Goal: Information Seeking & Learning: Learn about a topic

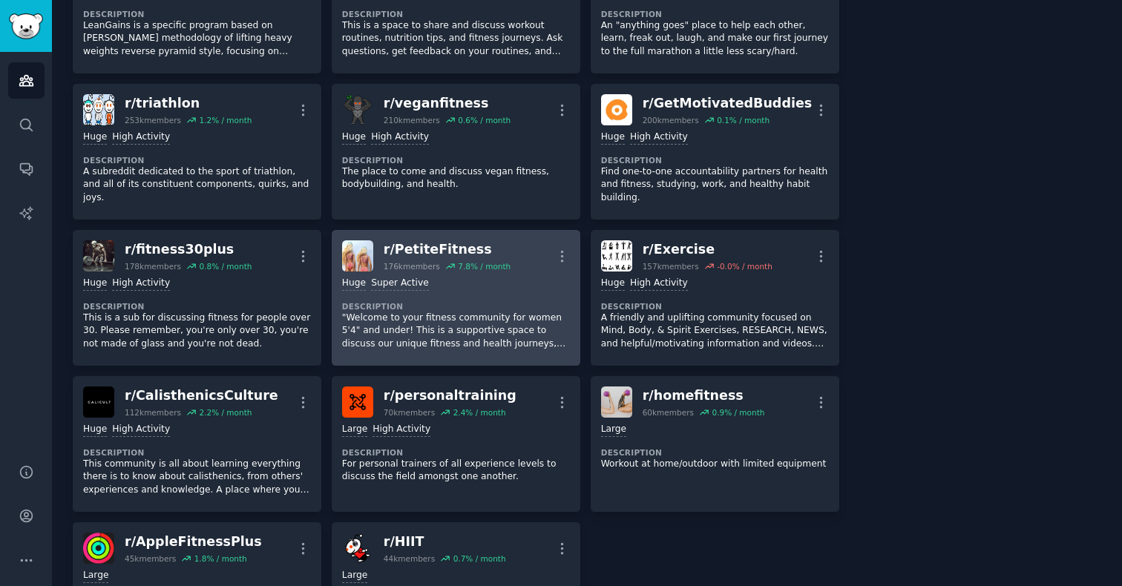
scroll to position [1007, 0]
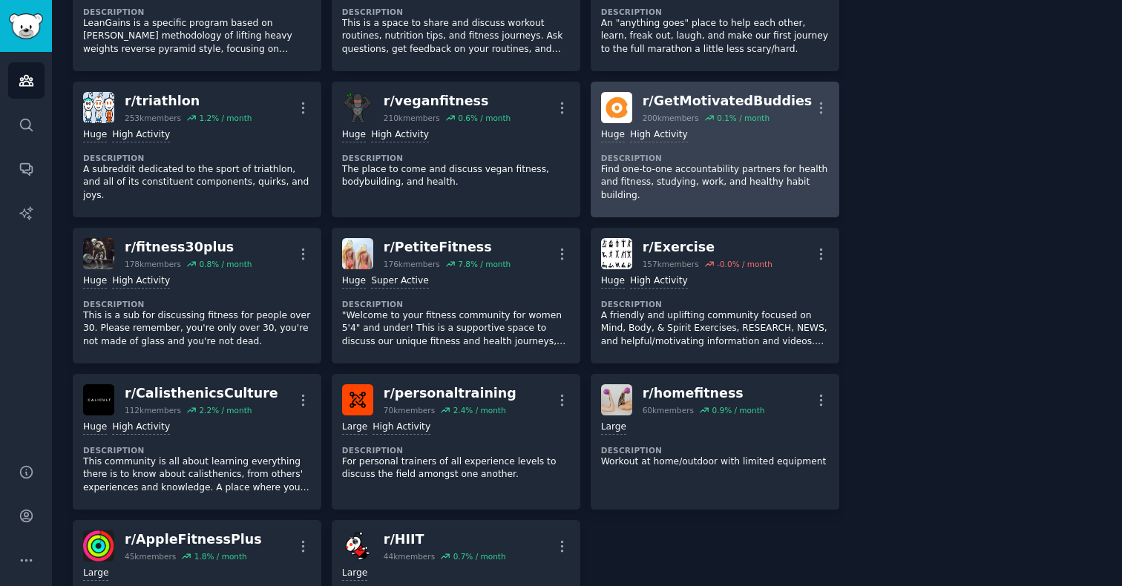
click at [753, 163] on p "Find one-to-one accountability partners for health and fitness, studying, work,…" at bounding box center [715, 182] width 228 height 39
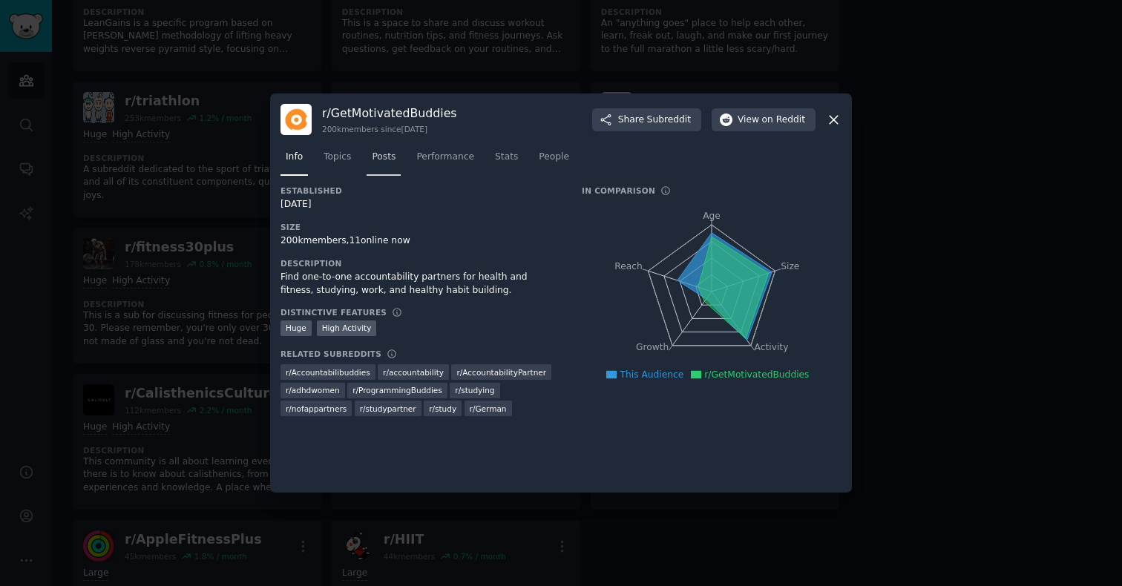
click at [396, 161] on span "Posts" at bounding box center [384, 157] width 24 height 13
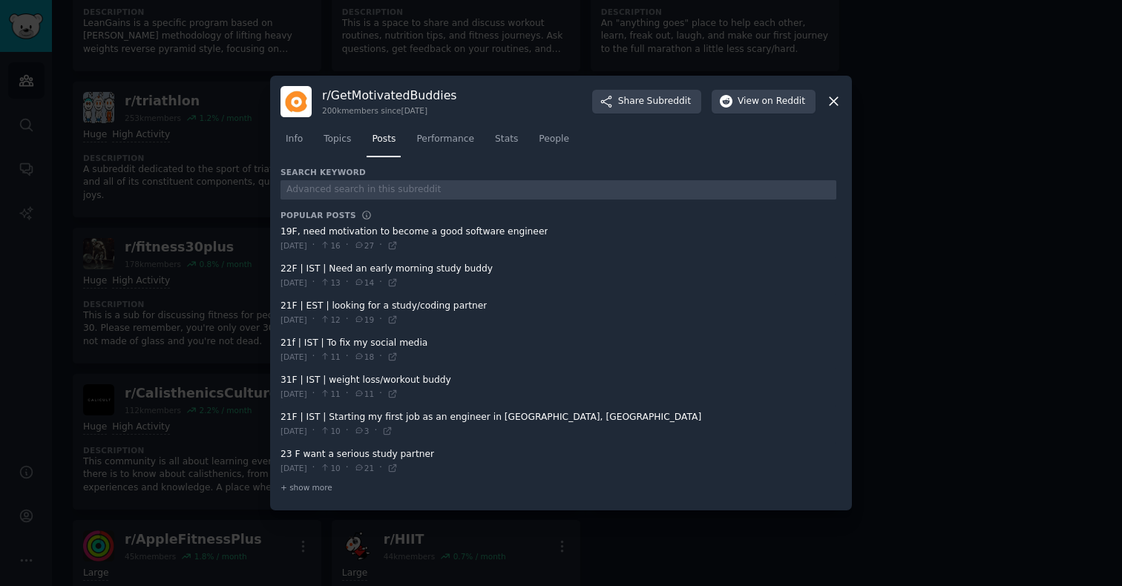
click at [835, 103] on icon at bounding box center [834, 102] width 8 height 8
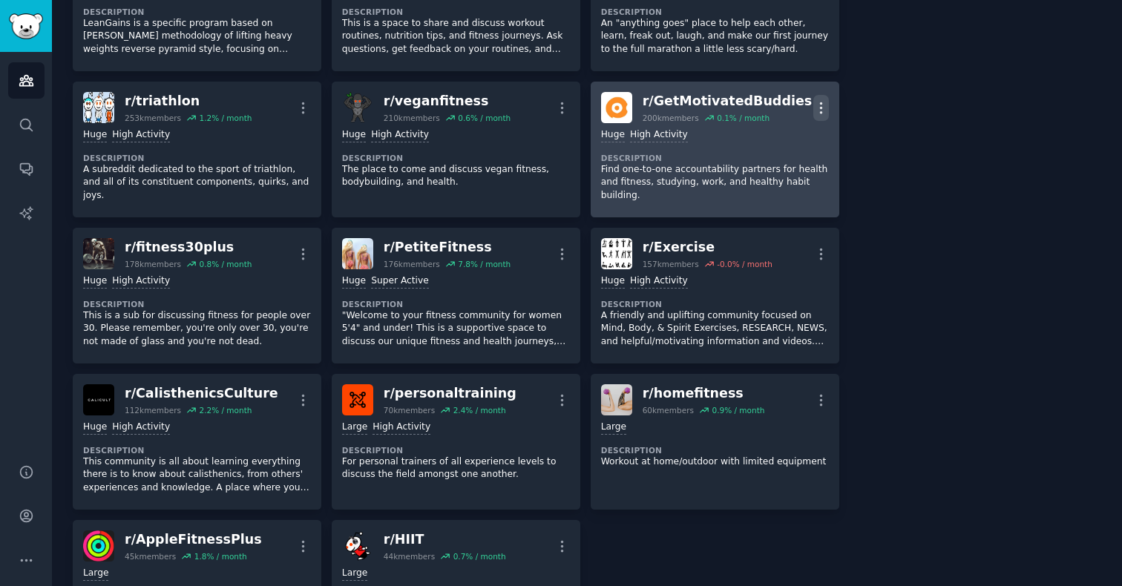
click at [822, 100] on icon "button" at bounding box center [822, 108] width 16 height 16
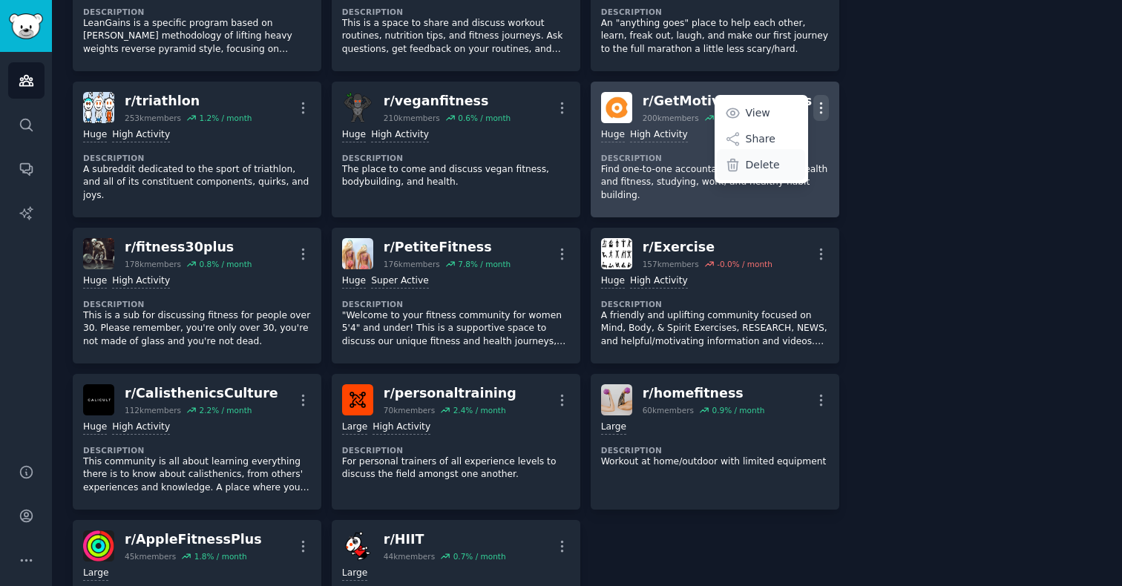
click at [753, 157] on p "Delete" at bounding box center [763, 165] width 34 height 16
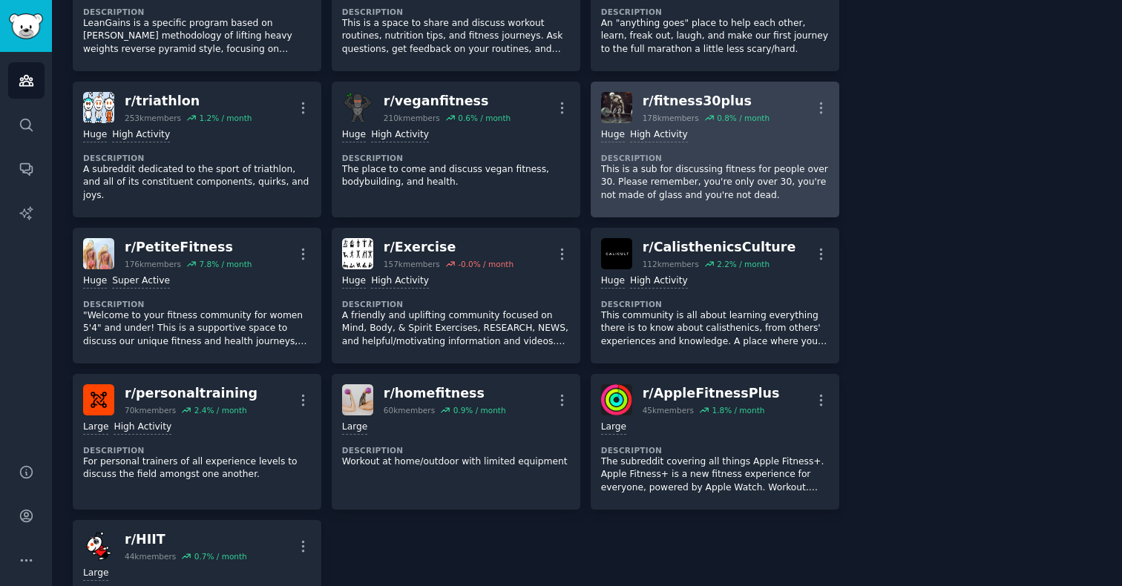
click at [730, 153] on dt "Description" at bounding box center [715, 158] width 228 height 10
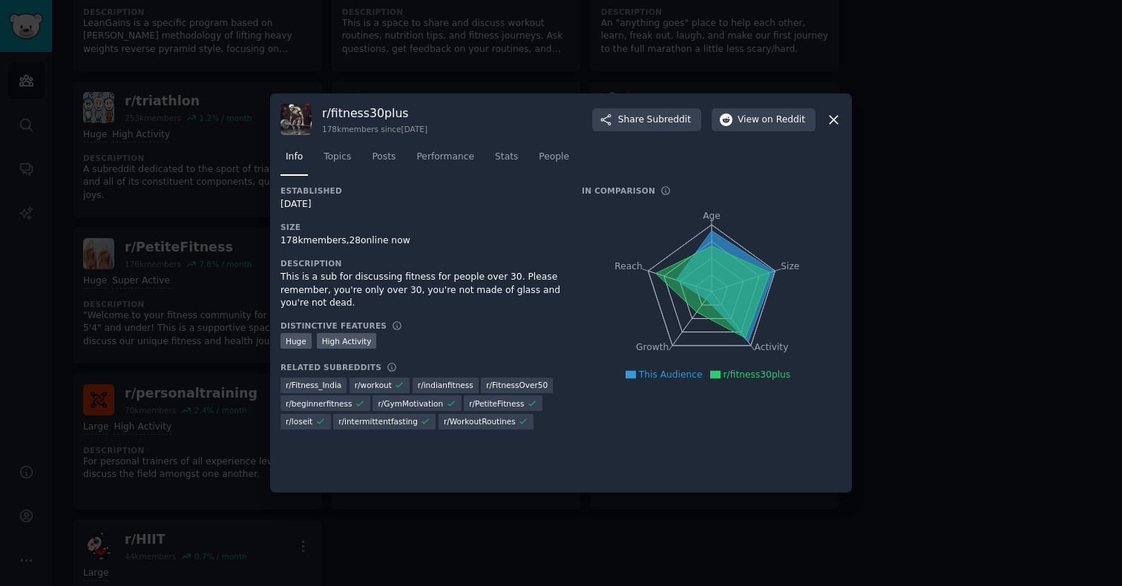
click at [826, 122] on icon at bounding box center [834, 120] width 16 height 16
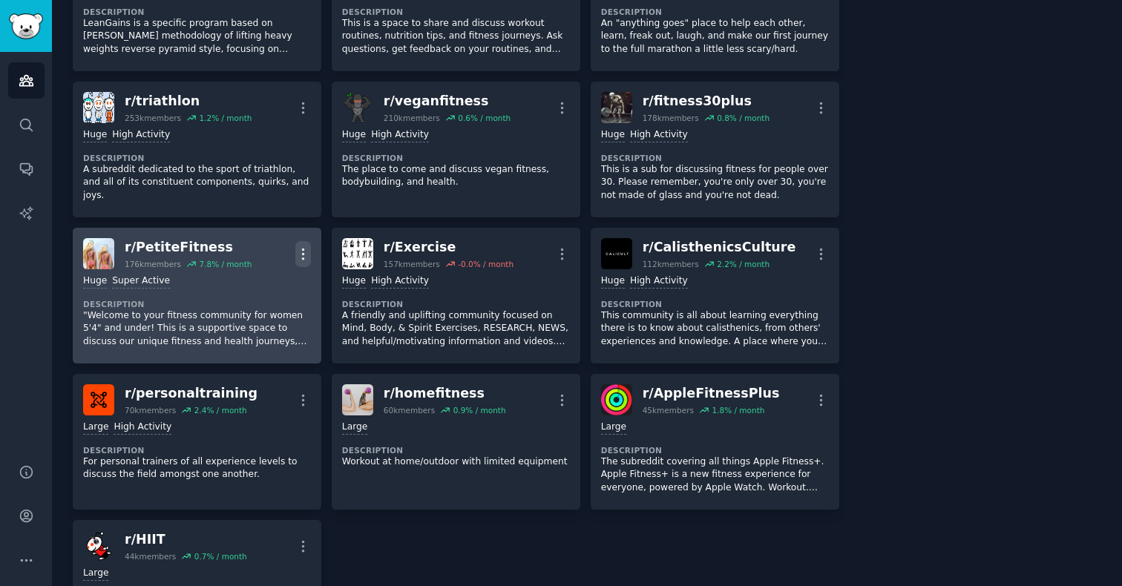
click at [306, 246] on icon "button" at bounding box center [303, 254] width 16 height 16
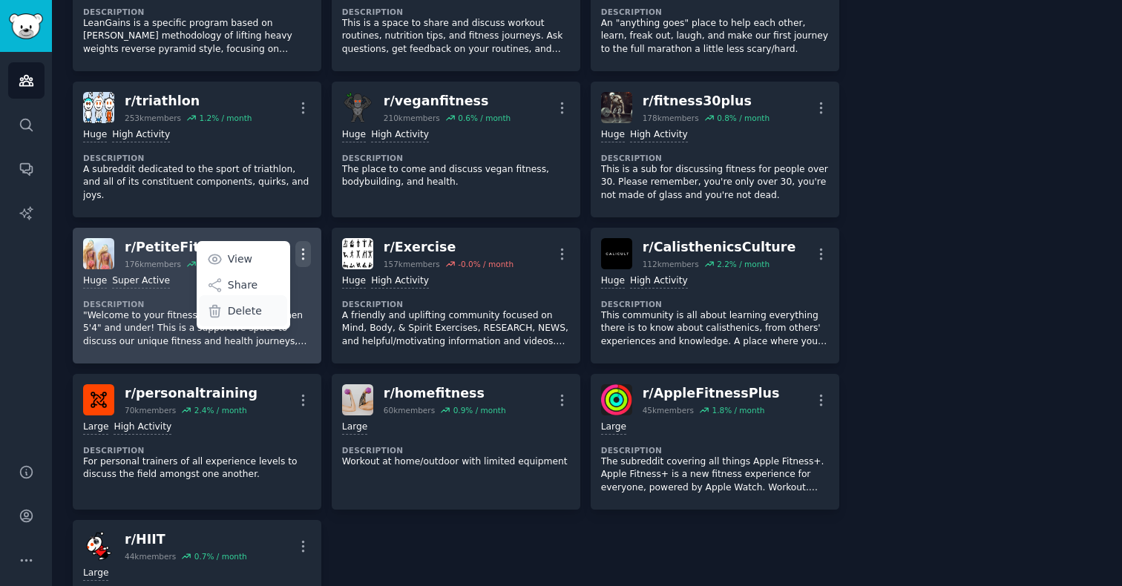
click at [251, 304] on p "Delete" at bounding box center [245, 312] width 34 height 16
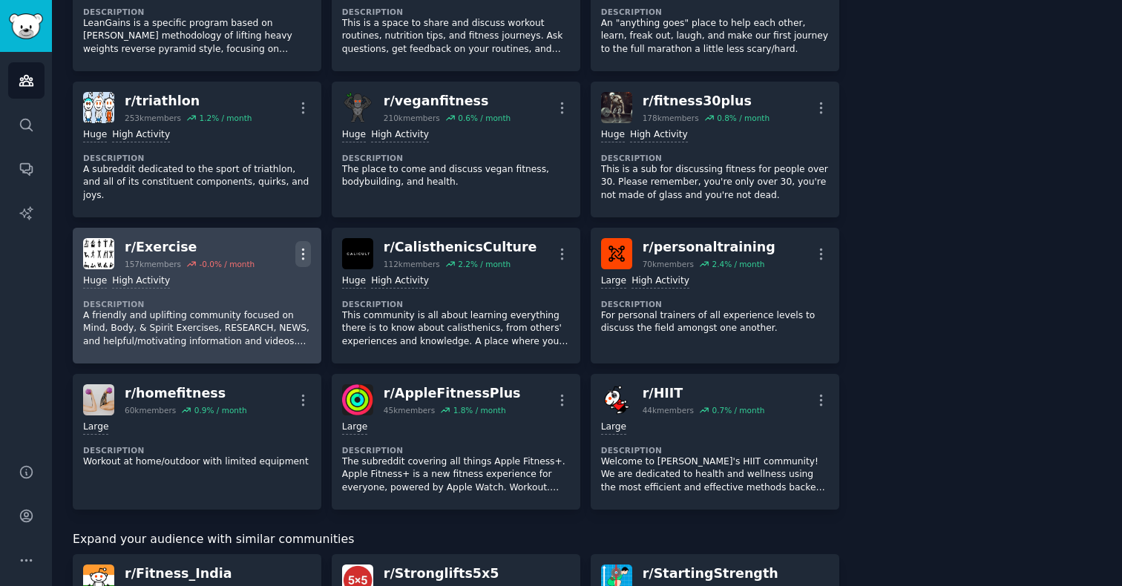
click at [295, 246] on icon "button" at bounding box center [303, 254] width 16 height 16
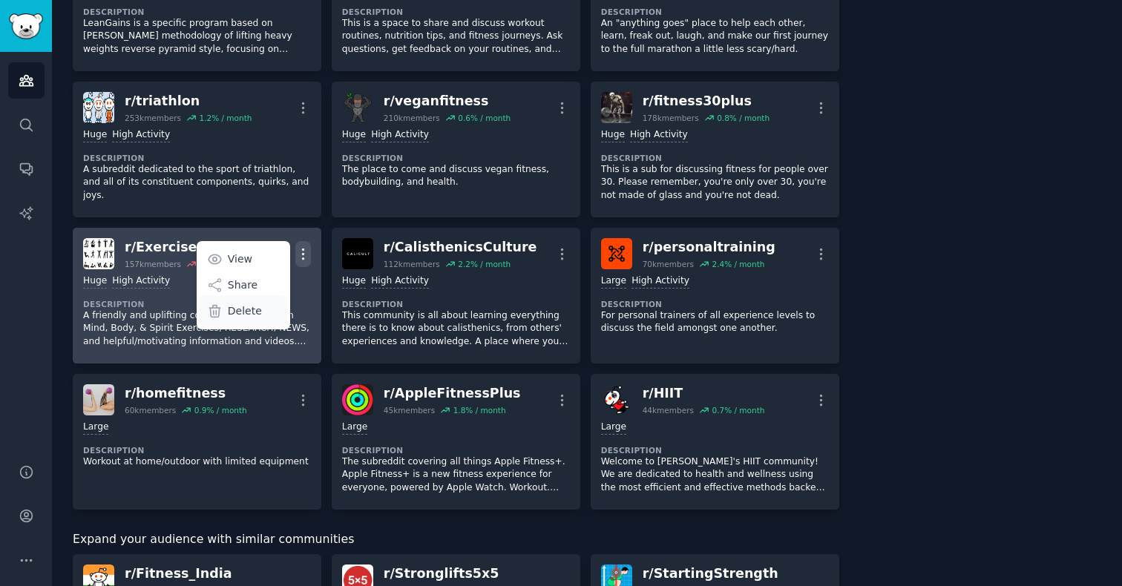
click at [249, 304] on p "Delete" at bounding box center [245, 312] width 34 height 16
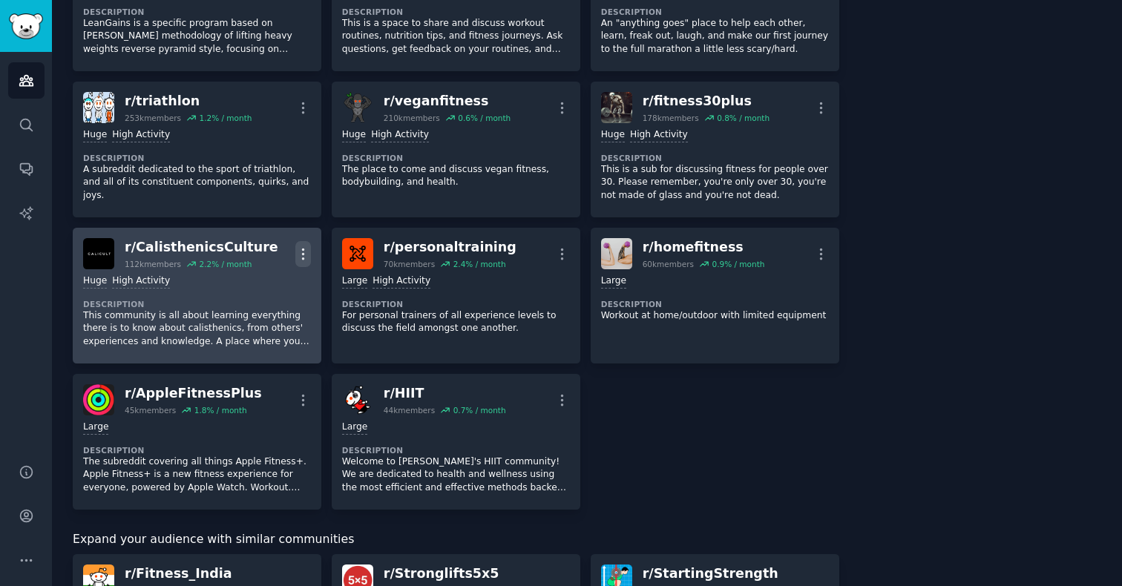
click at [302, 249] on icon "button" at bounding box center [302, 254] width 1 height 10
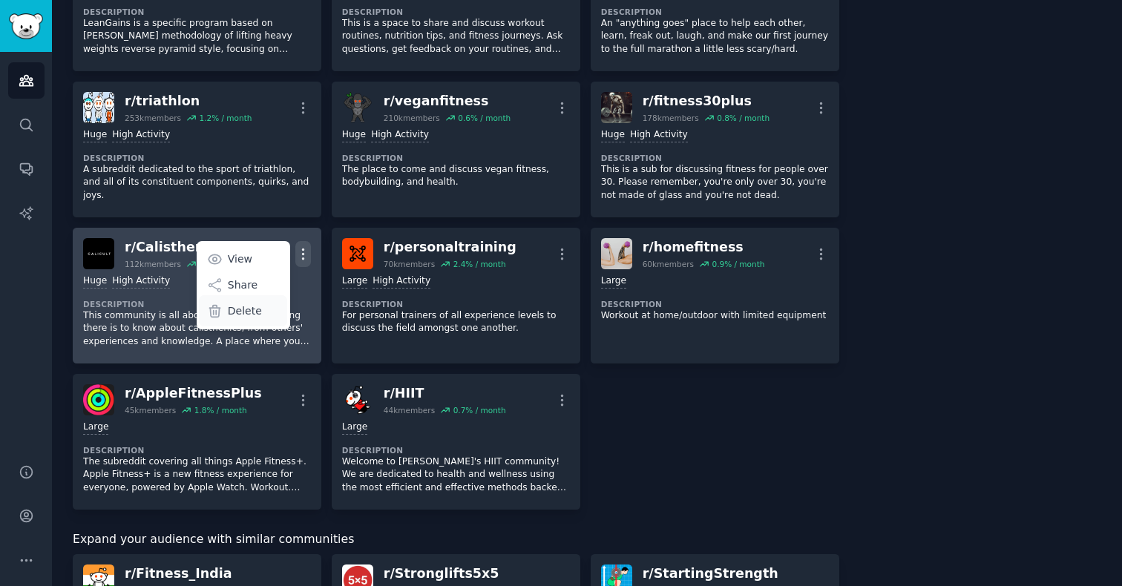
click at [266, 307] on div "Delete" at bounding box center [243, 310] width 88 height 31
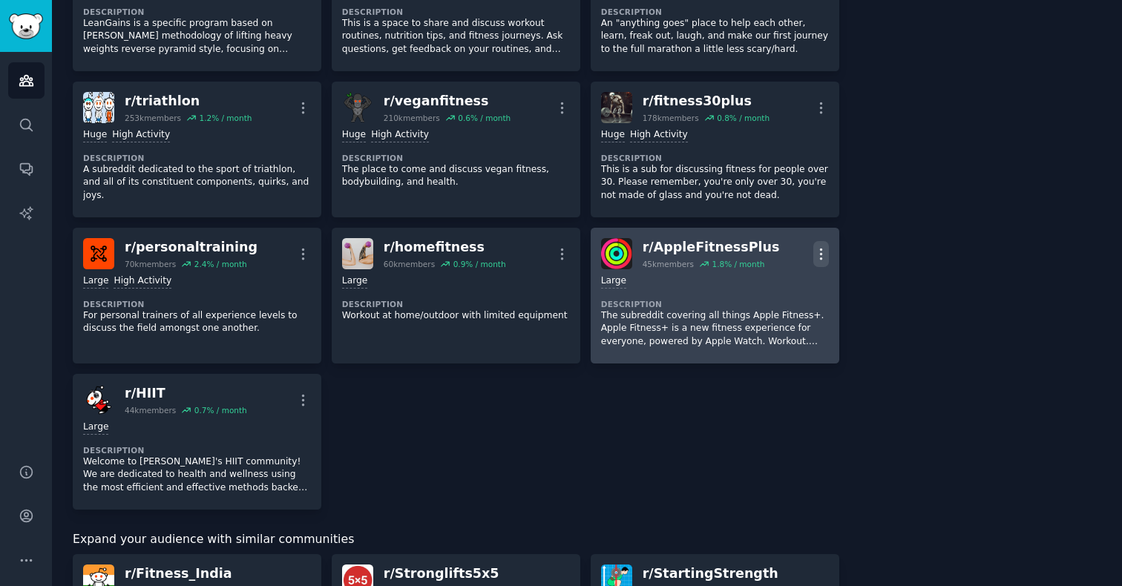
click at [820, 249] on icon "button" at bounding box center [820, 254] width 1 height 10
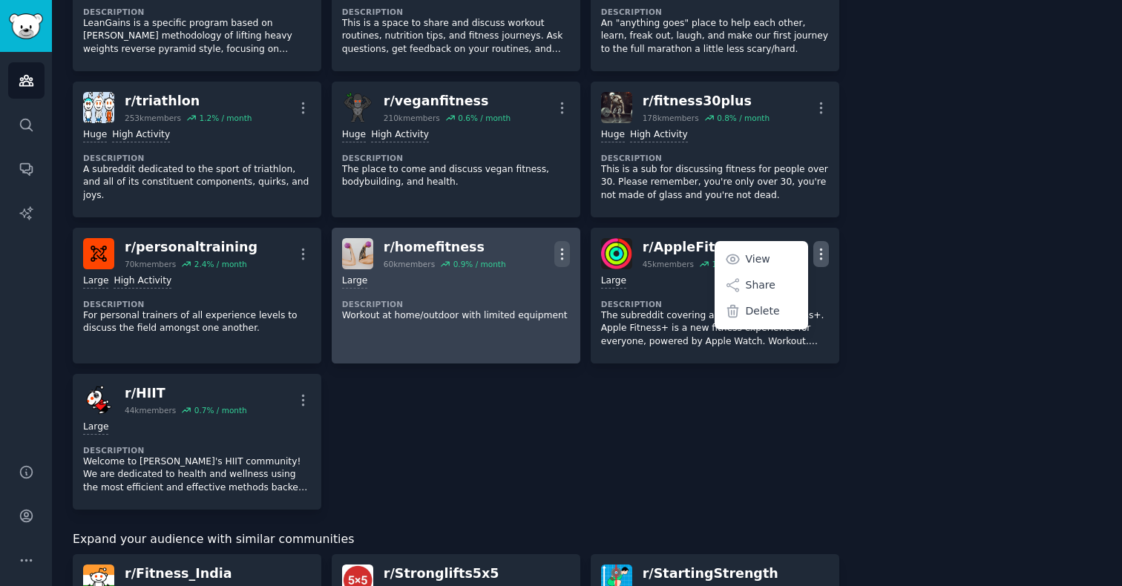
click at [560, 246] on icon "button" at bounding box center [562, 254] width 16 height 16
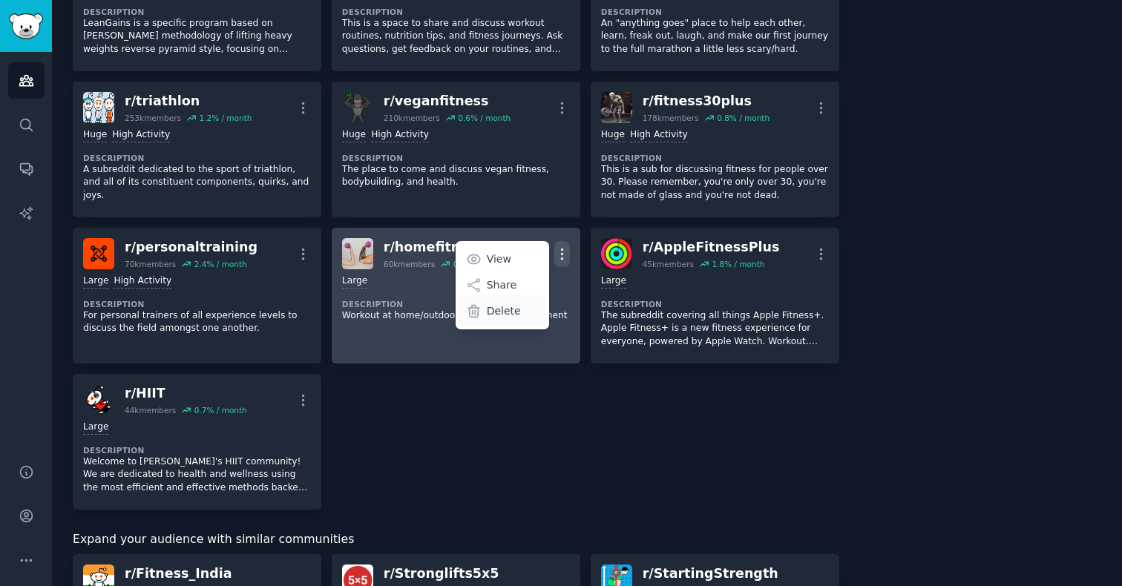
click at [516, 304] on p "Delete" at bounding box center [504, 312] width 34 height 16
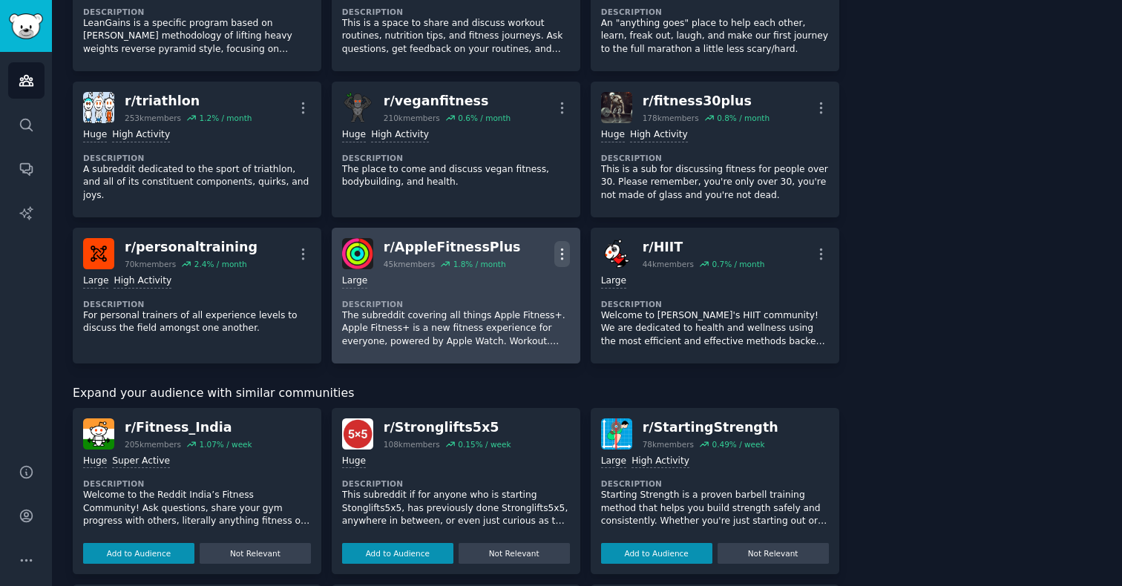
click at [560, 246] on icon "button" at bounding box center [562, 254] width 16 height 16
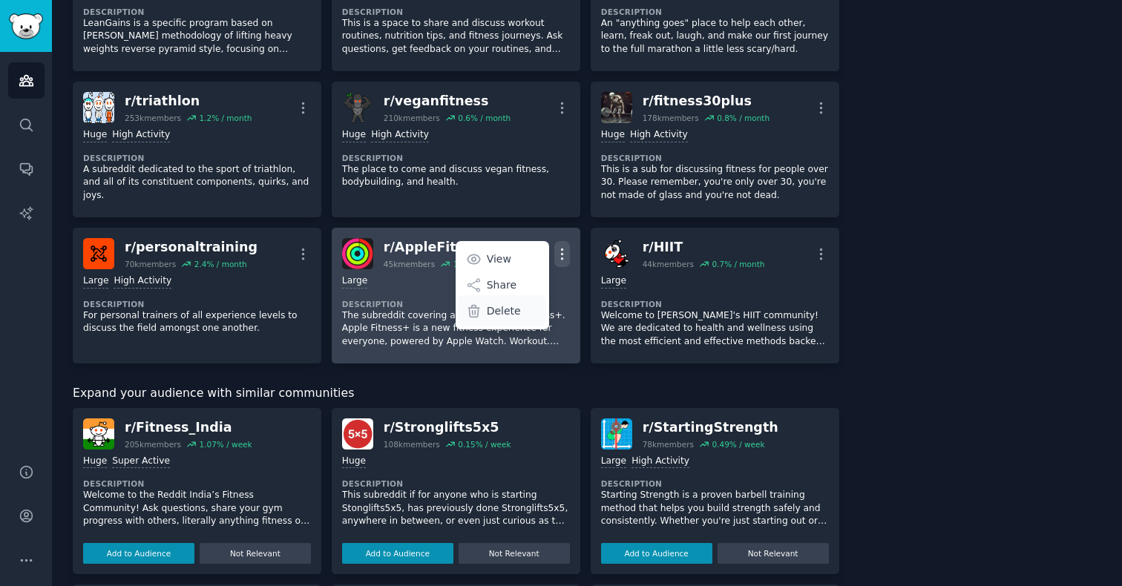
click at [513, 309] on div "Delete" at bounding box center [502, 310] width 88 height 31
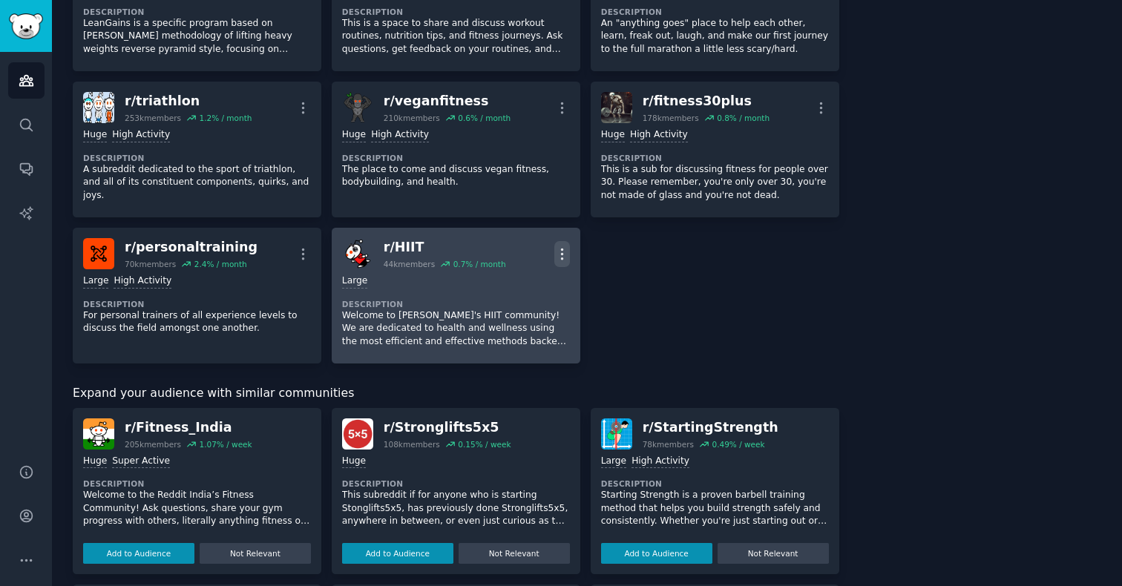
click at [558, 246] on icon "button" at bounding box center [562, 254] width 16 height 16
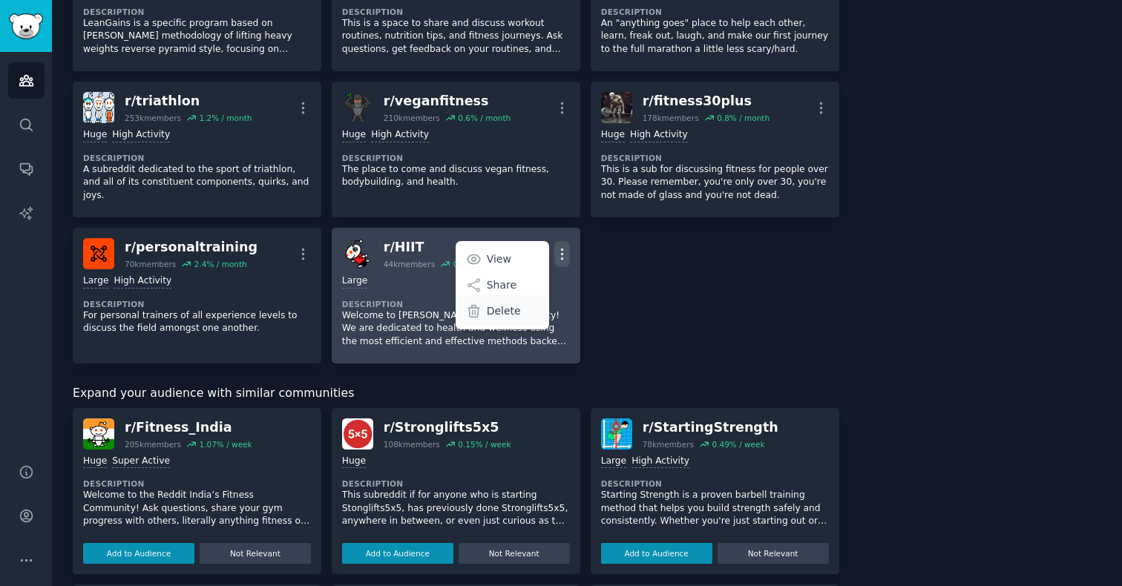
click at [509, 304] on p "Delete" at bounding box center [504, 312] width 34 height 16
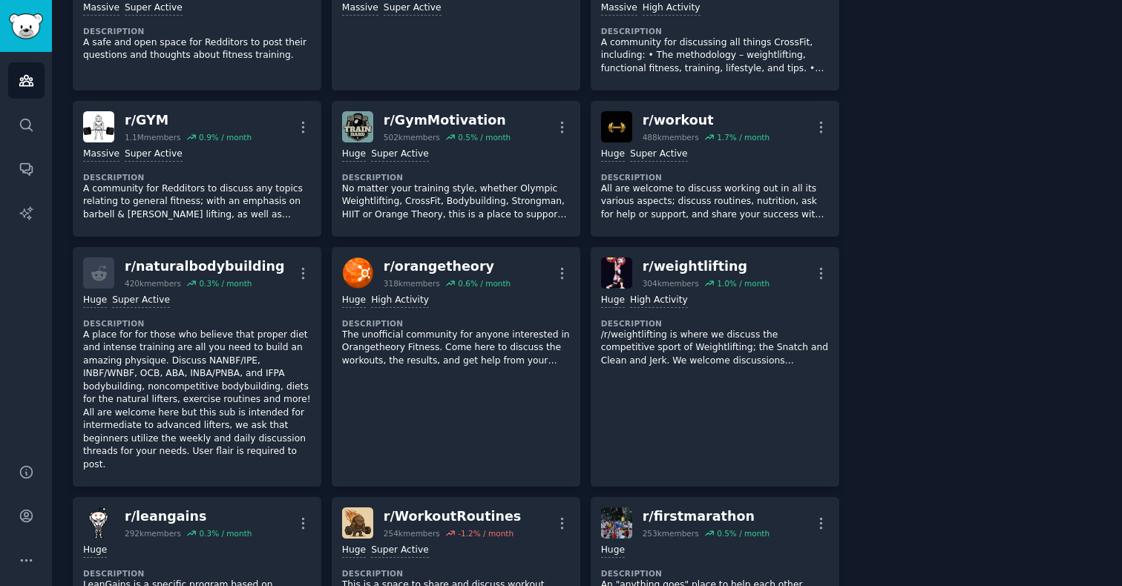
scroll to position [246, 0]
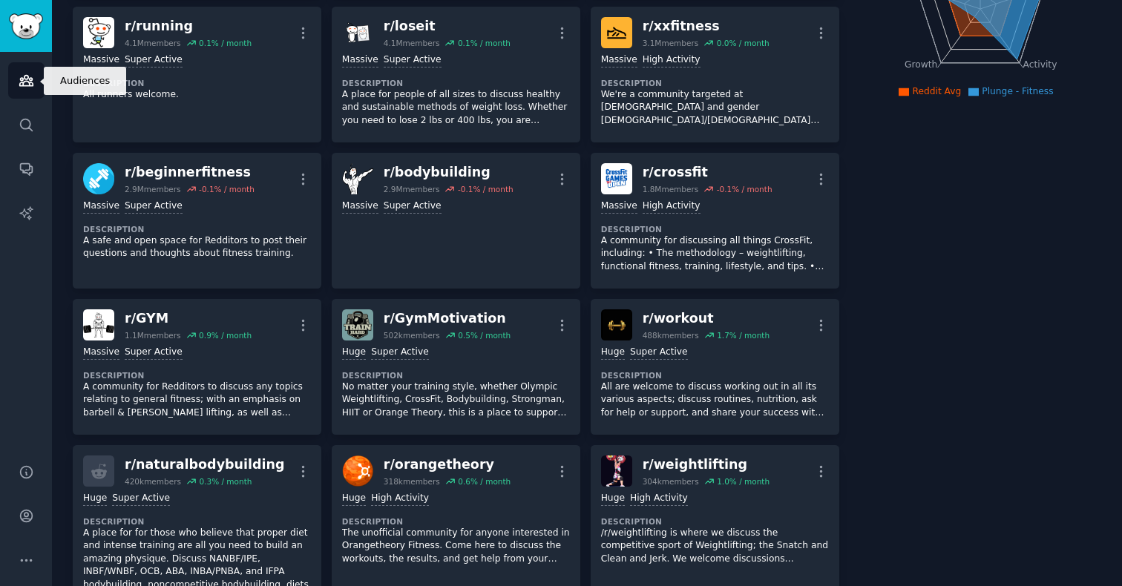
click at [30, 71] on link "Audiences" at bounding box center [26, 80] width 36 height 36
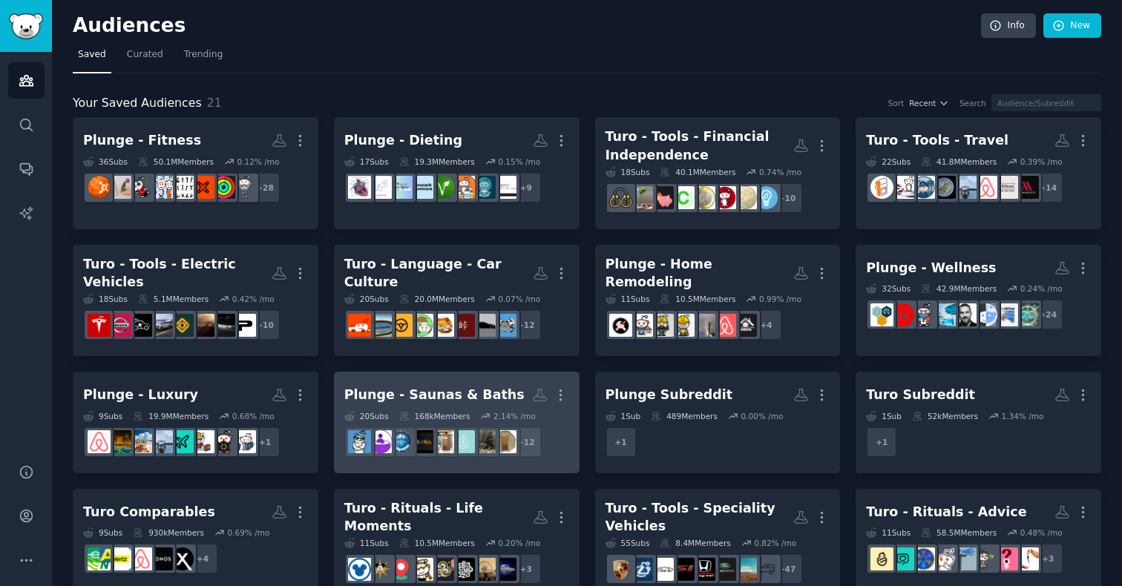
click at [444, 388] on div "Plunge - Saunas & Baths" at bounding box center [434, 395] width 180 height 19
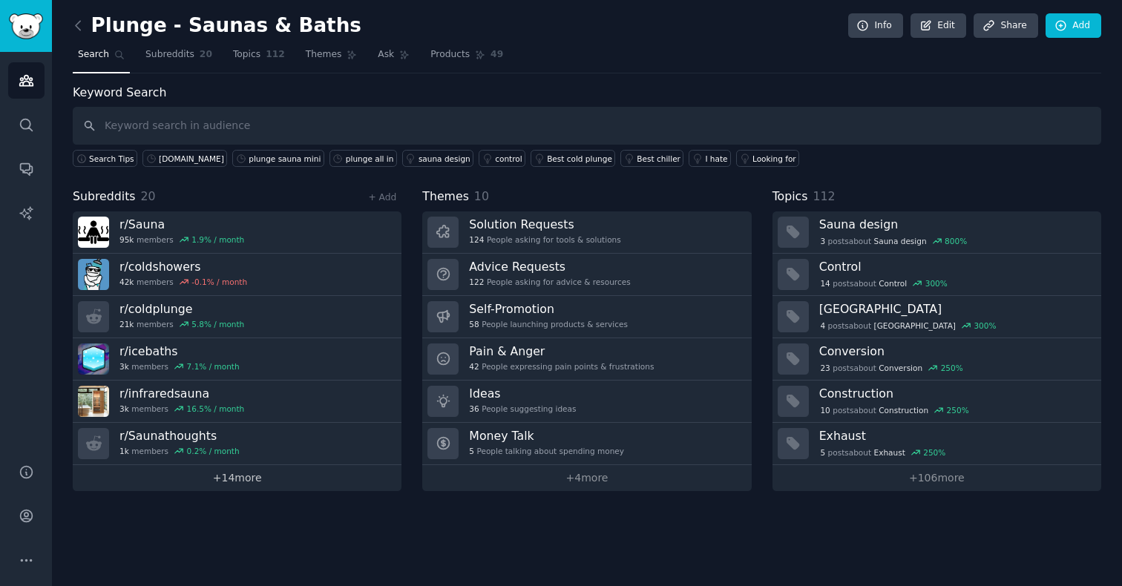
click at [241, 483] on link "+ 14 more" at bounding box center [237, 478] width 329 height 26
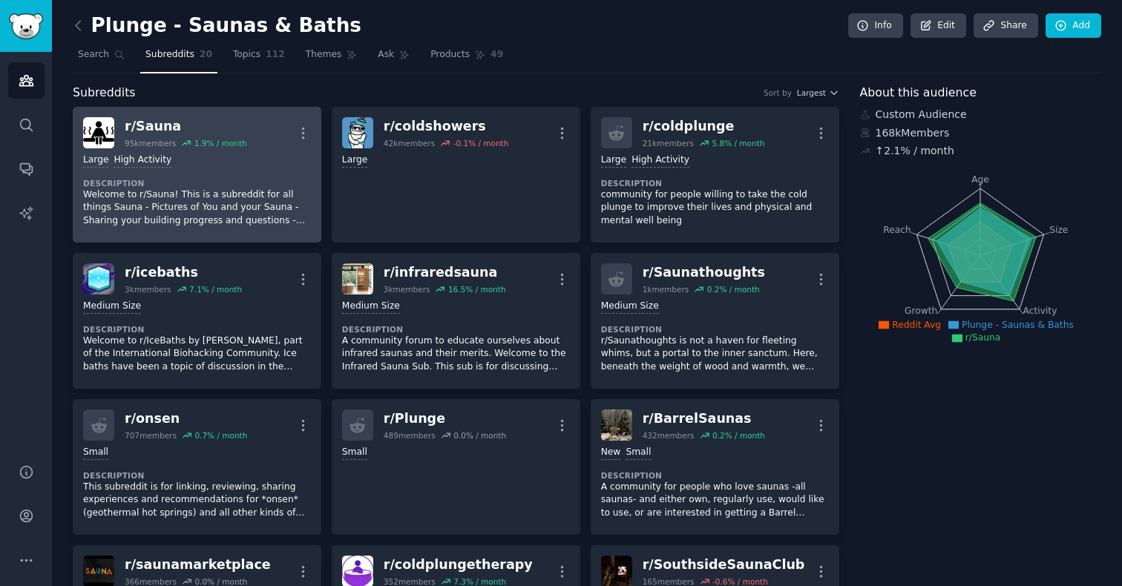
click at [183, 200] on p "Welcome to r/Sauna! This is a subreddit for all things Sauna - Pictures of You …" at bounding box center [197, 208] width 228 height 39
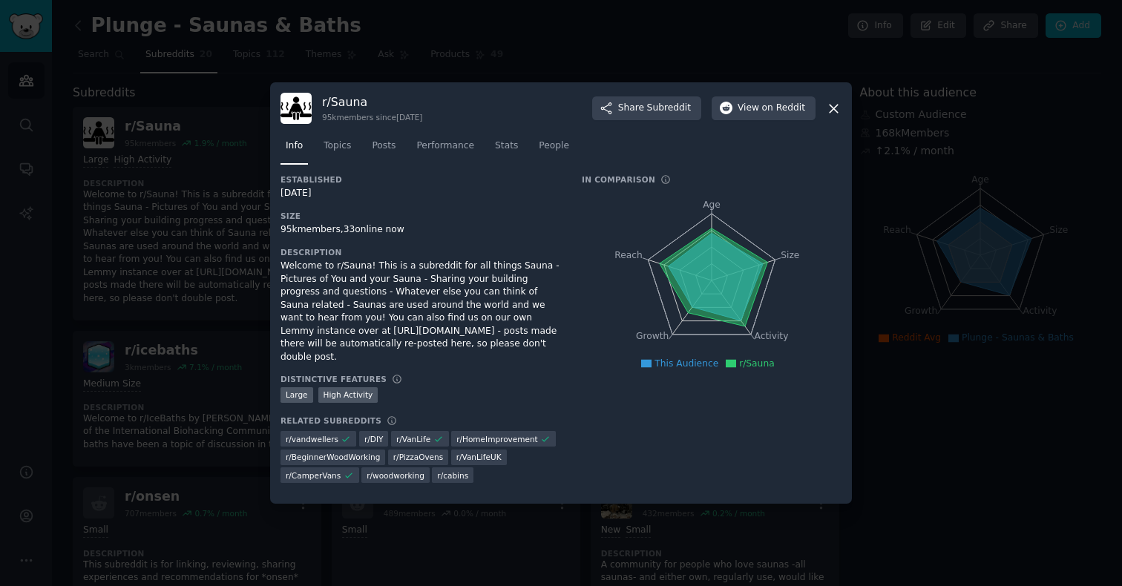
click at [834, 108] on icon at bounding box center [834, 109] width 16 height 16
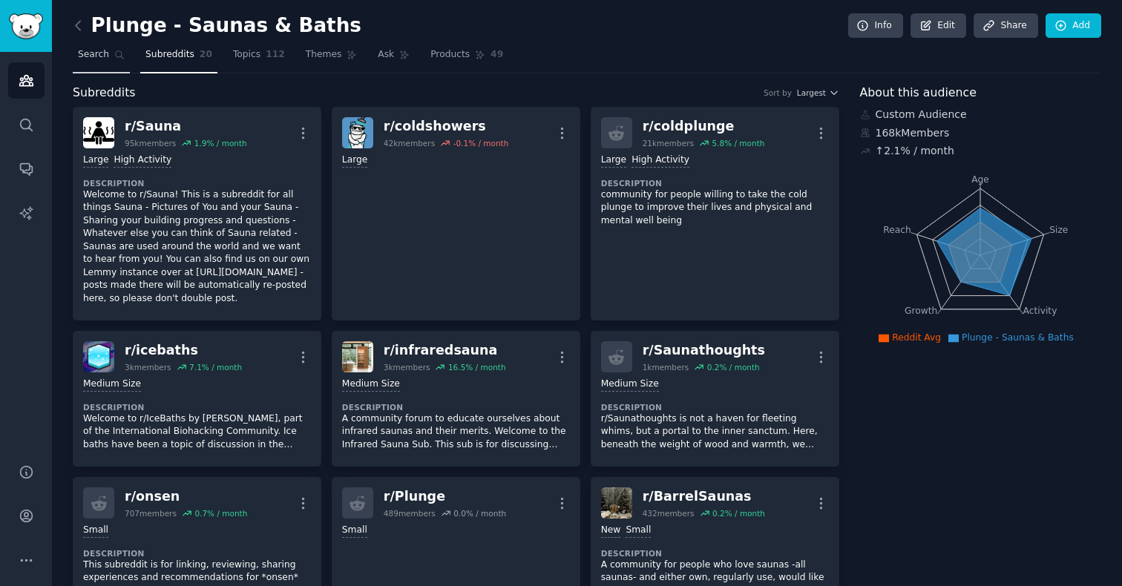
click at [109, 52] on link "Search" at bounding box center [101, 58] width 57 height 30
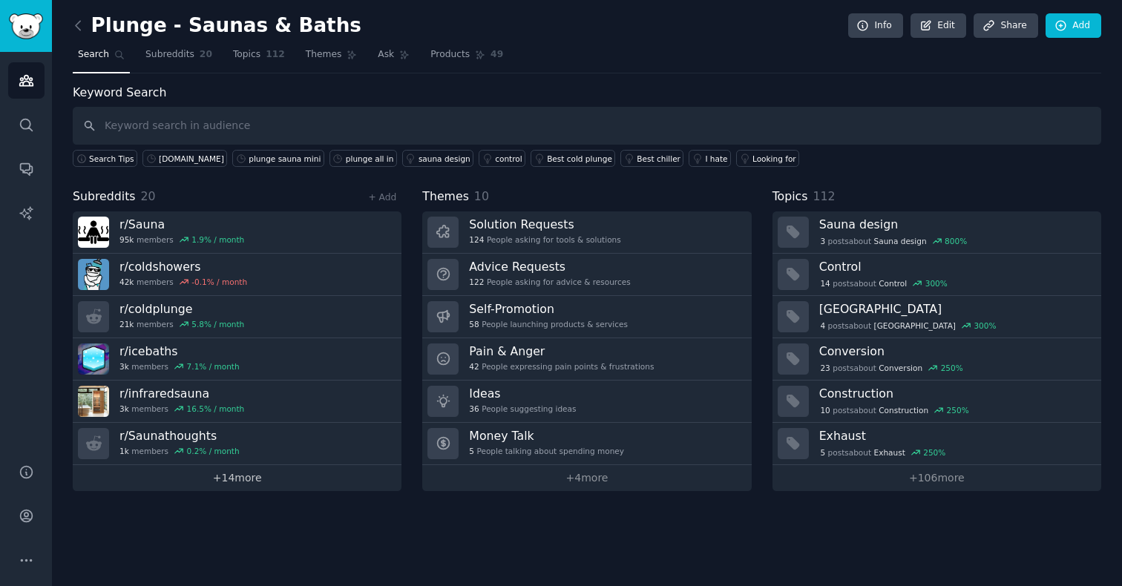
click at [226, 477] on link "+ 14 more" at bounding box center [237, 478] width 329 height 26
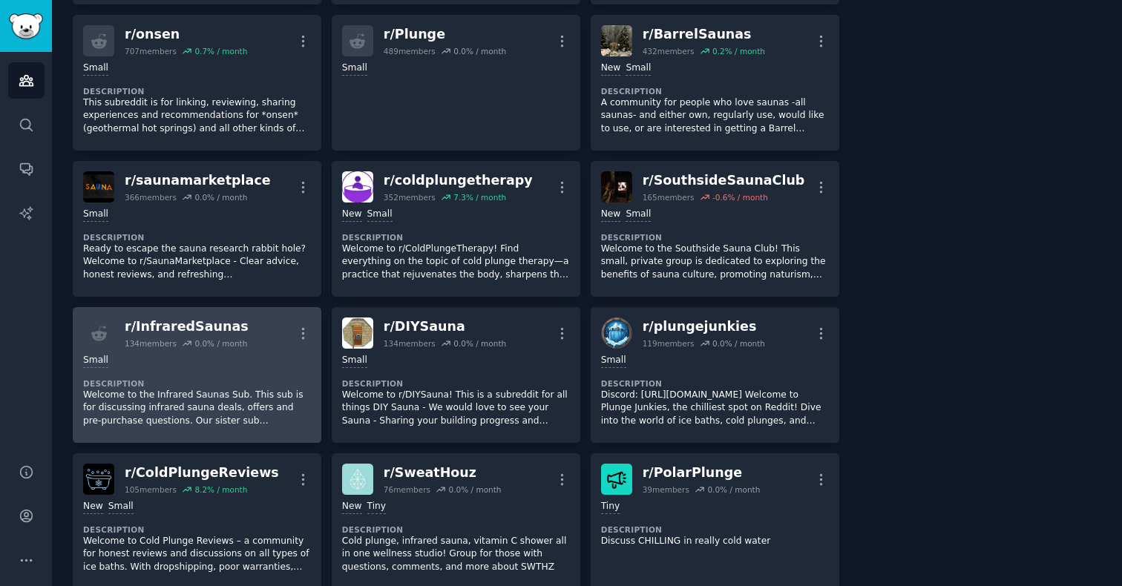
scroll to position [386, 0]
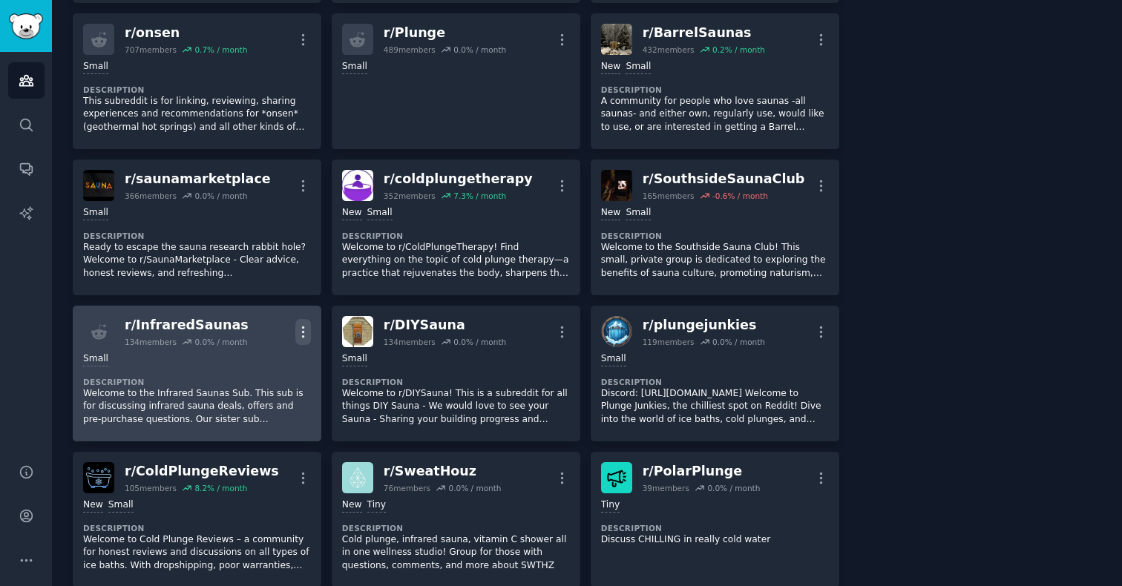
click at [297, 336] on icon "button" at bounding box center [303, 332] width 16 height 16
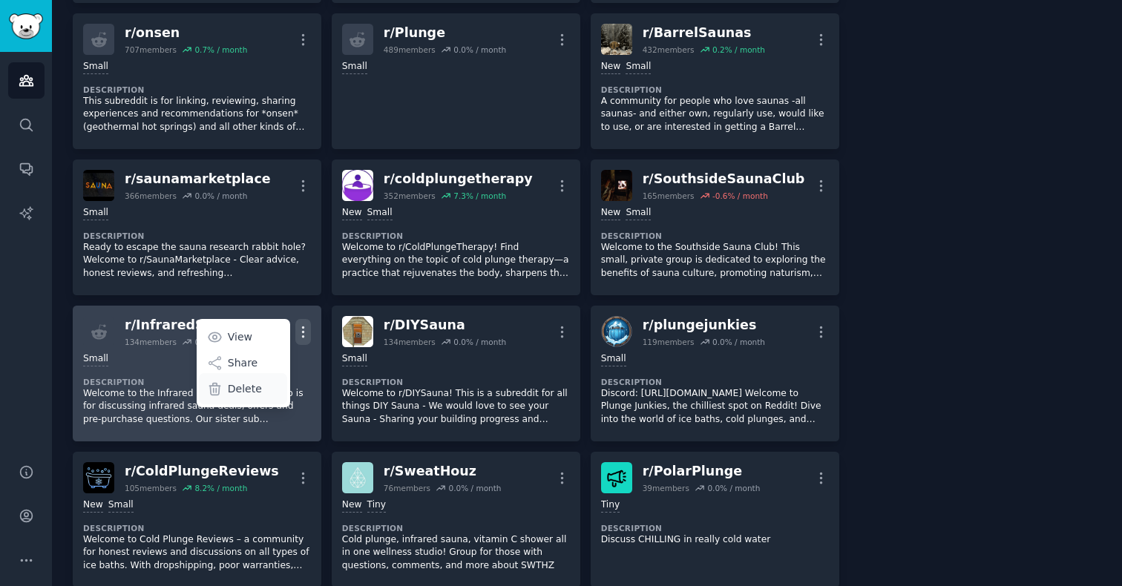
click at [252, 387] on p "Delete" at bounding box center [245, 390] width 34 height 16
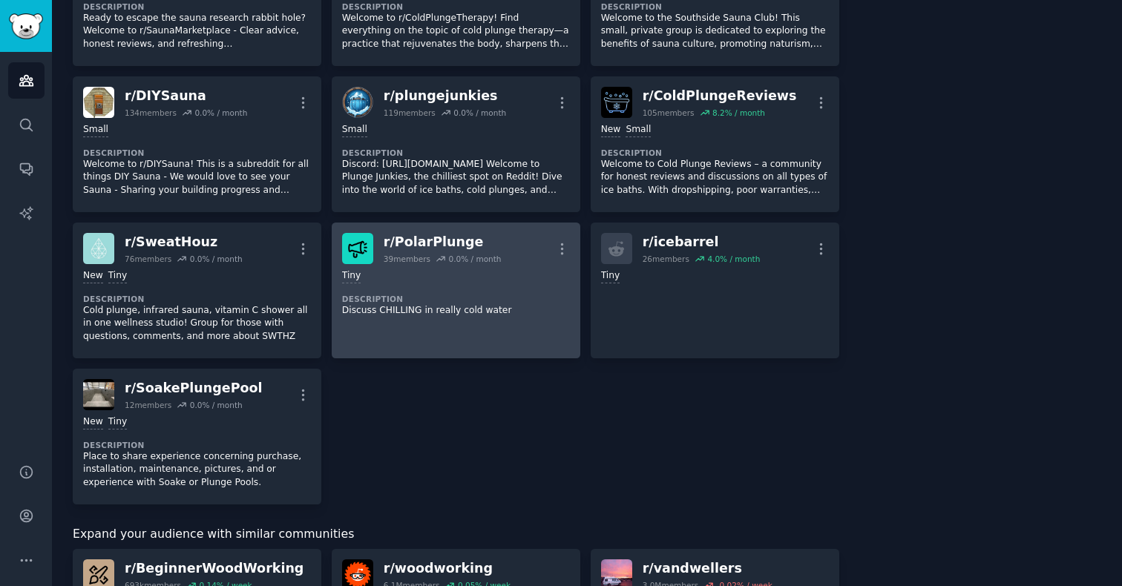
scroll to position [626, 0]
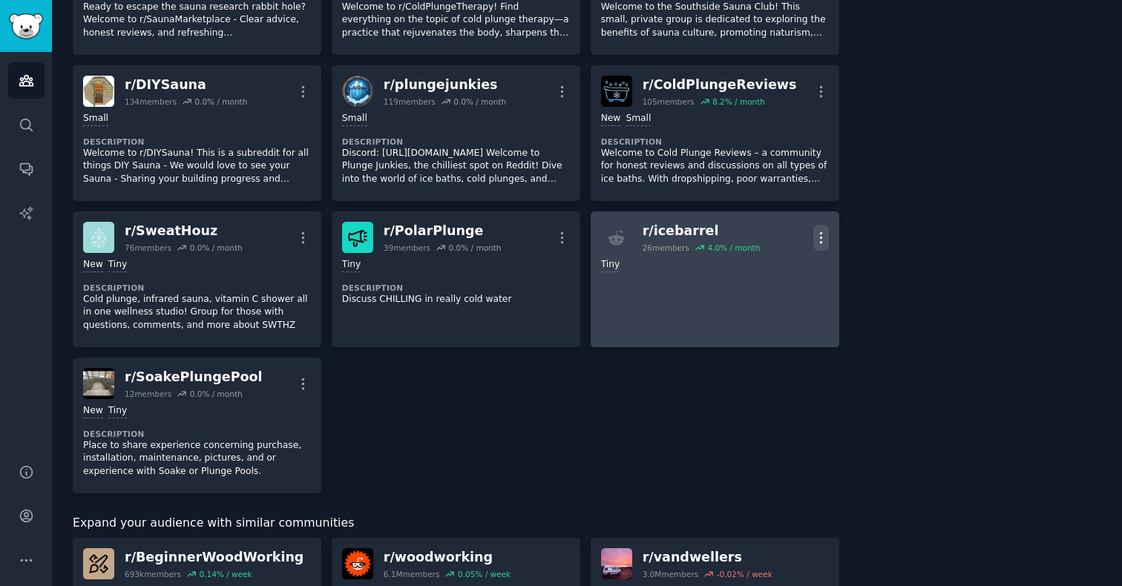
click at [820, 241] on icon "button" at bounding box center [820, 237] width 1 height 10
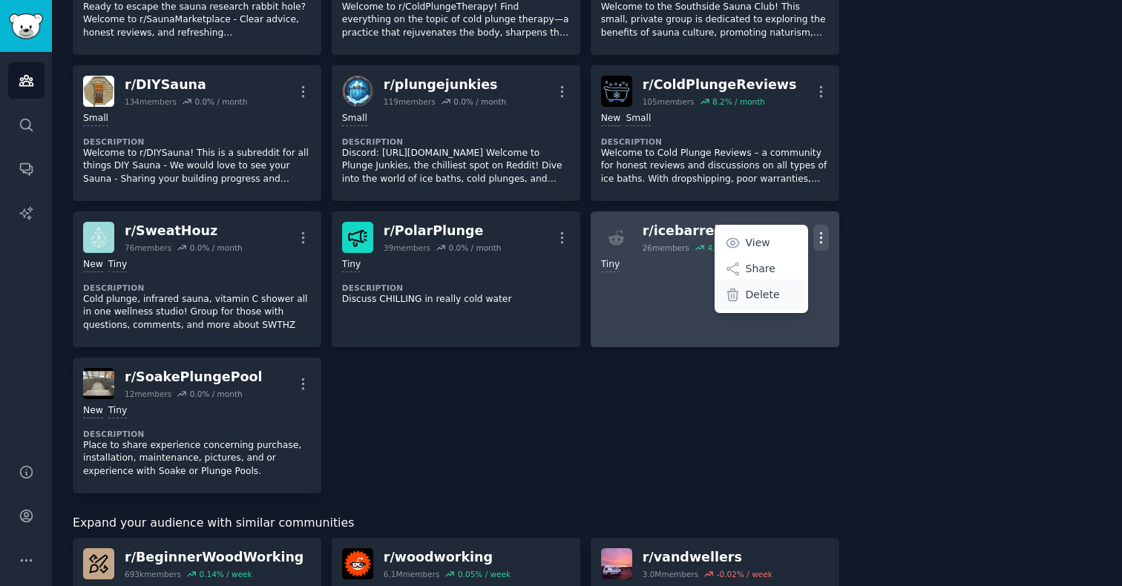
click at [749, 295] on p "Delete" at bounding box center [763, 295] width 34 height 16
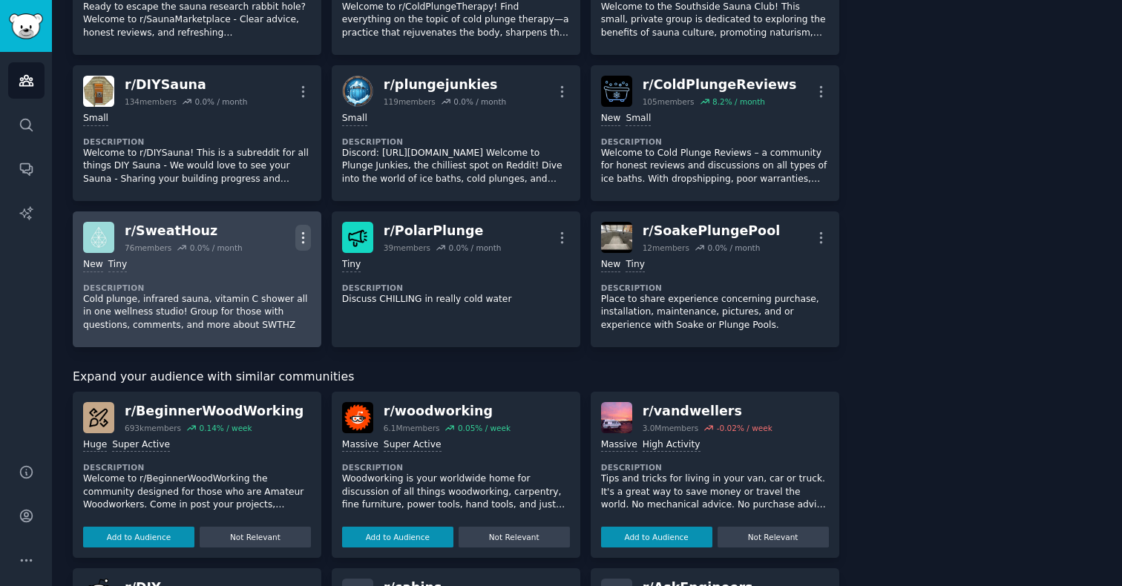
click at [302, 240] on icon "button" at bounding box center [303, 238] width 16 height 16
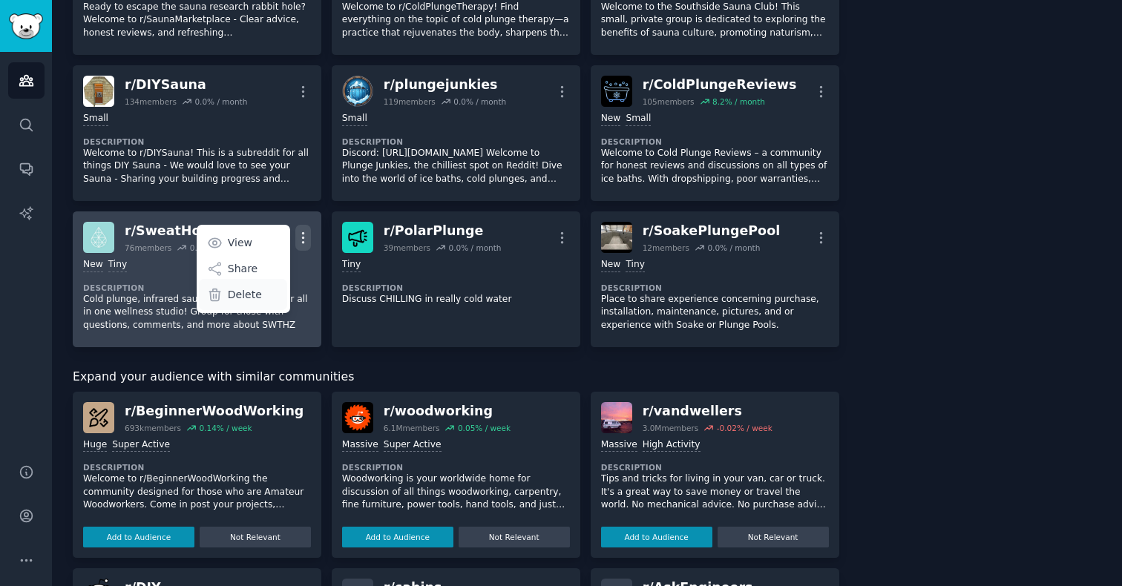
click at [253, 296] on p "Delete" at bounding box center [245, 295] width 34 height 16
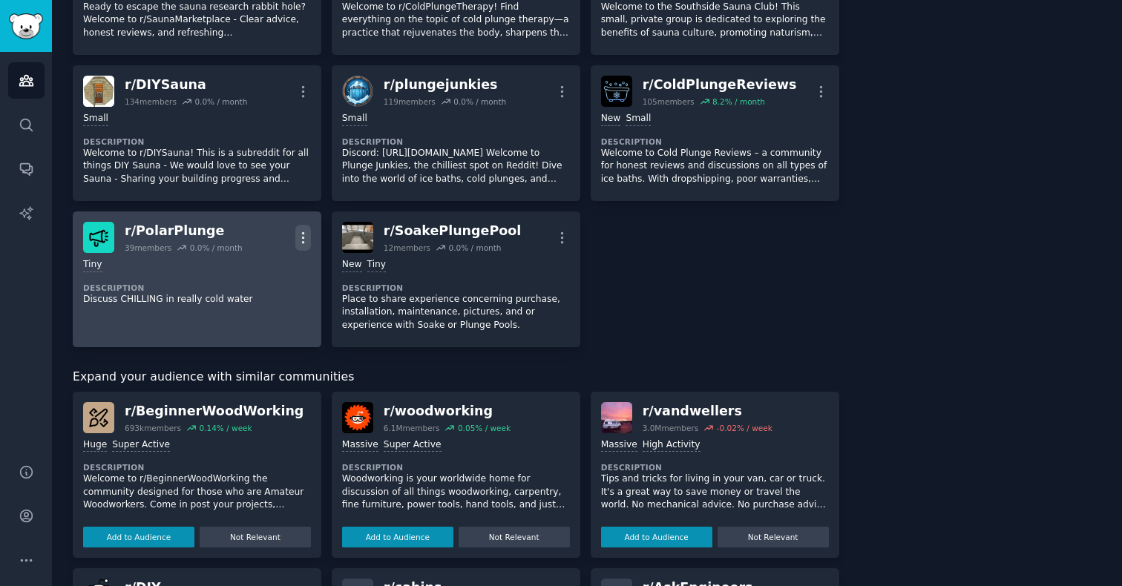
click at [305, 234] on icon "button" at bounding box center [303, 238] width 16 height 16
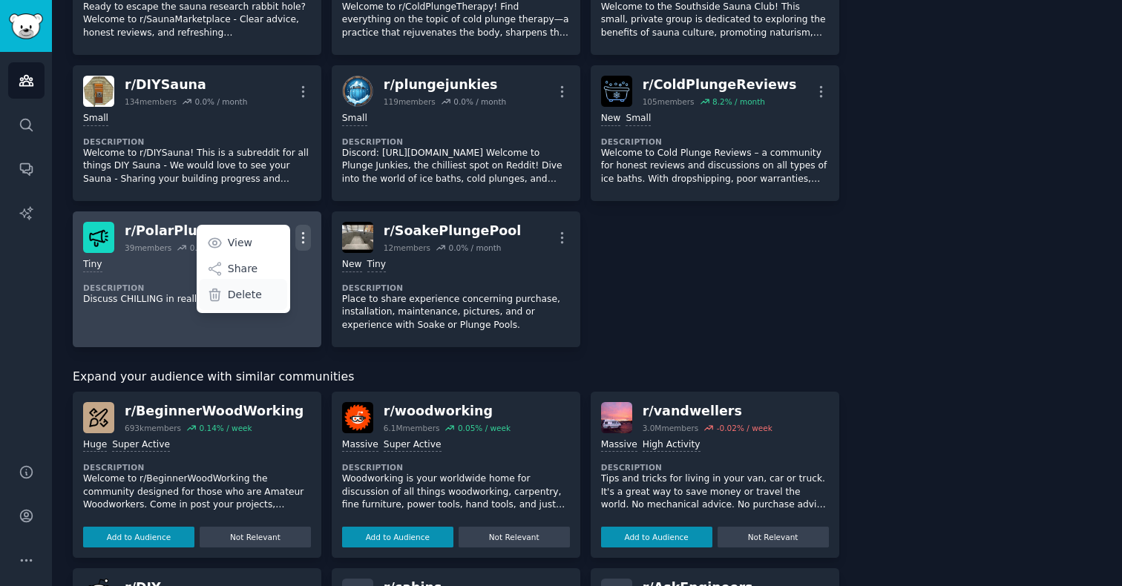
click at [258, 289] on p "Delete" at bounding box center [245, 295] width 34 height 16
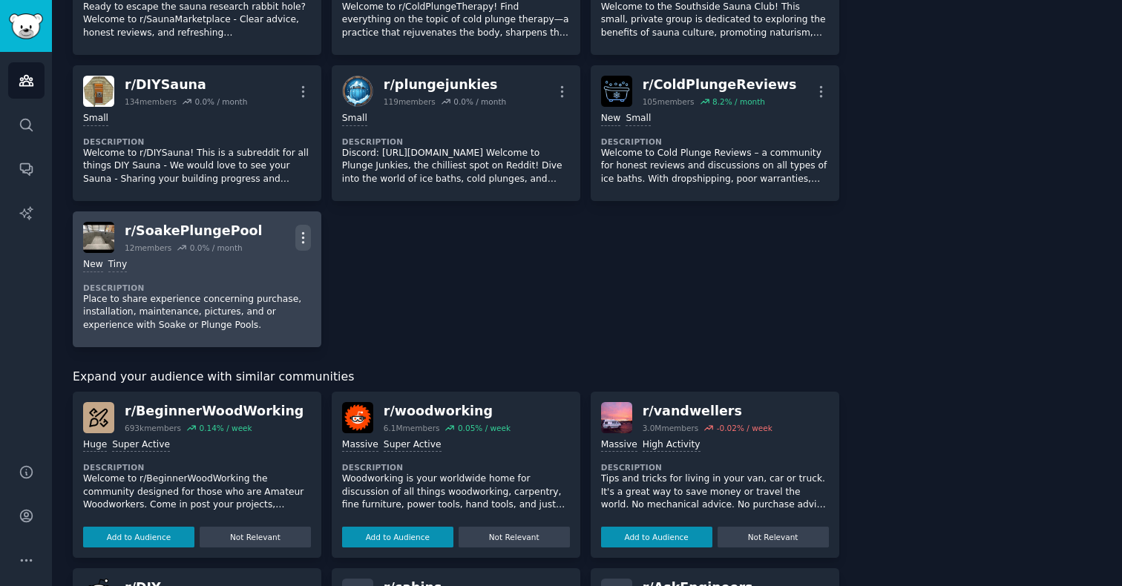
click at [301, 235] on icon "button" at bounding box center [303, 238] width 16 height 16
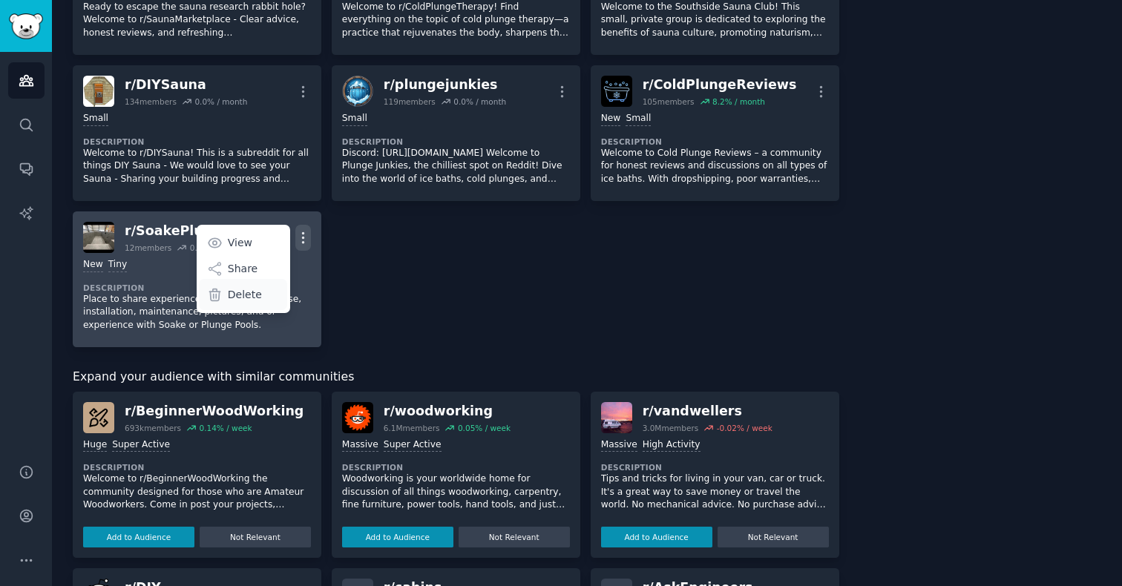
click at [262, 290] on div "Delete" at bounding box center [243, 294] width 88 height 31
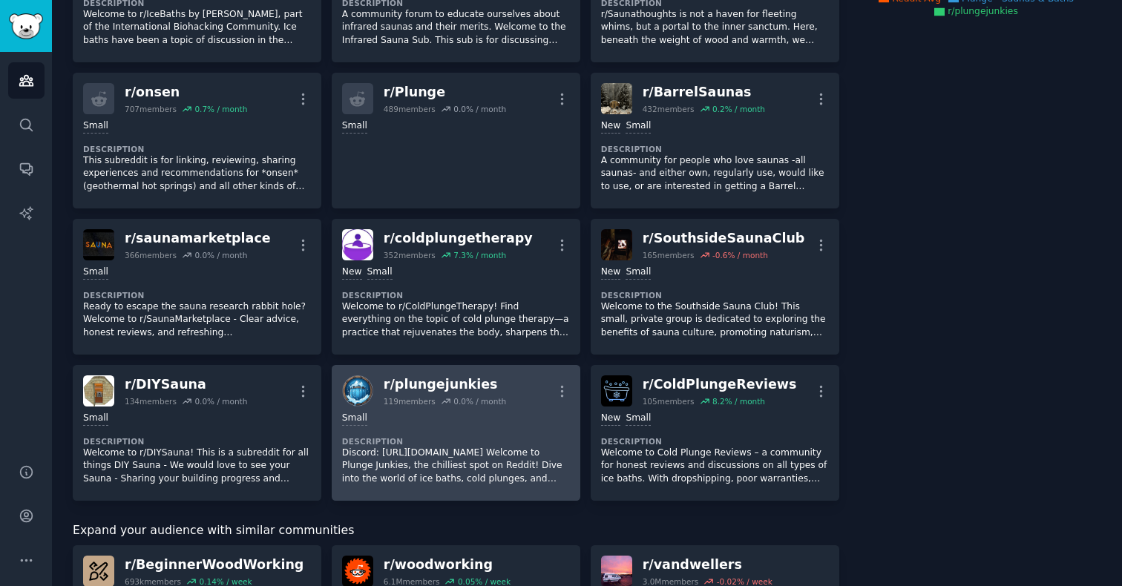
scroll to position [387, 0]
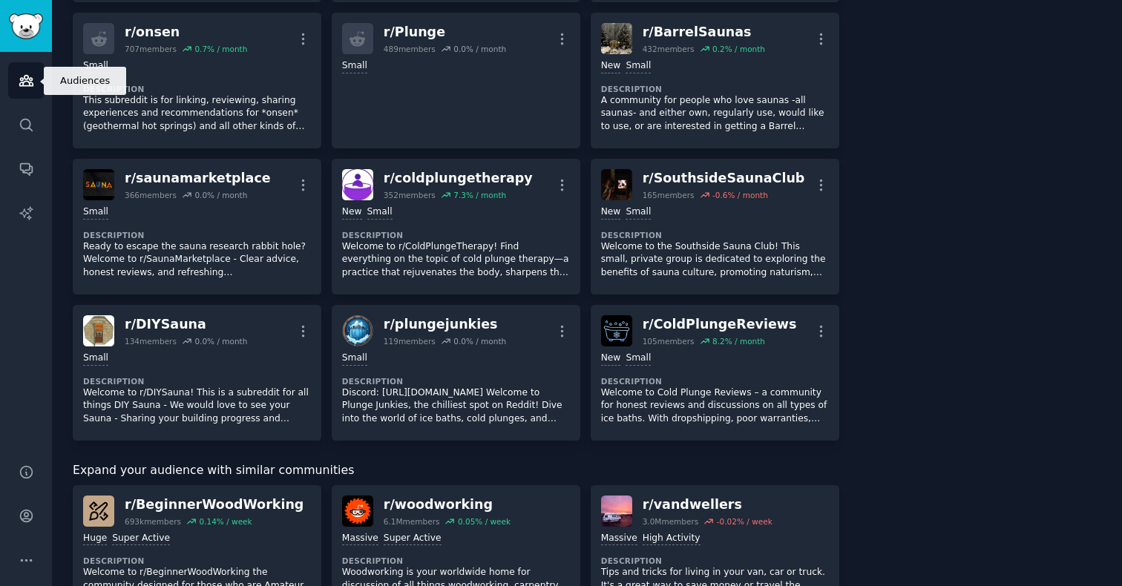
click at [19, 68] on link "Audiences" at bounding box center [26, 80] width 36 height 36
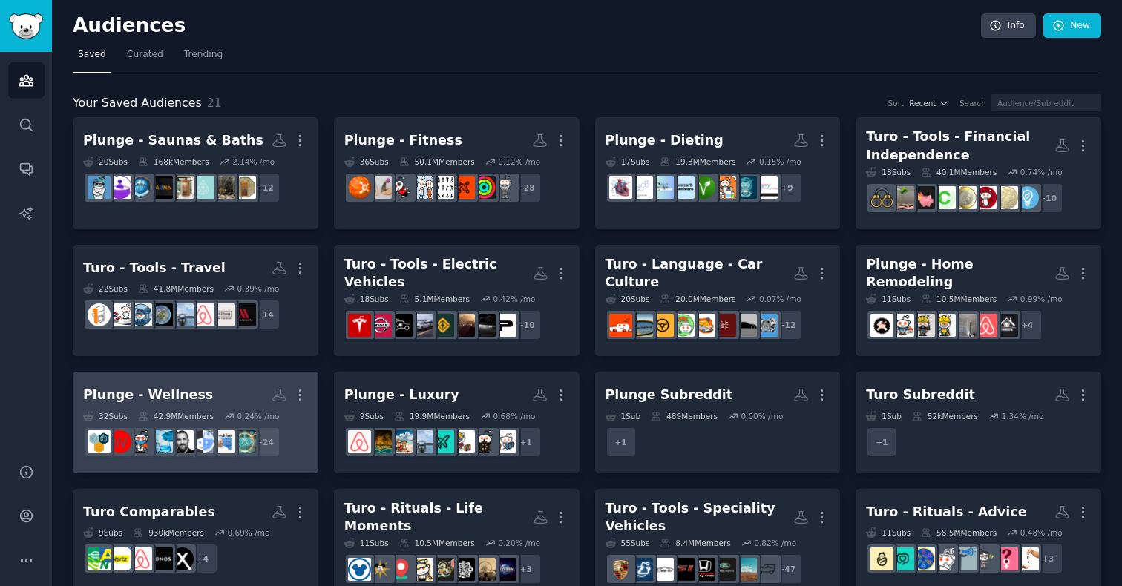
click at [199, 372] on link "Plunge - Wellness Custom Audience More 32 Sub s 42.9M Members 0.24 % /mo + 24" at bounding box center [196, 423] width 246 height 102
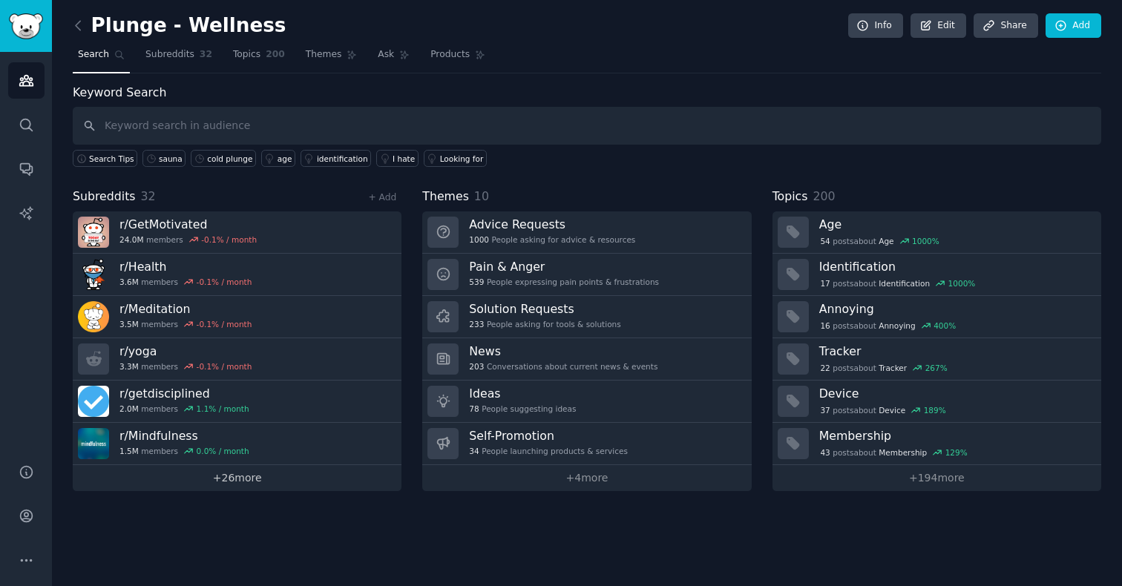
click at [241, 491] on link "+ 26 more" at bounding box center [237, 478] width 329 height 26
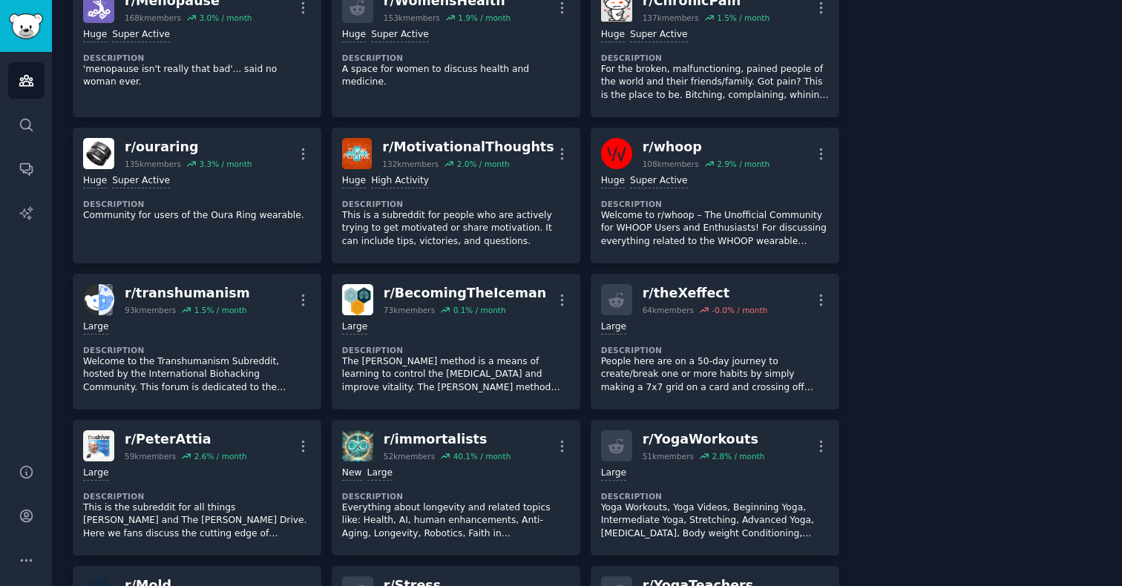
scroll to position [1145, 0]
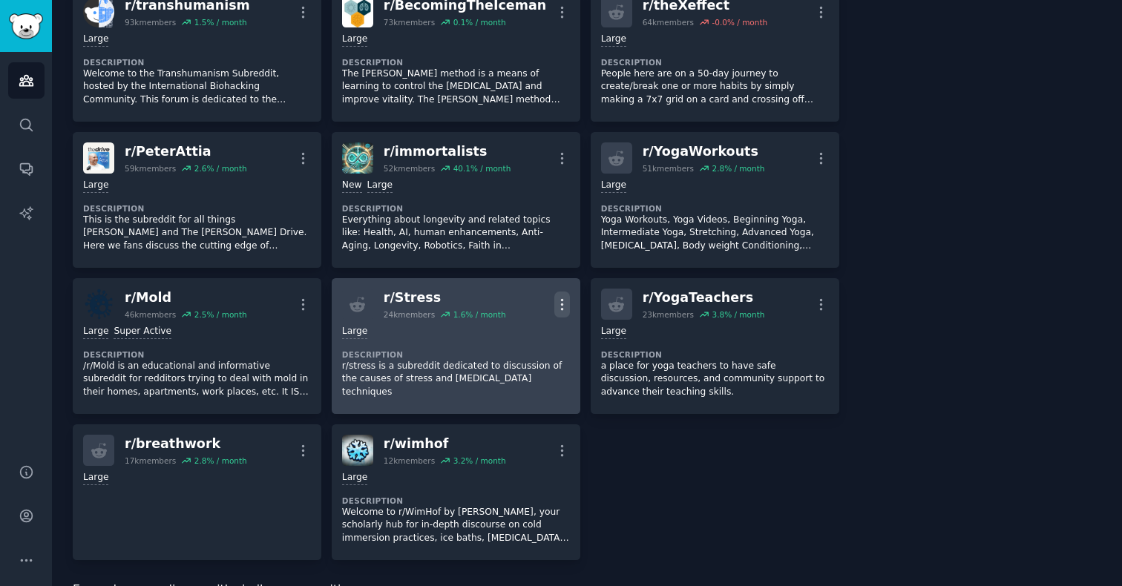
click at [557, 303] on icon "button" at bounding box center [562, 305] width 16 height 16
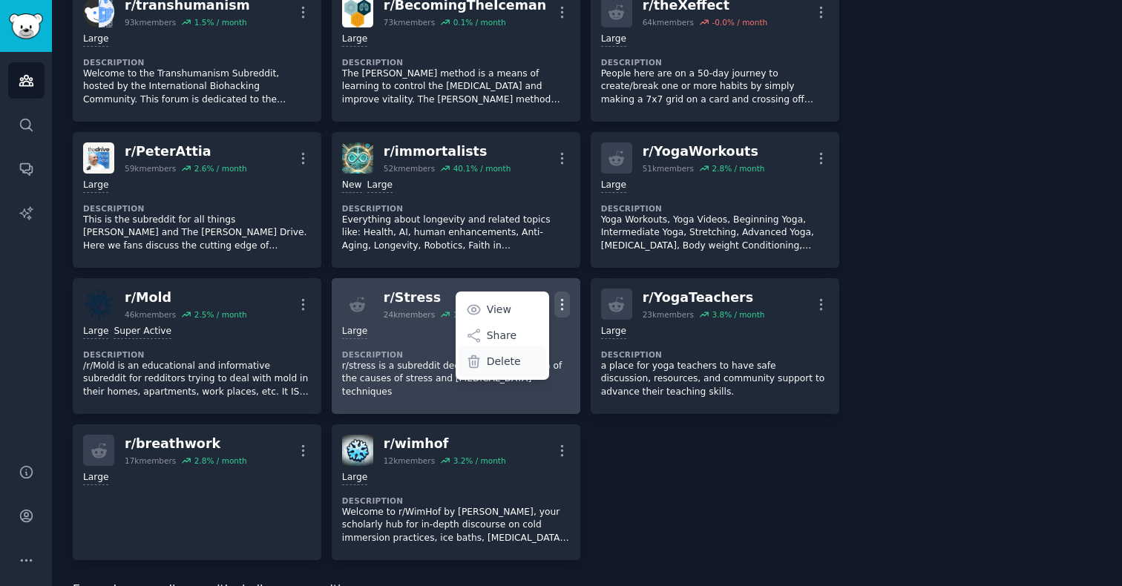
click at [477, 363] on icon at bounding box center [474, 362] width 16 height 16
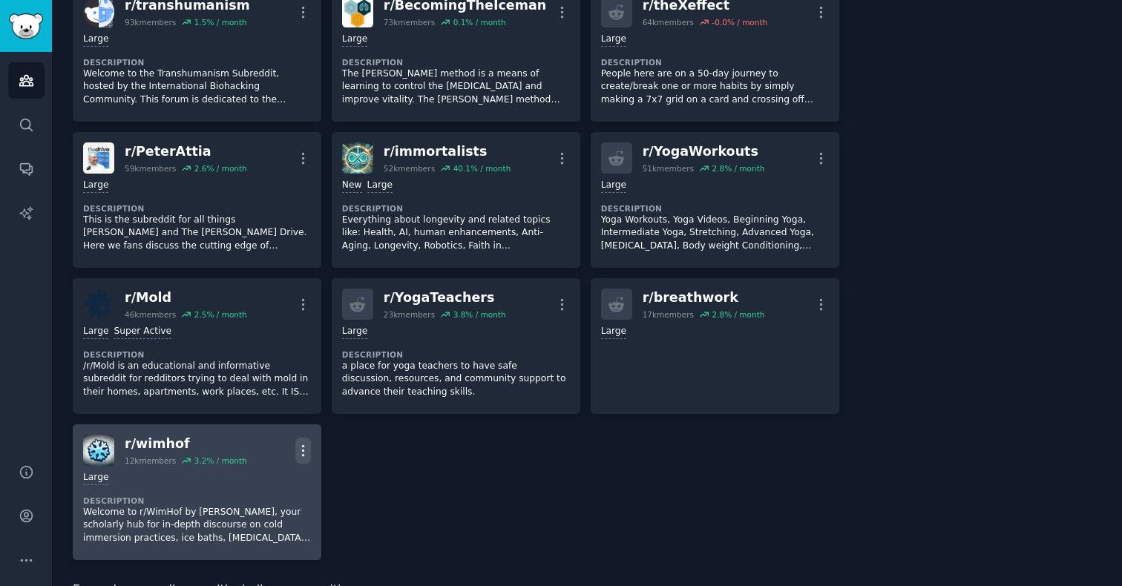
click at [305, 443] on icon "button" at bounding box center [303, 451] width 16 height 16
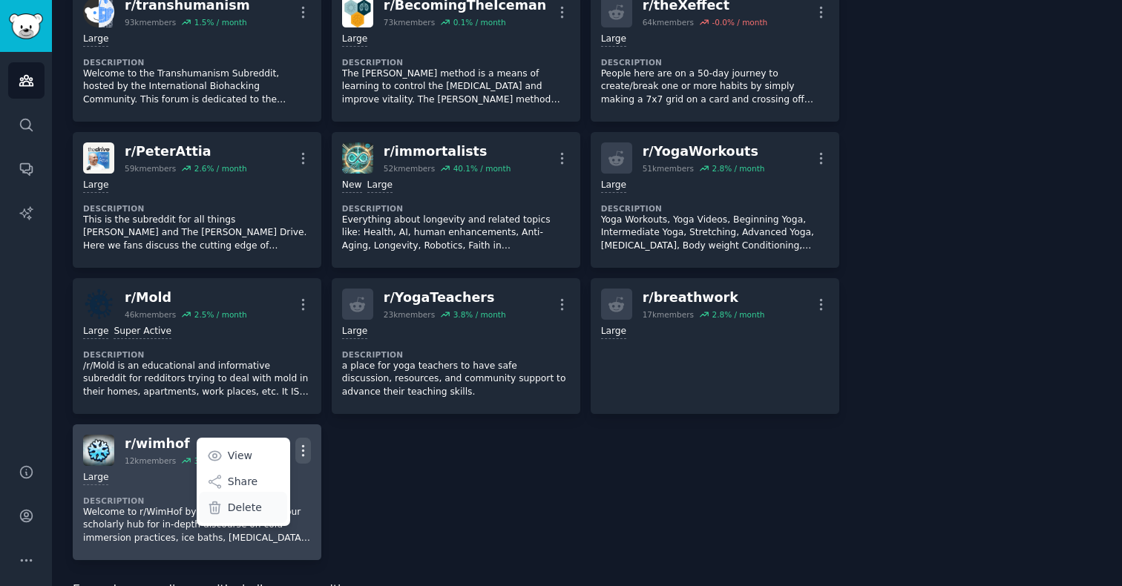
click at [253, 511] on p "Delete" at bounding box center [245, 508] width 34 height 16
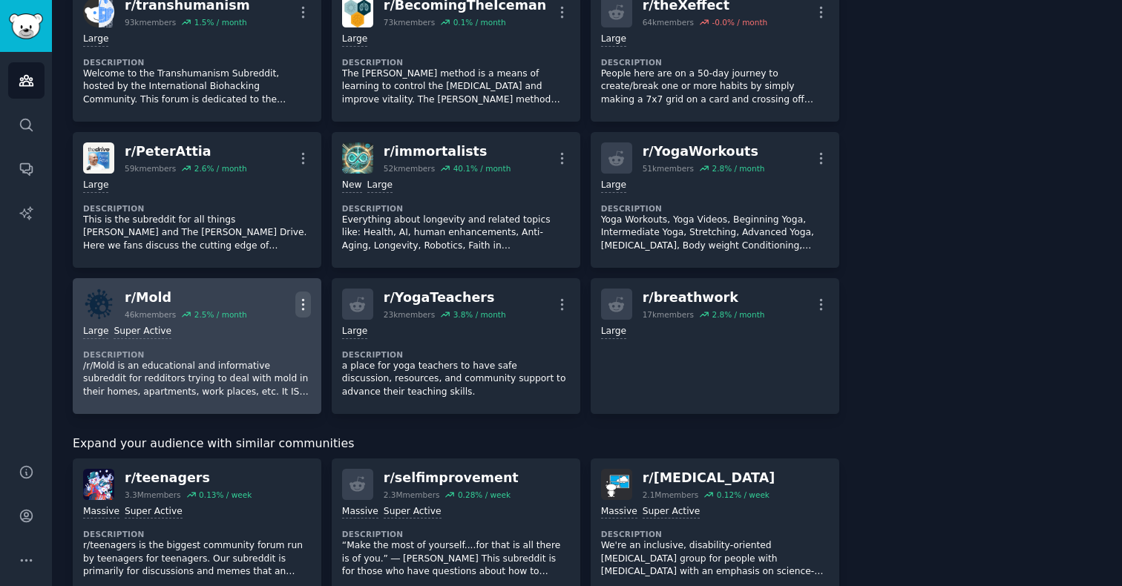
click at [304, 304] on icon "button" at bounding box center [303, 305] width 16 height 16
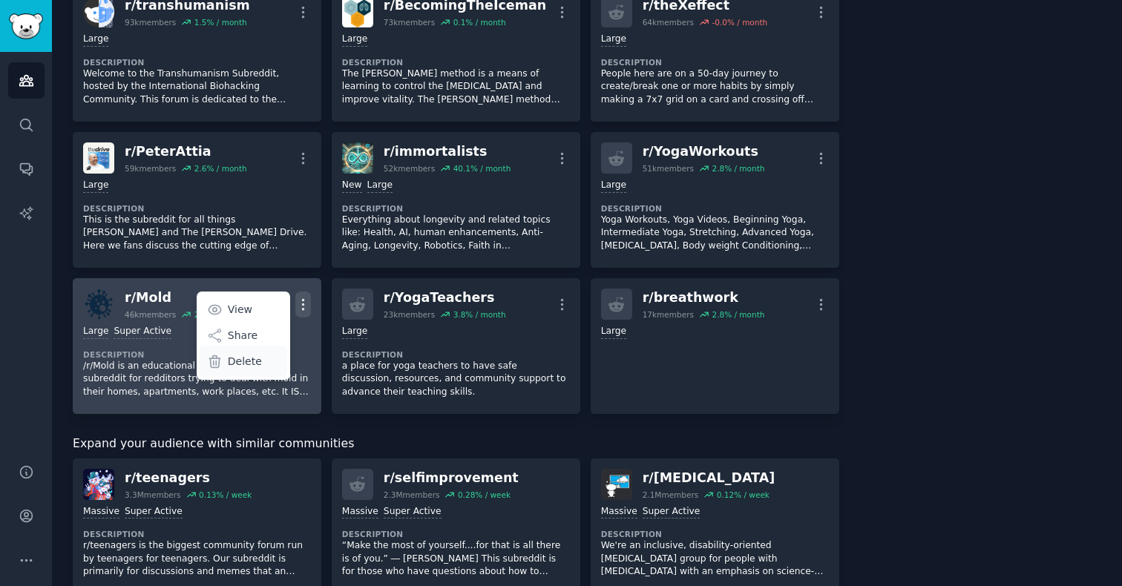
click at [259, 364] on div "Delete" at bounding box center [243, 361] width 88 height 31
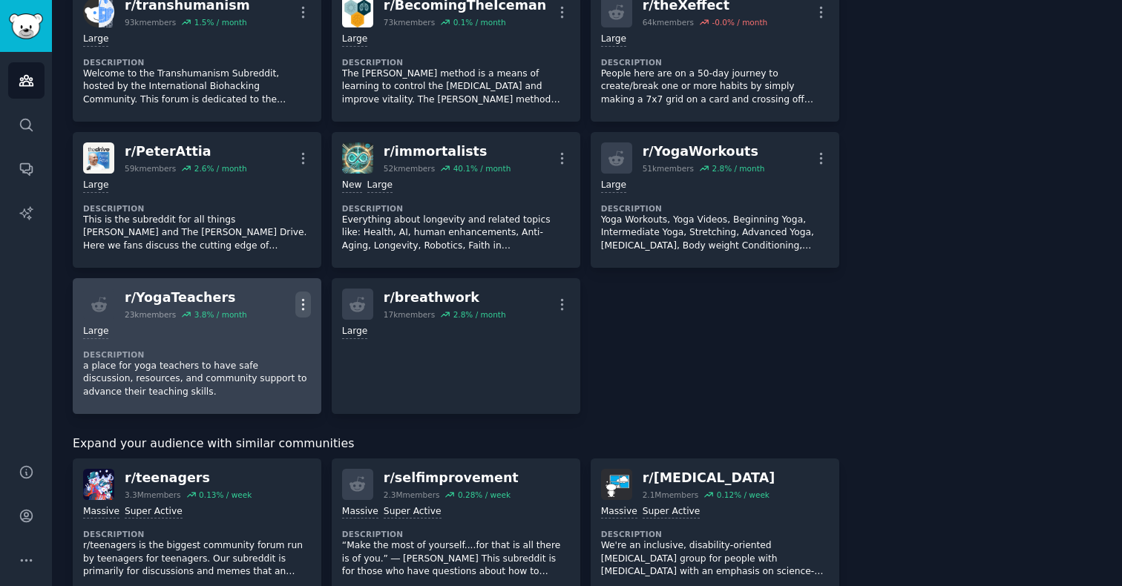
click at [307, 304] on icon "button" at bounding box center [303, 305] width 16 height 16
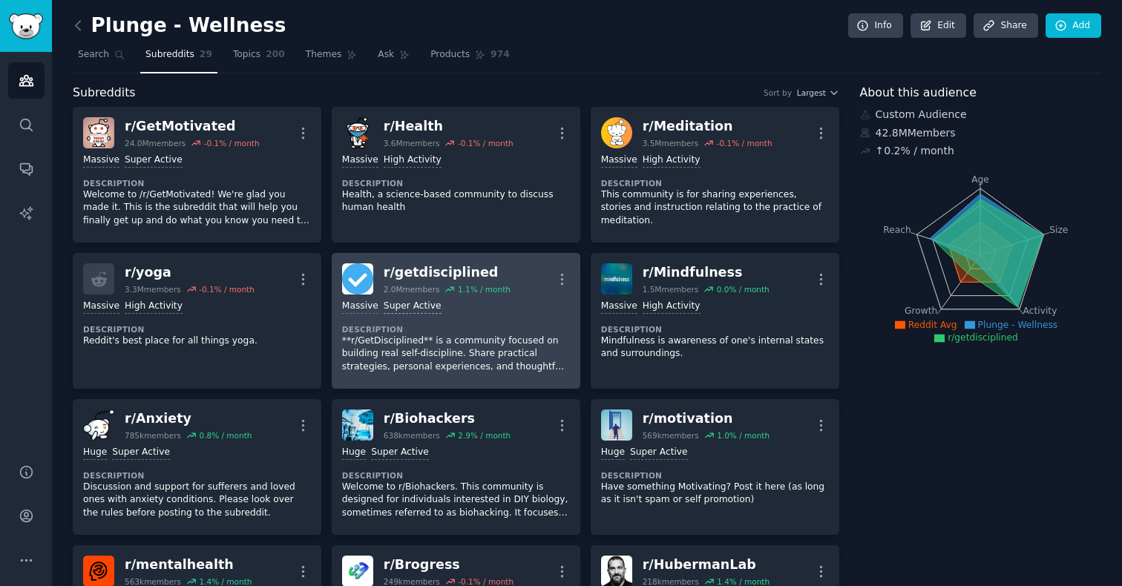
scroll to position [120, 0]
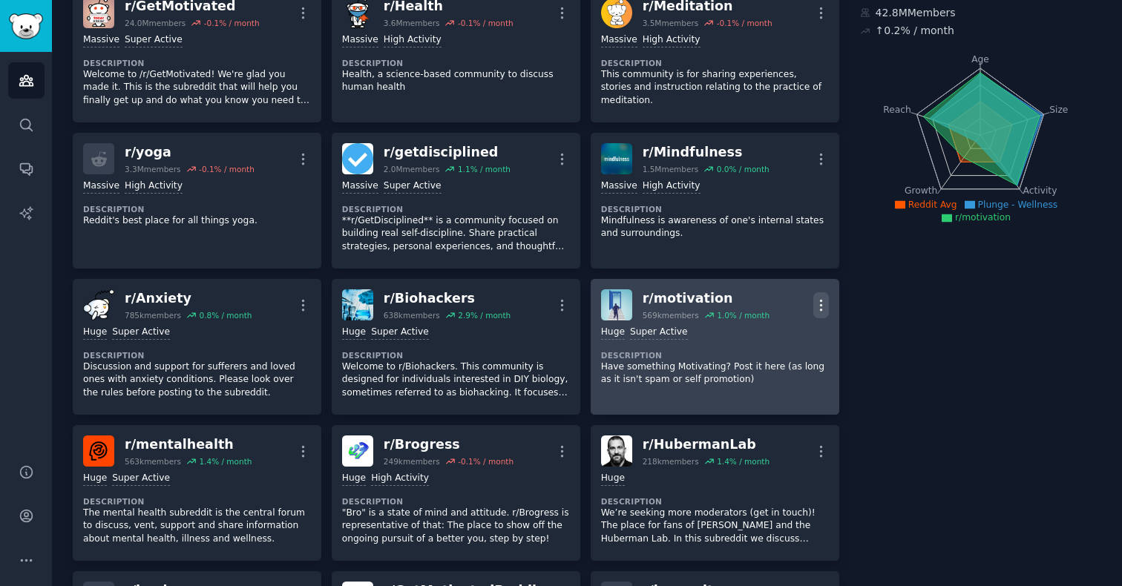
click at [821, 309] on icon "button" at bounding box center [822, 306] width 16 height 16
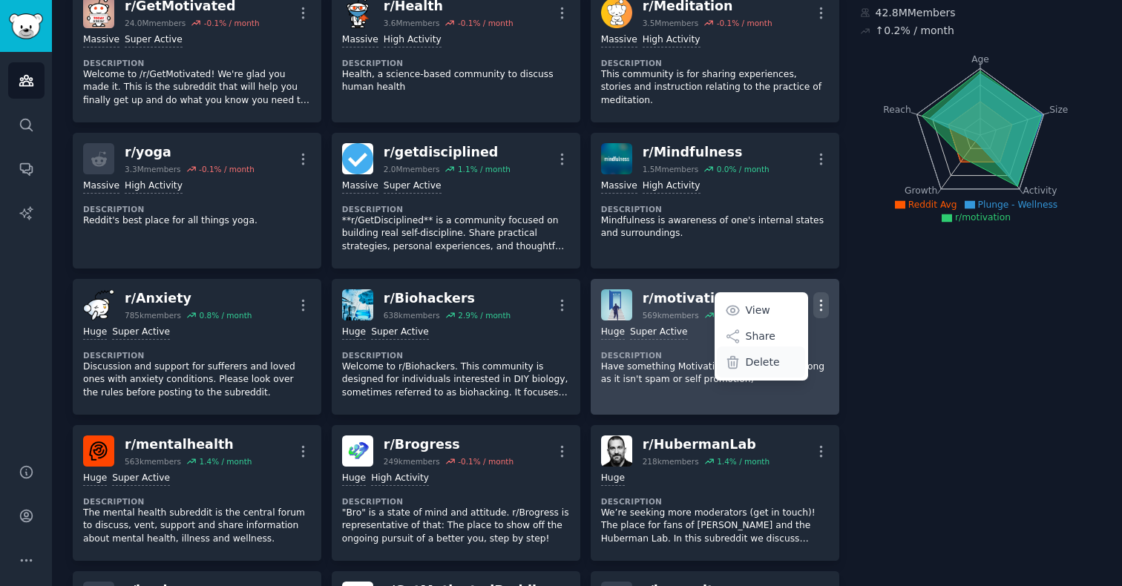
click at [768, 363] on p "Delete" at bounding box center [763, 363] width 34 height 16
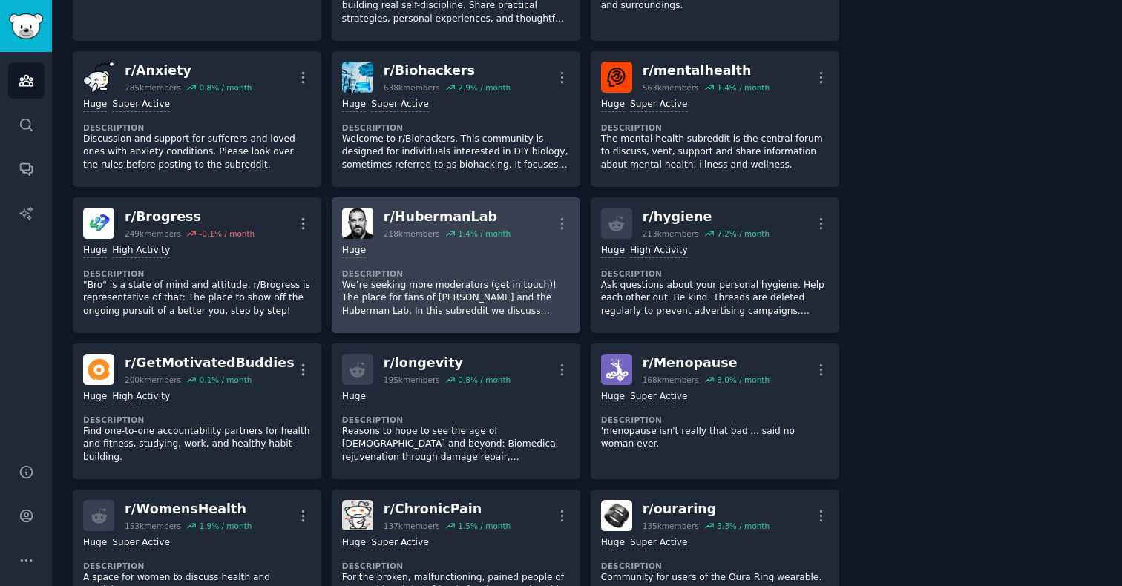
scroll to position [350, 0]
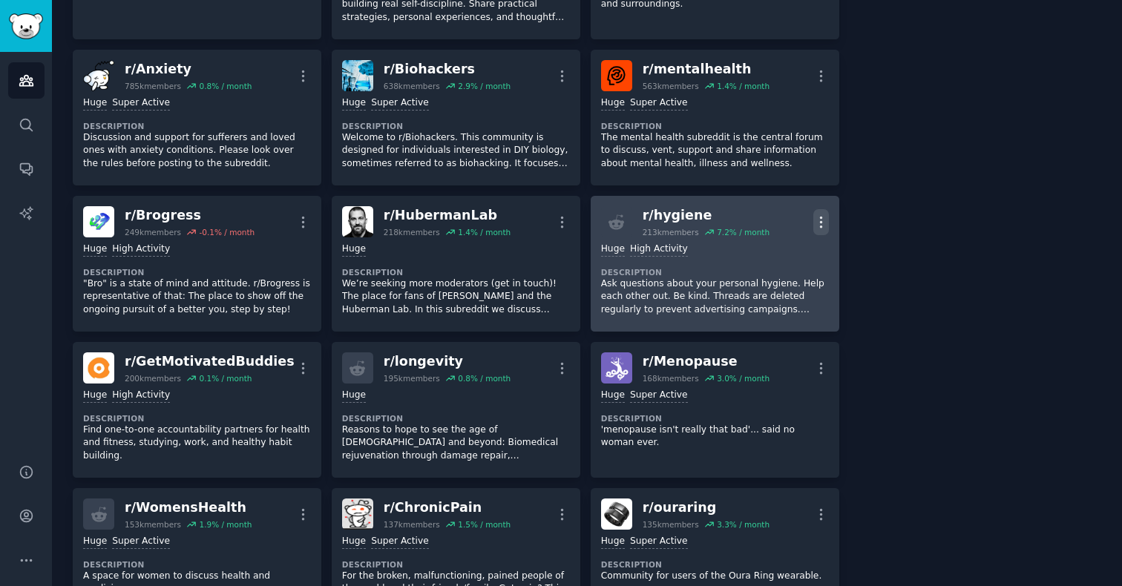
click at [815, 223] on icon "button" at bounding box center [822, 223] width 16 height 16
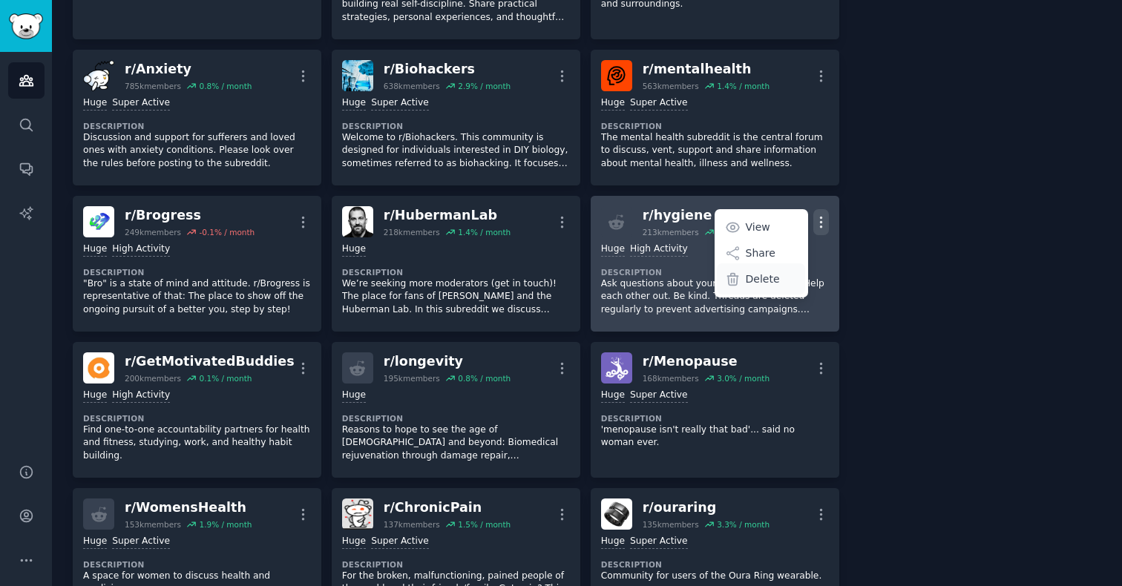
click at [750, 286] on p "Delete" at bounding box center [763, 280] width 34 height 16
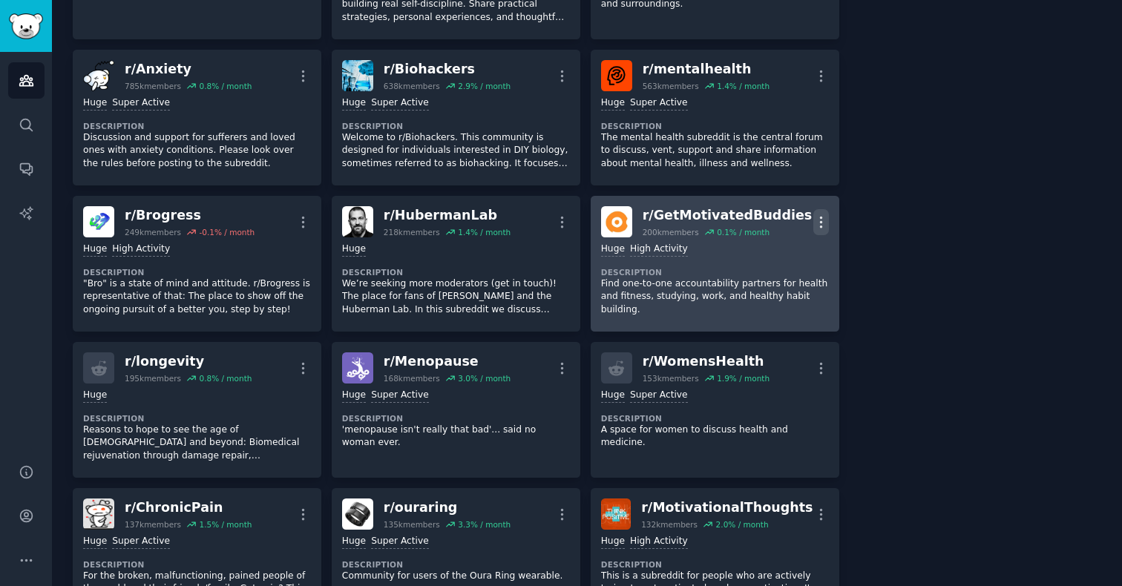
click at [816, 217] on icon "button" at bounding box center [822, 223] width 16 height 16
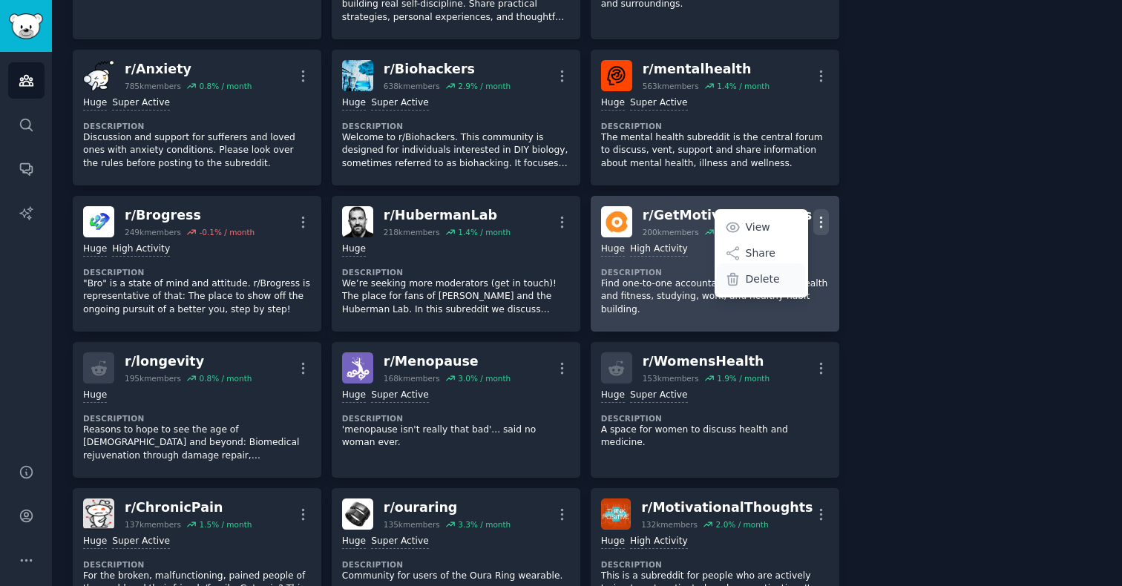
click at [779, 278] on div "Delete" at bounding box center [761, 279] width 88 height 31
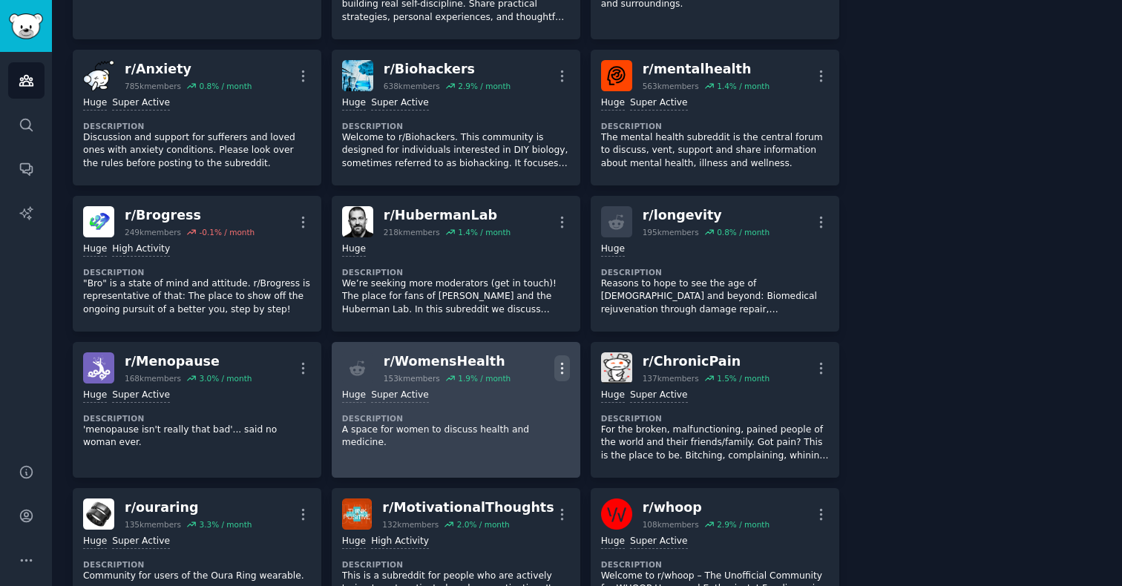
click at [557, 373] on icon "button" at bounding box center [562, 369] width 16 height 16
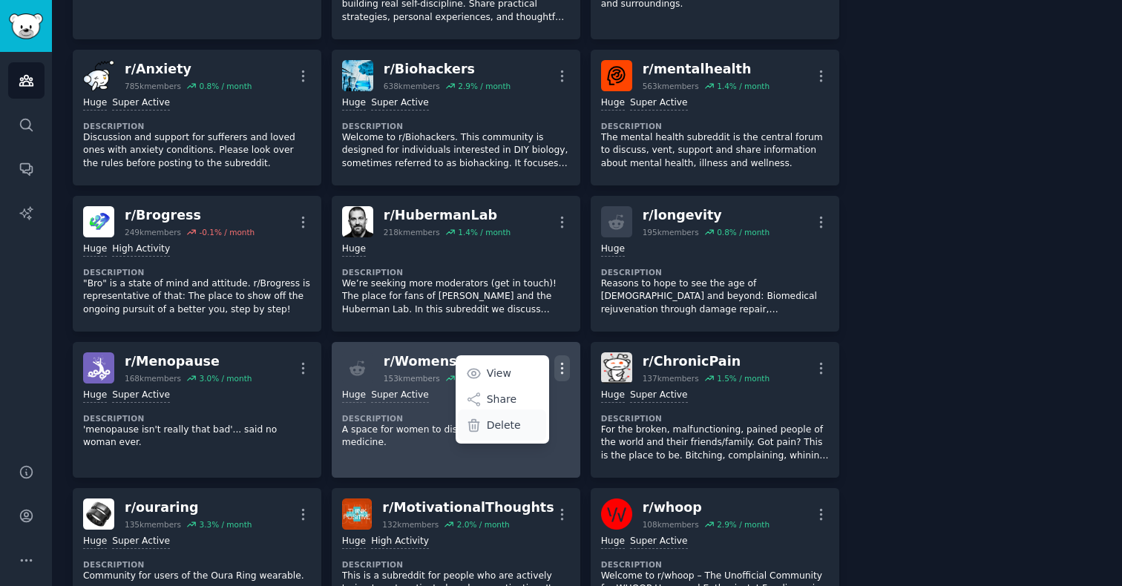
click at [496, 425] on p "Delete" at bounding box center [504, 426] width 34 height 16
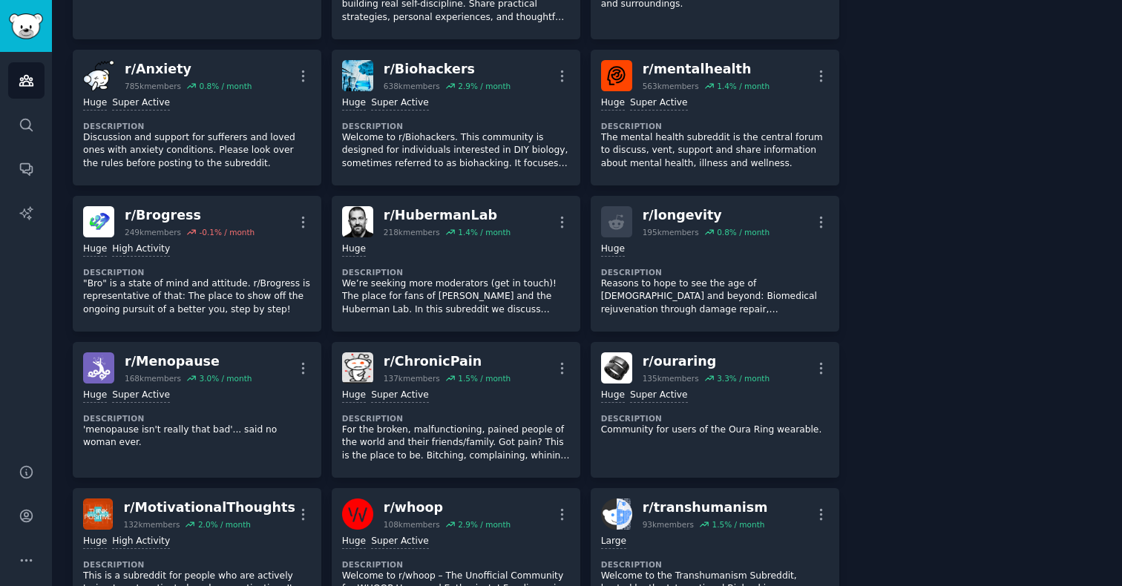
scroll to position [0, 0]
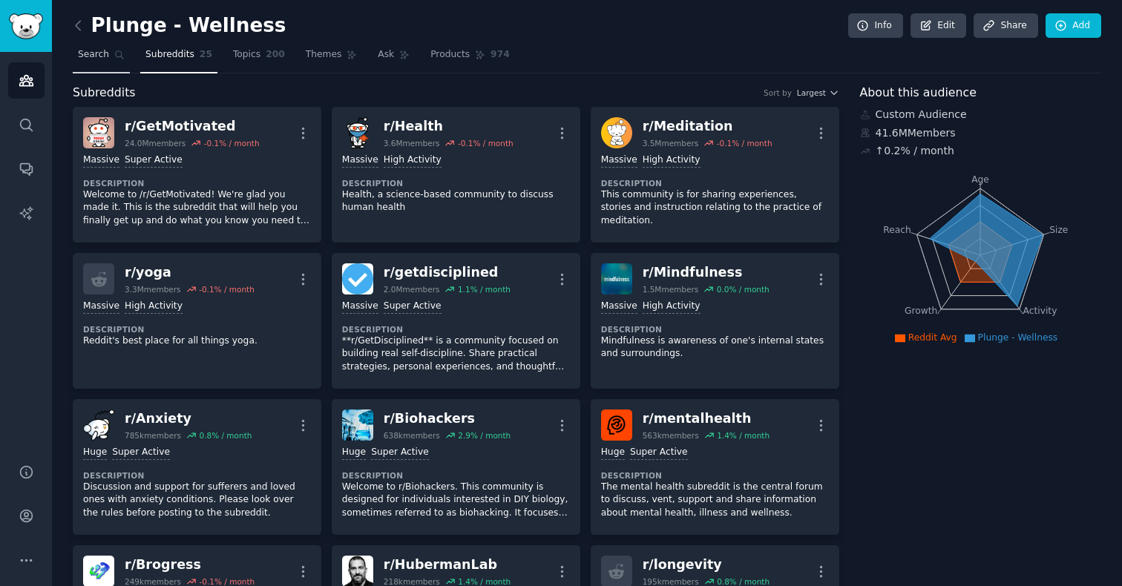
click at [89, 50] on span "Search" at bounding box center [93, 54] width 31 height 13
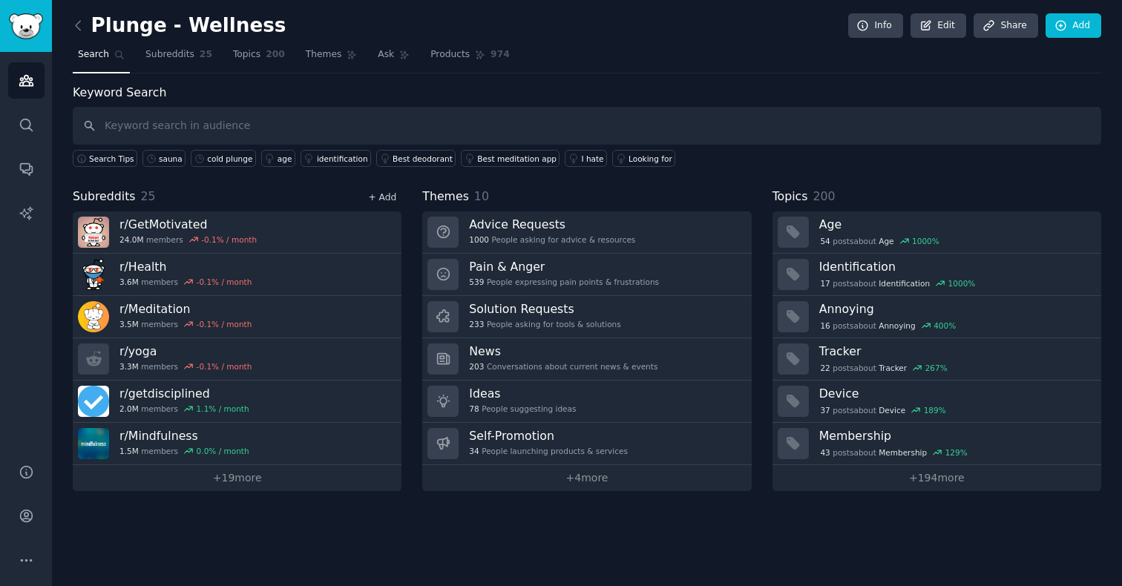
click at [392, 197] on link "+ Add" at bounding box center [382, 197] width 28 height 10
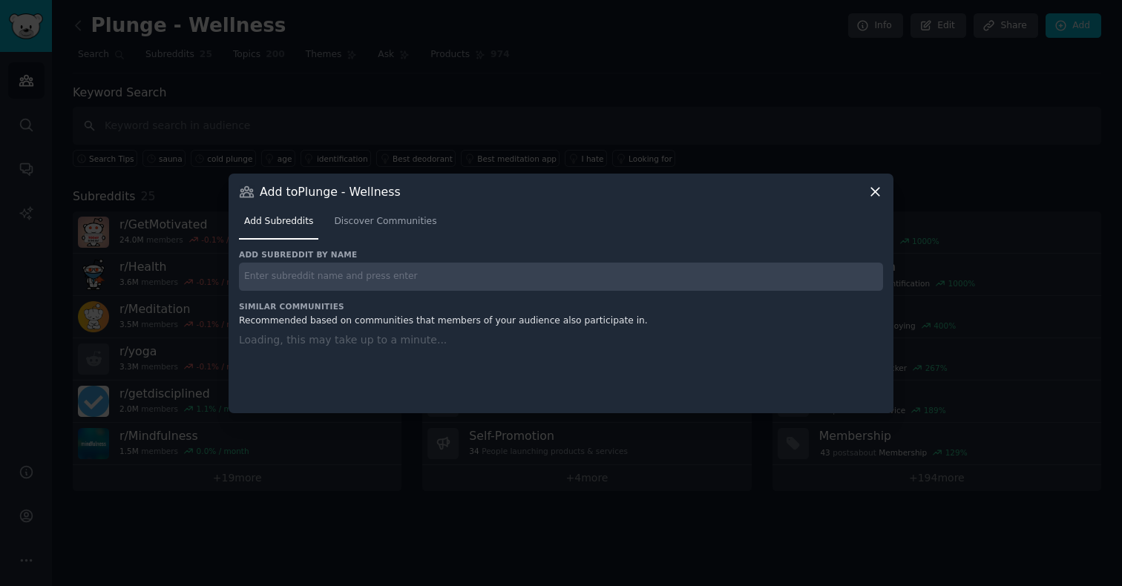
click at [336, 268] on input "text" at bounding box center [561, 277] width 644 height 29
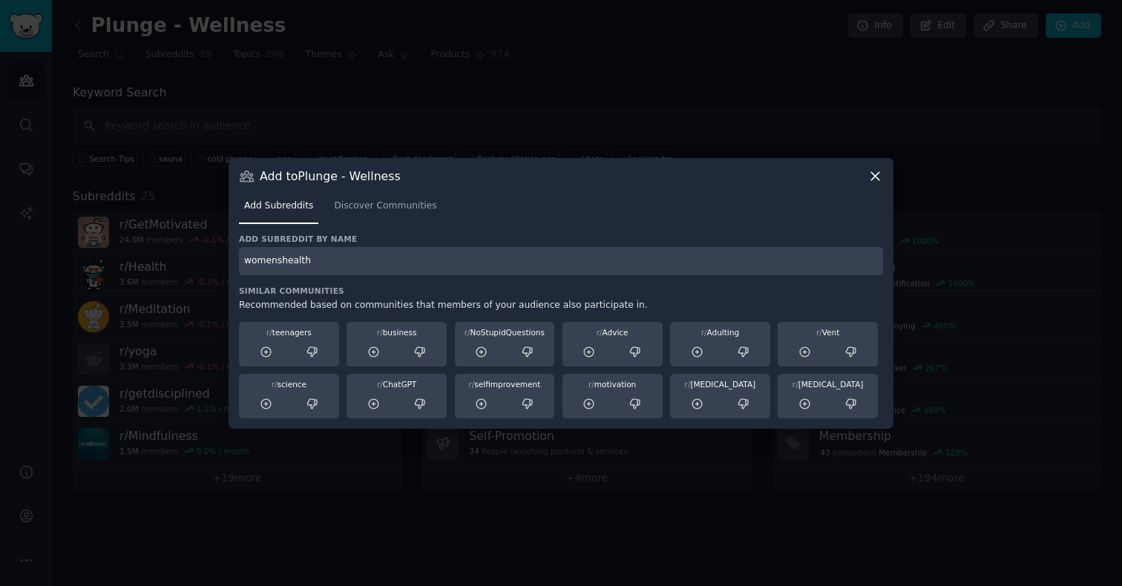
type input "womenshealth"
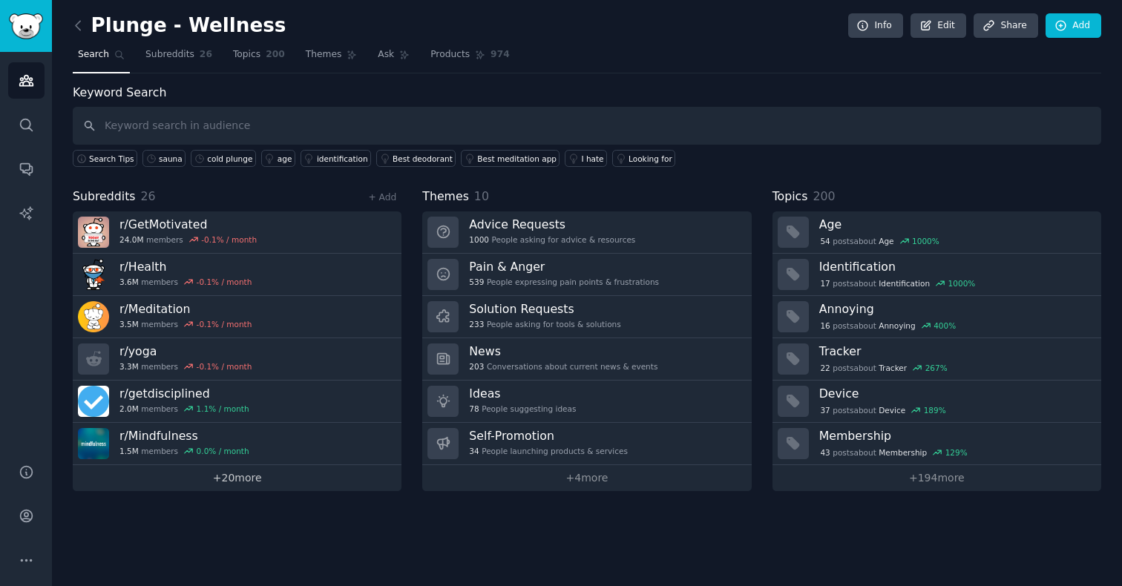
click at [231, 477] on link "+ 20 more" at bounding box center [237, 478] width 329 height 26
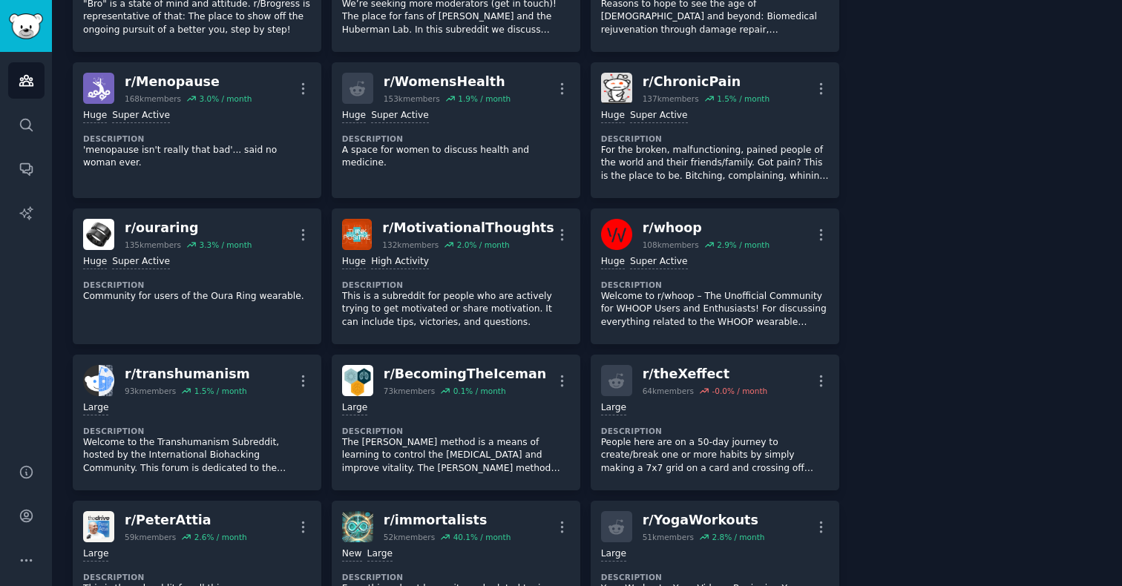
scroll to position [631, 0]
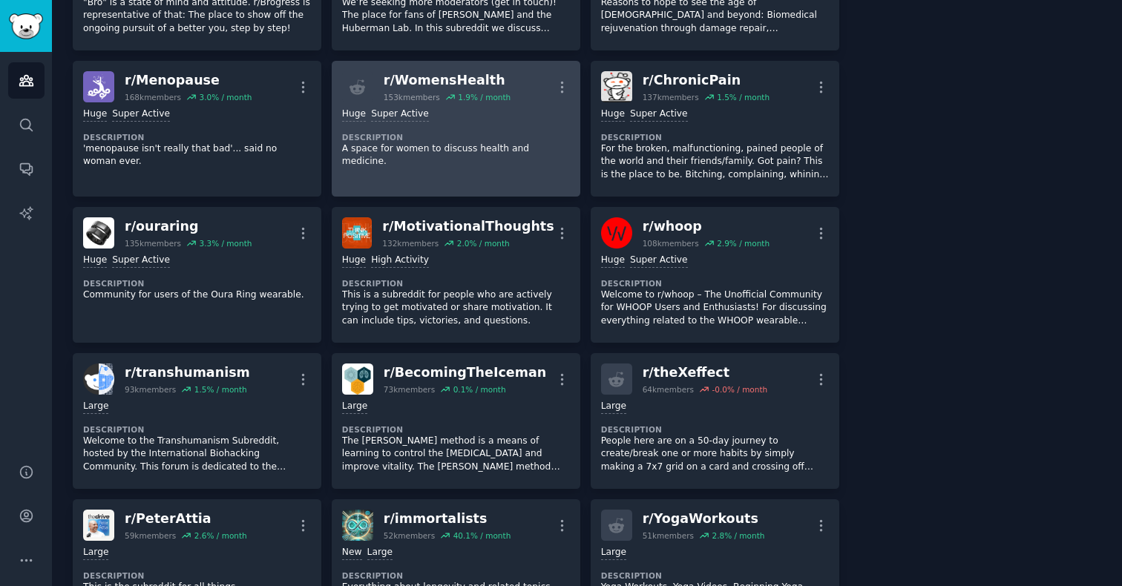
click at [474, 172] on link "r/ WomensHealth 153k members 1.9 % / month More Huge Super Active Description A…" at bounding box center [456, 129] width 249 height 136
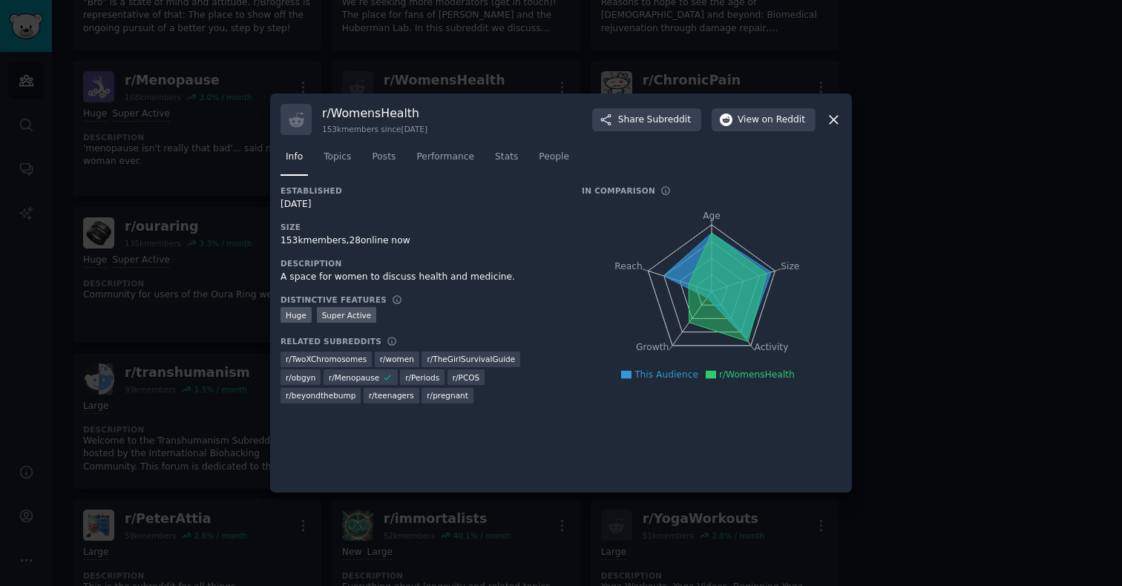
click at [166, 128] on div at bounding box center [561, 293] width 1122 height 586
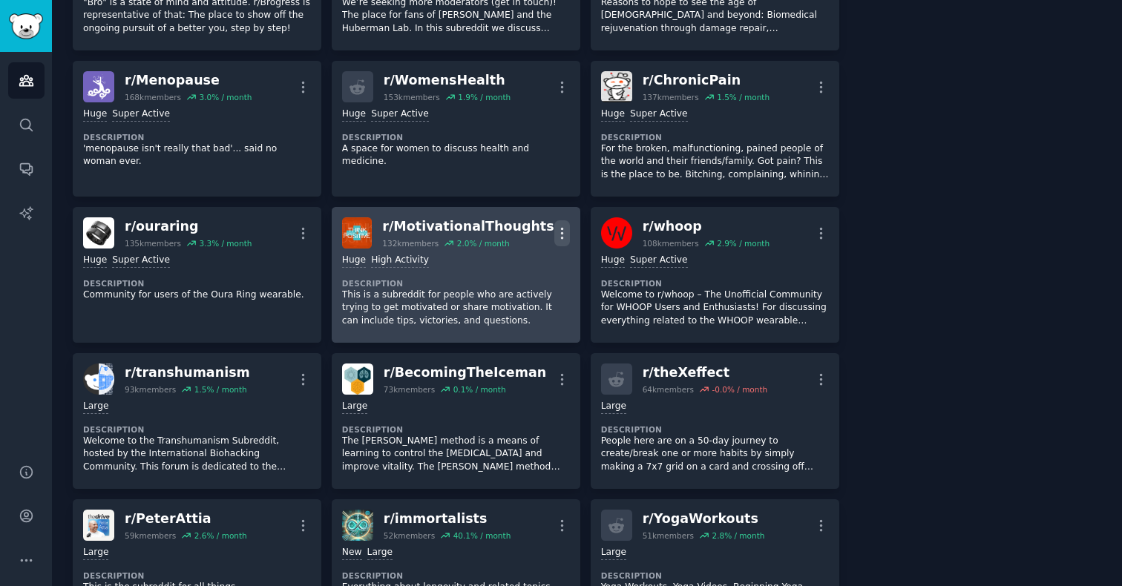
click at [563, 232] on icon "button" at bounding box center [562, 234] width 16 height 16
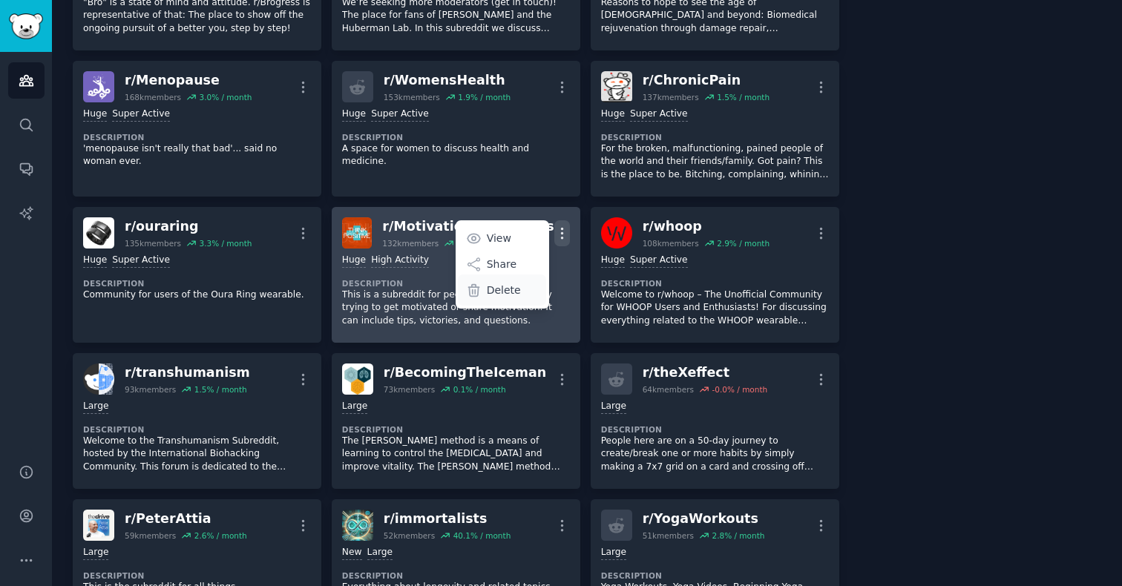
click at [515, 290] on p "Delete" at bounding box center [504, 291] width 34 height 16
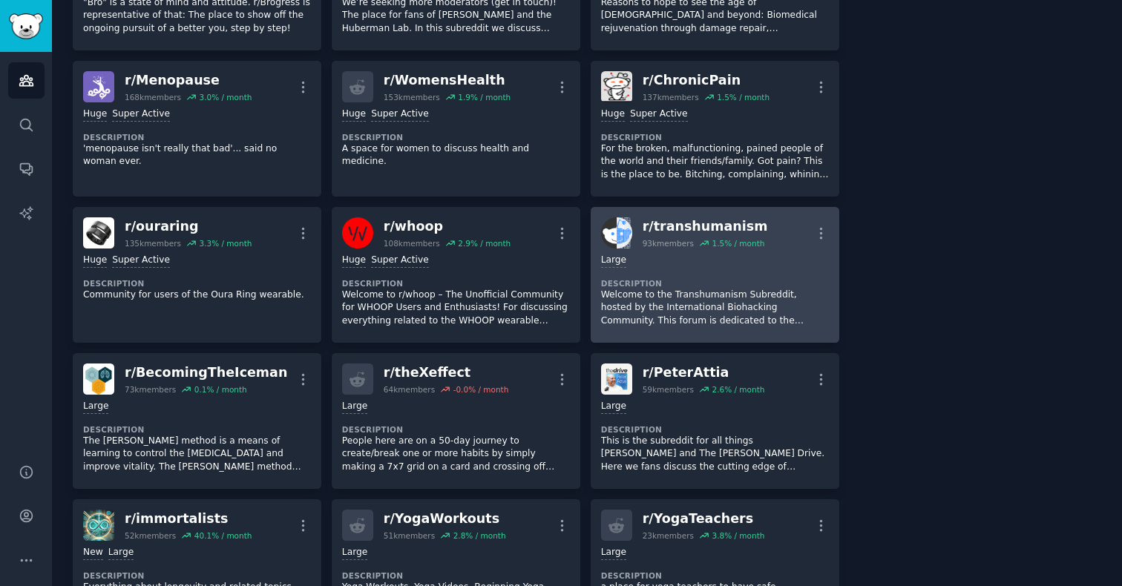
click at [705, 318] on p "Welcome to the Transhumanism Subreddit, hosted by the International Biohacking …" at bounding box center [715, 308] width 228 height 39
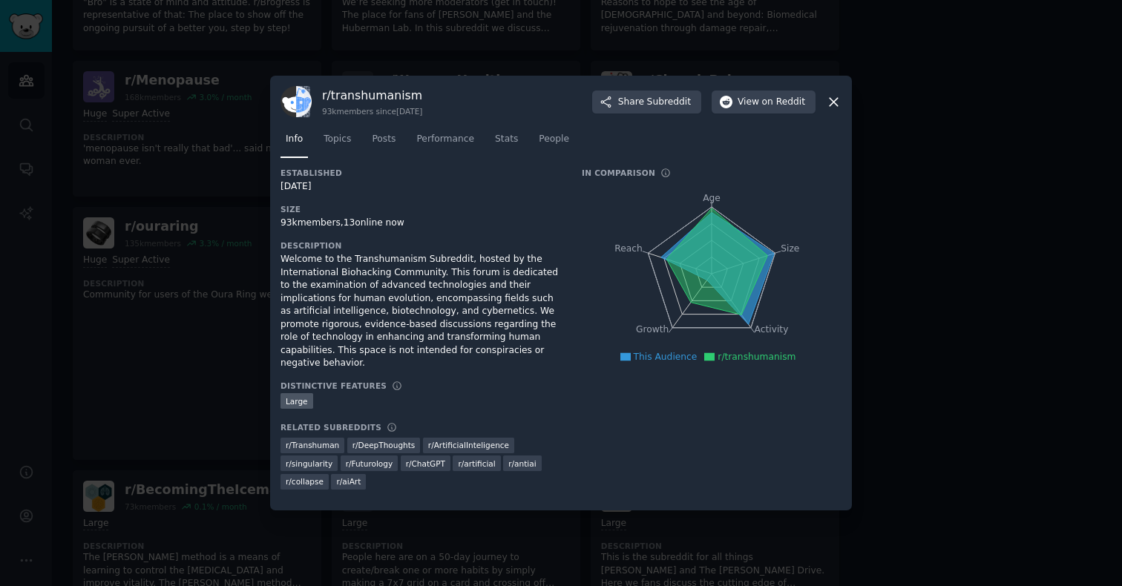
click at [835, 108] on icon at bounding box center [834, 102] width 16 height 16
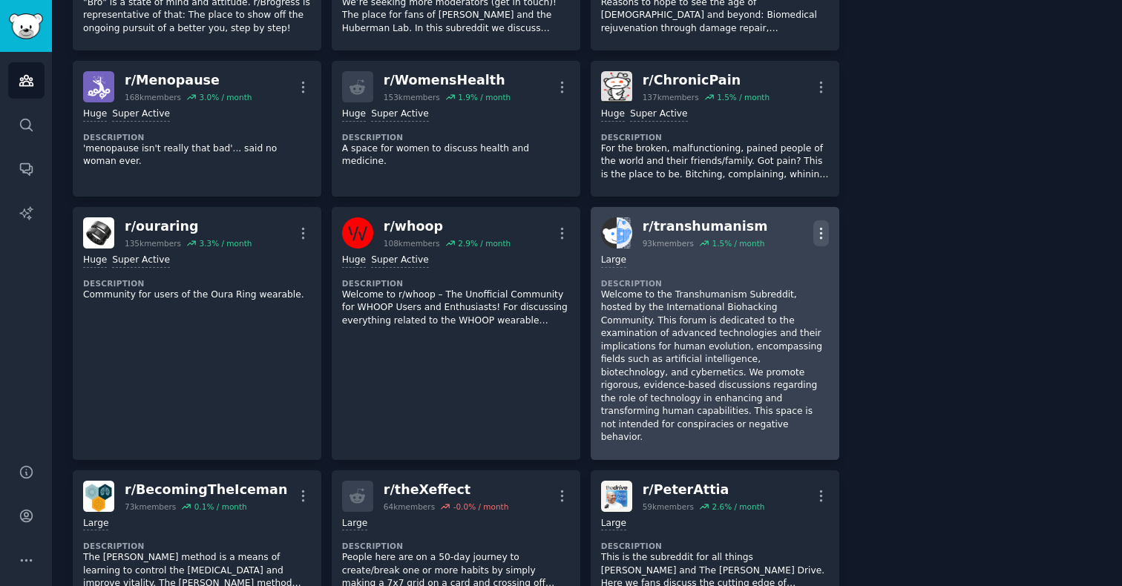
click at [820, 234] on icon "button" at bounding box center [820, 233] width 1 height 10
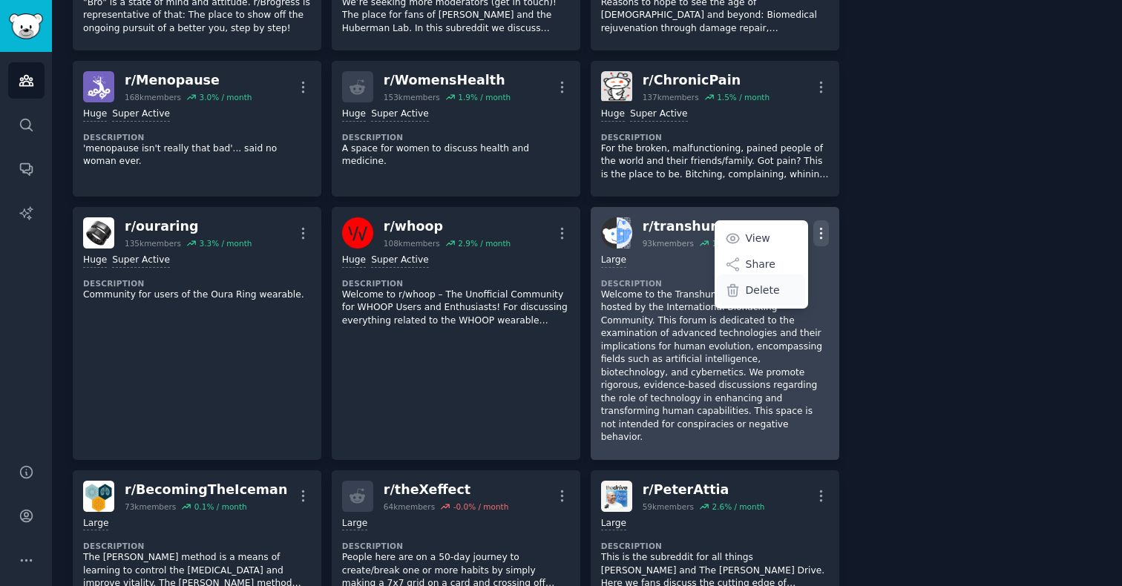
click at [759, 292] on p "Delete" at bounding box center [763, 291] width 34 height 16
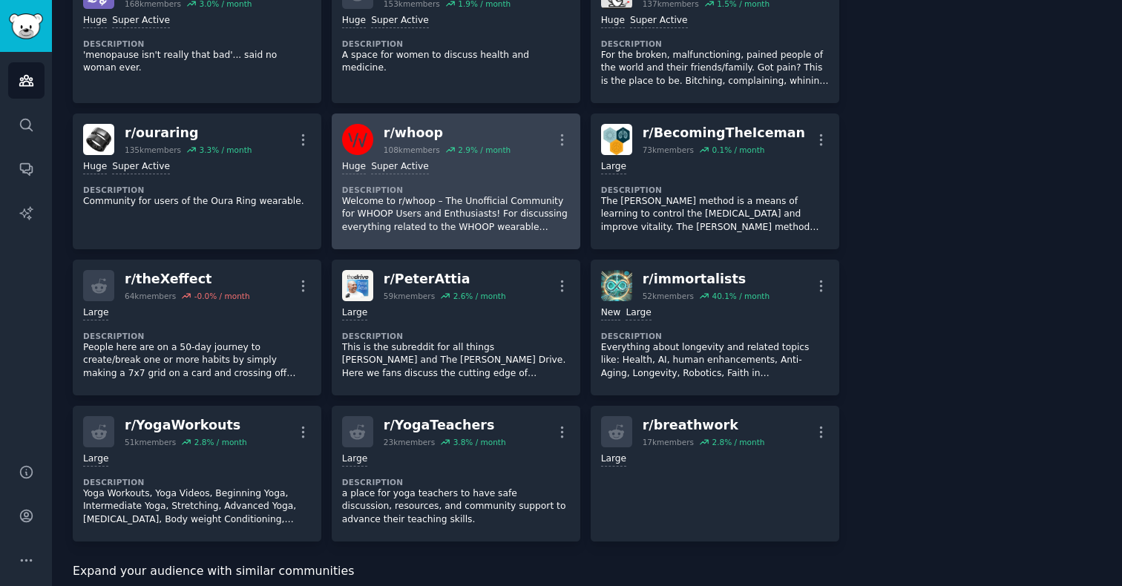
scroll to position [727, 0]
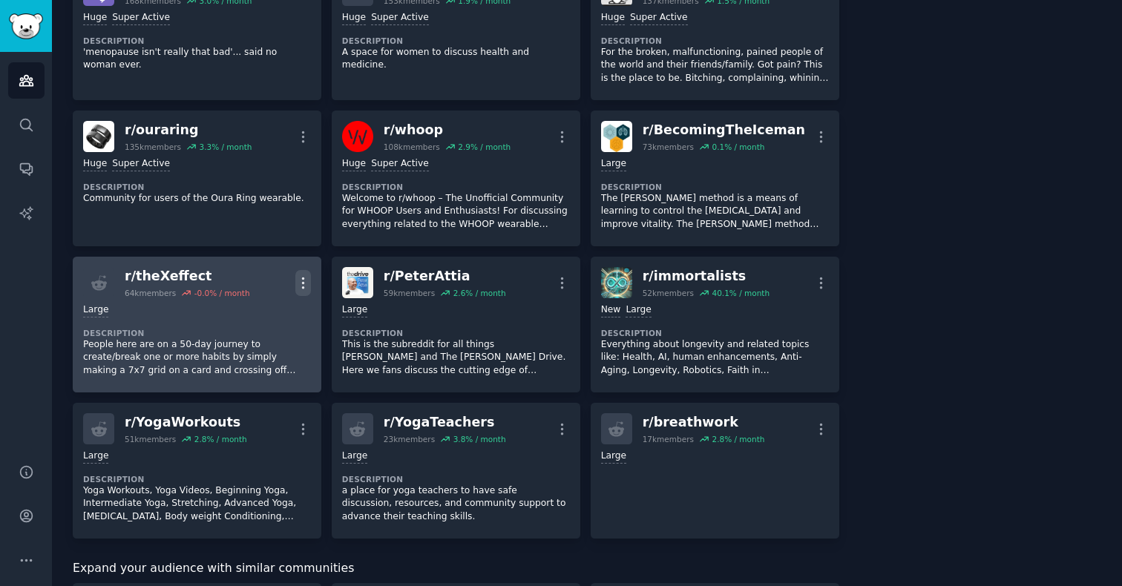
click at [299, 288] on icon "button" at bounding box center [303, 283] width 16 height 16
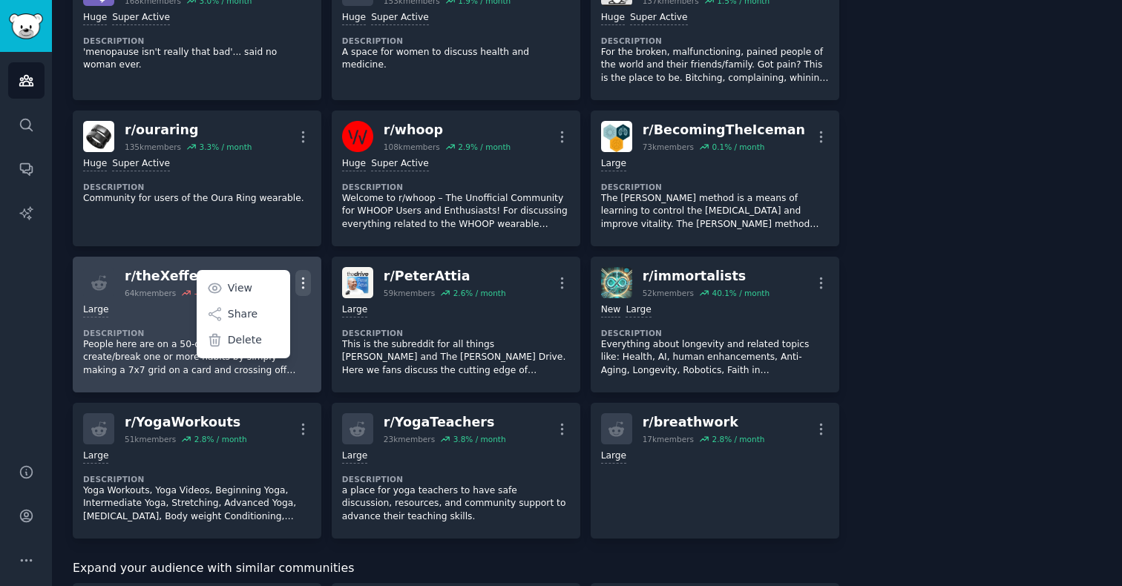
click at [163, 359] on p "People here are on a 50-day journey to create/break one or more habits by simpl…" at bounding box center [197, 357] width 228 height 39
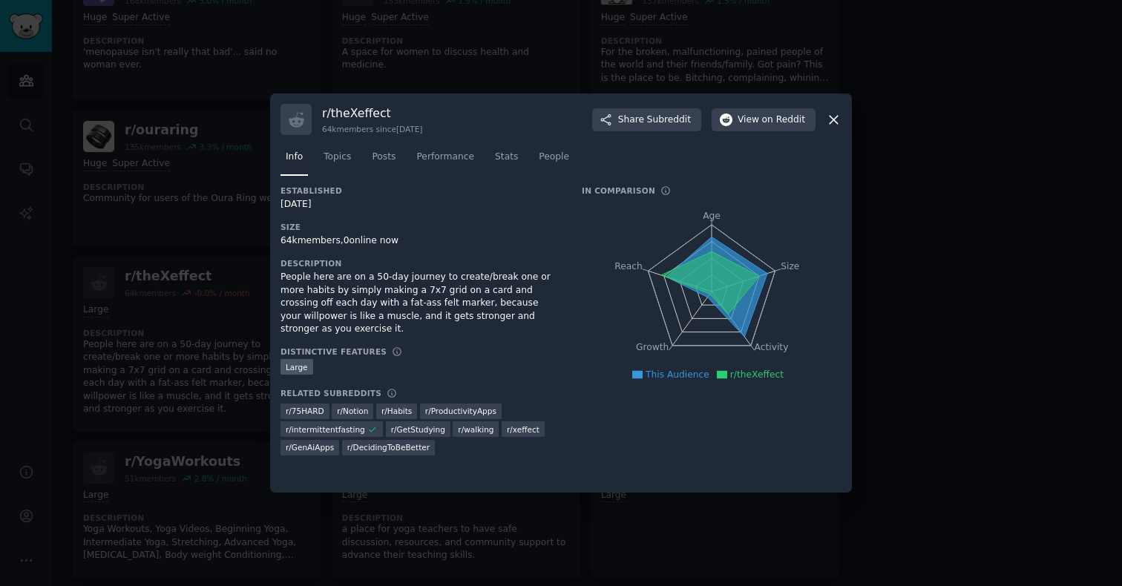
click at [831, 123] on icon at bounding box center [834, 120] width 16 height 16
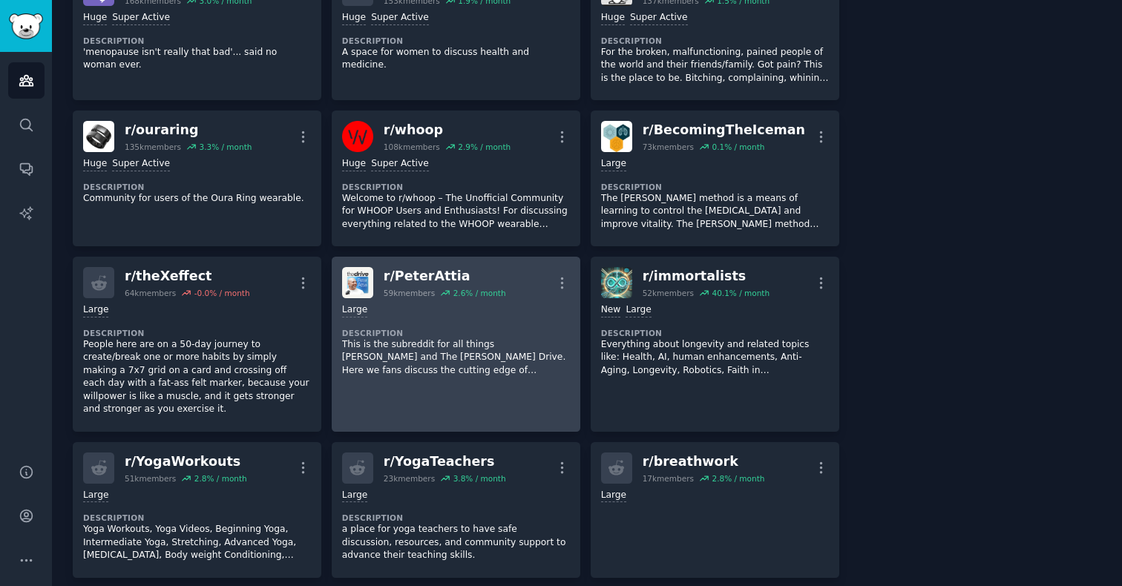
scroll to position [774, 0]
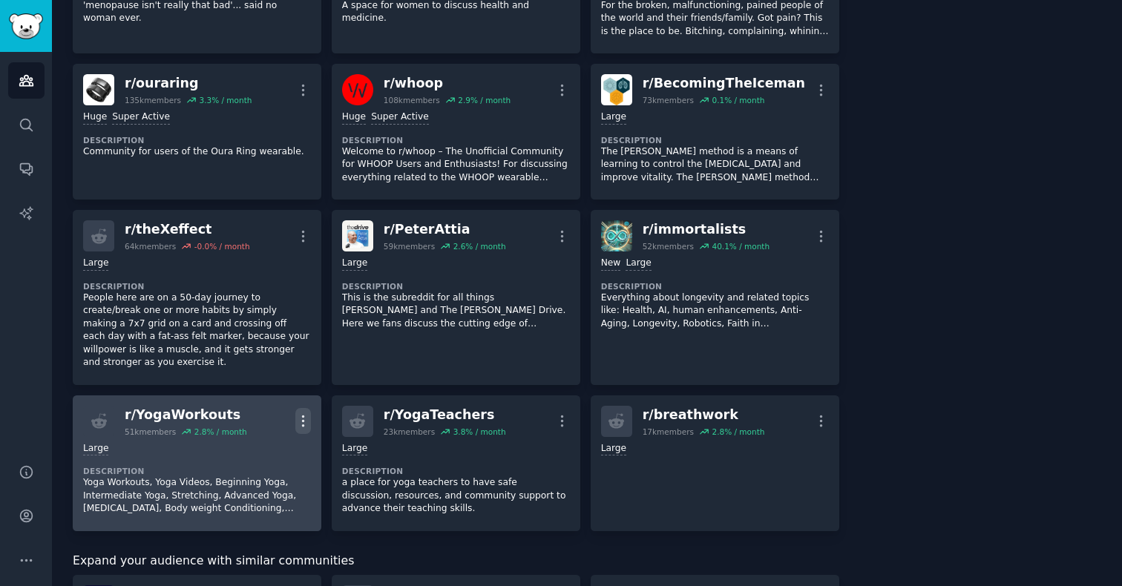
click at [304, 413] on icon "button" at bounding box center [303, 421] width 16 height 16
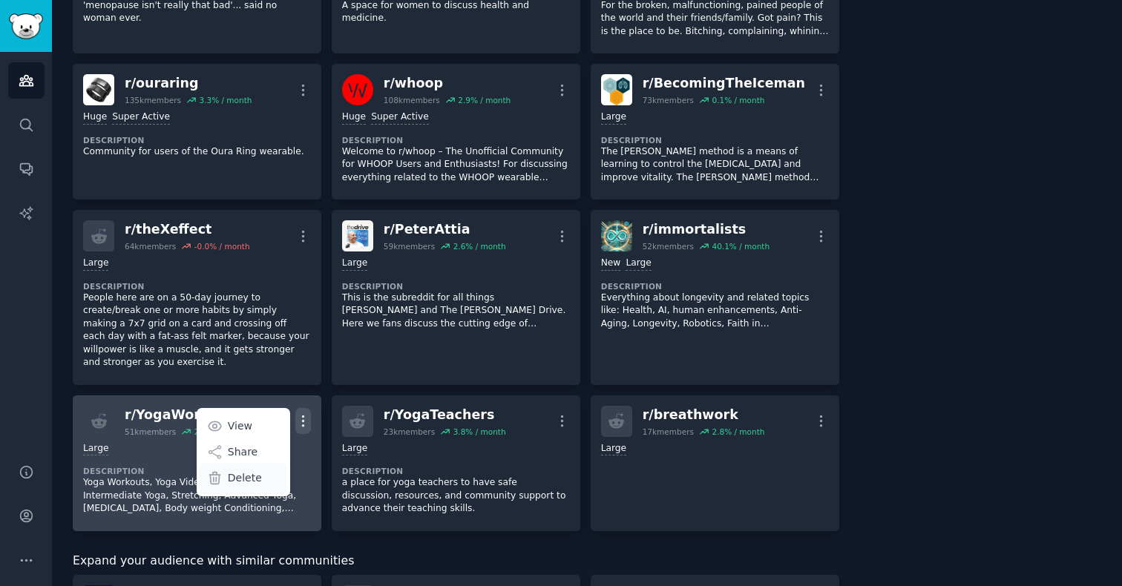
click at [252, 471] on p "Delete" at bounding box center [245, 479] width 34 height 16
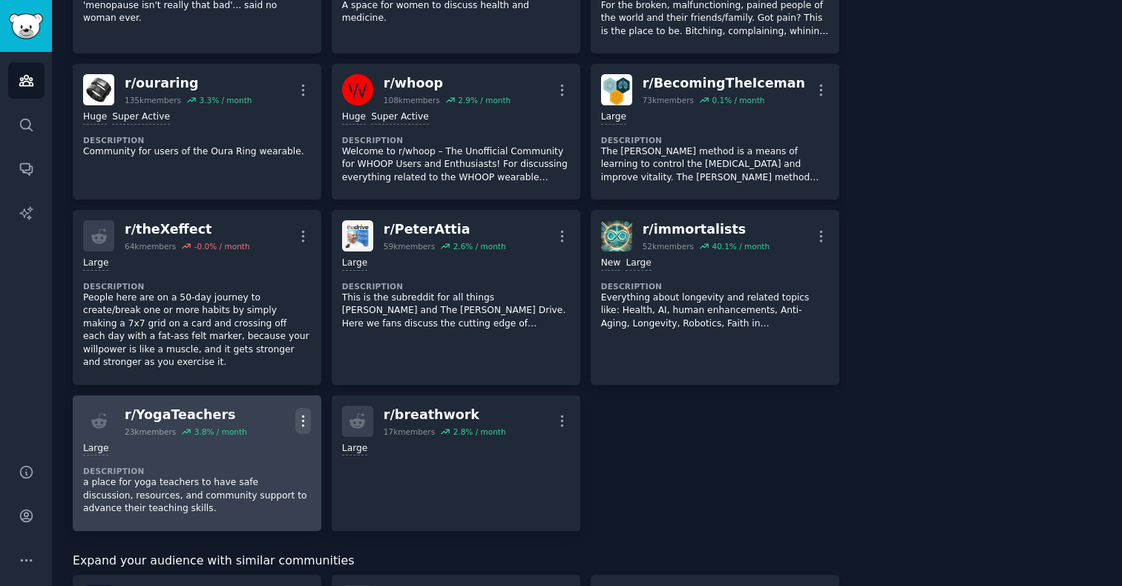
click at [295, 413] on icon "button" at bounding box center [303, 421] width 16 height 16
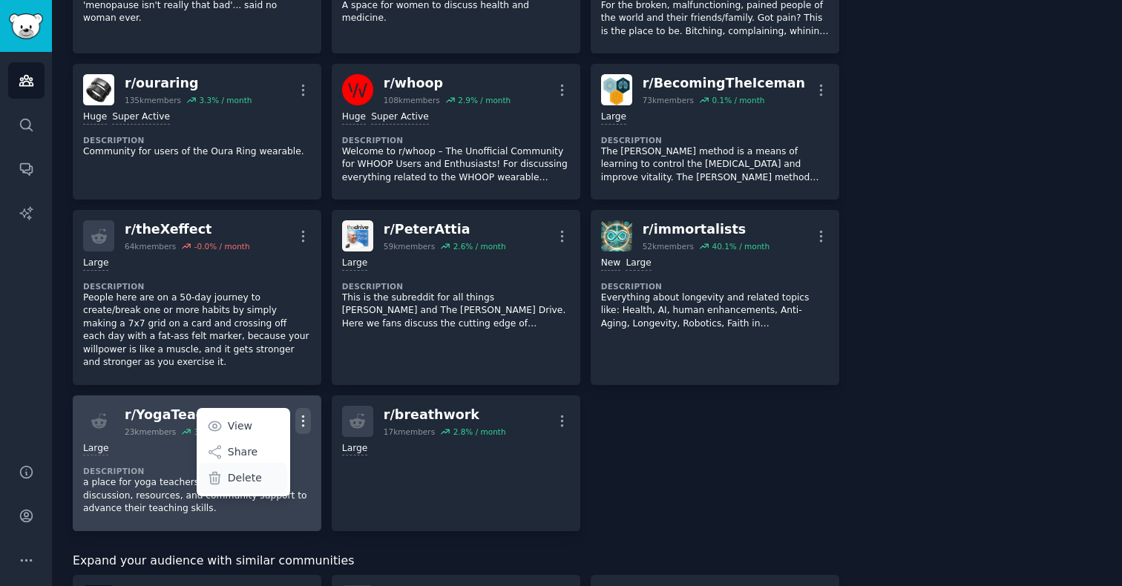
click at [259, 463] on div "Delete" at bounding box center [243, 478] width 88 height 31
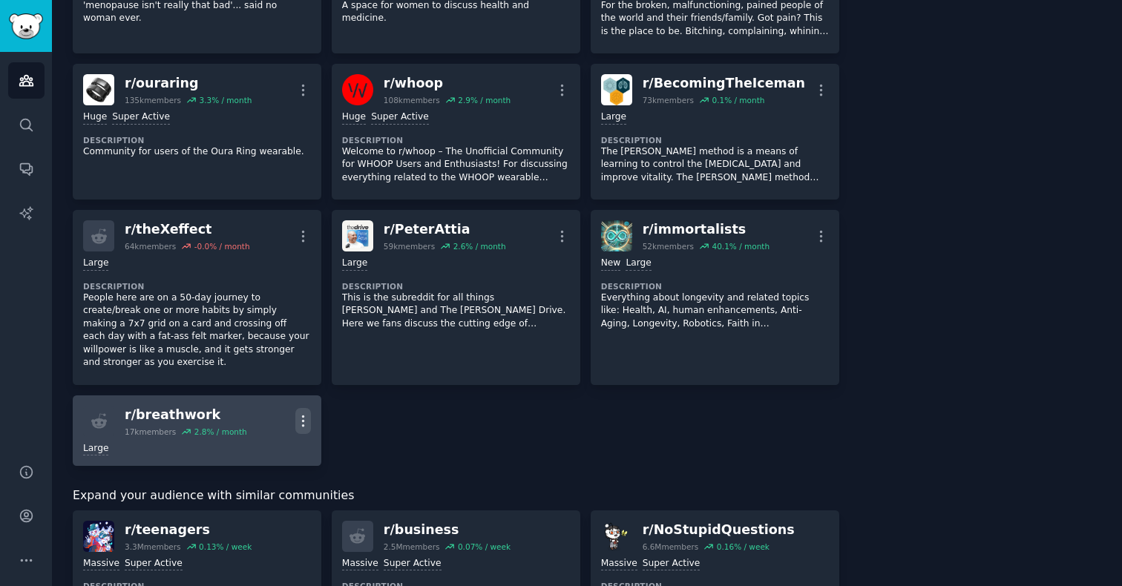
click at [304, 413] on icon "button" at bounding box center [303, 421] width 16 height 16
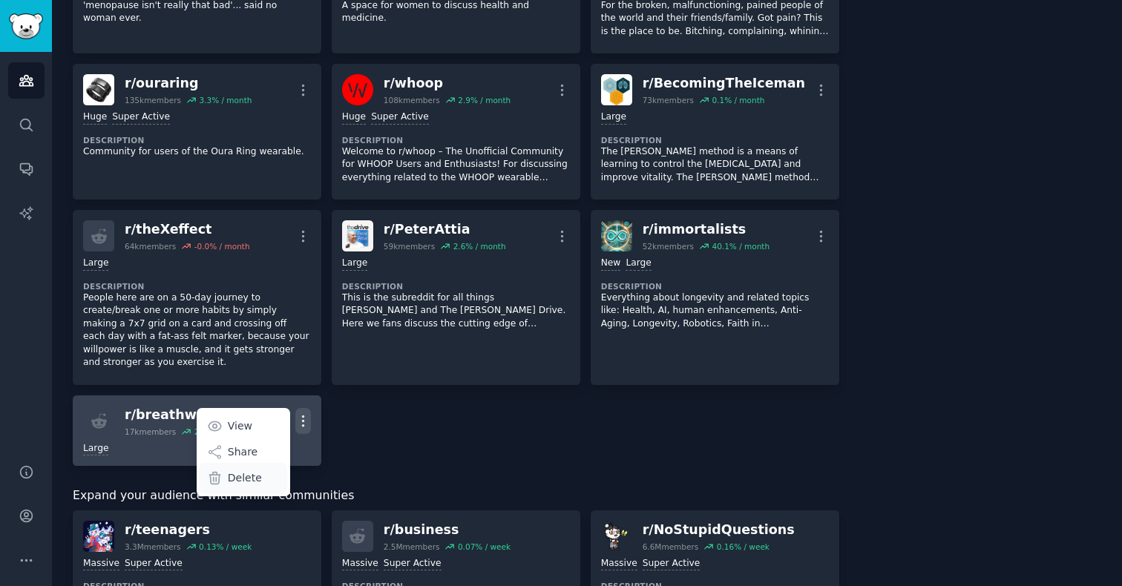
click at [245, 471] on p "Delete" at bounding box center [245, 479] width 34 height 16
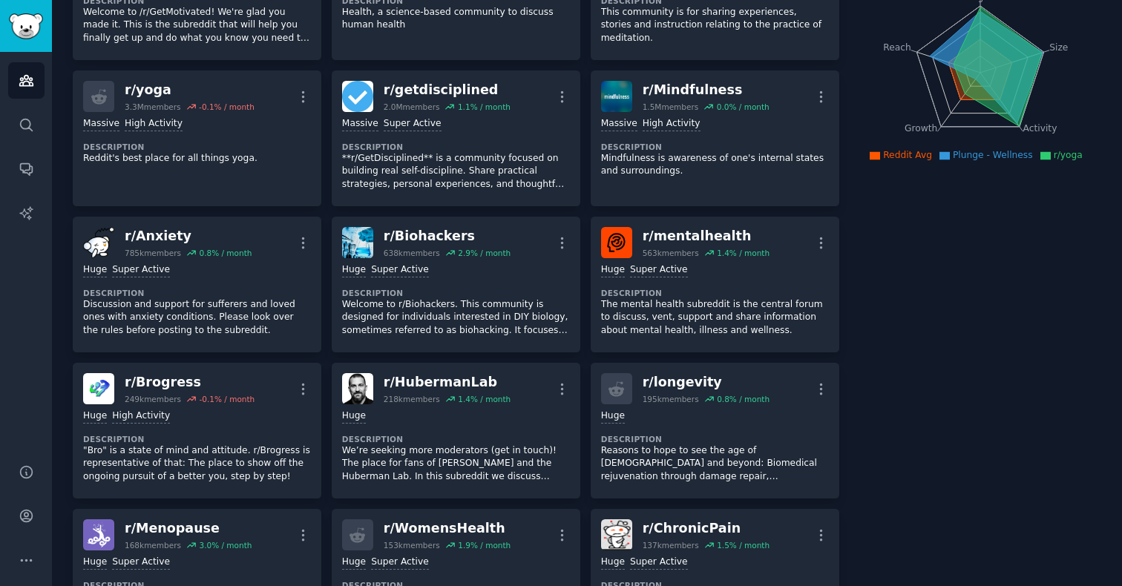
scroll to position [0, 0]
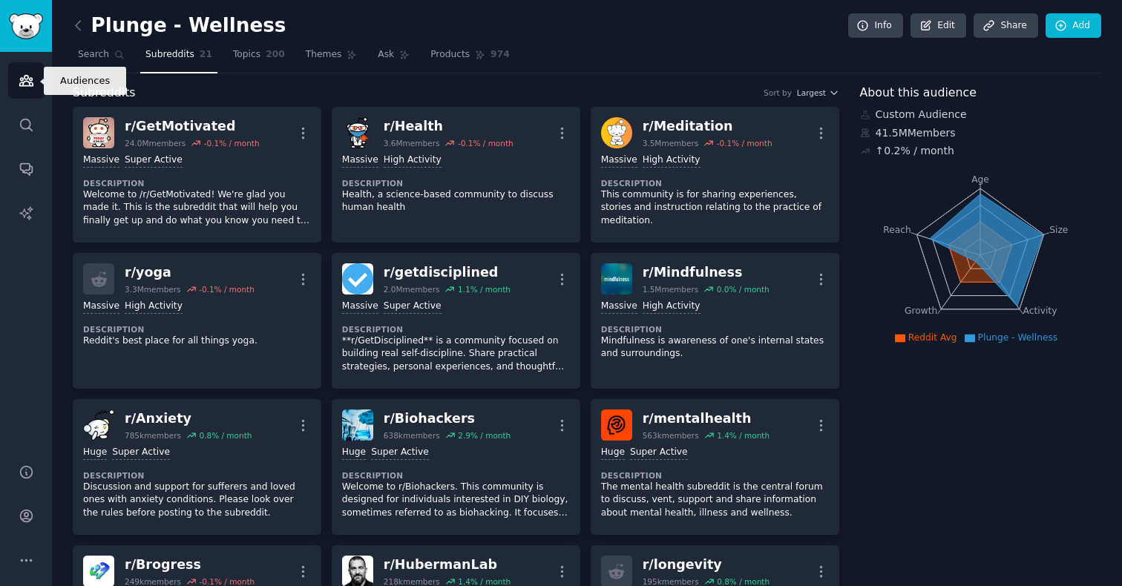
click at [17, 77] on link "Audiences" at bounding box center [26, 80] width 36 height 36
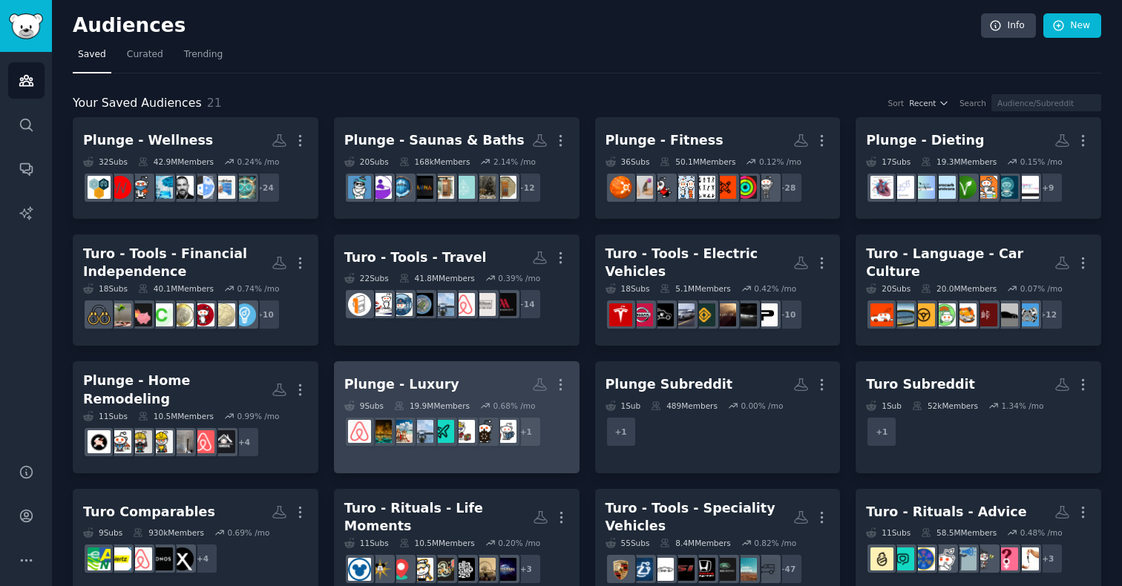
click at [484, 368] on link "Plunge - Luxury More 9 Sub s 19.9M Members 0.68 % /mo + 1" at bounding box center [457, 417] width 246 height 112
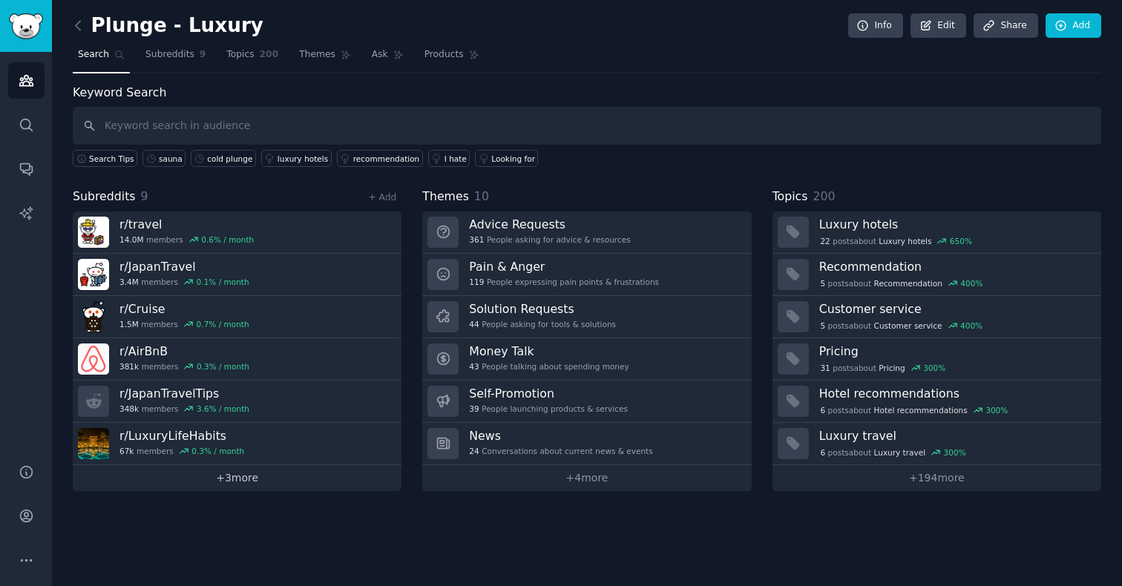
click at [246, 477] on link "+ 3 more" at bounding box center [237, 478] width 329 height 26
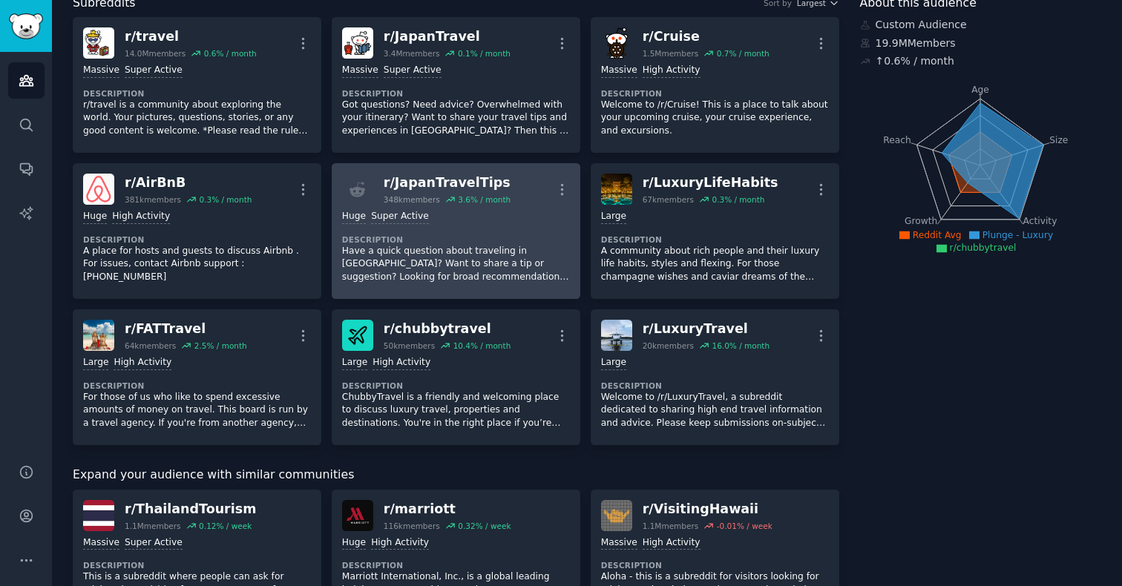
scroll to position [91, 0]
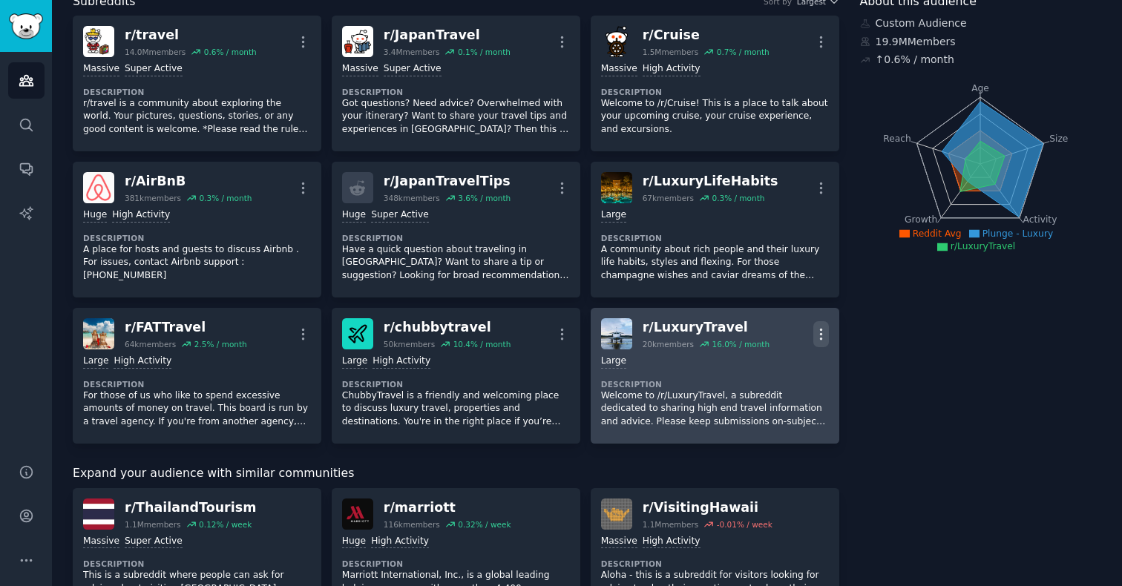
click at [822, 334] on icon "button" at bounding box center [822, 335] width 16 height 16
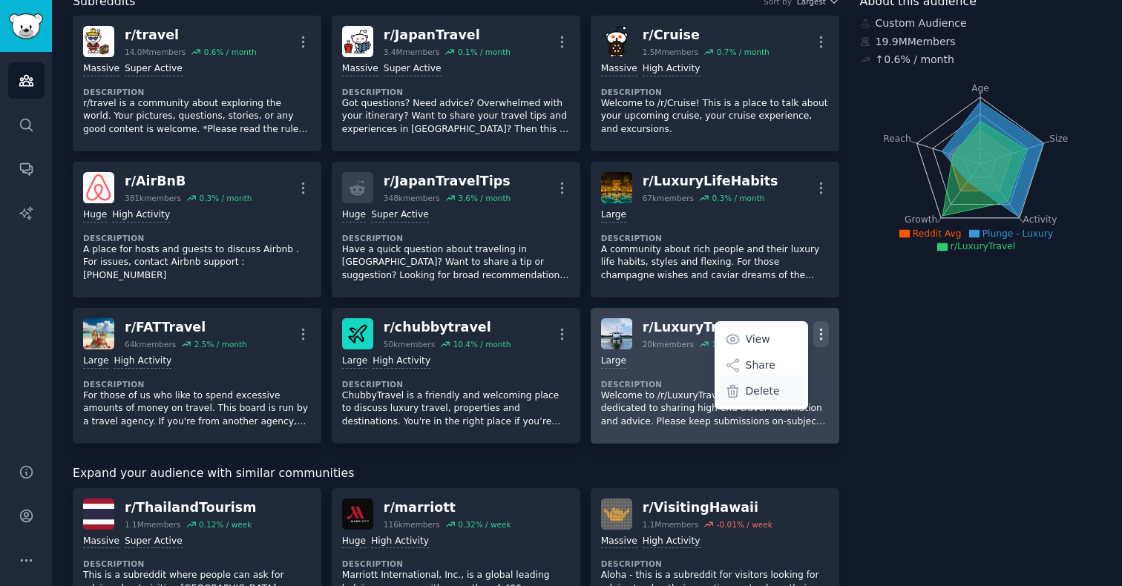
click at [752, 396] on p "Delete" at bounding box center [763, 392] width 34 height 16
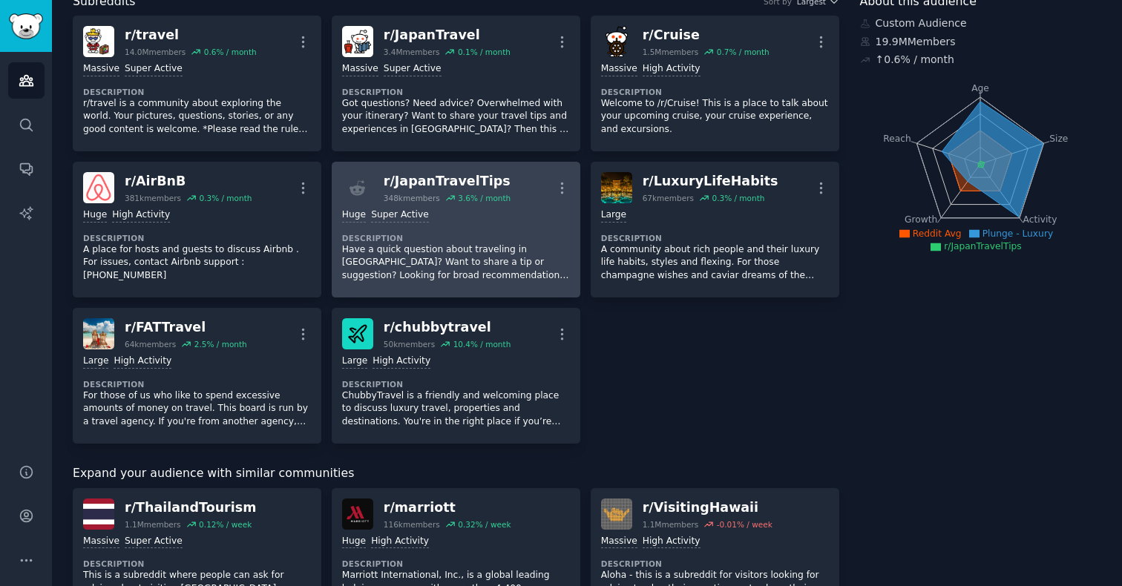
scroll to position [0, 0]
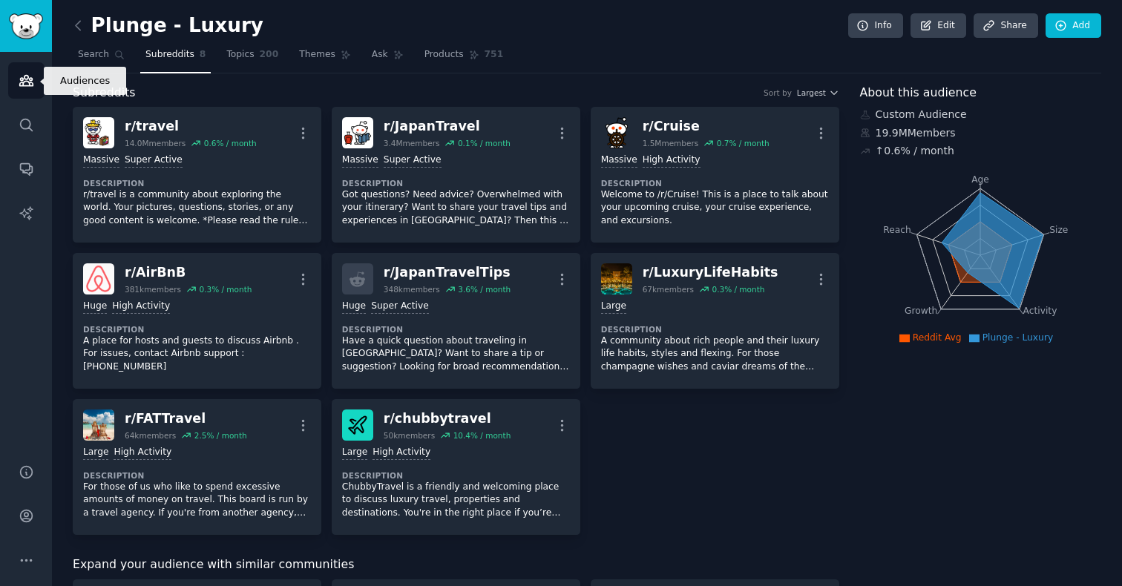
click at [28, 84] on icon "Sidebar" at bounding box center [27, 81] width 16 height 16
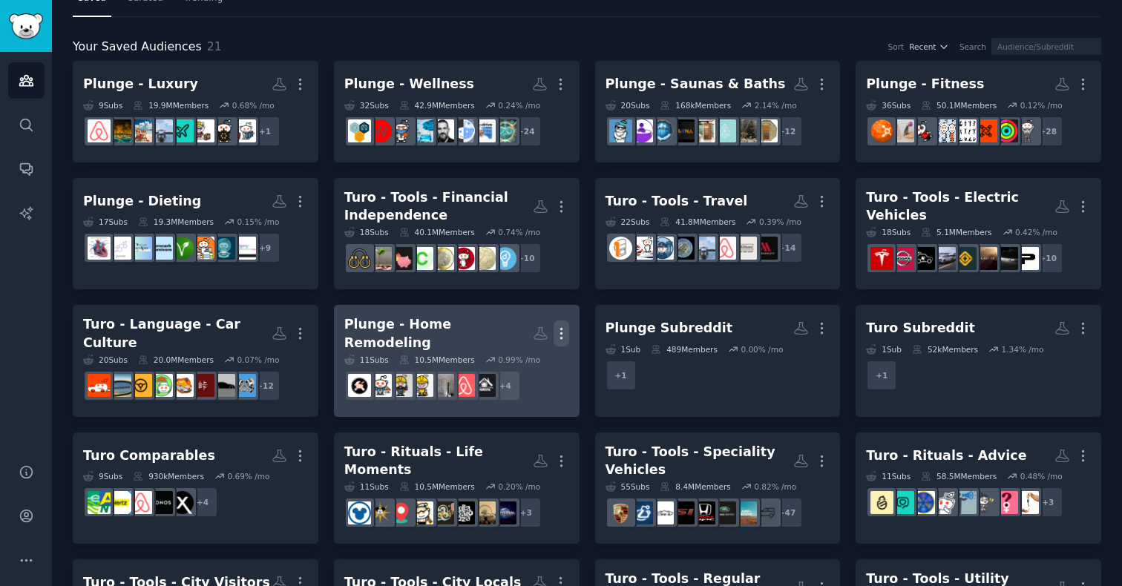
scroll to position [58, 0]
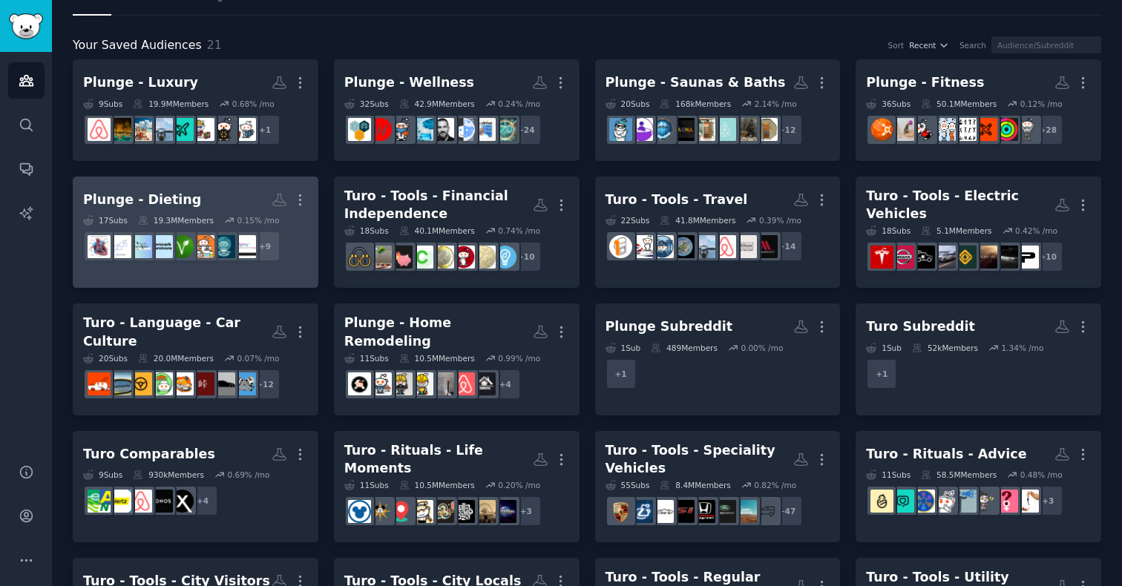
click at [189, 205] on h2 "Plunge - Dieting More" at bounding box center [195, 200] width 225 height 26
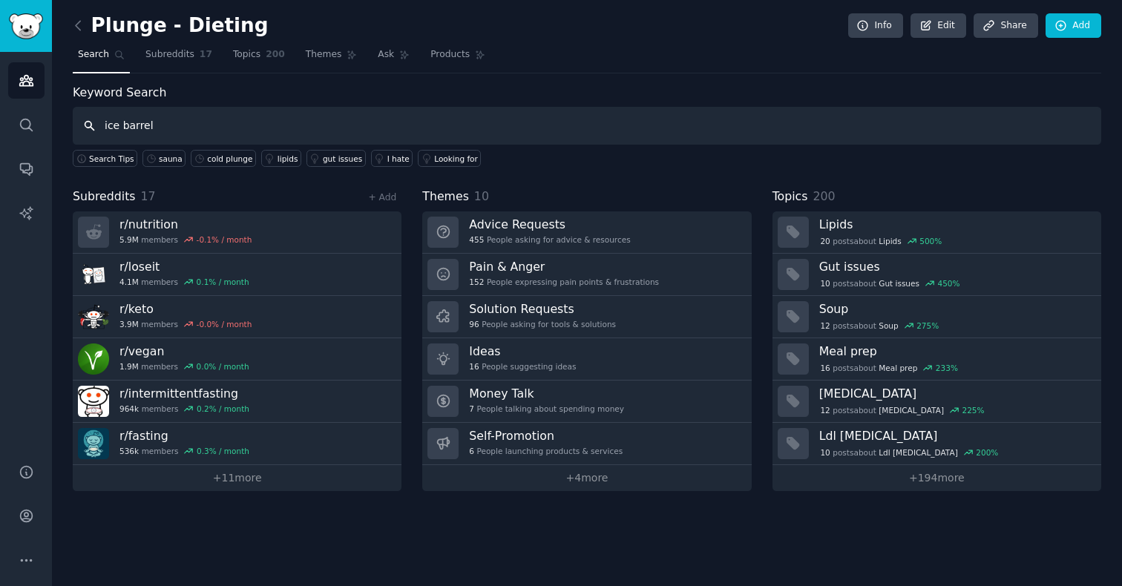
type input "ice barrel"
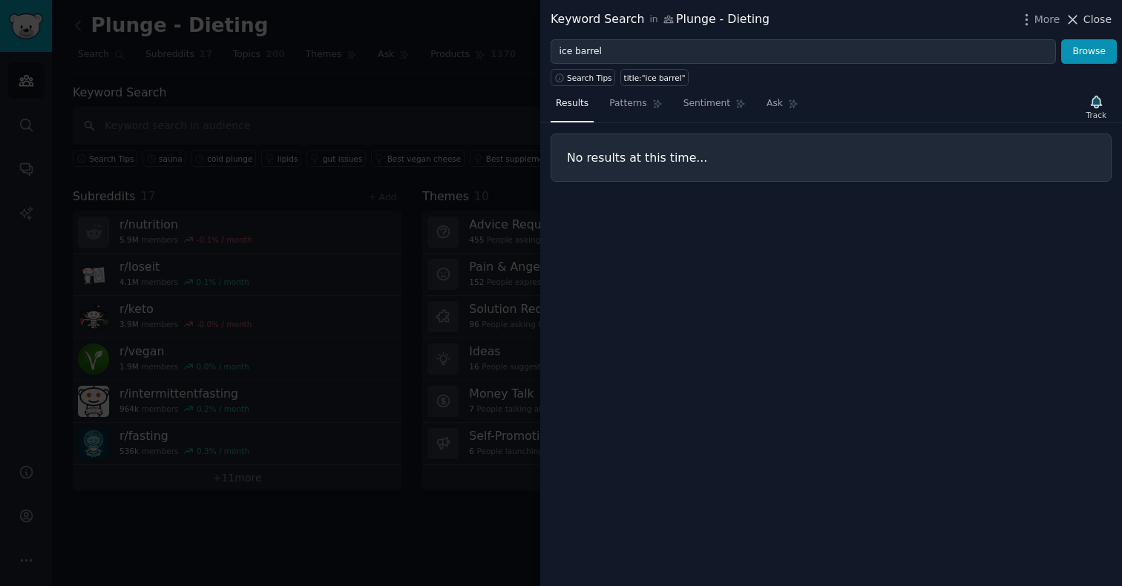
click at [1070, 22] on icon at bounding box center [1073, 20] width 16 height 16
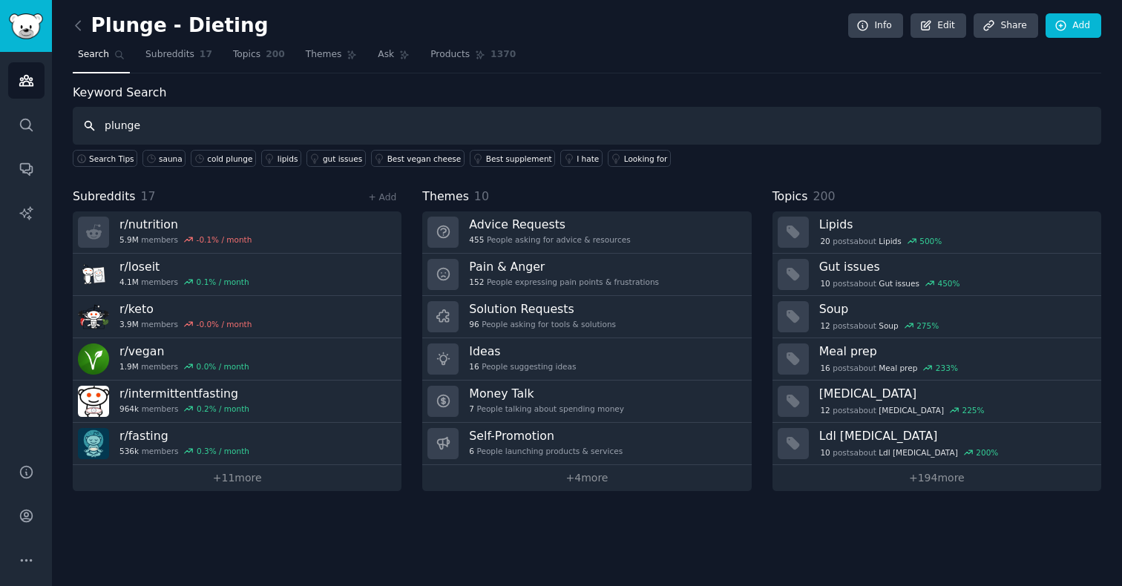
type input "plunge"
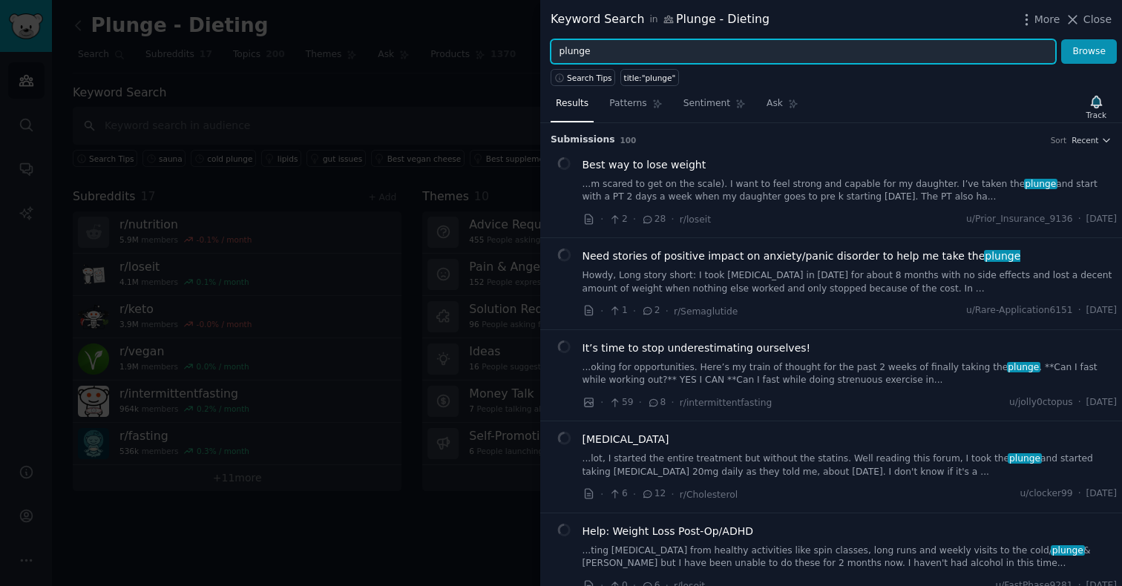
click at [597, 52] on input "plunge" at bounding box center [804, 51] width 506 height 25
type input "ice barrel plunge"
click at [1061, 39] on button "Browse" at bounding box center [1089, 51] width 56 height 25
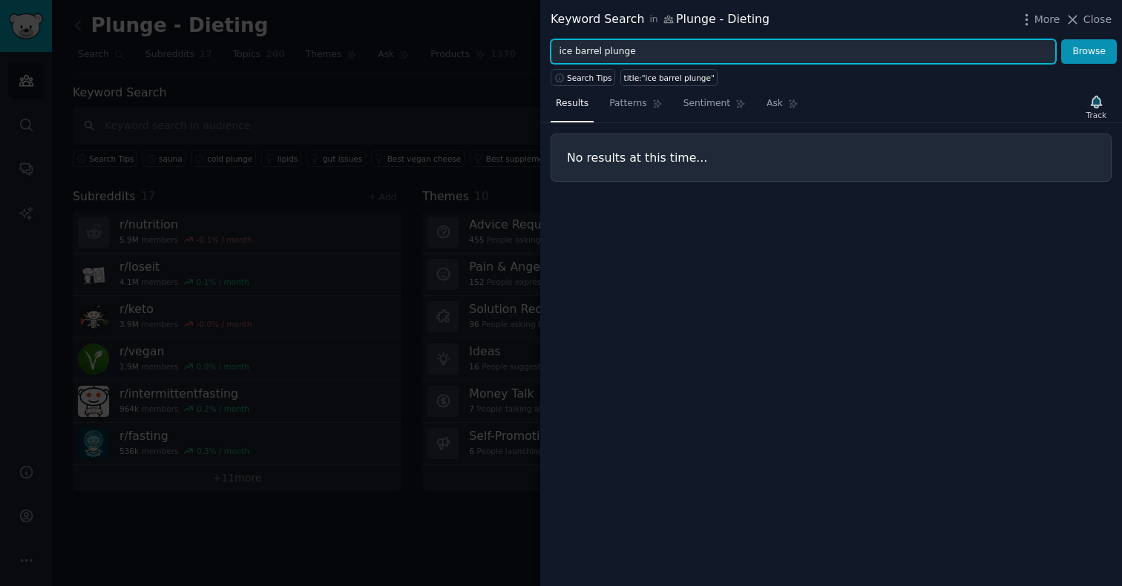
click at [610, 45] on input "ice barrel plunge" at bounding box center [804, 51] width 506 height 25
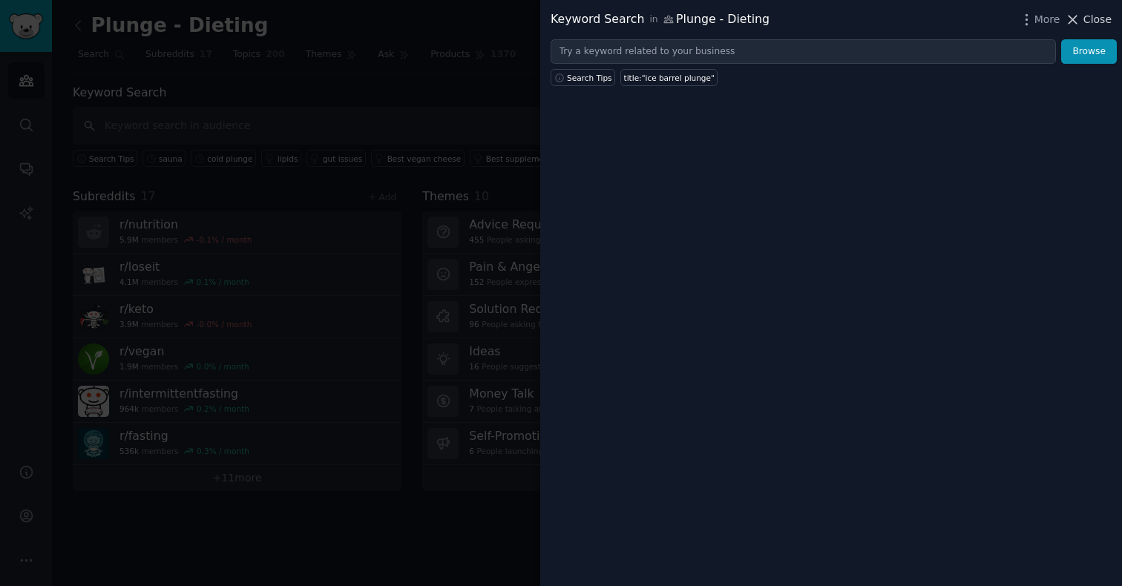
click at [1084, 23] on span "Close" at bounding box center [1098, 20] width 28 height 16
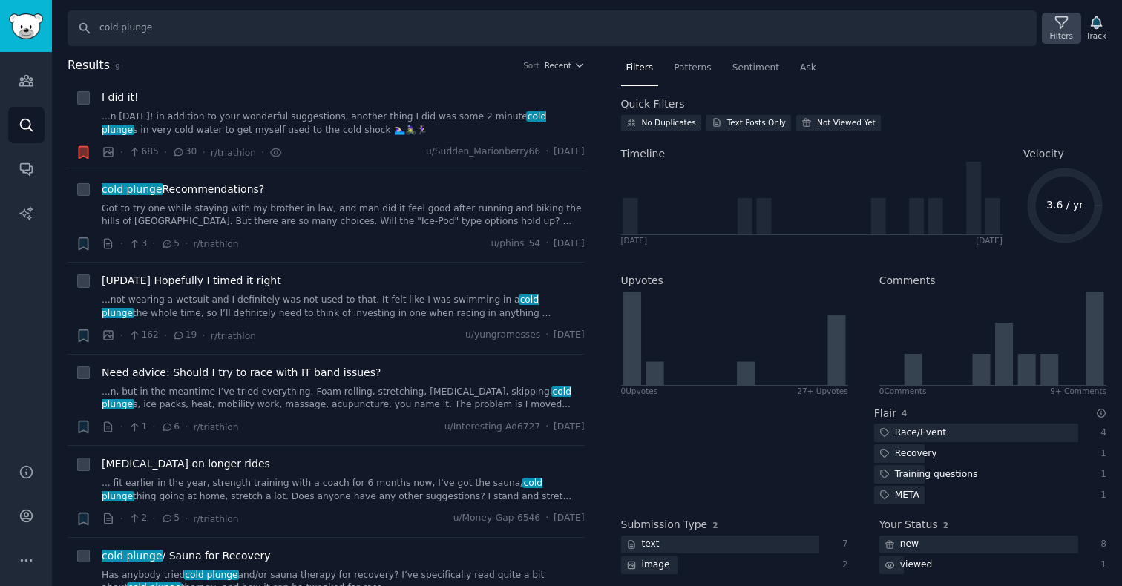
click at [1056, 22] on icon at bounding box center [1062, 23] width 16 height 16
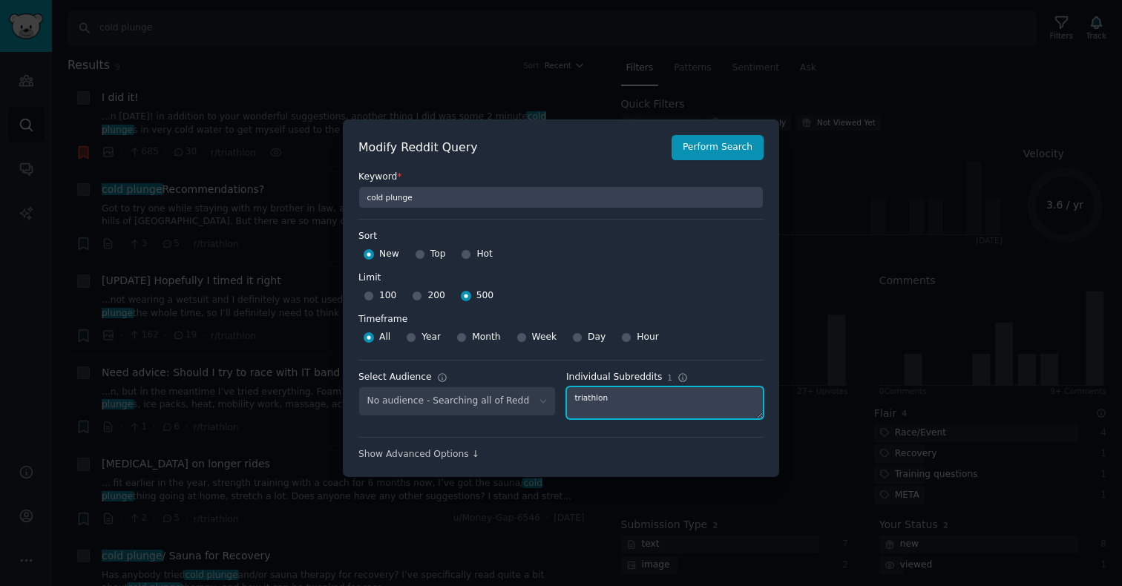
click at [598, 396] on textarea "triathlon" at bounding box center [664, 403] width 197 height 33
type textarea "veganfitness"
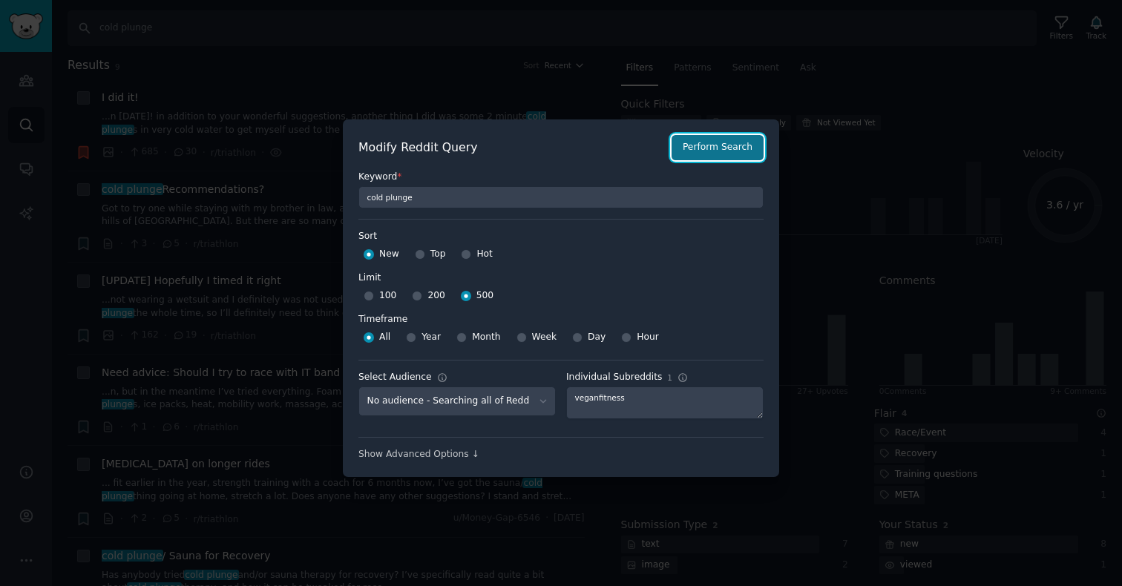
click at [710, 151] on button "Perform Search" at bounding box center [718, 147] width 92 height 25
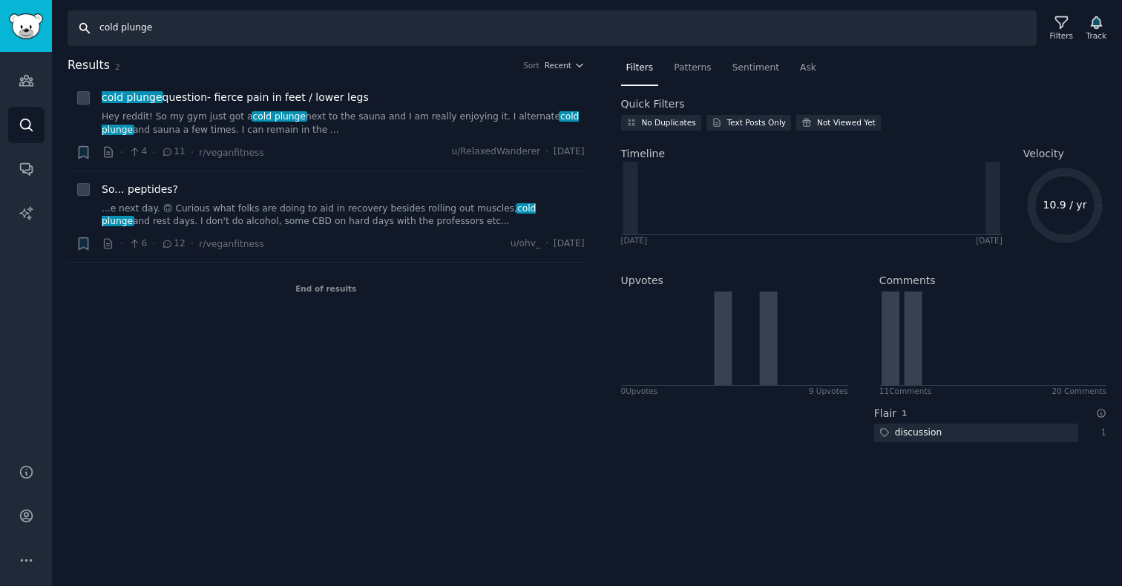
click at [126, 33] on input "cold plunge" at bounding box center [552, 28] width 969 height 36
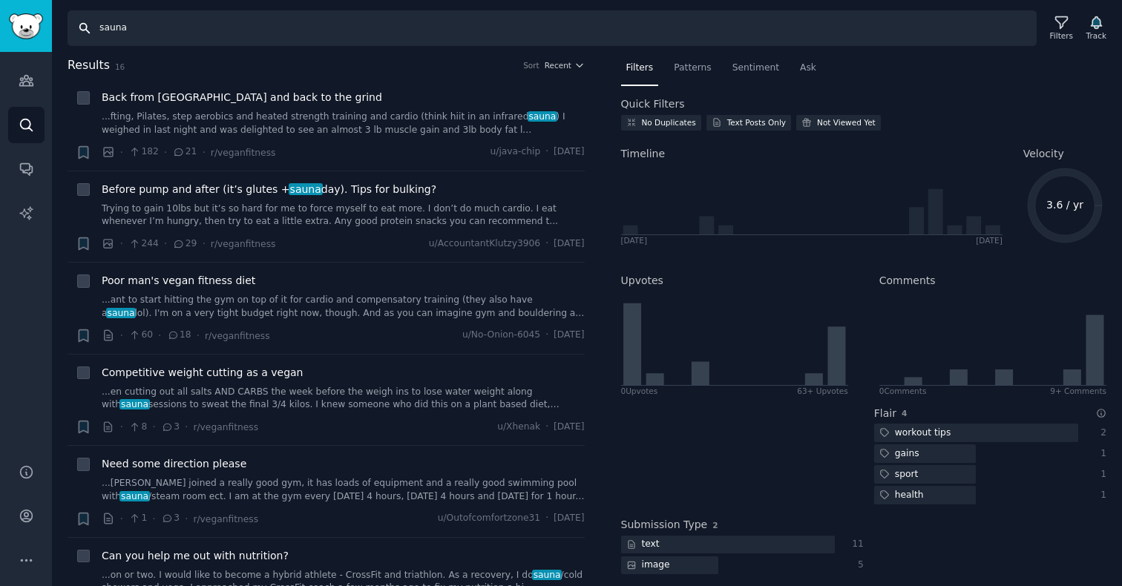
click at [116, 29] on input "sauna" at bounding box center [552, 28] width 969 height 36
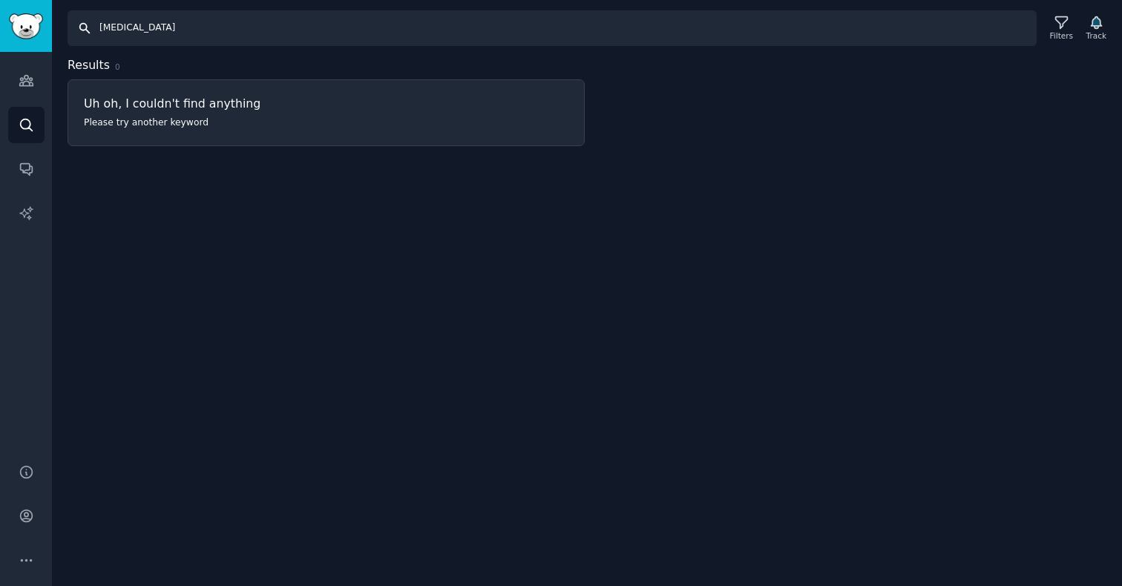
click at [118, 26] on input "[MEDICAL_DATA]" at bounding box center [552, 28] width 969 height 36
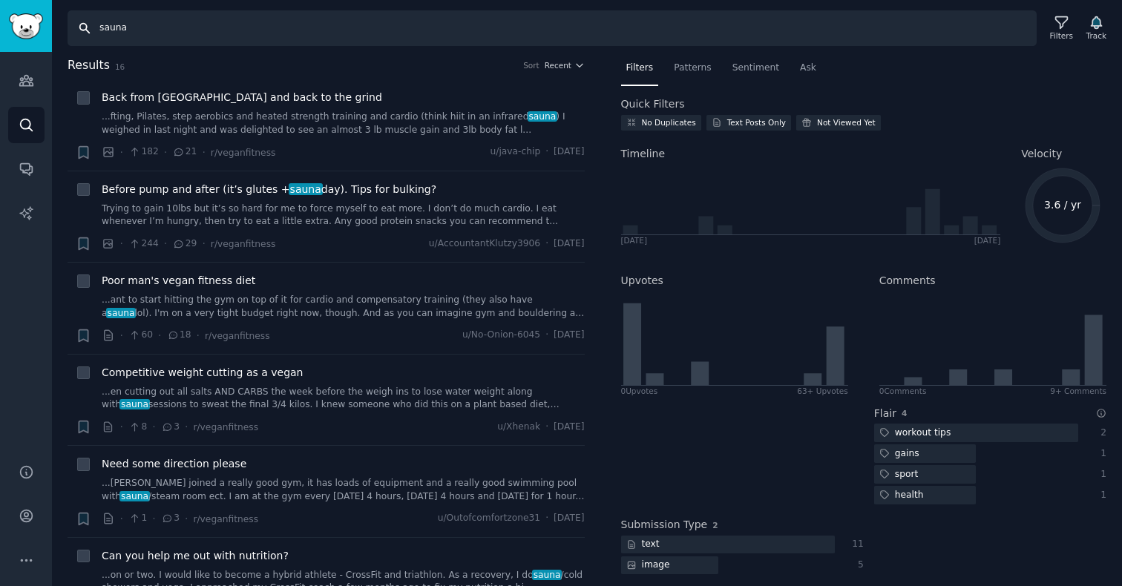
click at [171, 18] on input "sauna" at bounding box center [552, 28] width 969 height 36
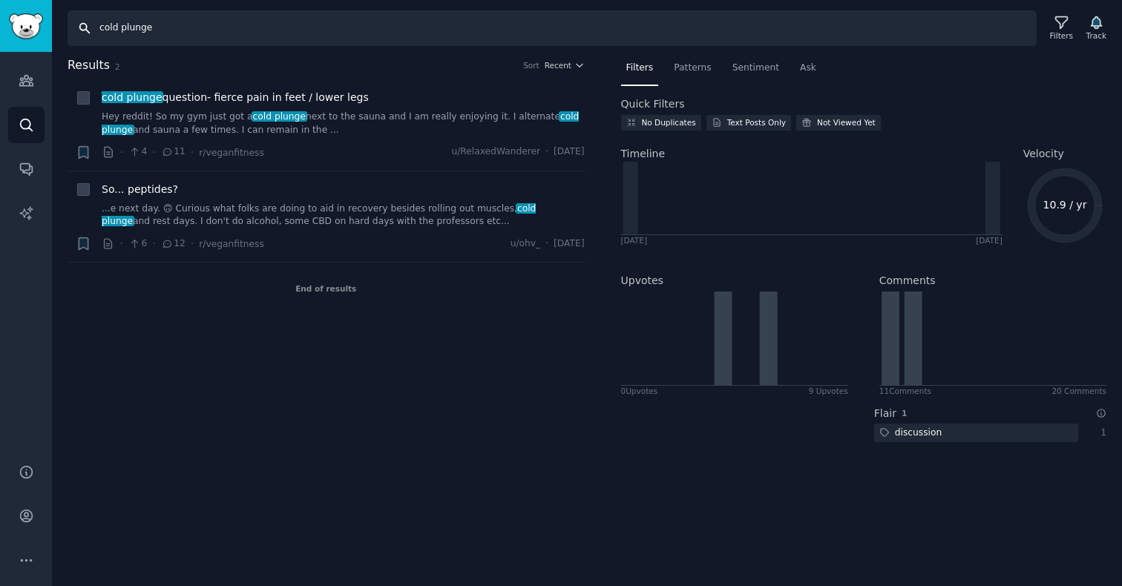
type input "sauna"
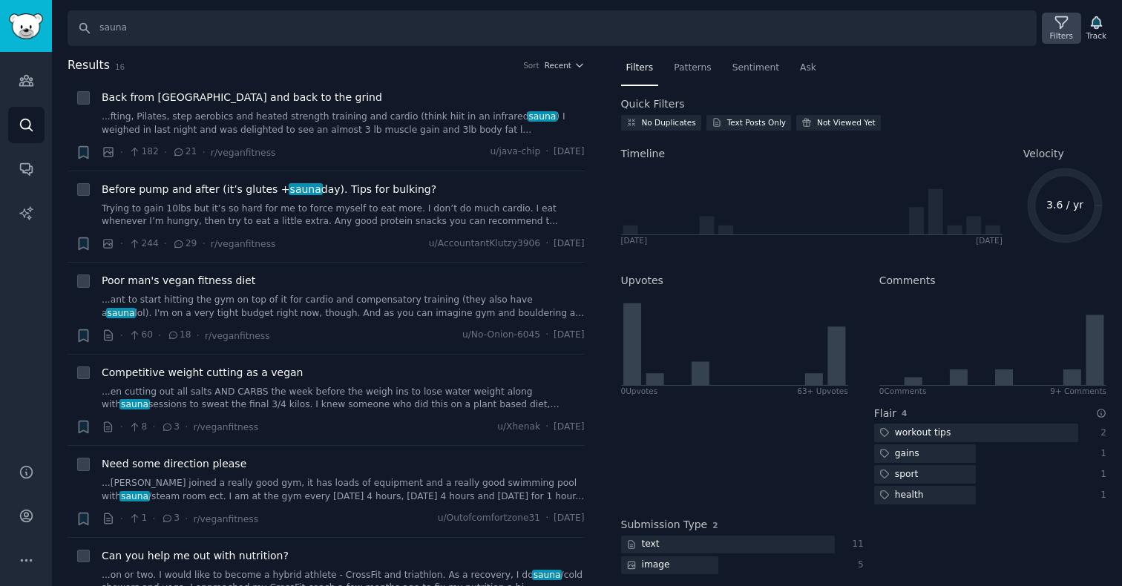
click at [1061, 31] on div "Filters" at bounding box center [1061, 35] width 23 height 10
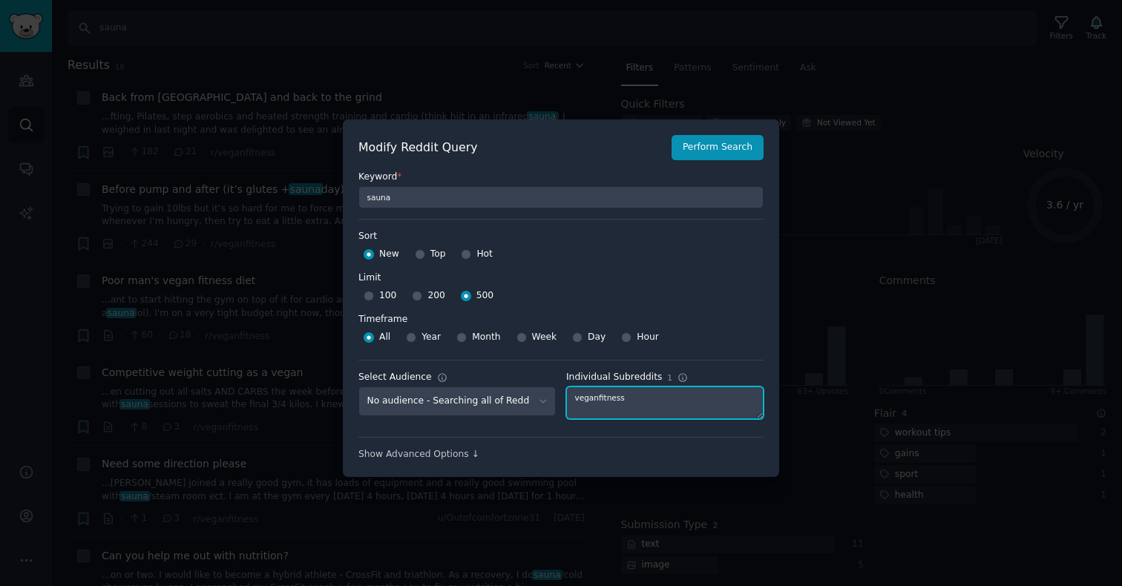
click at [602, 399] on textarea "veganfitness" at bounding box center [664, 403] width 197 height 33
type textarea "getmotivatedbuddies"
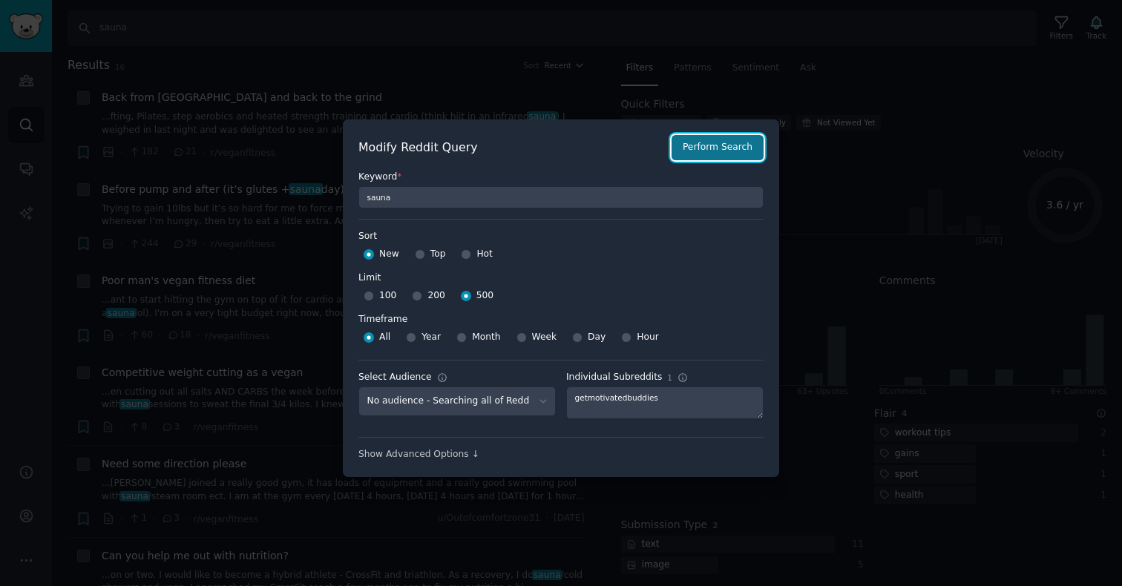
click at [722, 149] on button "Perform Search" at bounding box center [718, 147] width 92 height 25
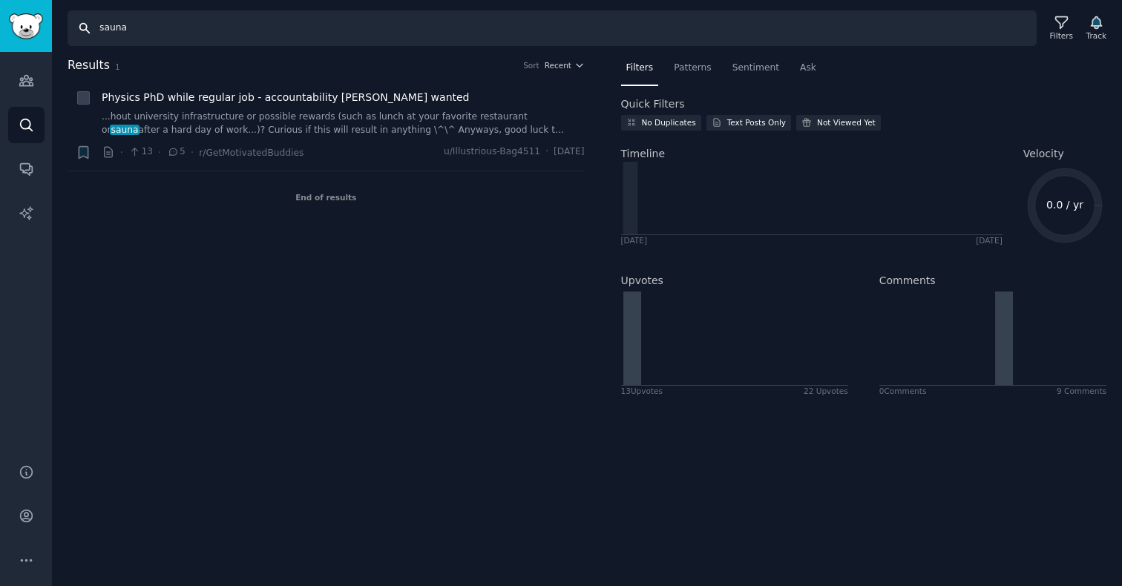
click at [125, 30] on input "sauna" at bounding box center [552, 28] width 969 height 36
type input "cold plunge"
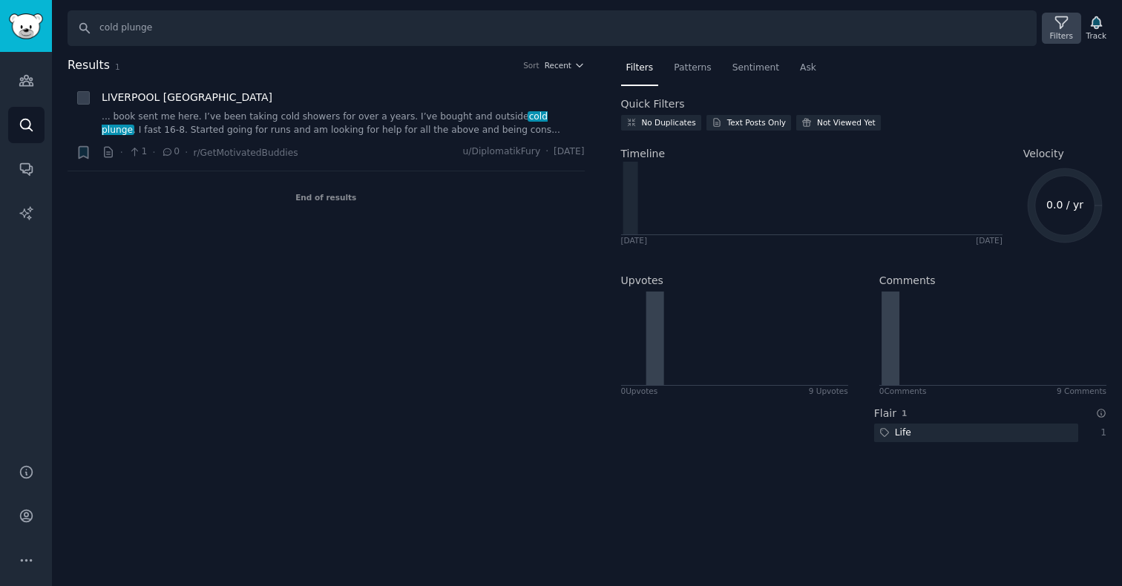
click at [1063, 29] on icon at bounding box center [1062, 23] width 16 height 16
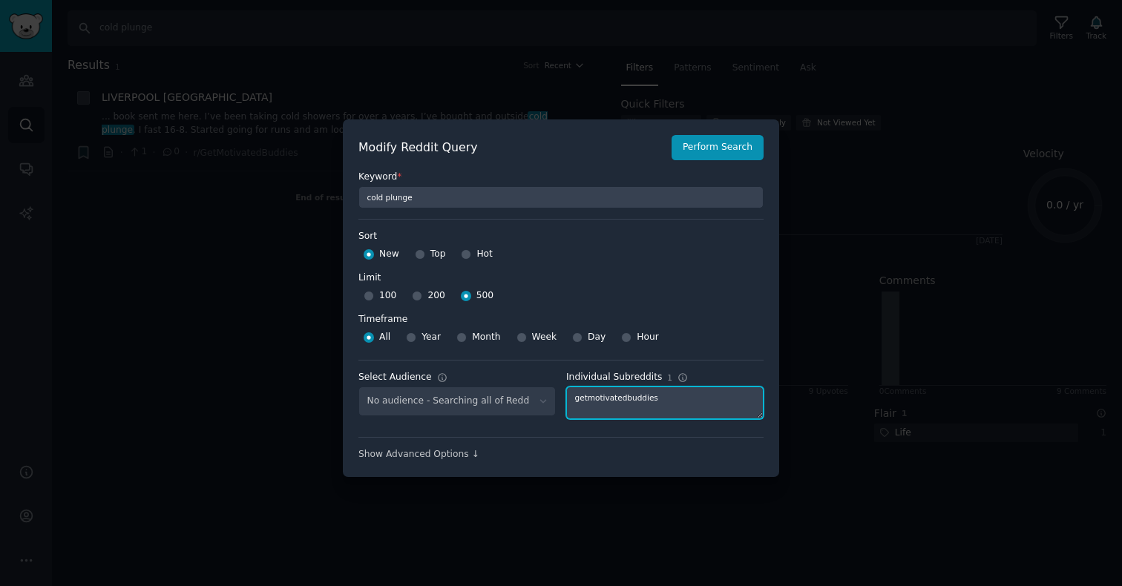
click at [618, 399] on textarea "getmotivatedbuddies" at bounding box center [664, 403] width 197 height 33
type textarea "fitness30plus"
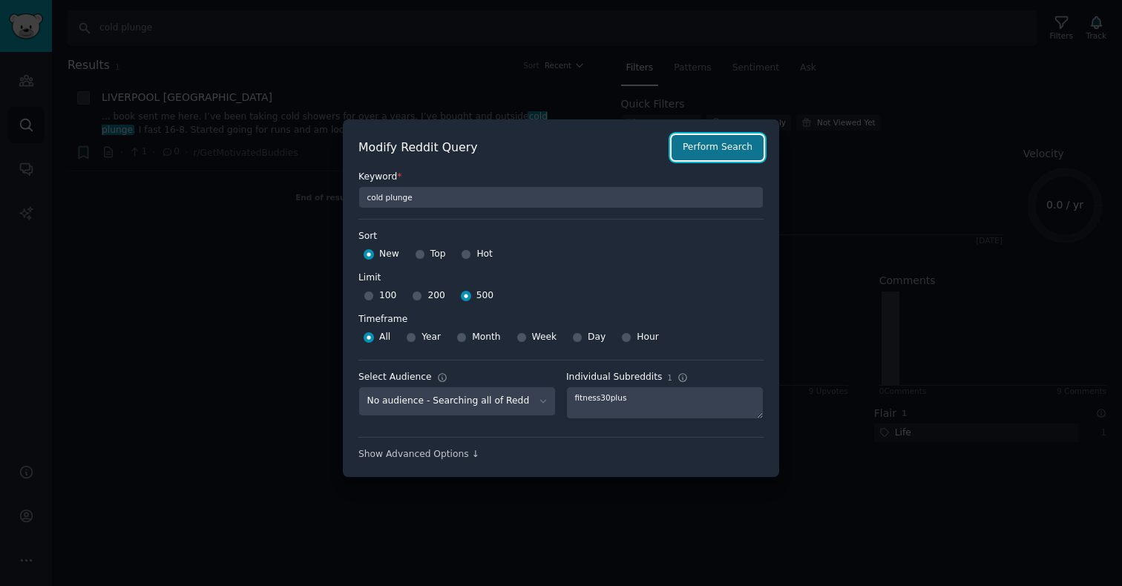
click at [716, 145] on button "Perform Search" at bounding box center [718, 147] width 92 height 25
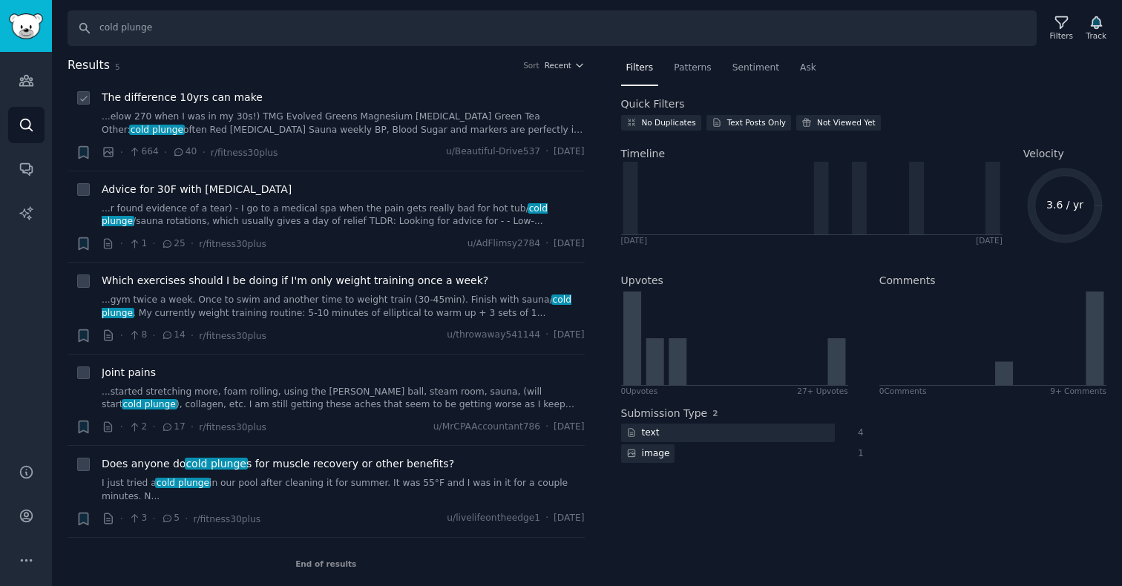
scroll to position [3, 0]
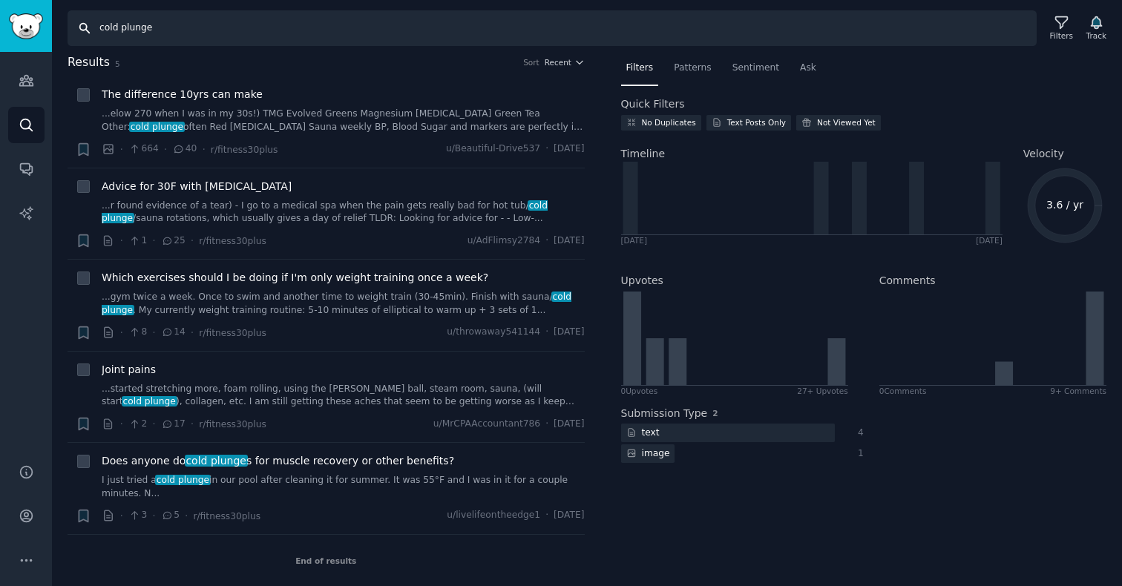
click at [143, 34] on input "cold plunge" at bounding box center [552, 28] width 969 height 36
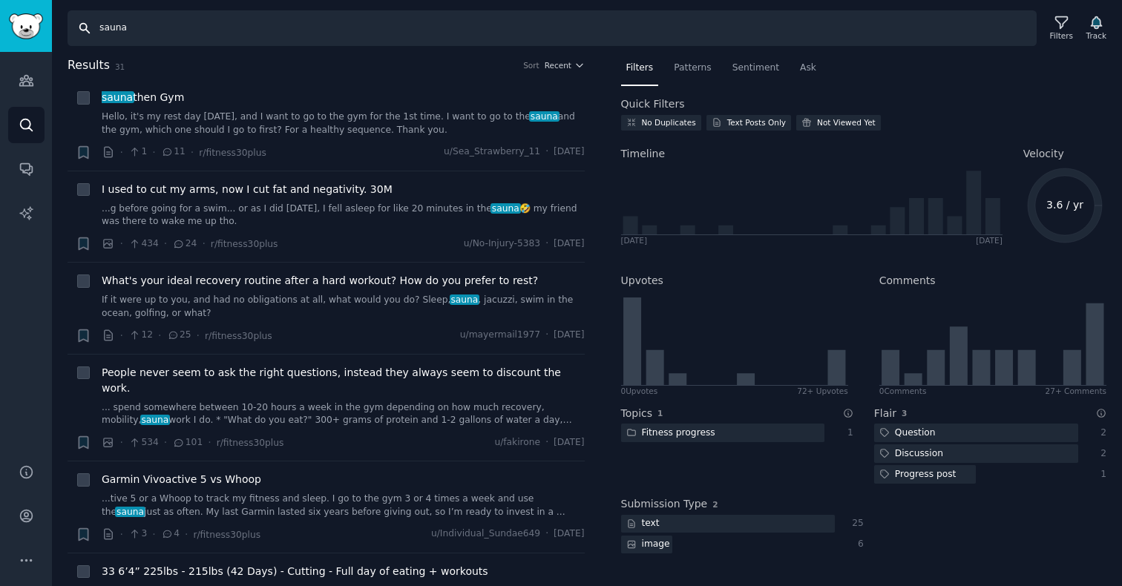
click at [166, 22] on input "sauna" at bounding box center [552, 28] width 969 height 36
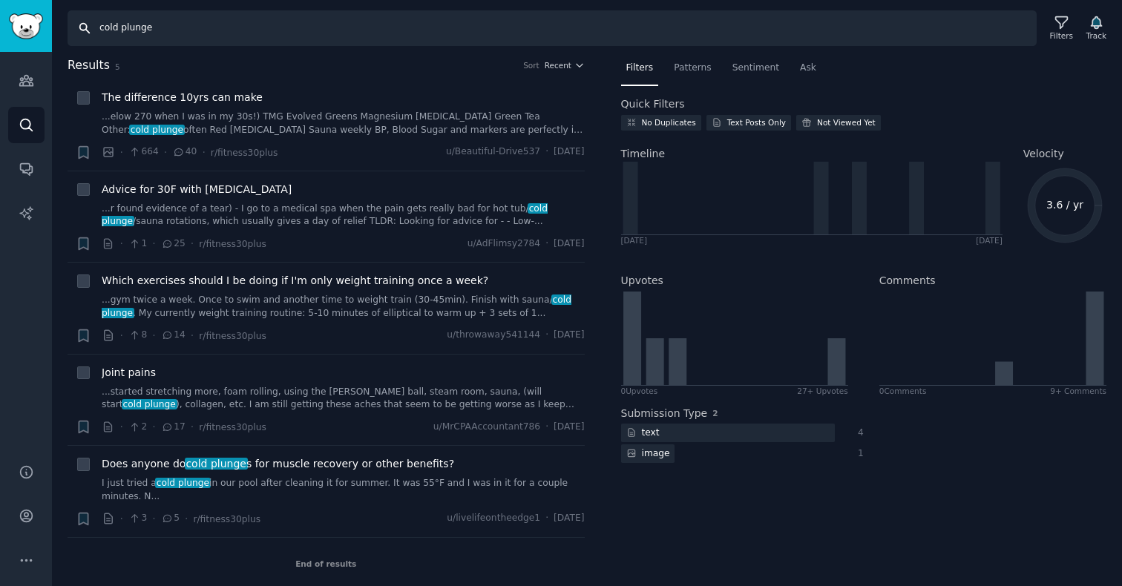
click at [153, 31] on input "cold plunge" at bounding box center [552, 28] width 969 height 36
type input "[MEDICAL_DATA]"
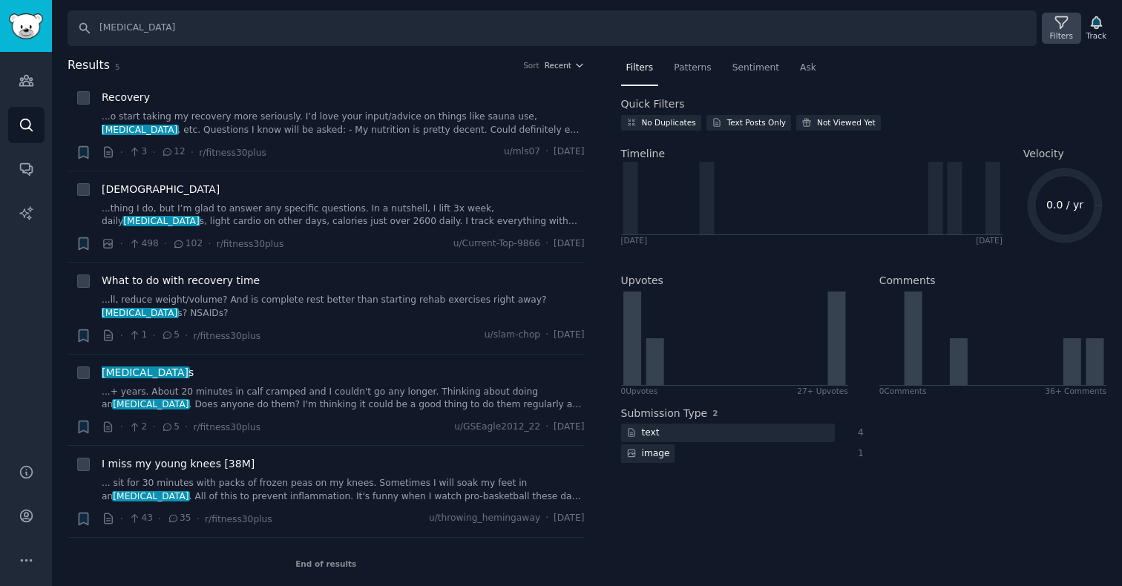
click at [1061, 27] on icon at bounding box center [1062, 23] width 12 height 12
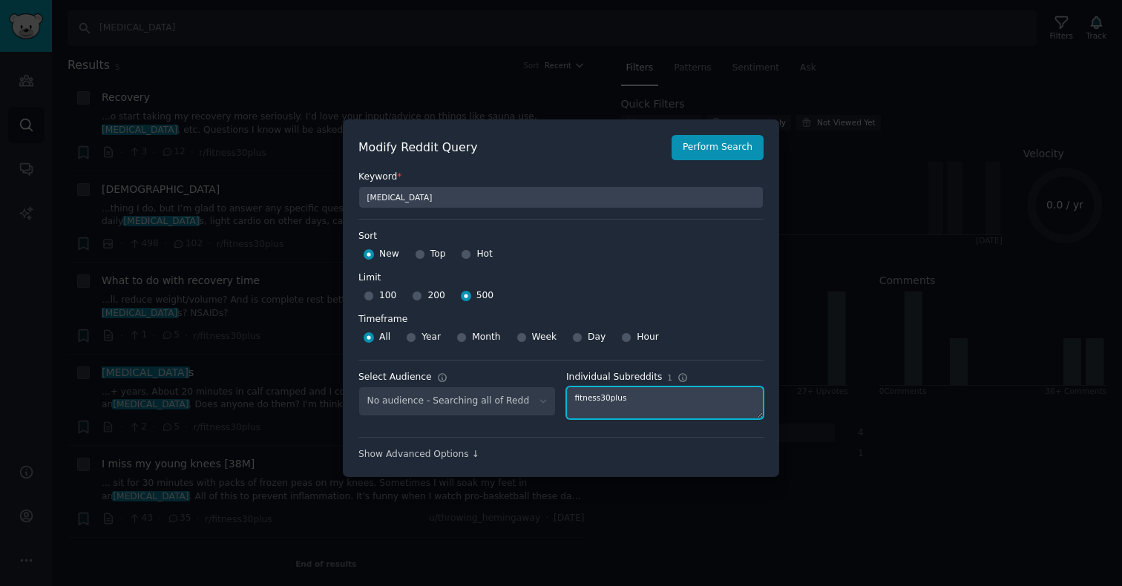
click at [589, 397] on textarea "fitness30plus" at bounding box center [664, 403] width 197 height 33
type textarea "personaltraining"
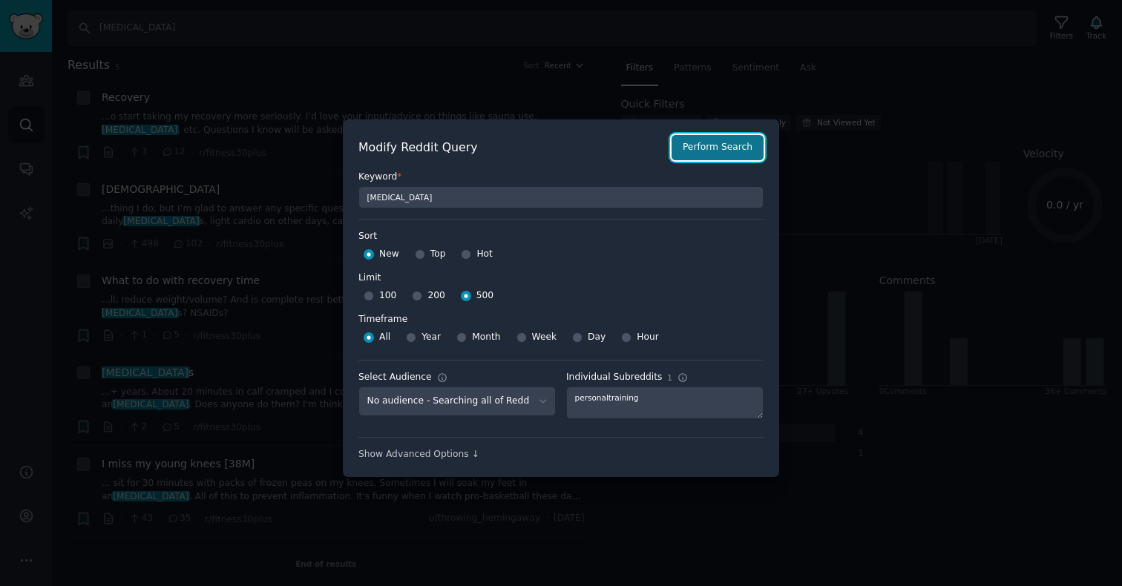
click at [724, 144] on button "Perform Search" at bounding box center [718, 147] width 92 height 25
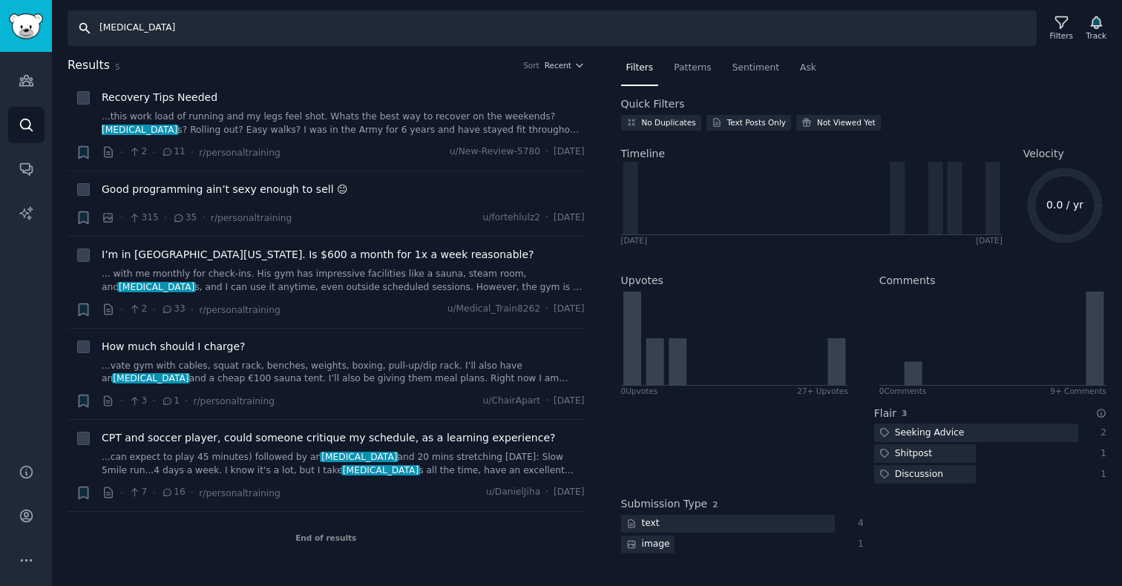
click at [130, 32] on input "[MEDICAL_DATA]" at bounding box center [552, 28] width 969 height 36
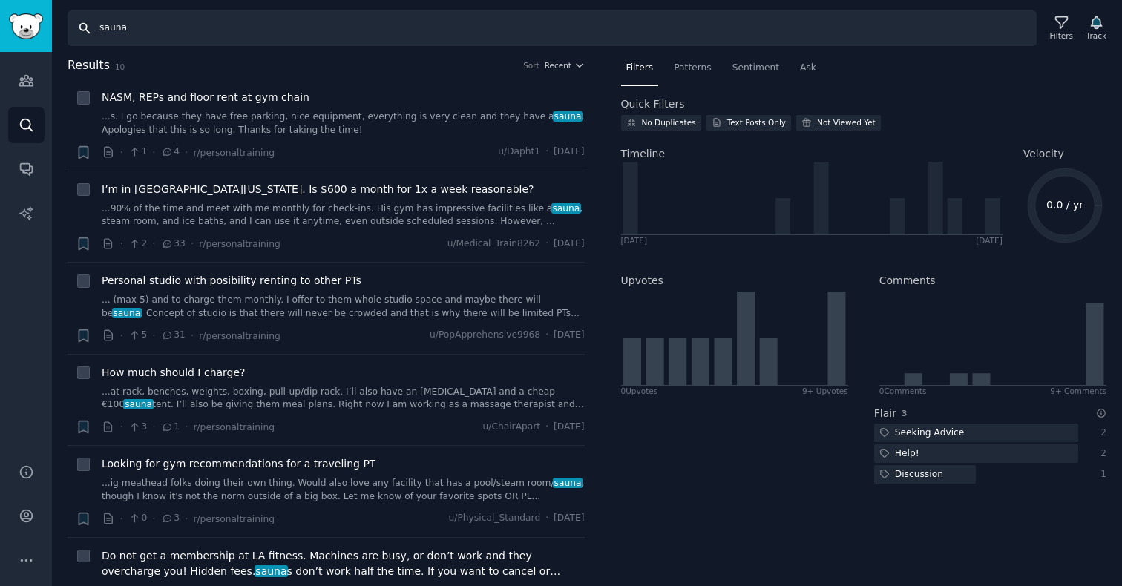
click at [129, 27] on input "sauna" at bounding box center [552, 28] width 969 height 36
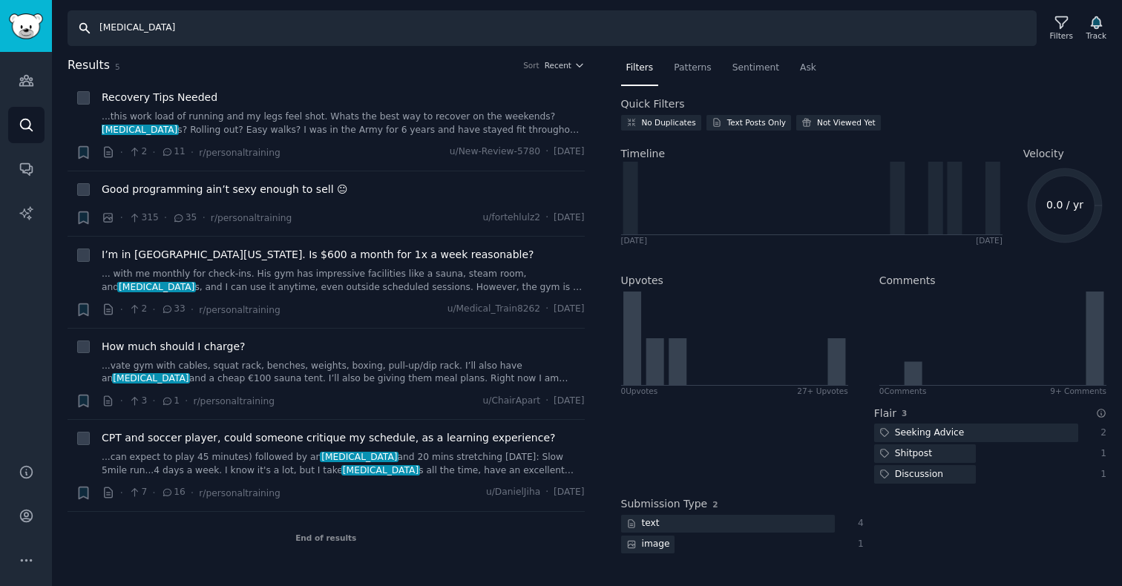
click at [131, 31] on input "[MEDICAL_DATA]" at bounding box center [552, 28] width 969 height 36
type input "cold plunge"
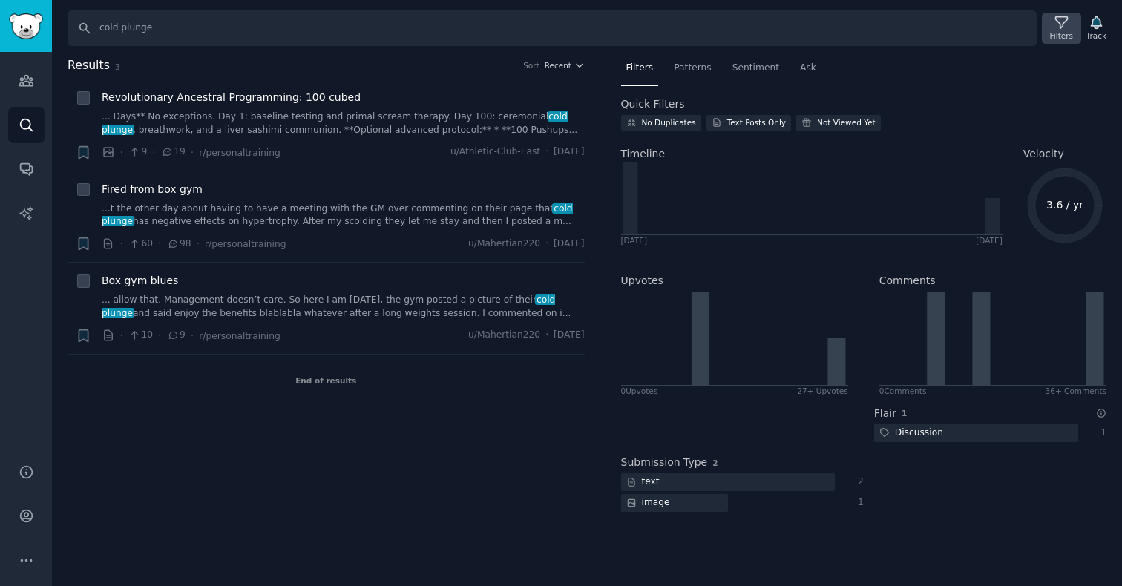
click at [1058, 27] on icon at bounding box center [1062, 23] width 16 height 16
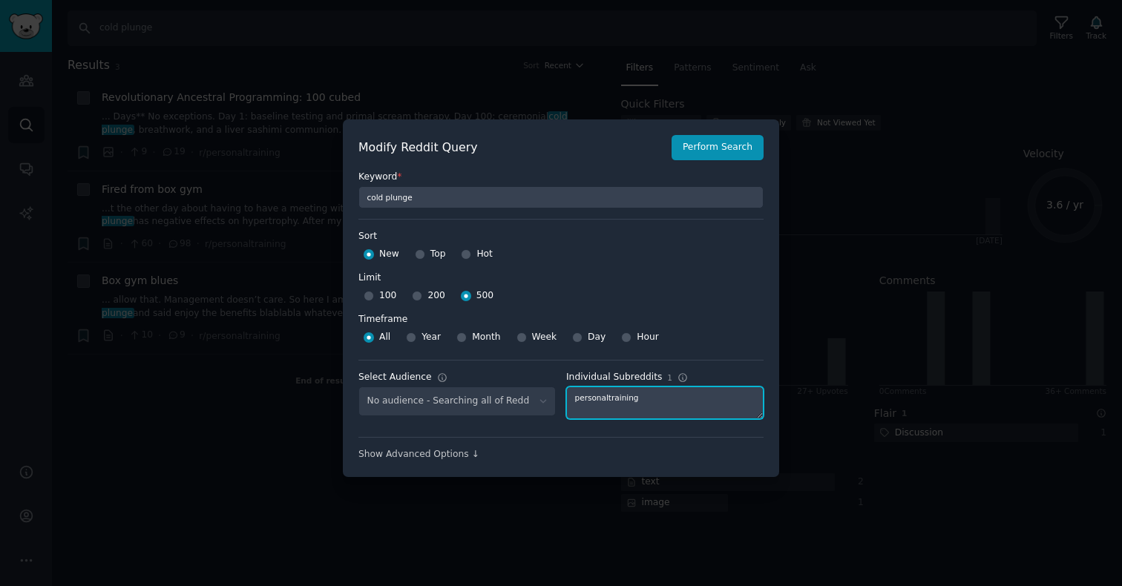
click at [601, 397] on textarea "personaltraining" at bounding box center [664, 403] width 197 height 33
type textarea "applefitnessplus"
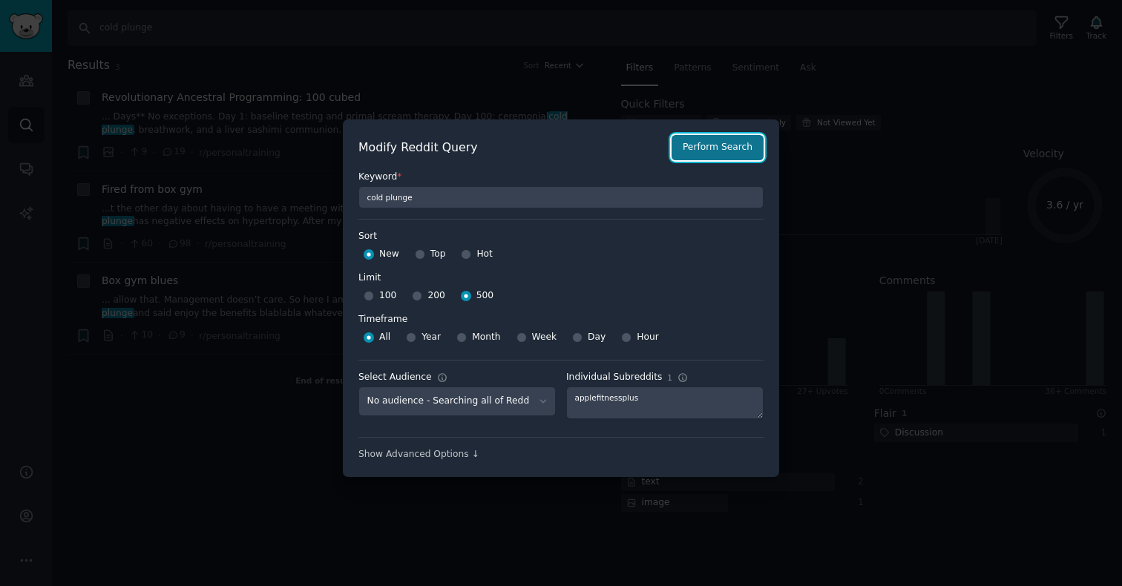
click at [701, 147] on button "Perform Search" at bounding box center [718, 147] width 92 height 25
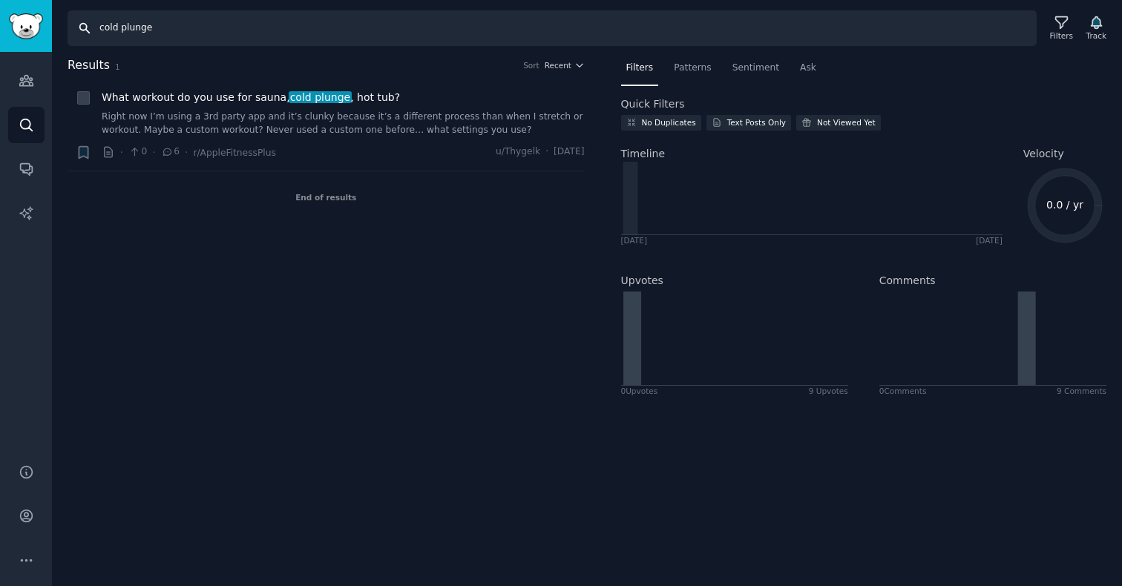
click at [131, 19] on input "cold plunge" at bounding box center [552, 28] width 969 height 36
type input "sauna"
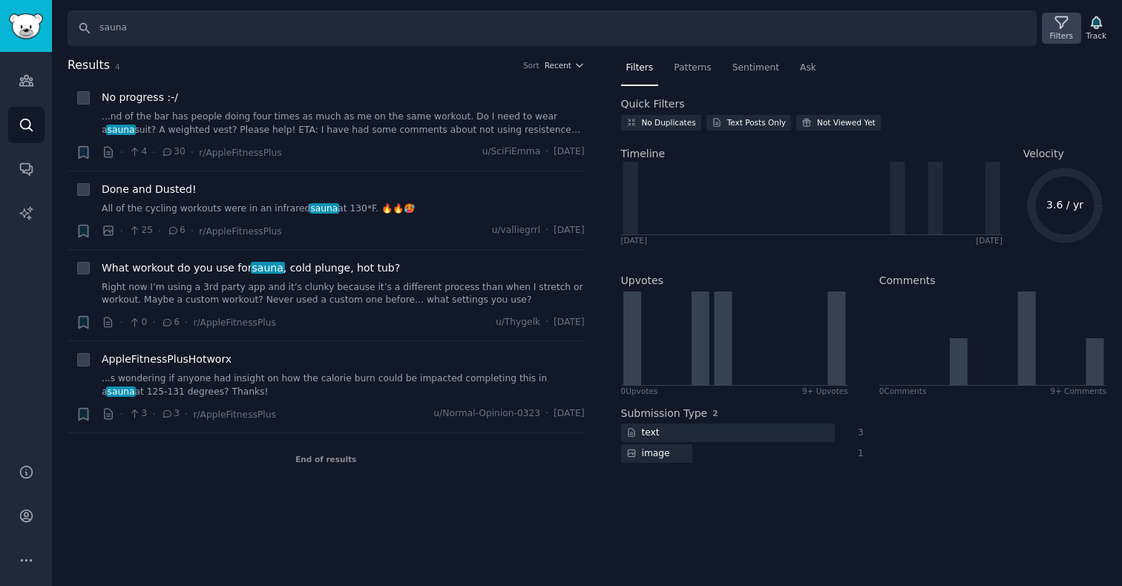
click at [1058, 28] on icon at bounding box center [1062, 23] width 16 height 16
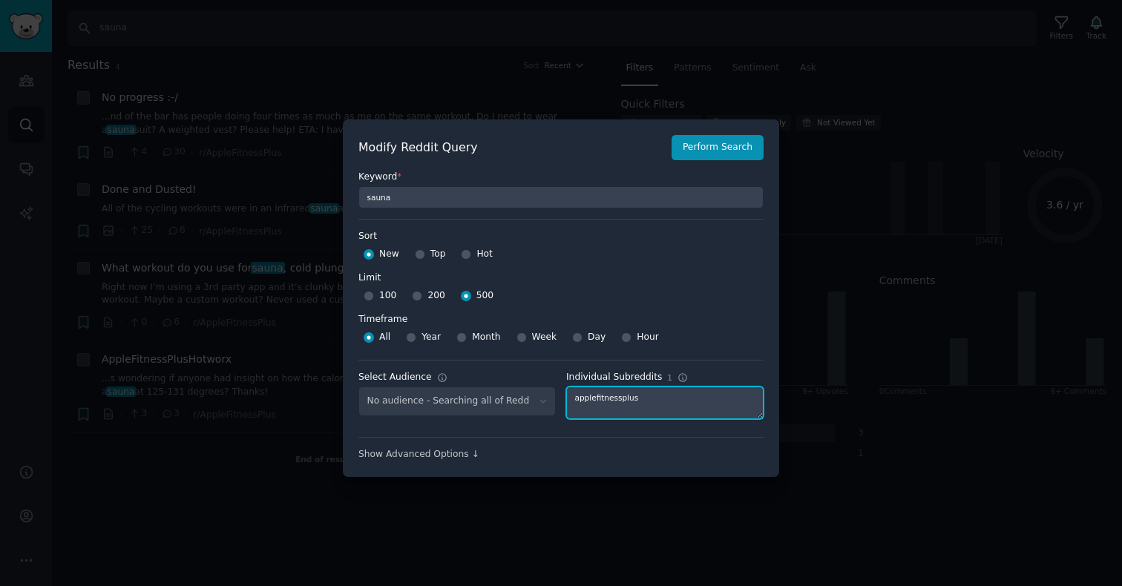
click at [626, 404] on textarea "applefitnessplus" at bounding box center [664, 403] width 197 height 33
type textarea "homefitness"
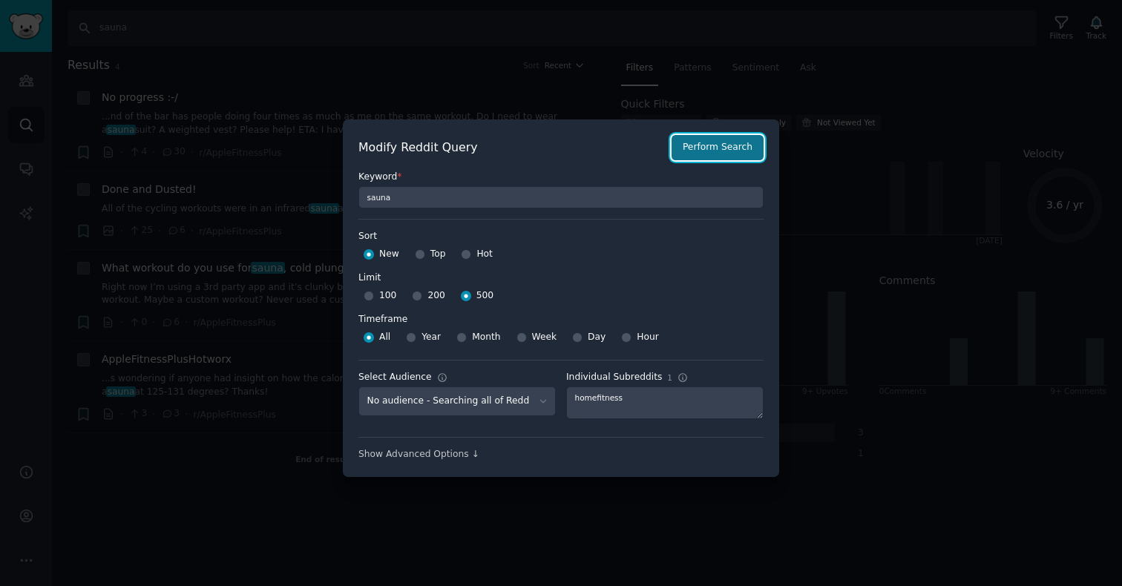
click at [711, 152] on button "Perform Search" at bounding box center [718, 147] width 92 height 25
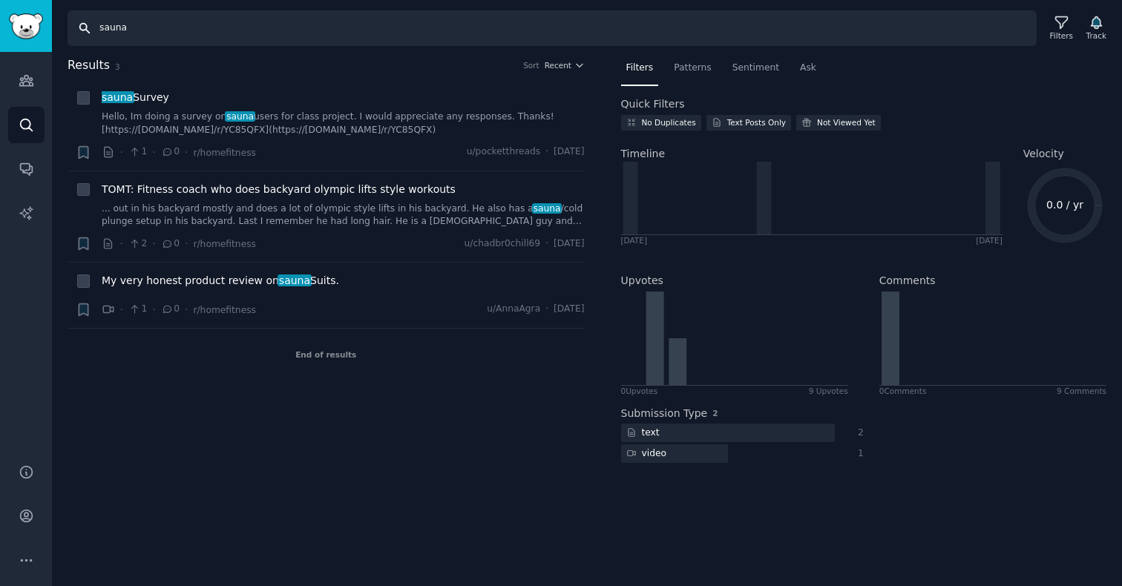
click at [157, 26] on input "sauna" at bounding box center [552, 28] width 969 height 36
type input "cold plunge"
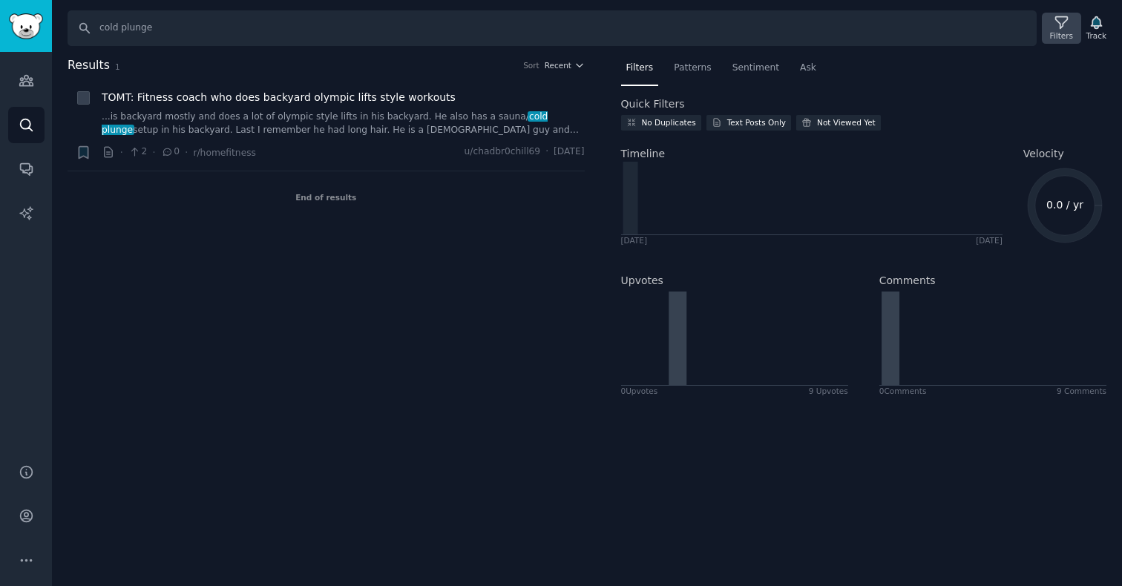
click at [1049, 24] on div "Filters" at bounding box center [1061, 28] width 39 height 31
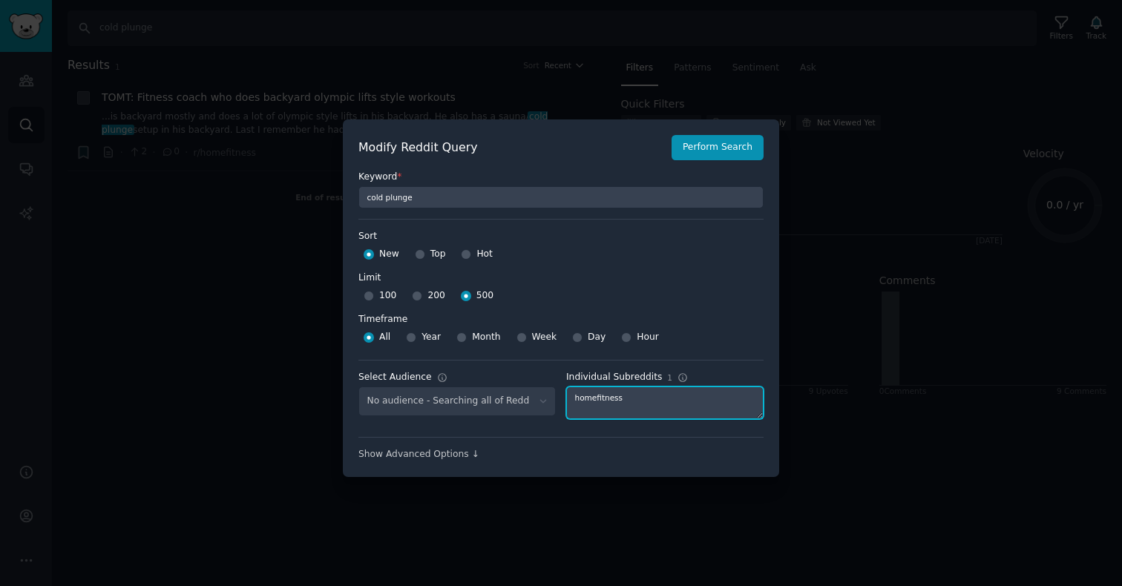
click at [605, 403] on textarea "homefitness" at bounding box center [664, 403] width 197 height 33
type textarea "getmotivated"
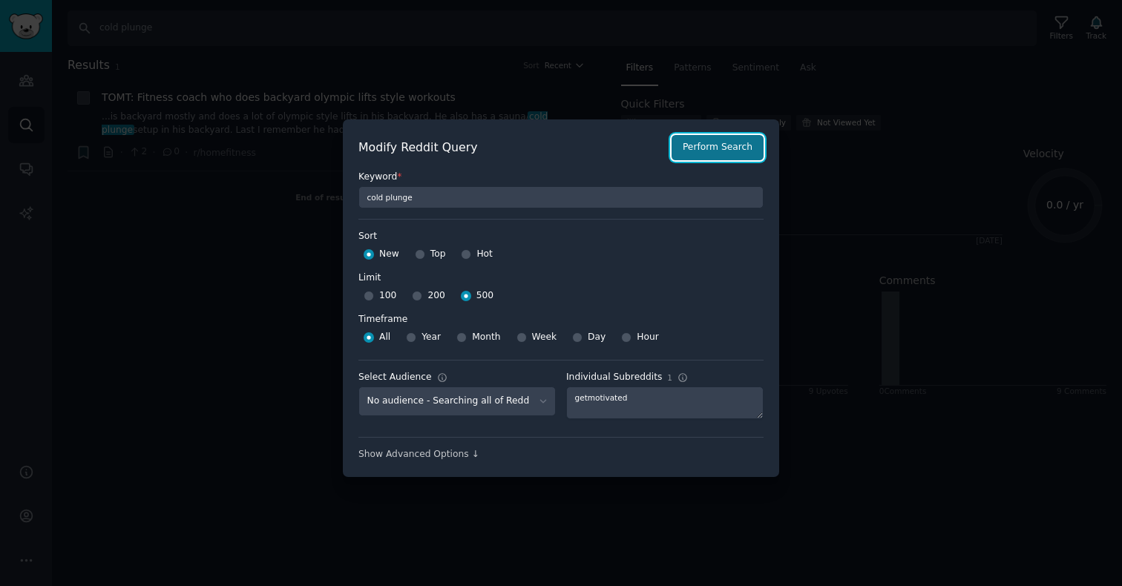
click at [707, 145] on button "Perform Search" at bounding box center [718, 147] width 92 height 25
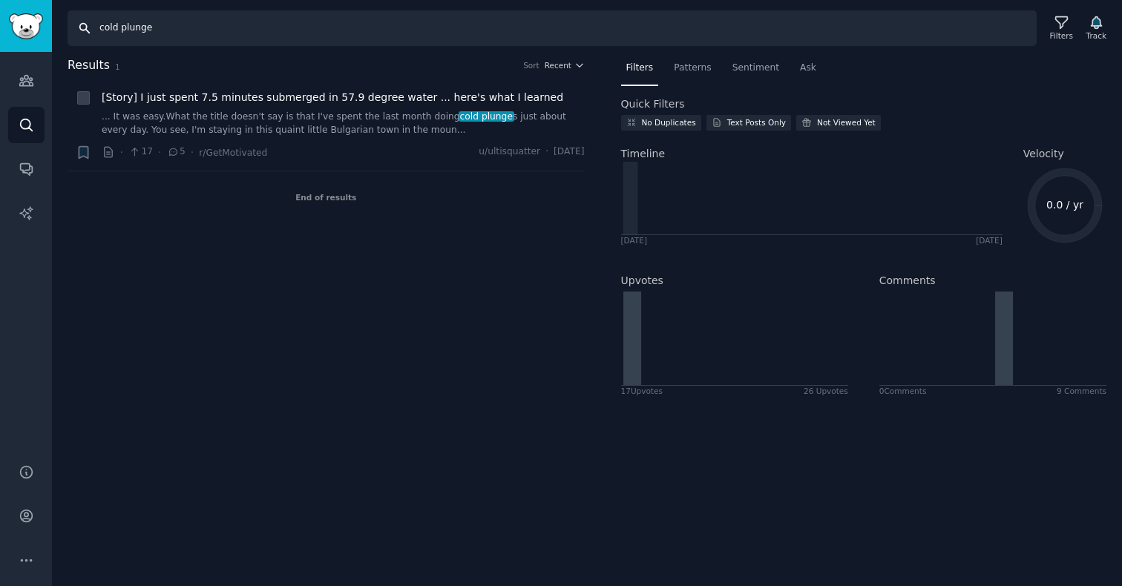
click at [155, 33] on input "cold plunge" at bounding box center [552, 28] width 969 height 36
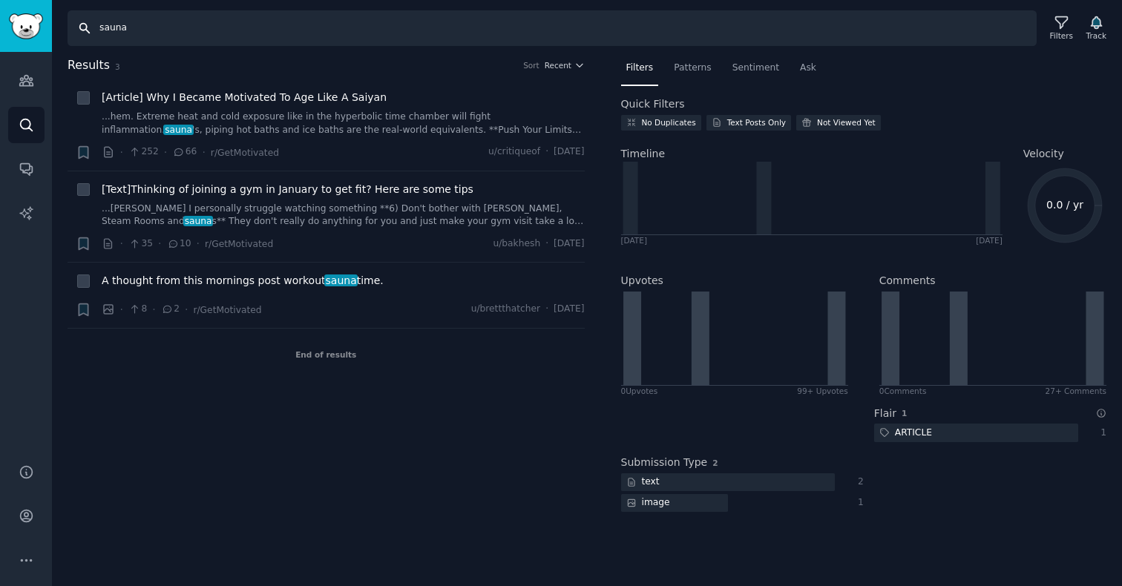
click at [161, 24] on input "sauna" at bounding box center [552, 28] width 969 height 36
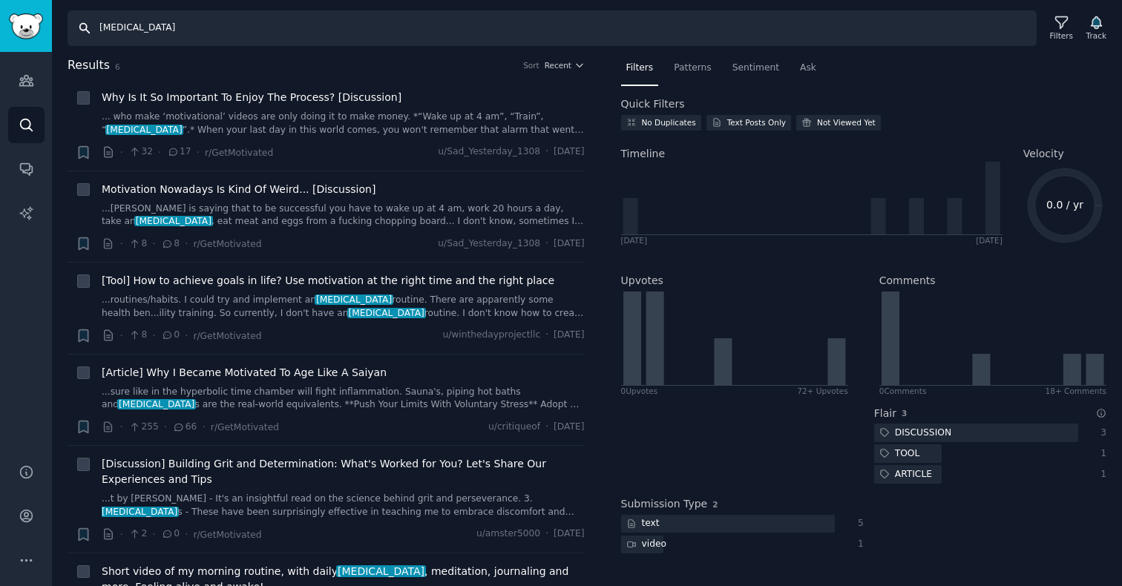
click at [143, 22] on input "[MEDICAL_DATA]" at bounding box center [552, 28] width 969 height 36
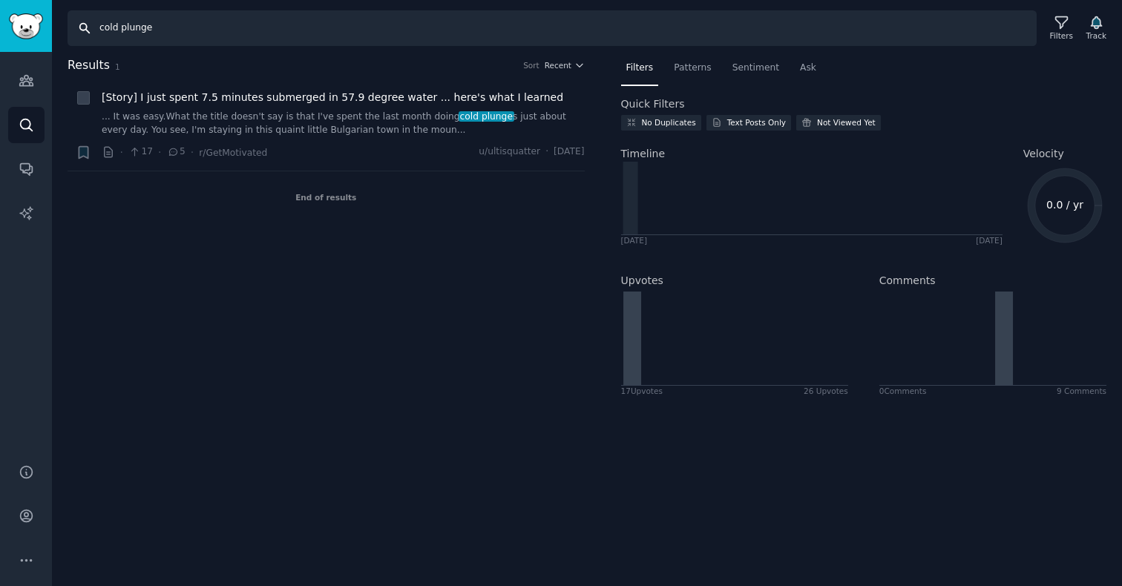
click at [111, 33] on input "cold plunge" at bounding box center [552, 28] width 969 height 36
type input "c"
type input "i"
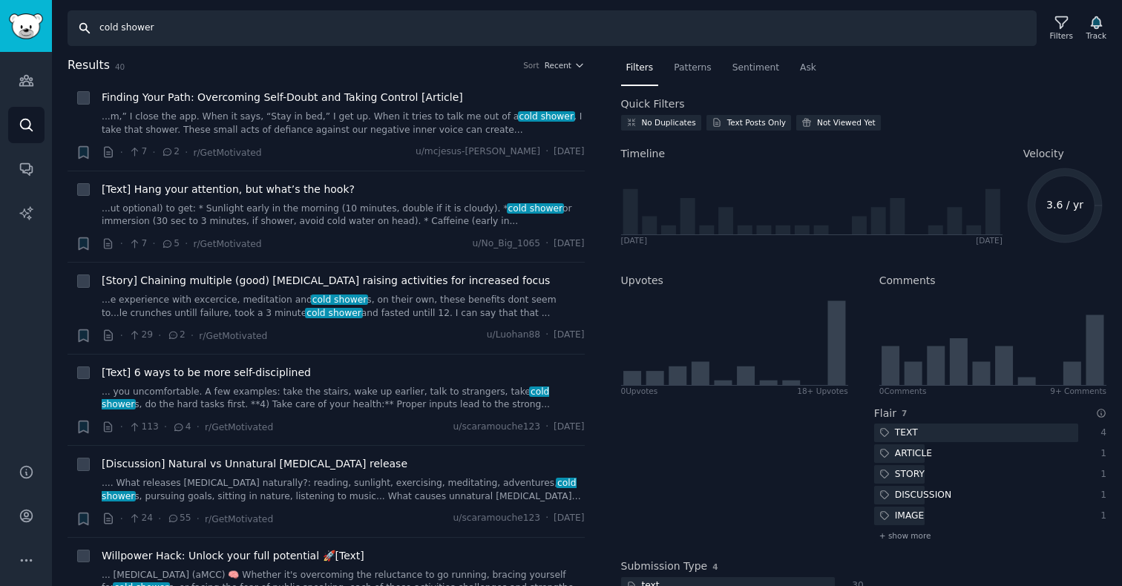
click at [128, 24] on input "cold shower" at bounding box center [552, 28] width 969 height 36
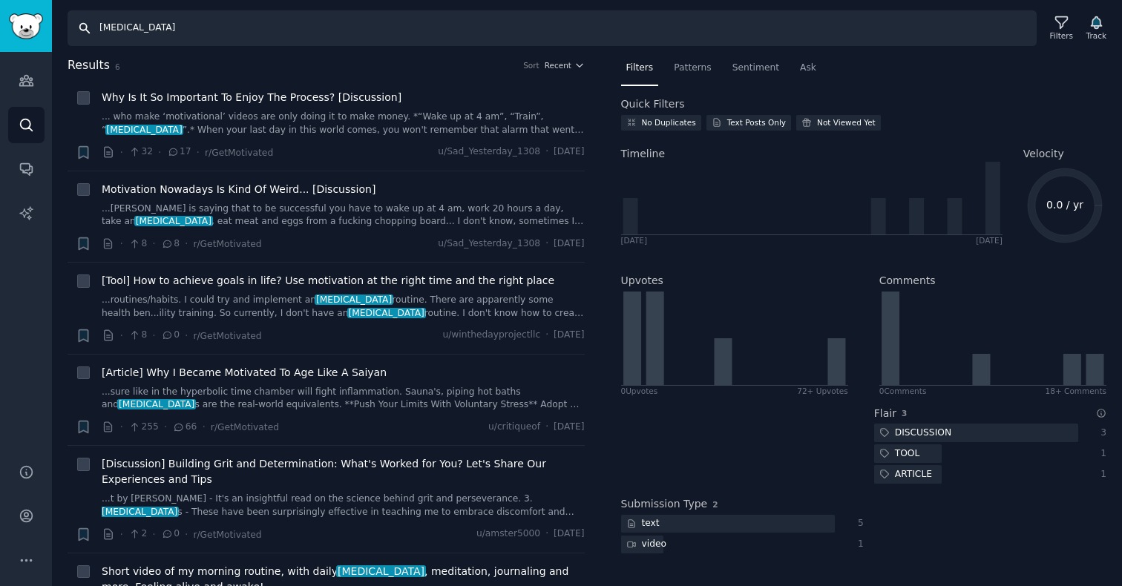
click at [143, 24] on input "[MEDICAL_DATA]" at bounding box center [552, 28] width 969 height 36
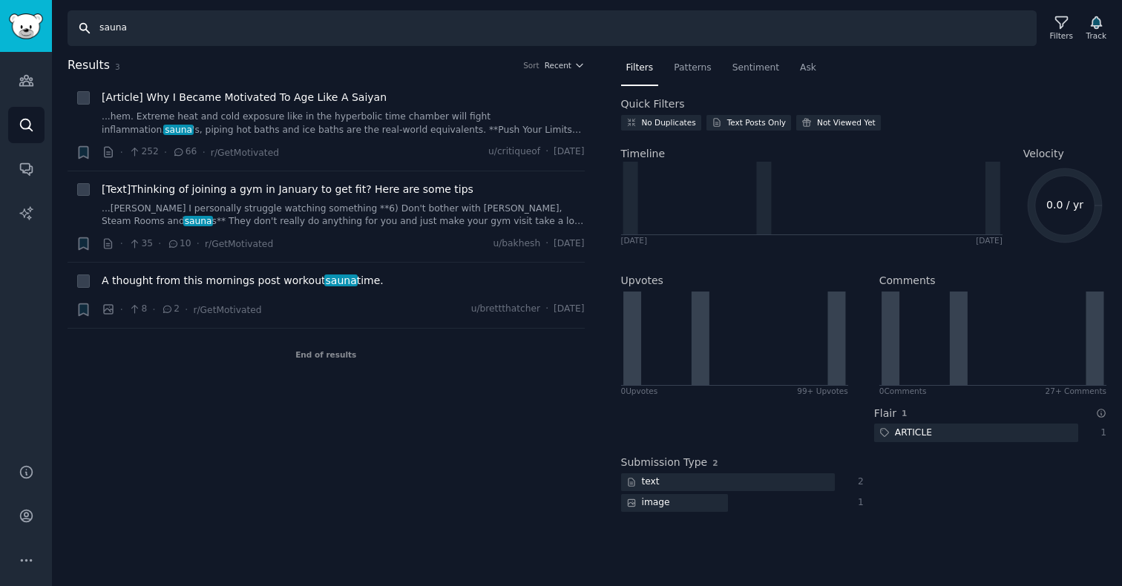
click at [140, 32] on input "sauna" at bounding box center [552, 28] width 969 height 36
type input "cold p"
click at [1065, 17] on icon at bounding box center [1062, 23] width 12 height 12
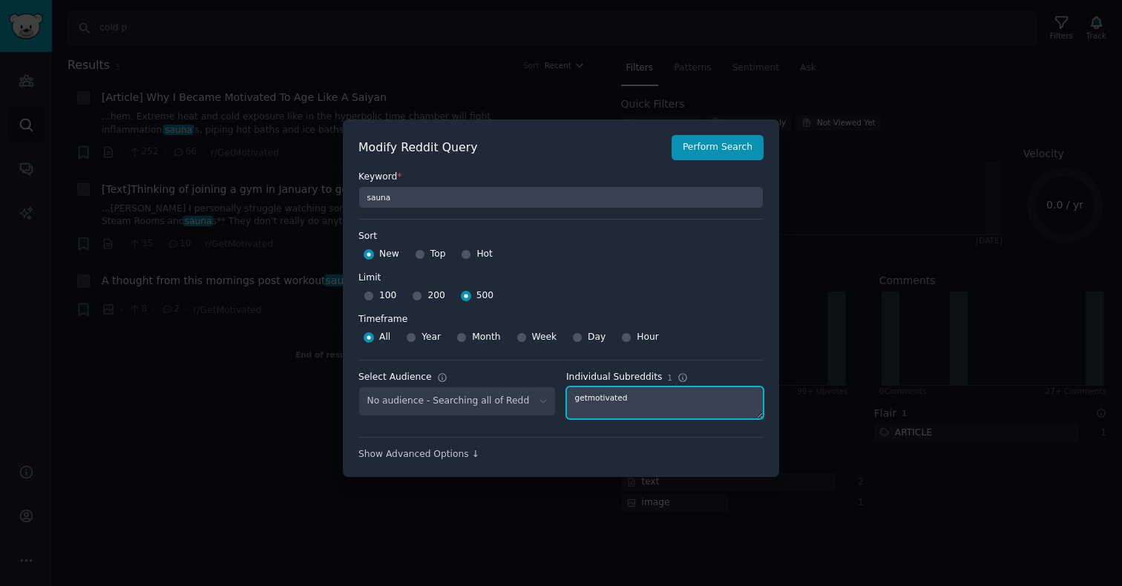
click at [620, 401] on textarea "getmotivated" at bounding box center [664, 403] width 197 height 33
type textarea "health"
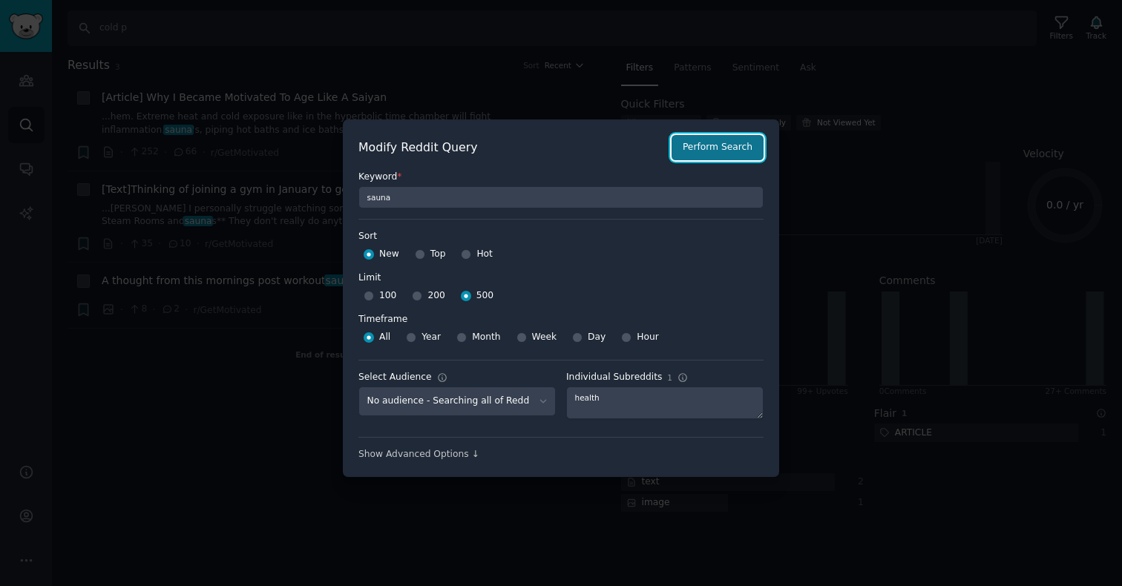
click at [712, 148] on button "Perform Search" at bounding box center [718, 147] width 92 height 25
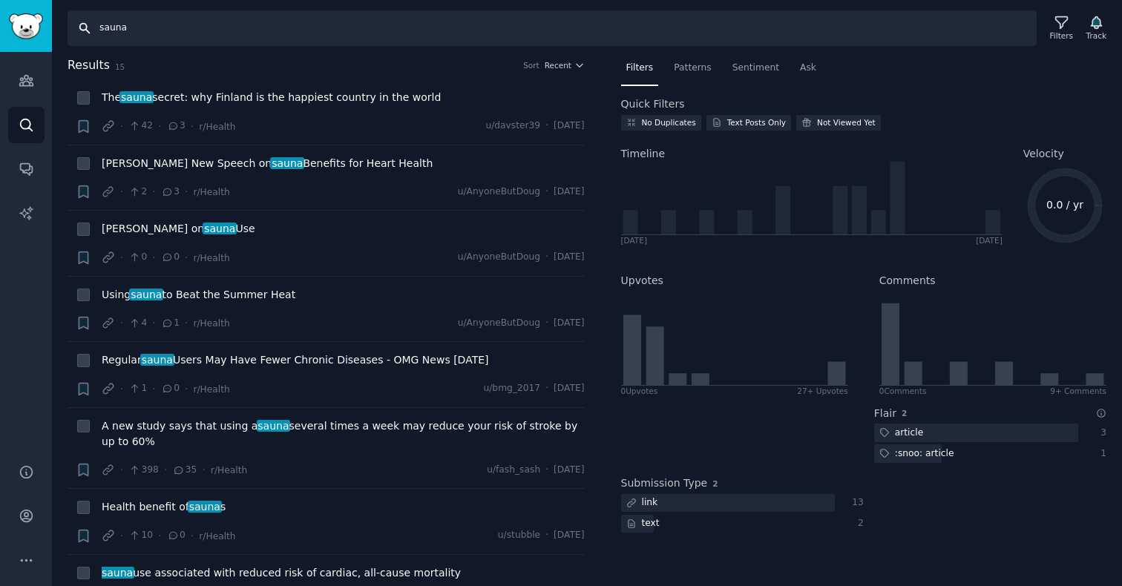
click at [117, 20] on input "sauna" at bounding box center [552, 28] width 969 height 36
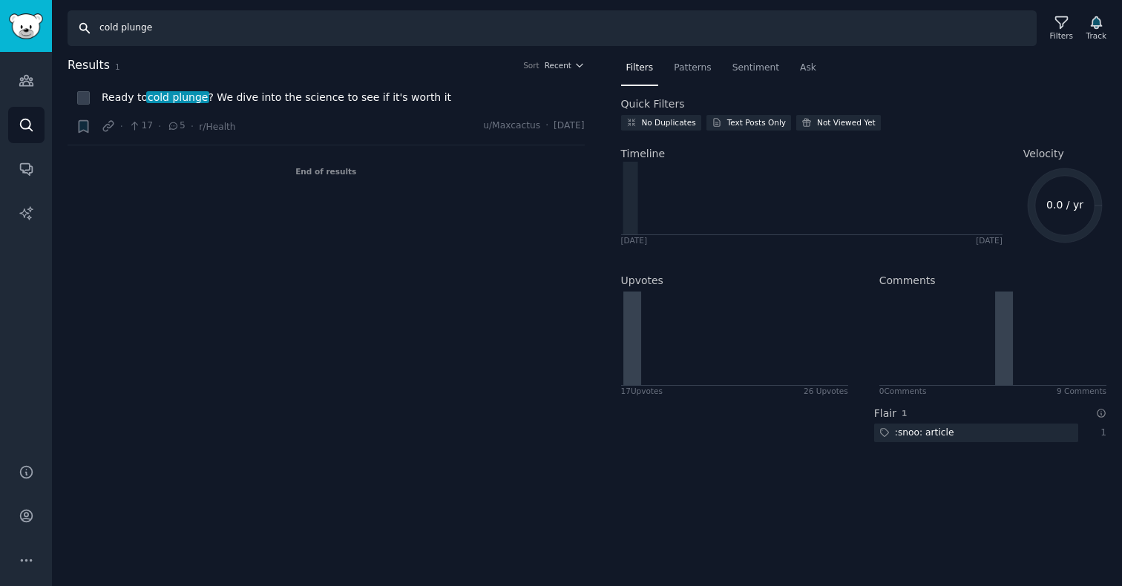
click at [128, 16] on input "cold plunge" at bounding box center [552, 28] width 969 height 36
click at [127, 18] on input "cold plunge" at bounding box center [552, 28] width 969 height 36
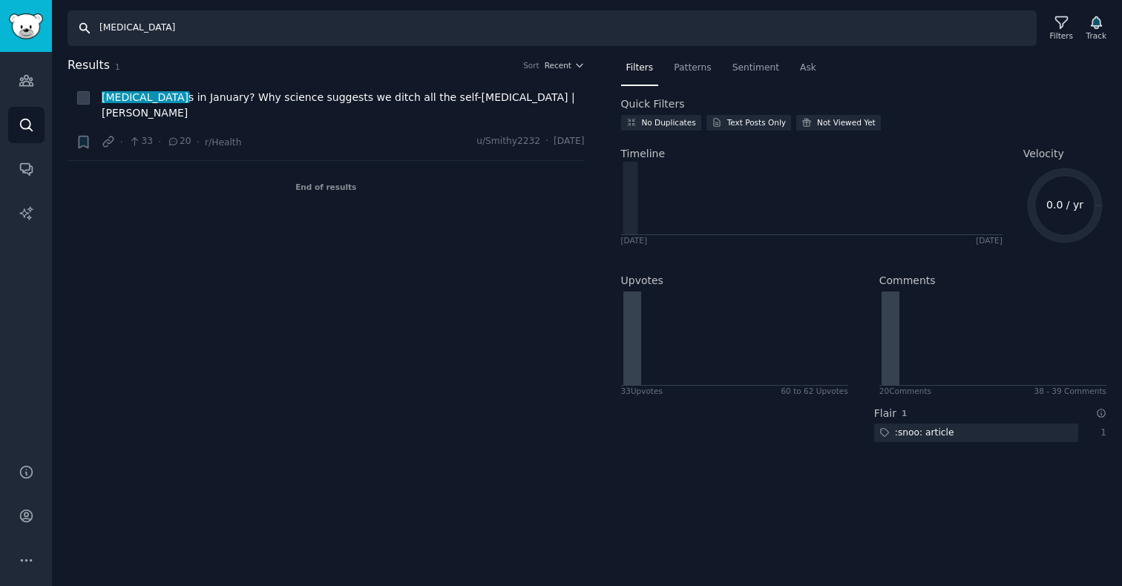
click at [140, 33] on input "[MEDICAL_DATA]" at bounding box center [552, 28] width 969 height 36
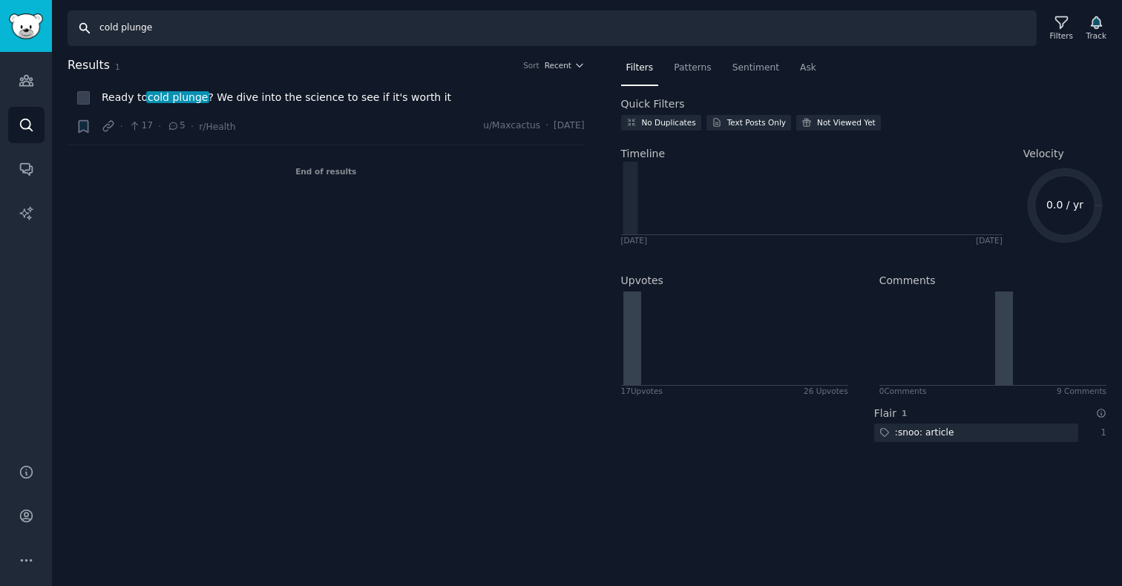
type input "sauna"
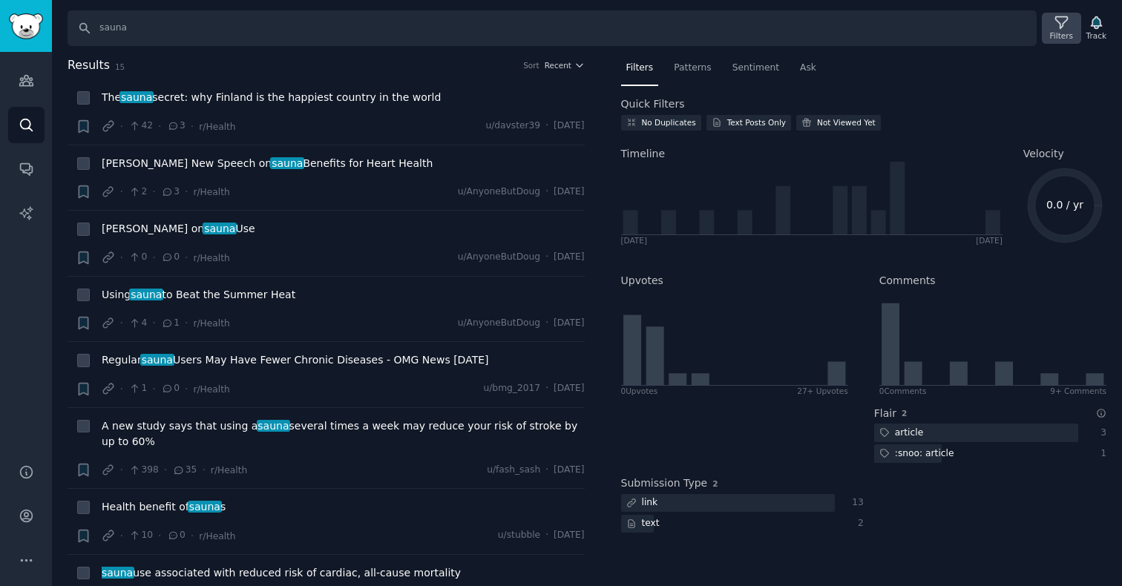
click at [1059, 22] on icon at bounding box center [1062, 23] width 16 height 16
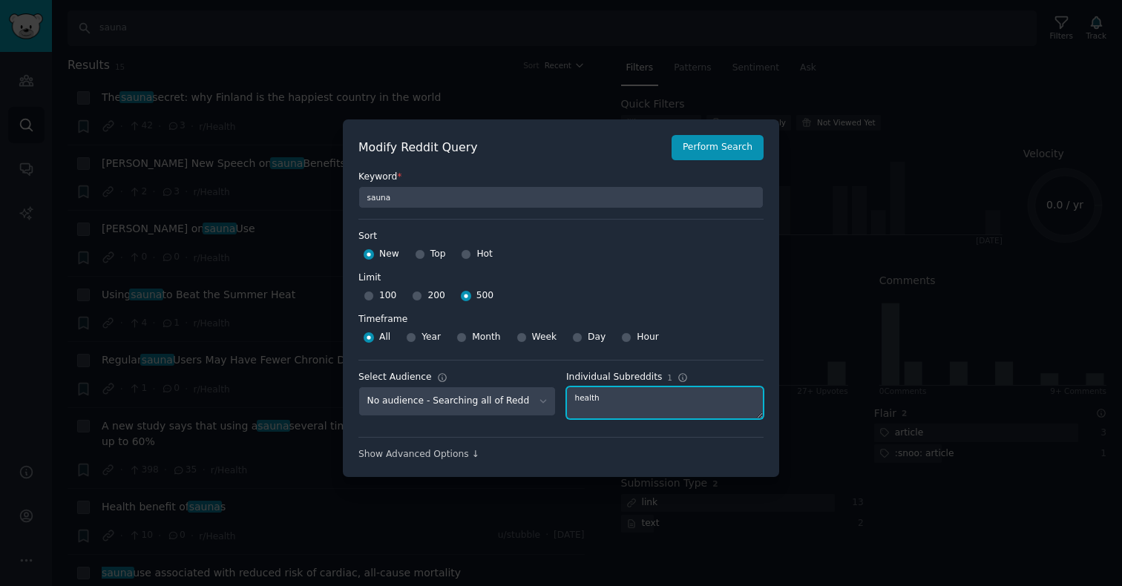
click at [601, 405] on textarea "health" at bounding box center [664, 403] width 197 height 33
type textarea "meditation"
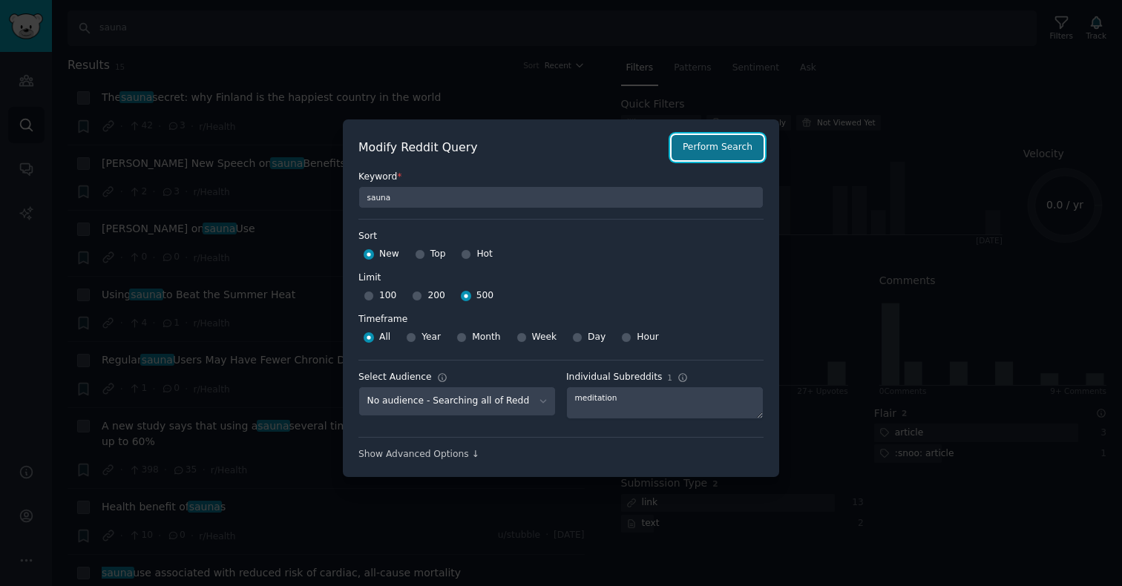
click at [705, 138] on button "Perform Search" at bounding box center [718, 147] width 92 height 25
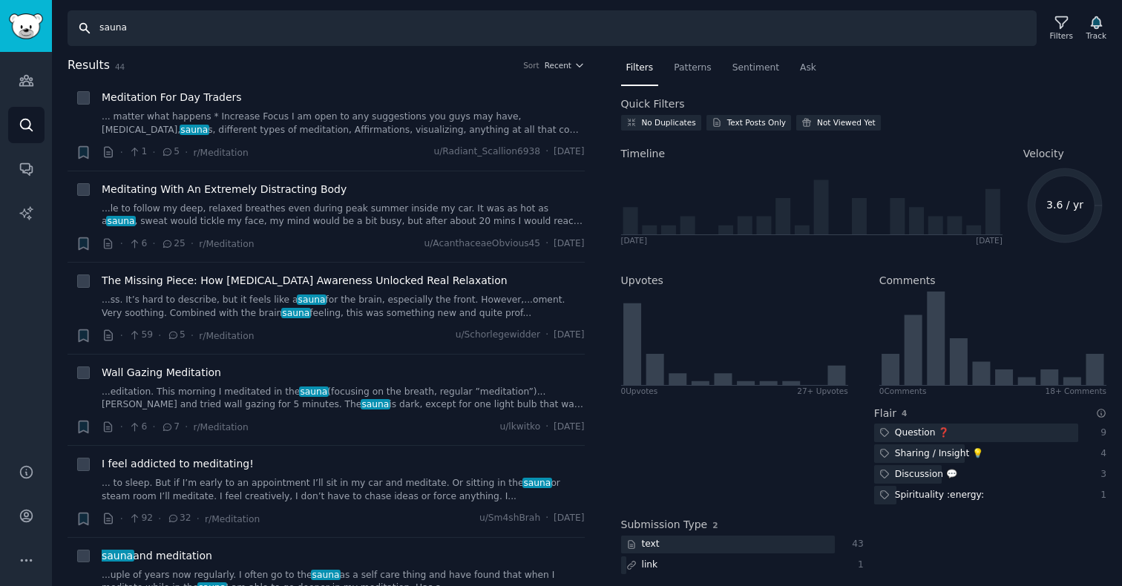
click at [163, 33] on input "sauna" at bounding box center [552, 28] width 969 height 36
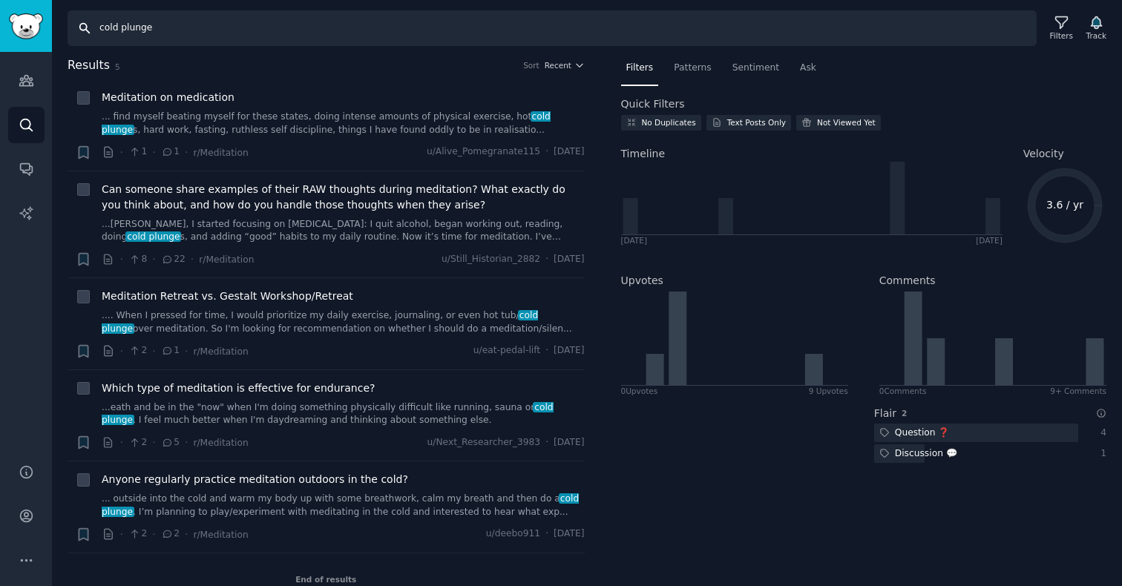
click at [148, 22] on input "cold plunge" at bounding box center [552, 28] width 969 height 36
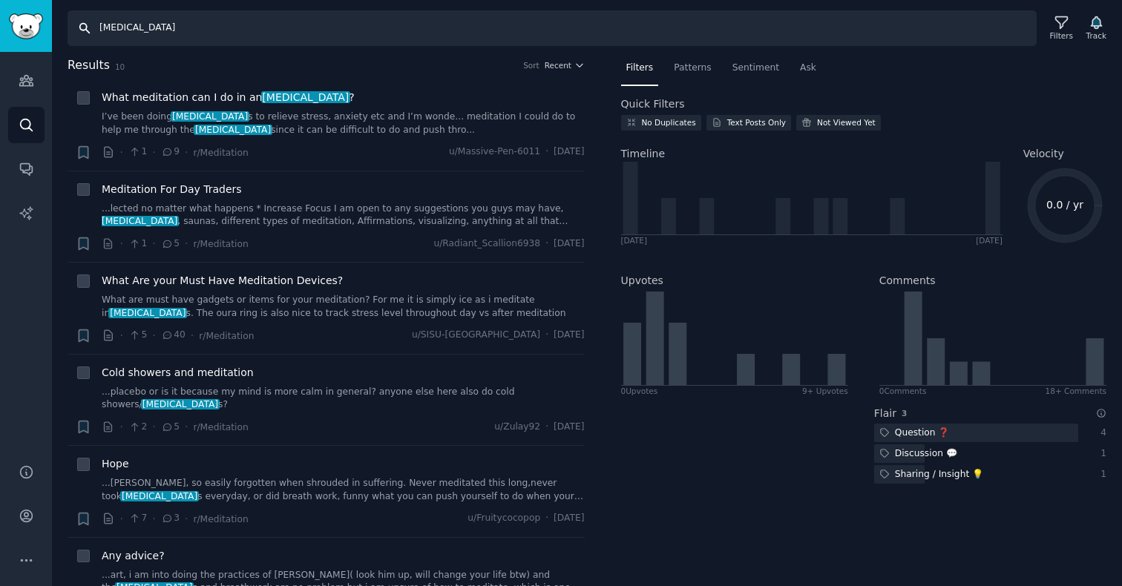
click at [166, 26] on input "[MEDICAL_DATA]" at bounding box center [552, 28] width 969 height 36
type input "cold plunge"
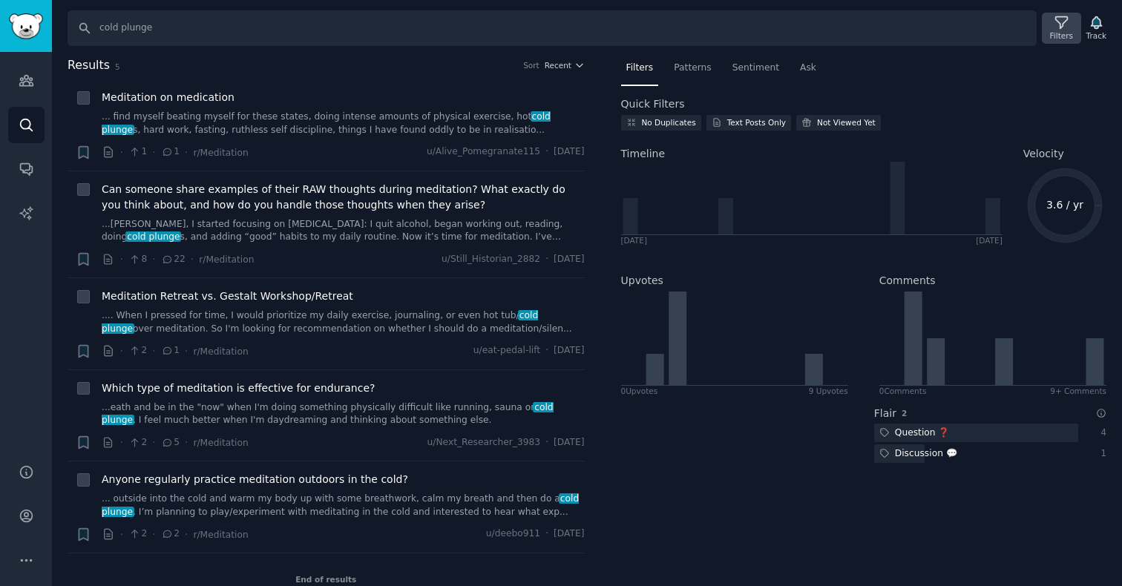
click at [1056, 30] on icon at bounding box center [1062, 23] width 16 height 16
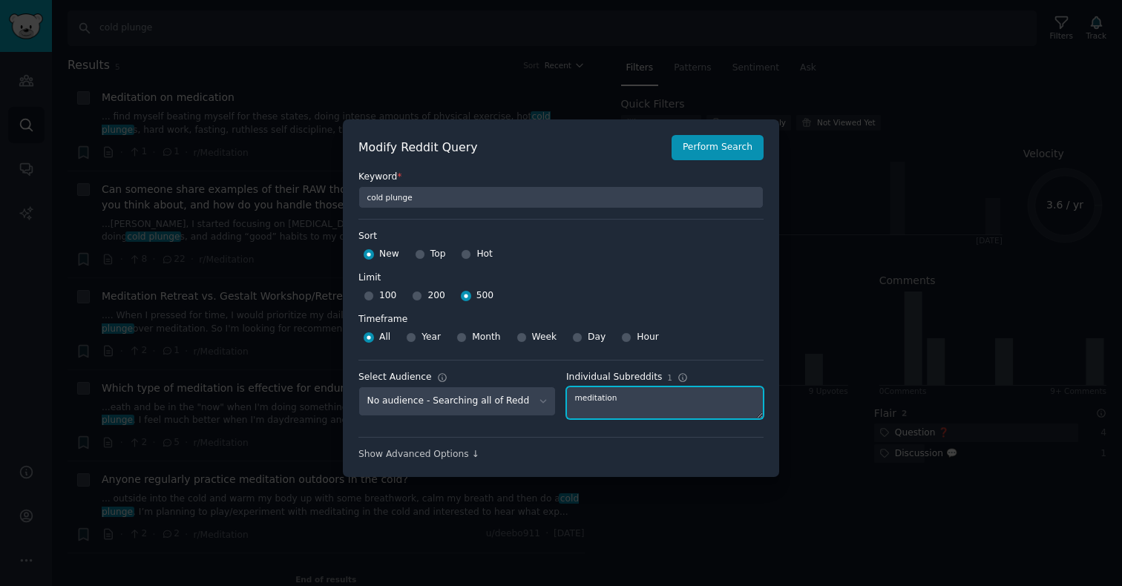
click at [612, 397] on textarea "meditation" at bounding box center [664, 403] width 197 height 33
type textarea "yoga"
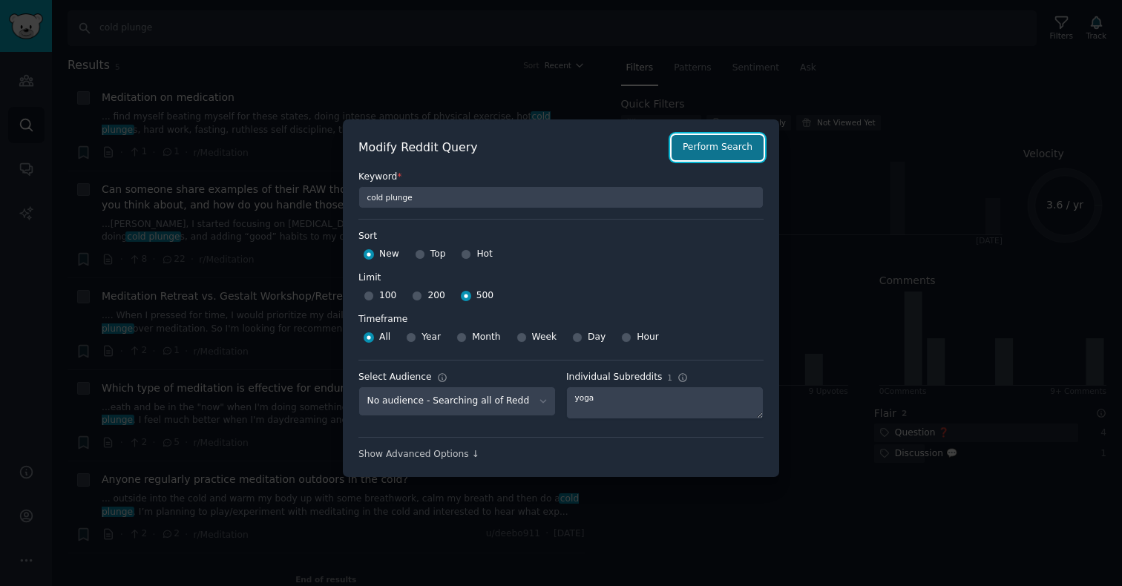
click at [707, 144] on button "Perform Search" at bounding box center [718, 147] width 92 height 25
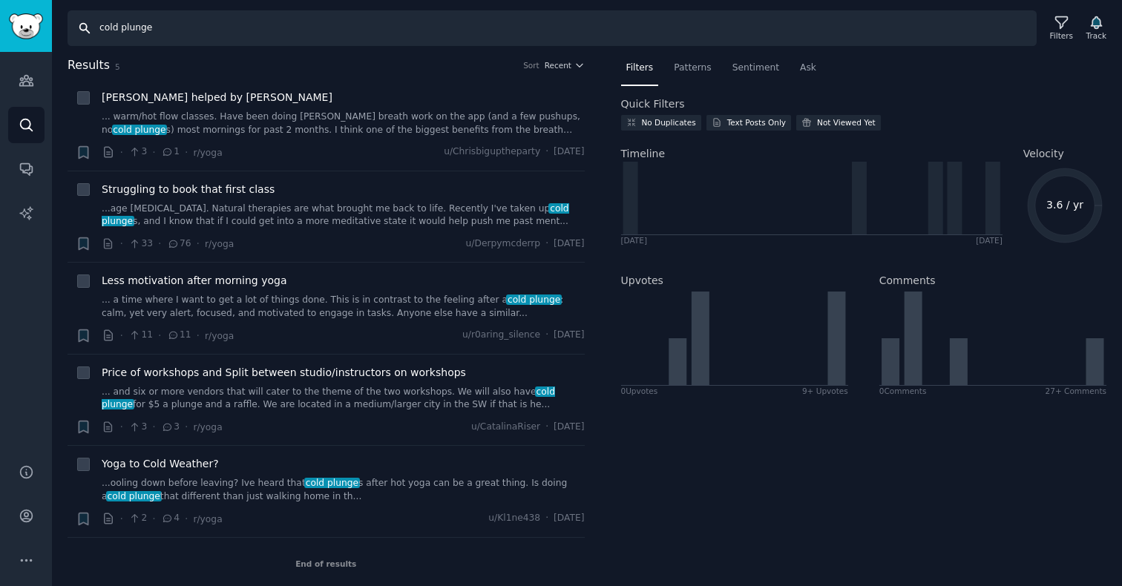
click at [149, 26] on input "cold plunge" at bounding box center [552, 28] width 969 height 36
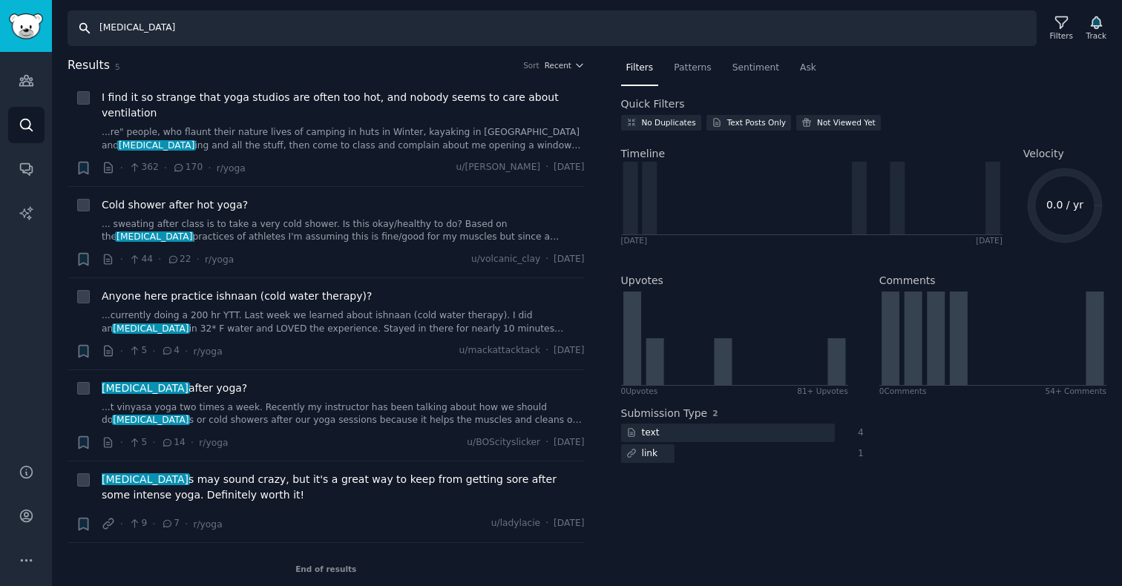
click at [137, 30] on input "[MEDICAL_DATA]" at bounding box center [552, 28] width 969 height 36
type input "s"
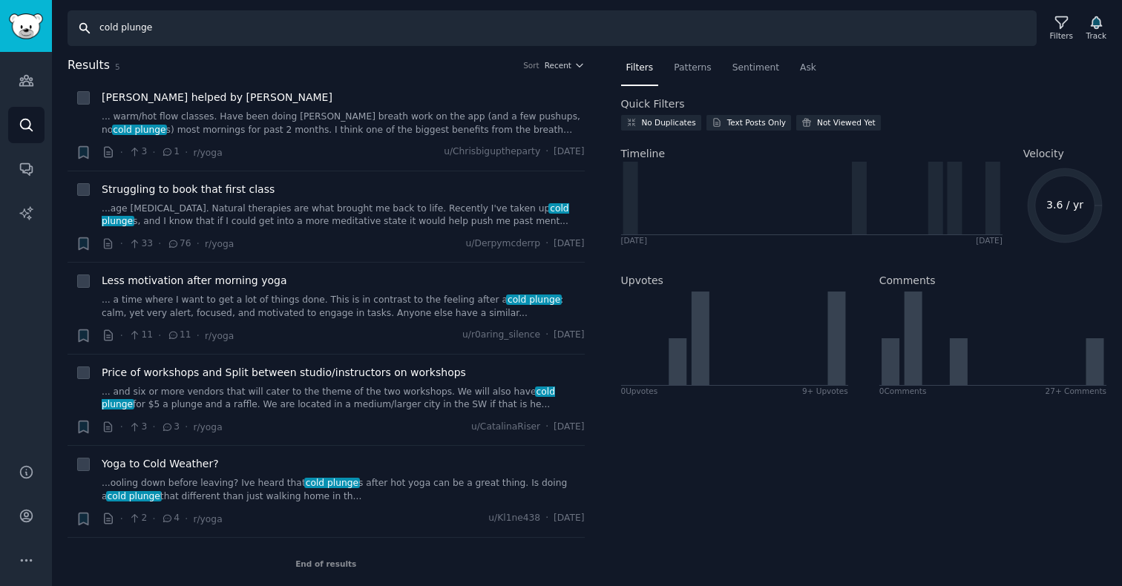
click at [157, 24] on input "cold plunge" at bounding box center [552, 28] width 969 height 36
type input "sauna"
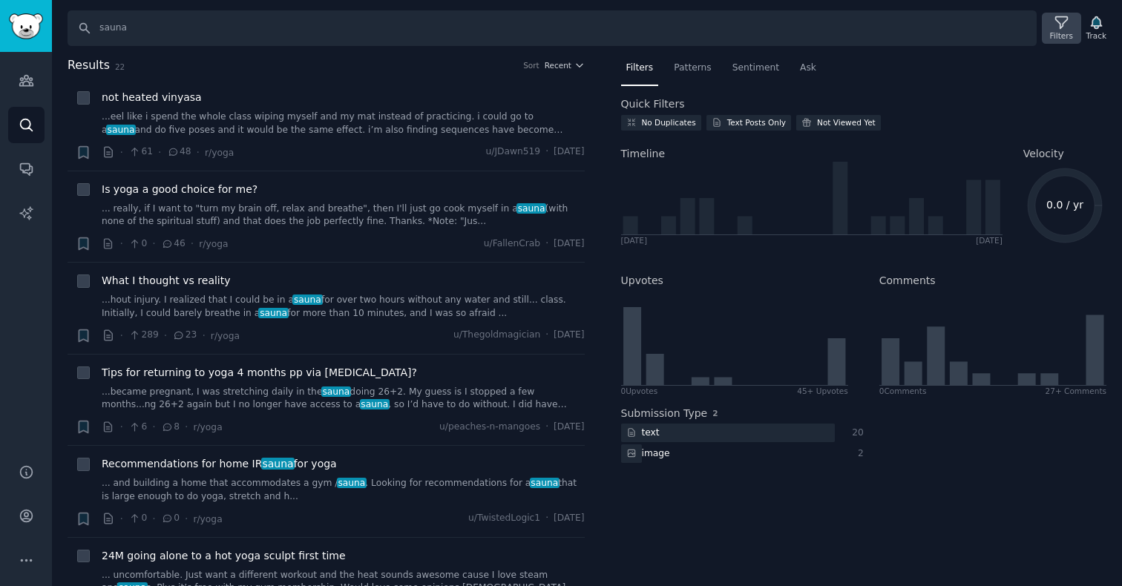
click at [1058, 38] on div "Filters" at bounding box center [1061, 35] width 23 height 10
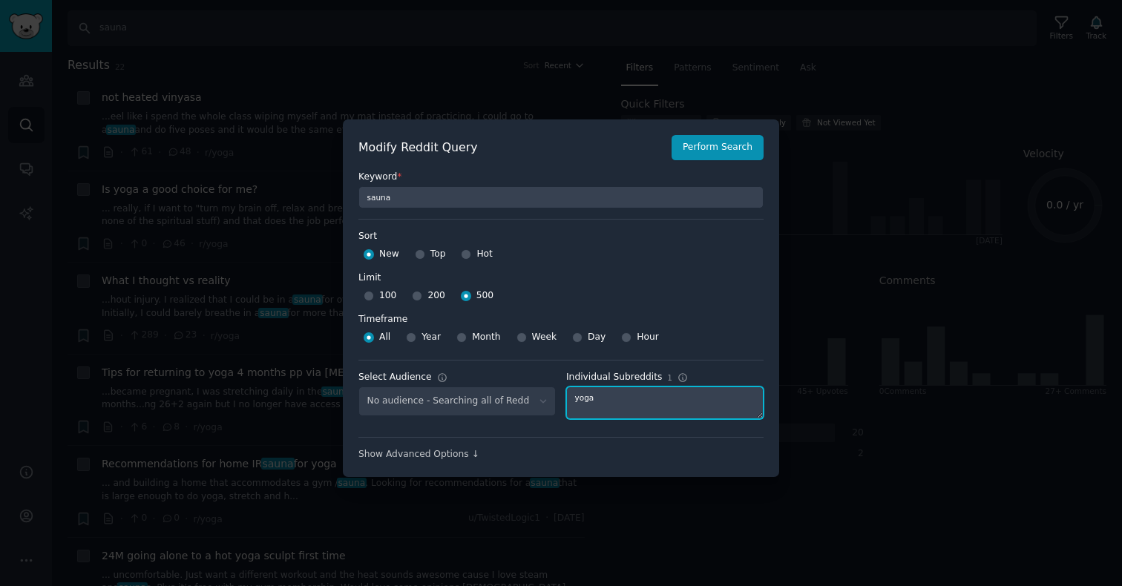
click at [600, 398] on textarea "yoga" at bounding box center [664, 403] width 197 height 33
type textarea "getdisciplined"
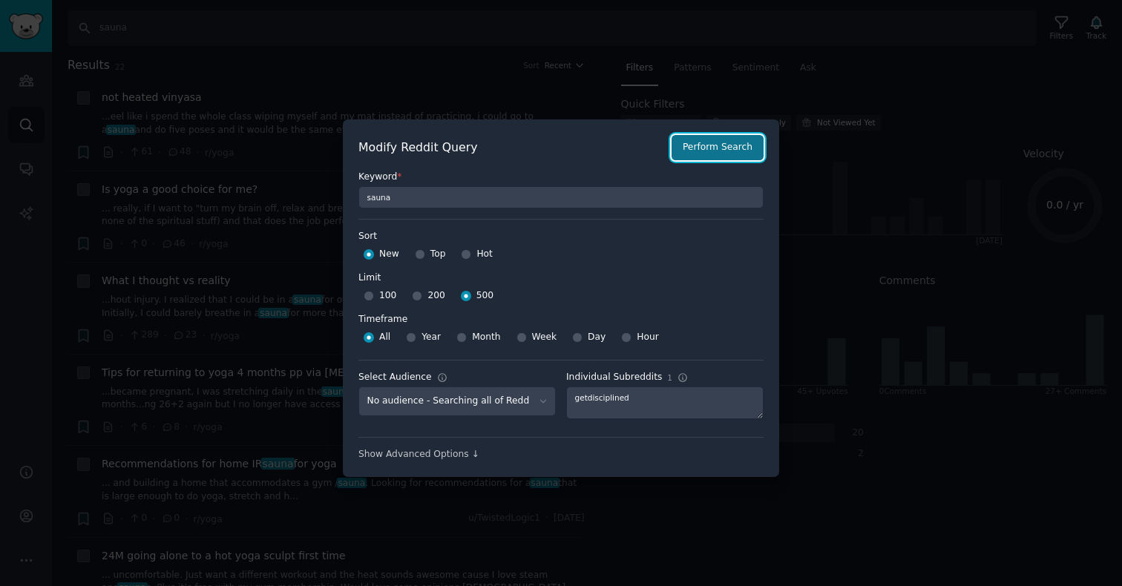
click at [713, 146] on button "Perform Search" at bounding box center [718, 147] width 92 height 25
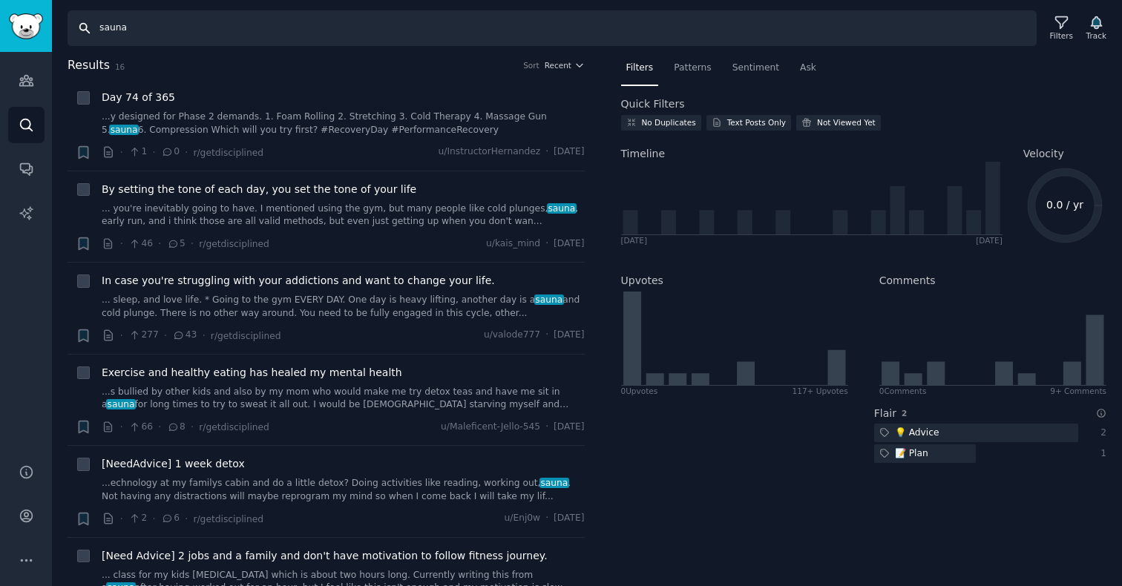
click at [142, 27] on input "sauna" at bounding box center [552, 28] width 969 height 36
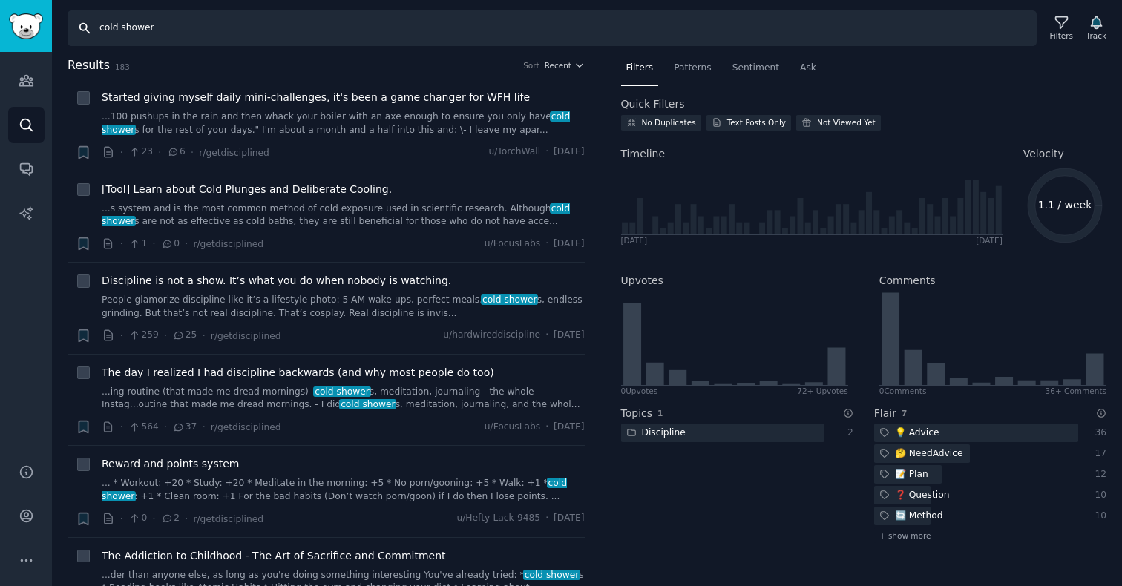
click at [141, 27] on input "cold shower" at bounding box center [552, 28] width 969 height 36
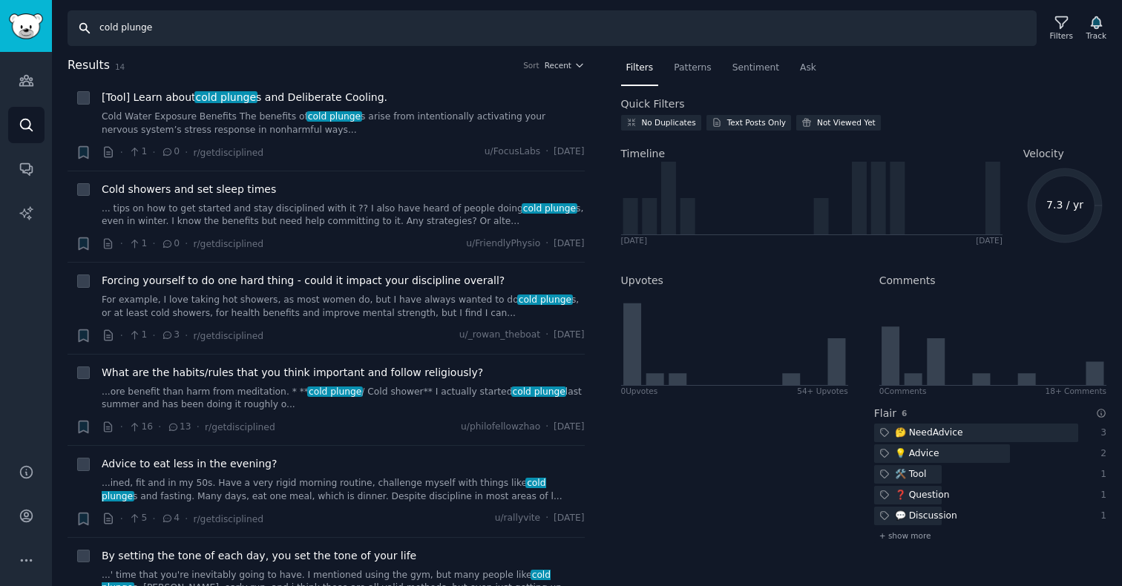
click at [120, 27] on input "cold plunge" at bounding box center [552, 28] width 969 height 36
type input "[MEDICAL_DATA]"
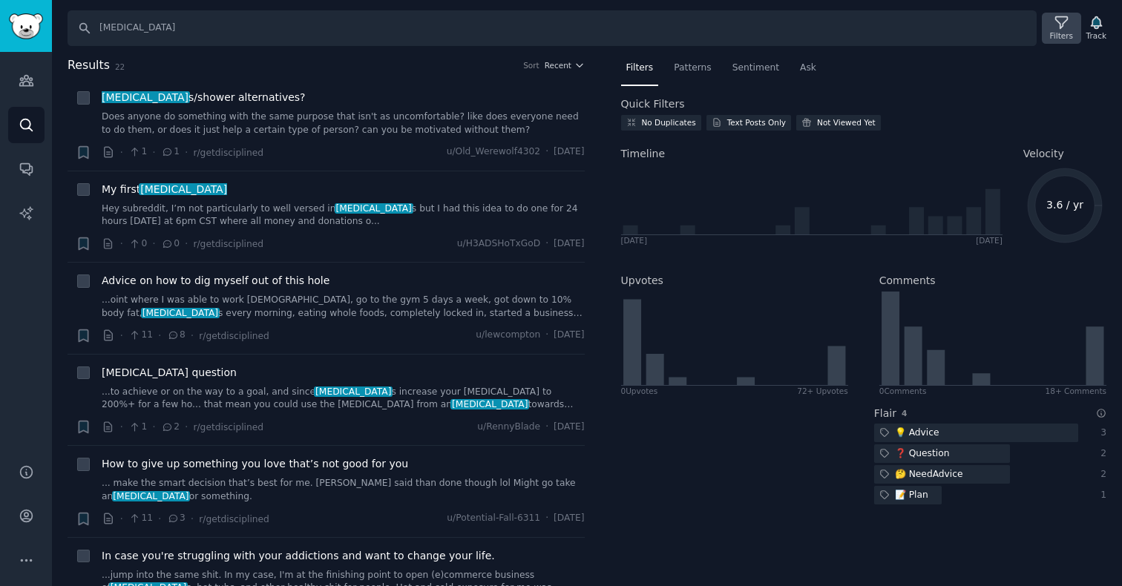
click at [1056, 22] on icon at bounding box center [1062, 23] width 16 height 16
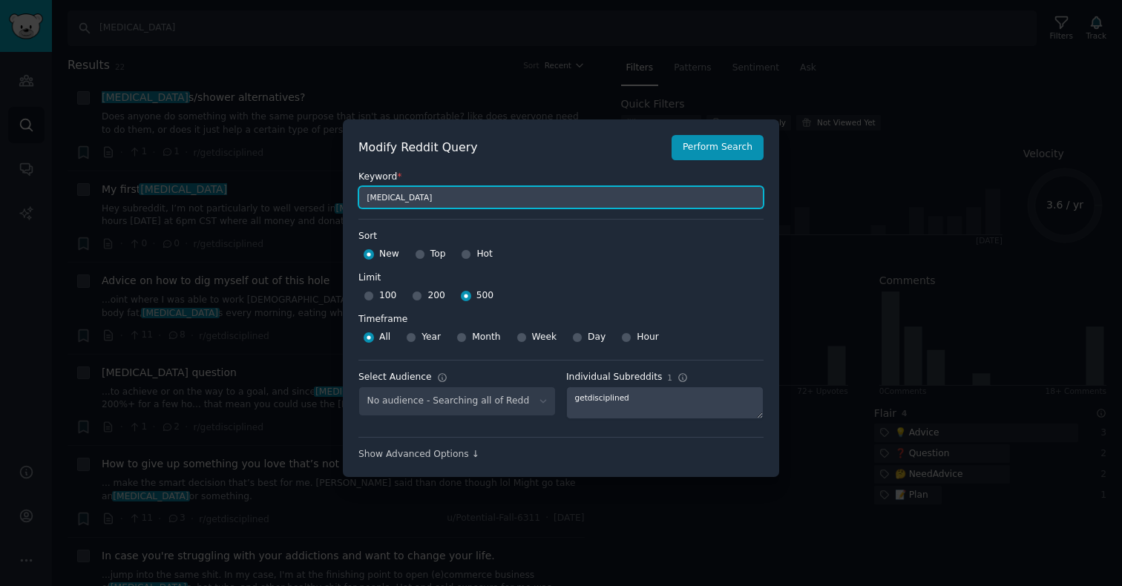
click at [564, 197] on input "[MEDICAL_DATA]" at bounding box center [561, 197] width 405 height 22
type input "m"
type input "i"
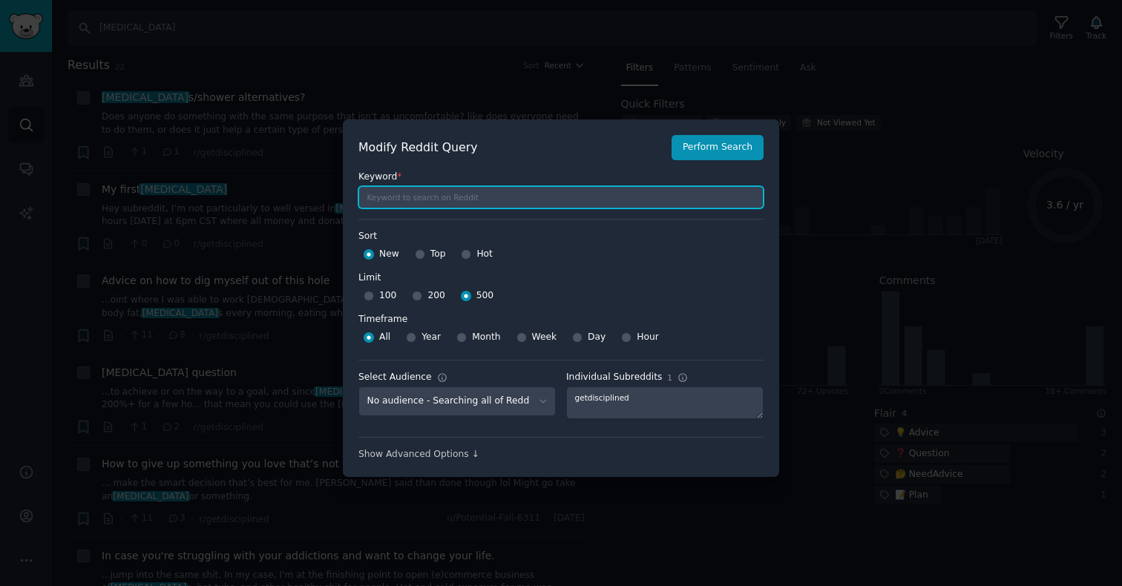
type input "c"
type input "sauna"
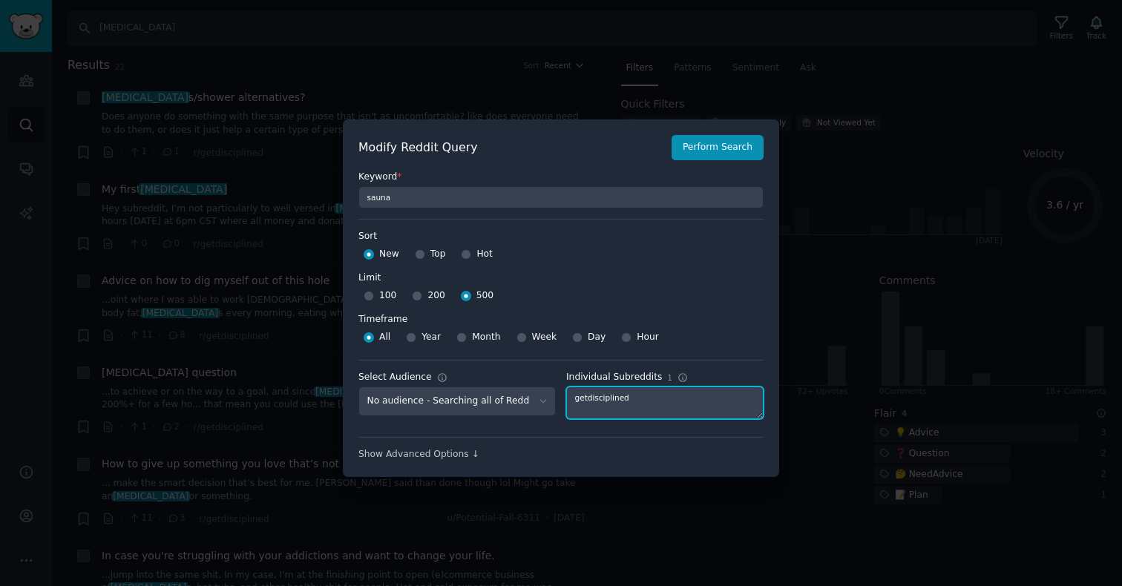
click at [615, 398] on textarea "getdisciplined" at bounding box center [664, 403] width 197 height 33
type textarea "mindfulness"
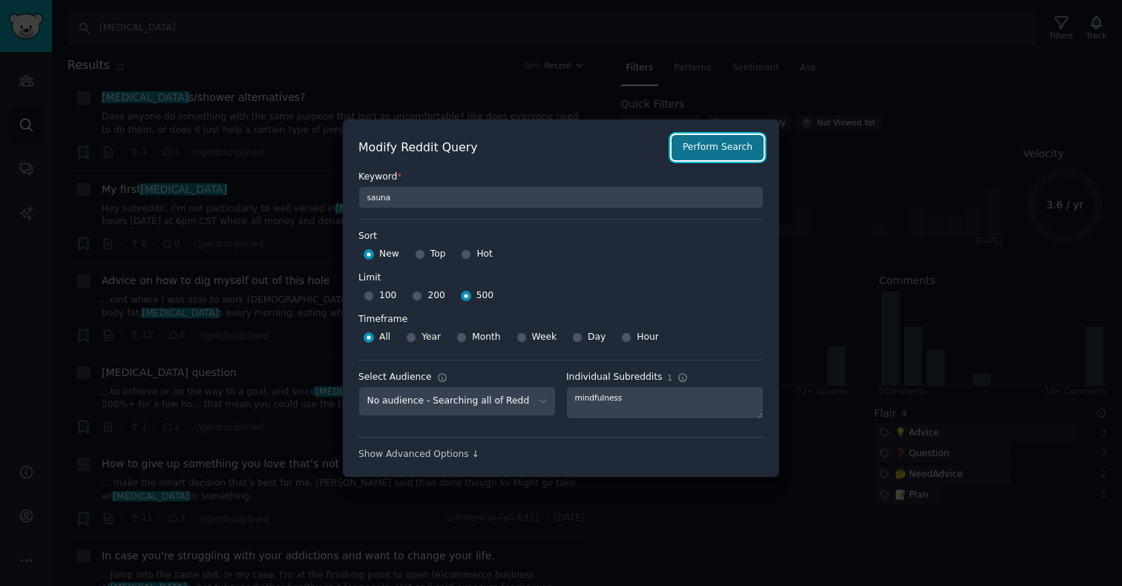
click at [720, 157] on button "Perform Search" at bounding box center [718, 147] width 92 height 25
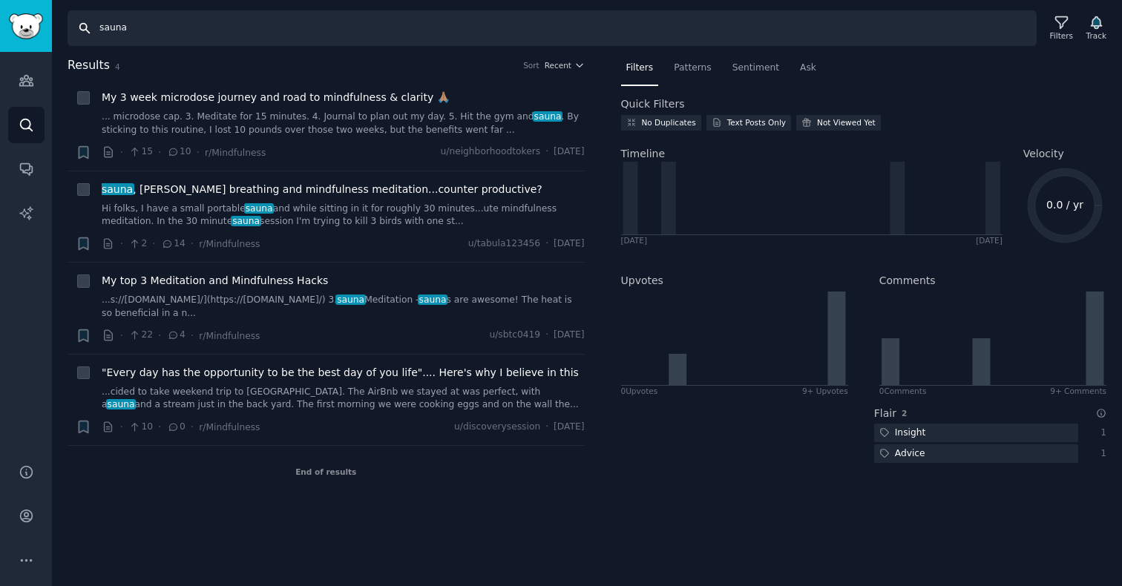
click at [161, 28] on input "sauna" at bounding box center [552, 28] width 969 height 36
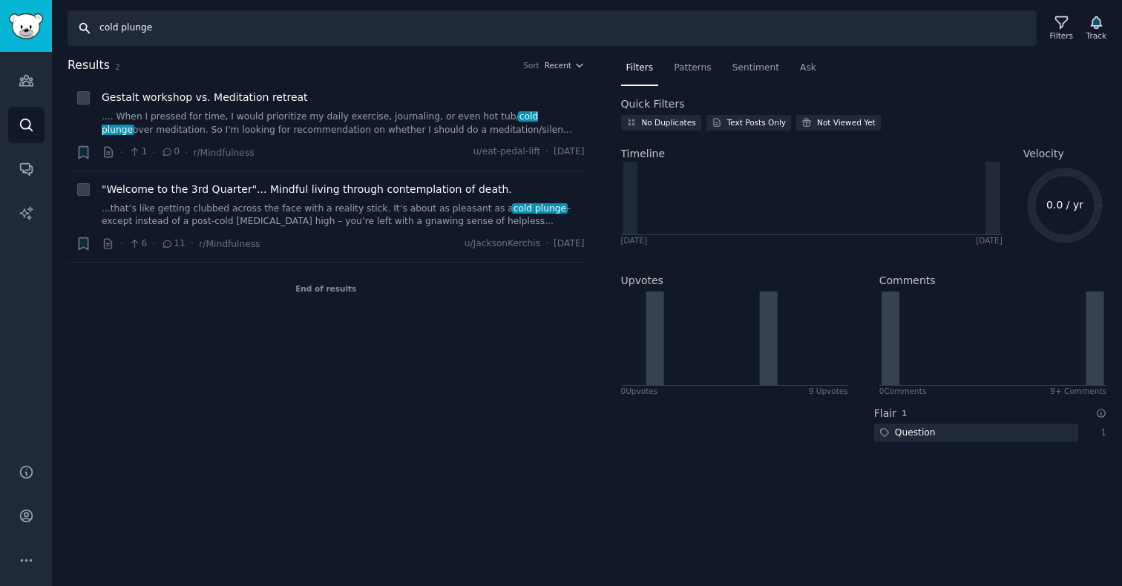
click at [143, 25] on input "cold plunge" at bounding box center [552, 28] width 969 height 36
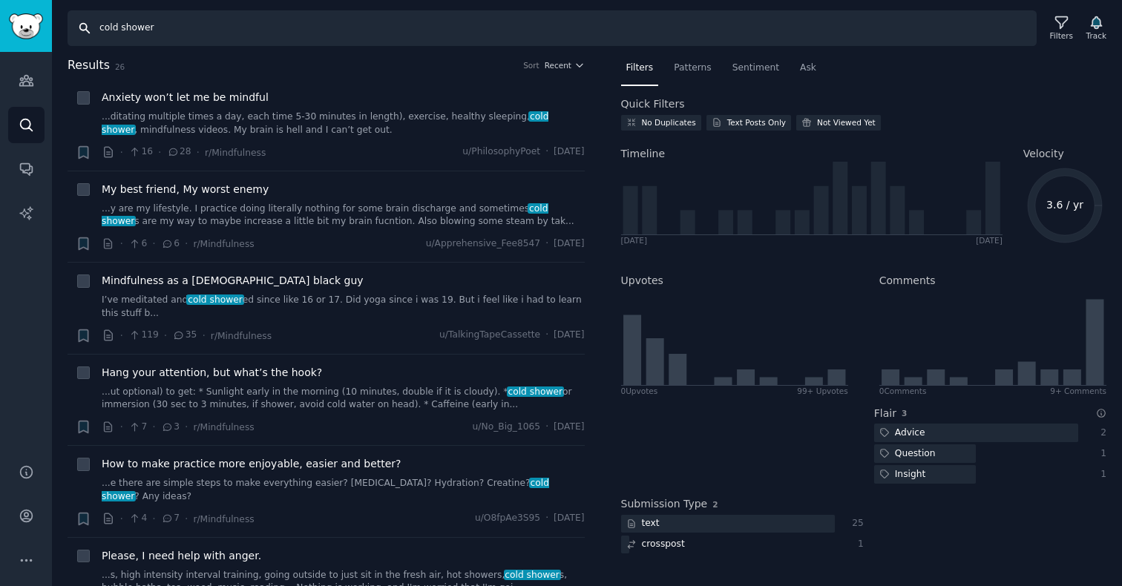
click at [197, 33] on input "cold shower" at bounding box center [552, 28] width 969 height 36
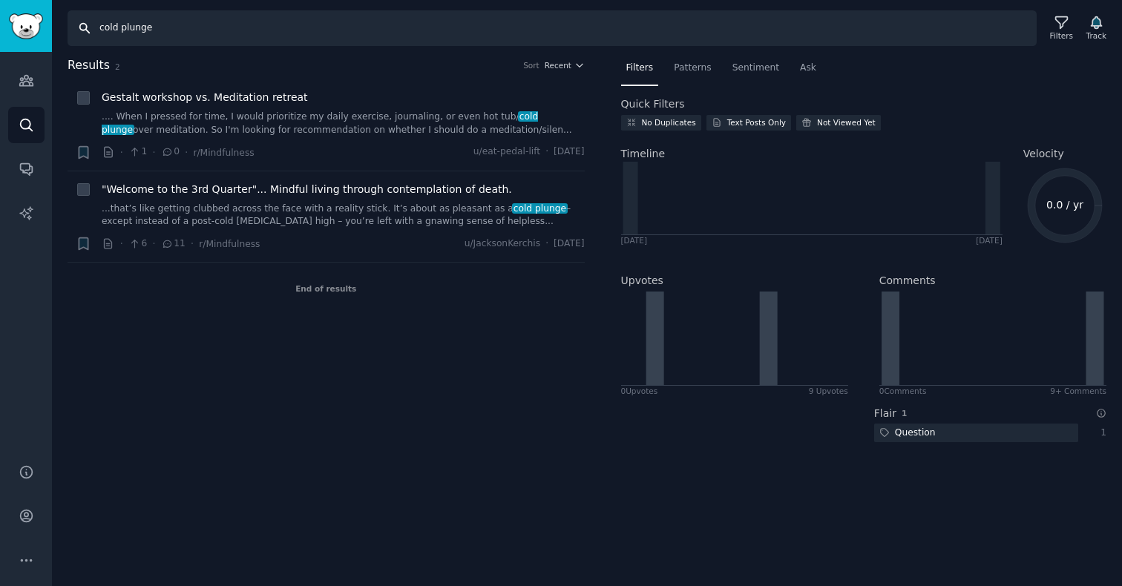
click at [149, 23] on input "cold plunge" at bounding box center [552, 28] width 969 height 36
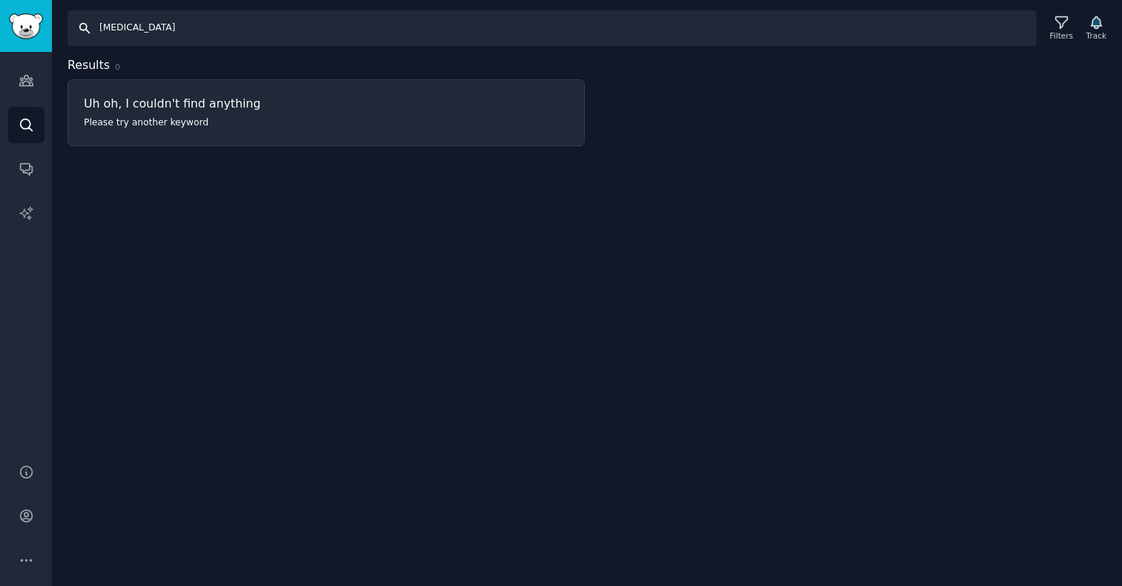
click at [125, 22] on input "[MEDICAL_DATA]" at bounding box center [552, 28] width 969 height 36
type input "sauna"
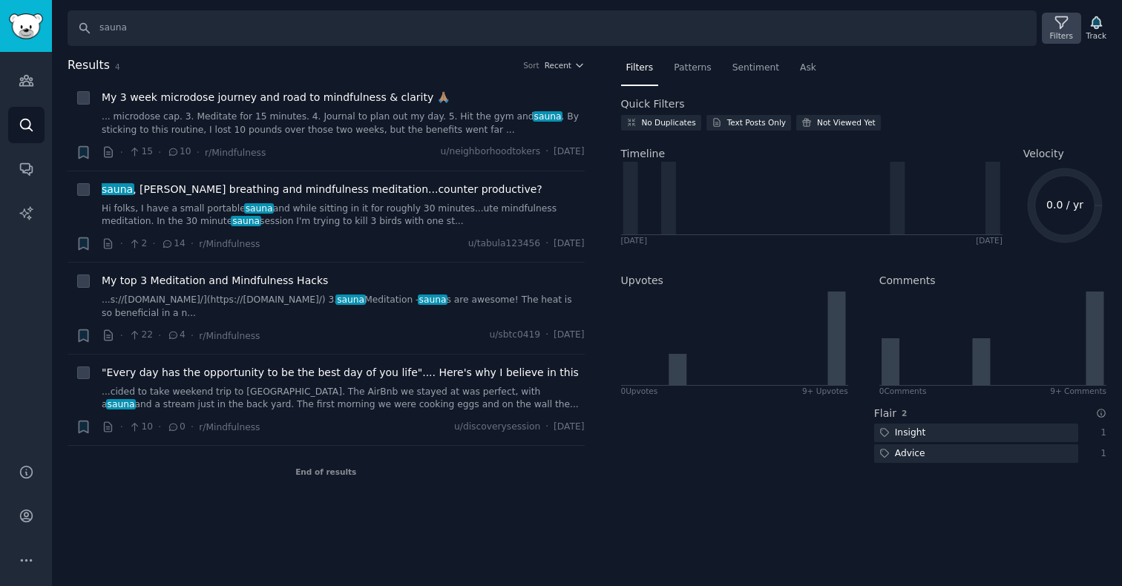
click at [1059, 22] on icon at bounding box center [1062, 23] width 16 height 16
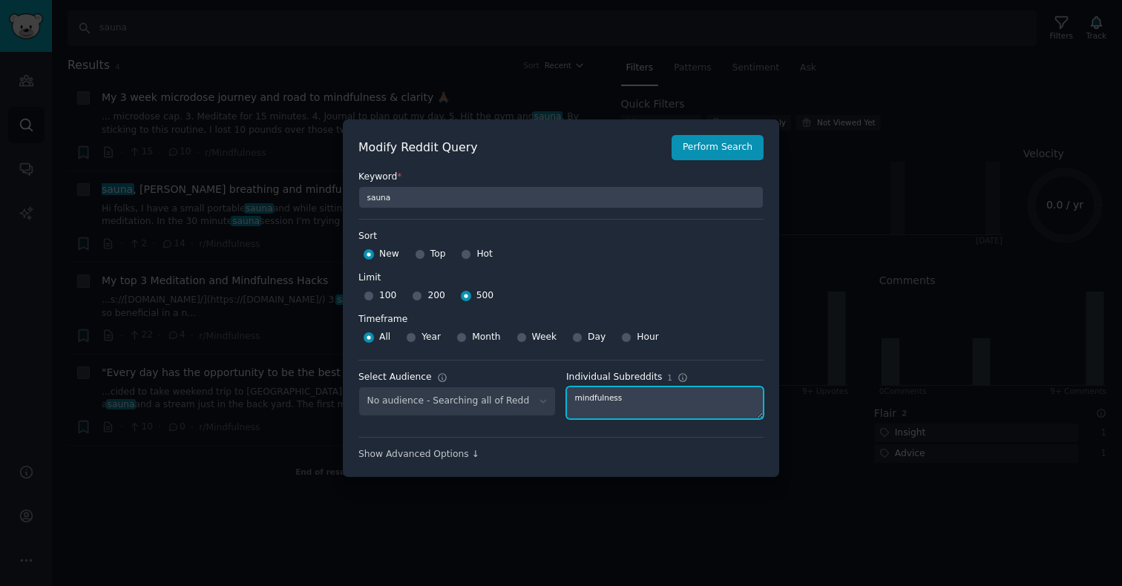
click at [592, 401] on textarea "mindfulness" at bounding box center [664, 403] width 197 height 33
type textarea "anxiety"
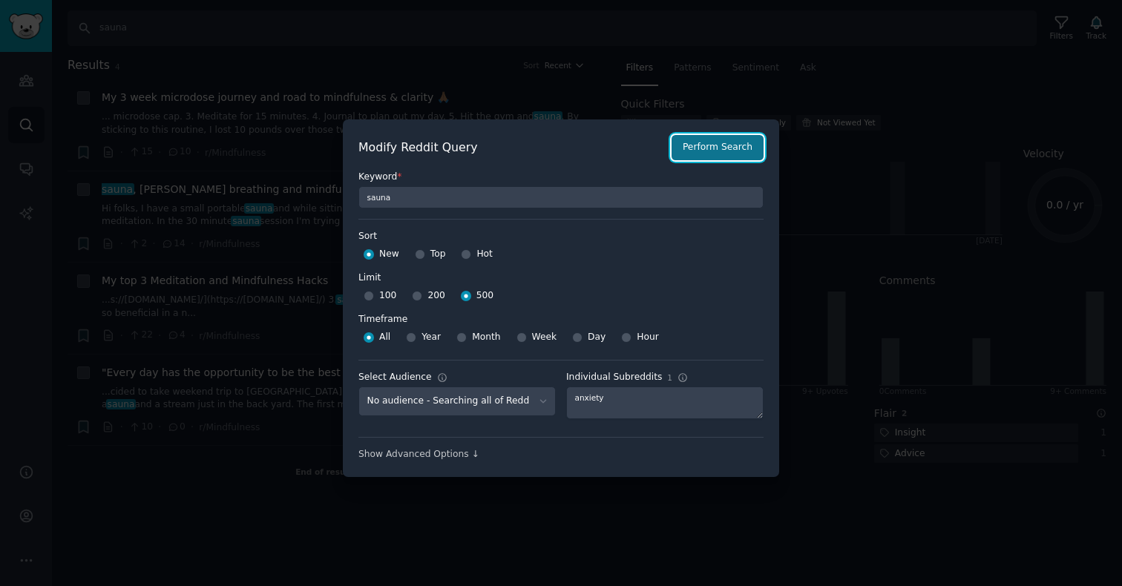
click at [730, 151] on button "Perform Search" at bounding box center [718, 147] width 92 height 25
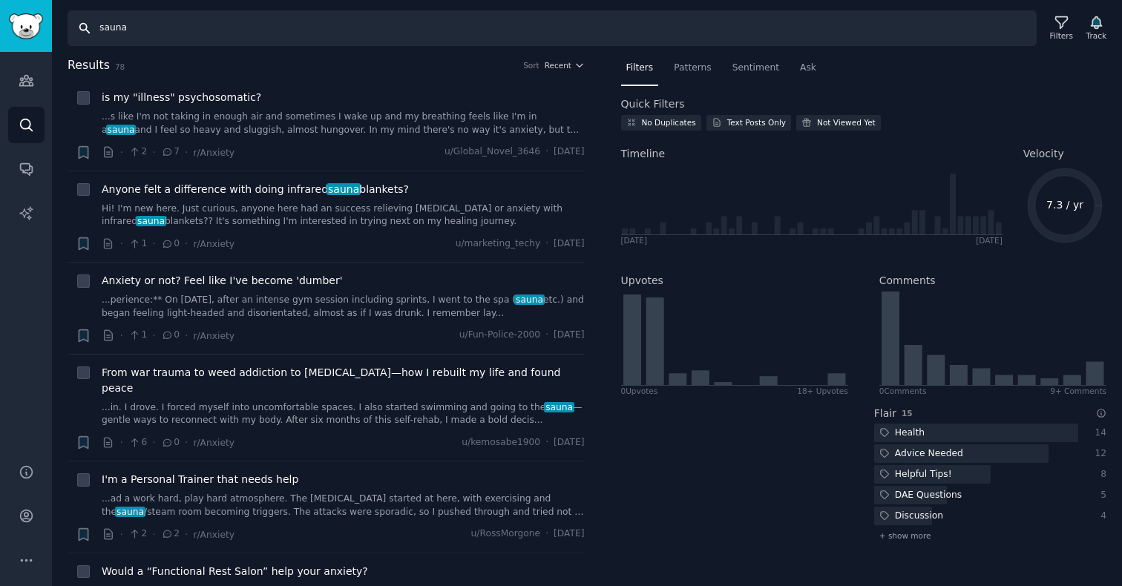
click at [137, 26] on input "sauna" at bounding box center [552, 28] width 969 height 36
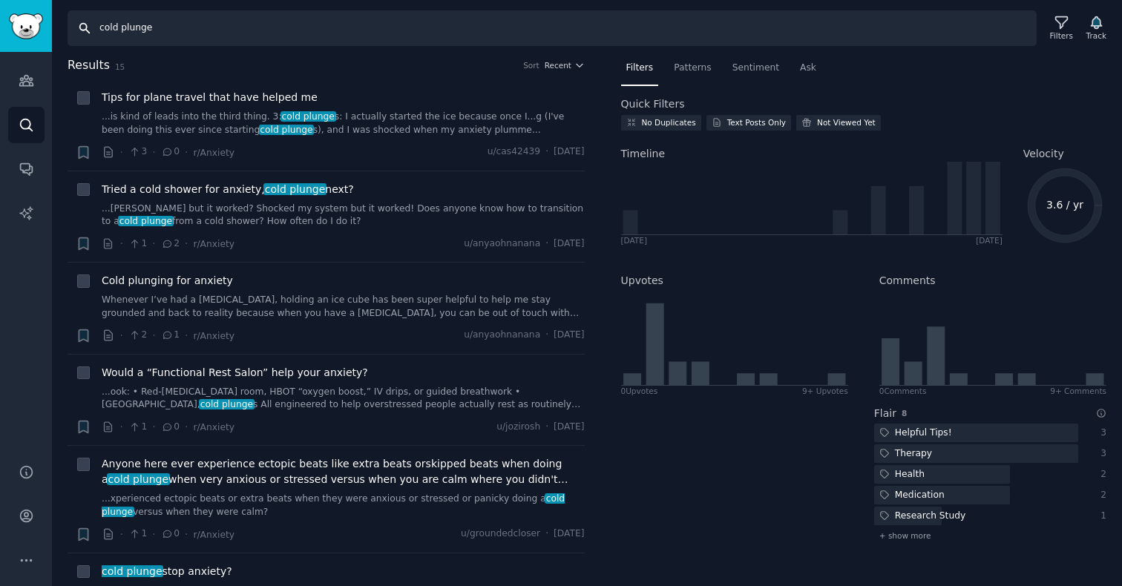
click at [161, 31] on input "cold plunge" at bounding box center [552, 28] width 969 height 36
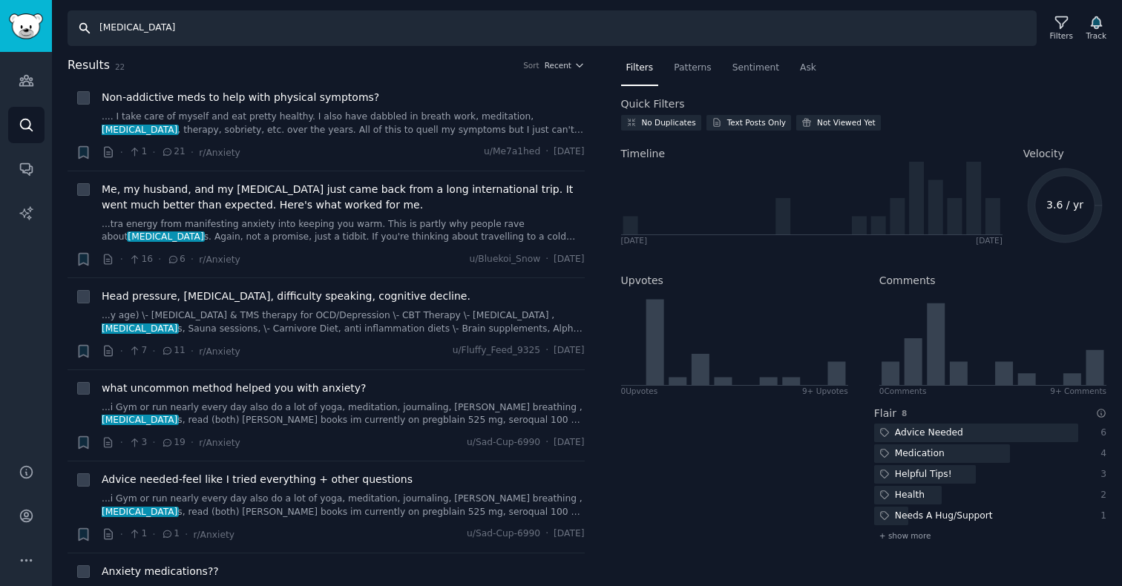
type input "cold plunge"
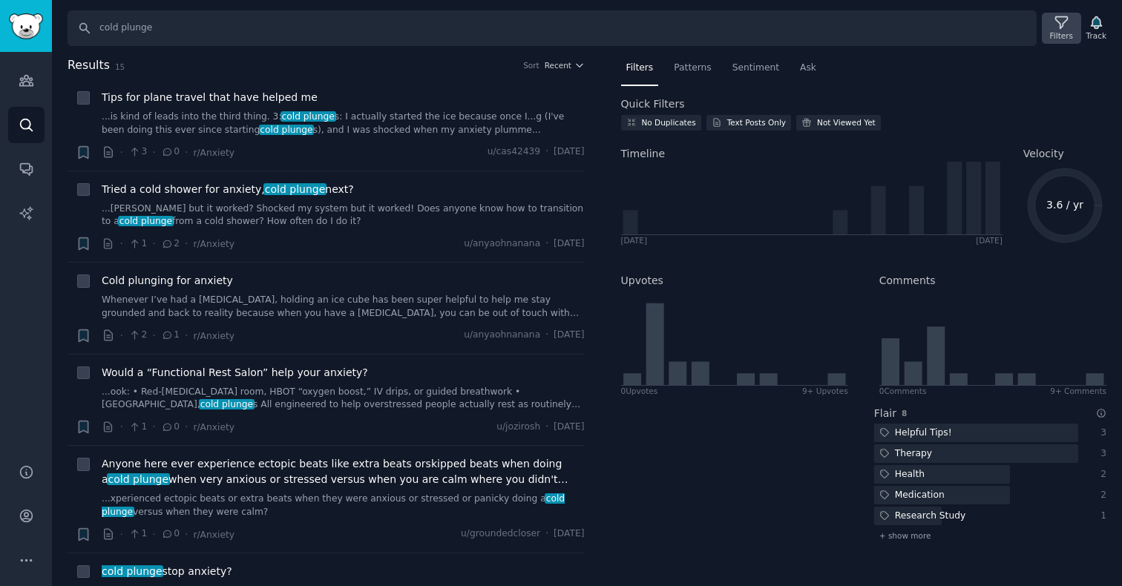
click at [1058, 32] on div "Filters" at bounding box center [1061, 35] width 23 height 10
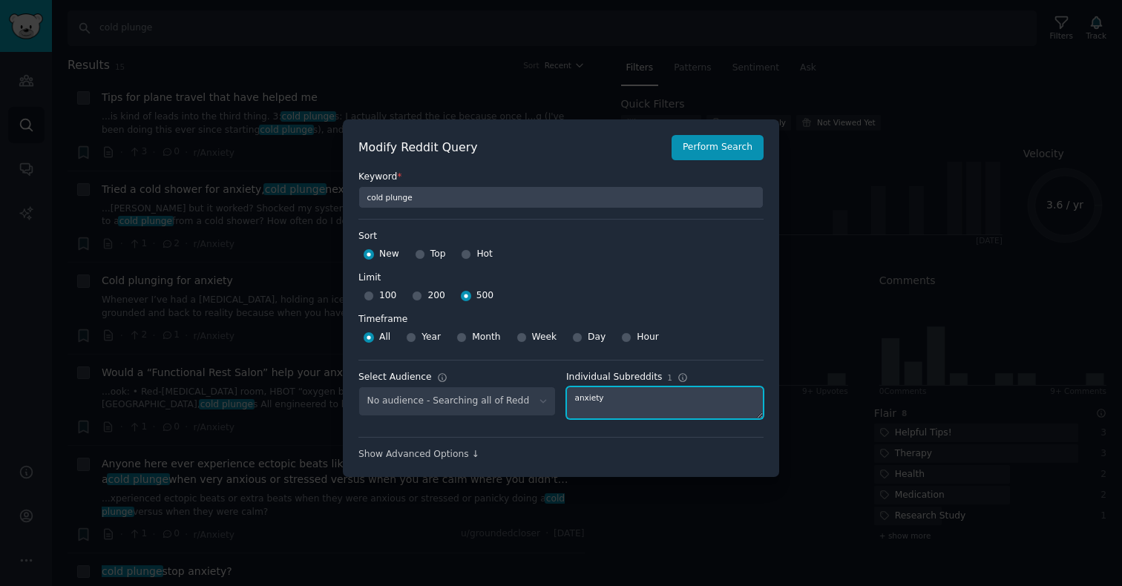
click at [613, 398] on textarea "anxiety" at bounding box center [664, 403] width 197 height 33
type textarea "biohackers"
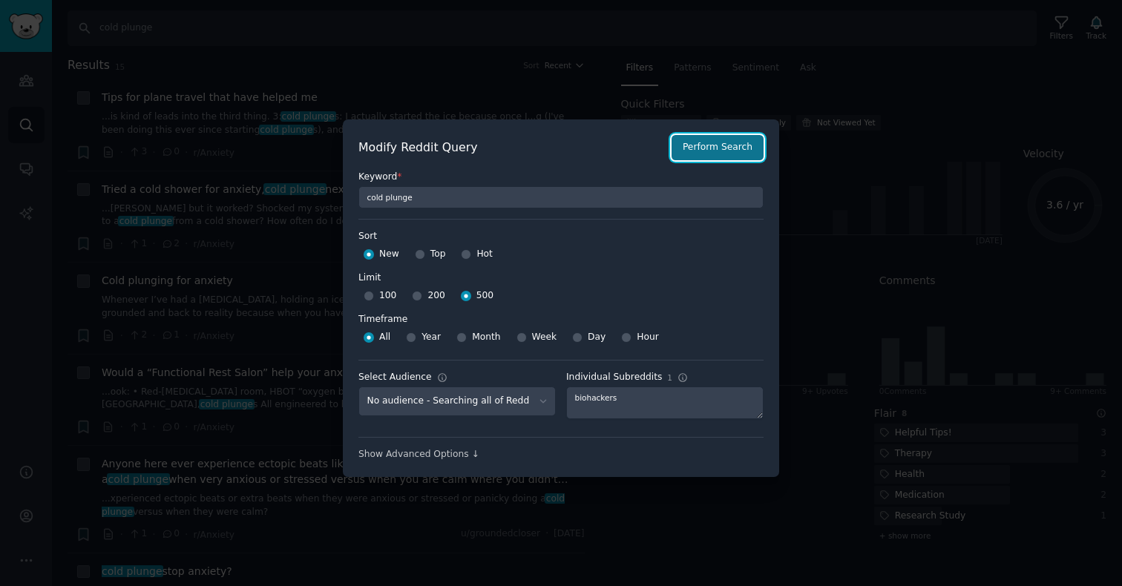
click at [696, 154] on button "Perform Search" at bounding box center [718, 147] width 92 height 25
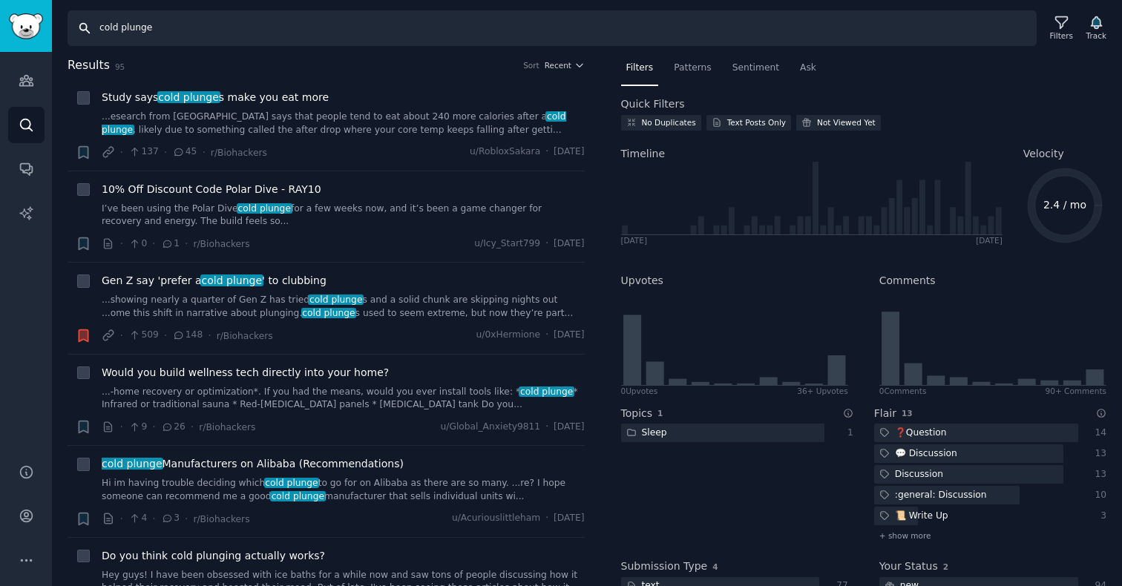
click at [117, 27] on input "cold plunge" at bounding box center [552, 28] width 969 height 36
type input "sauna"
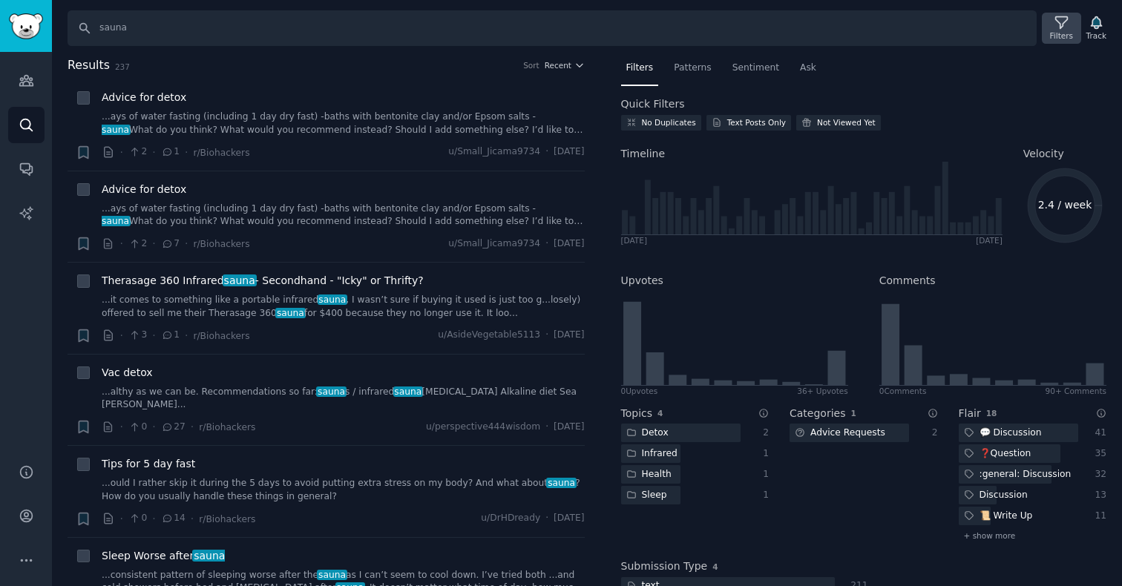
click at [1055, 13] on div "Filters" at bounding box center [1061, 28] width 39 height 31
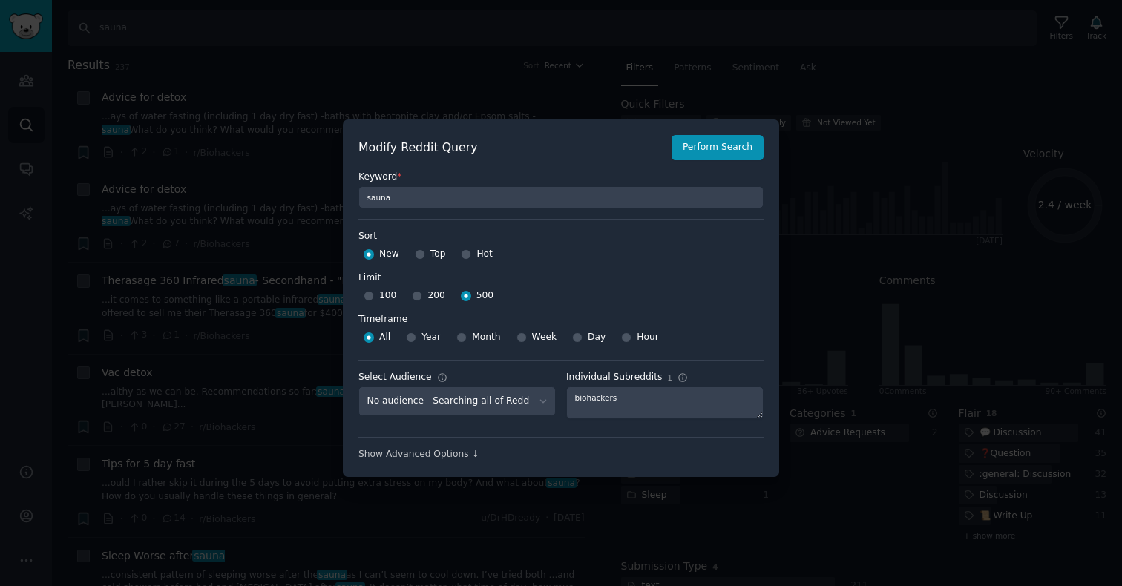
click at [427, 257] on div "Top" at bounding box center [430, 255] width 31 height 24
click at [422, 257] on div at bounding box center [420, 254] width 10 height 13
click at [418, 255] on input "Top" at bounding box center [420, 254] width 10 height 10
radio input "true"
click at [706, 154] on button "Perform Search" at bounding box center [718, 147] width 92 height 25
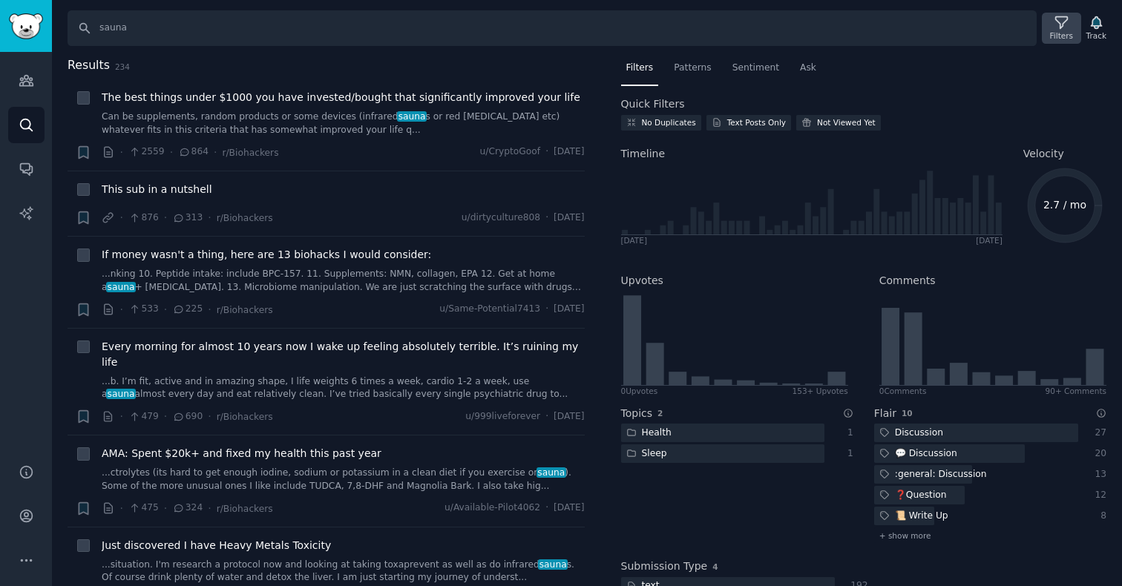
click at [1056, 27] on icon at bounding box center [1062, 23] width 16 height 16
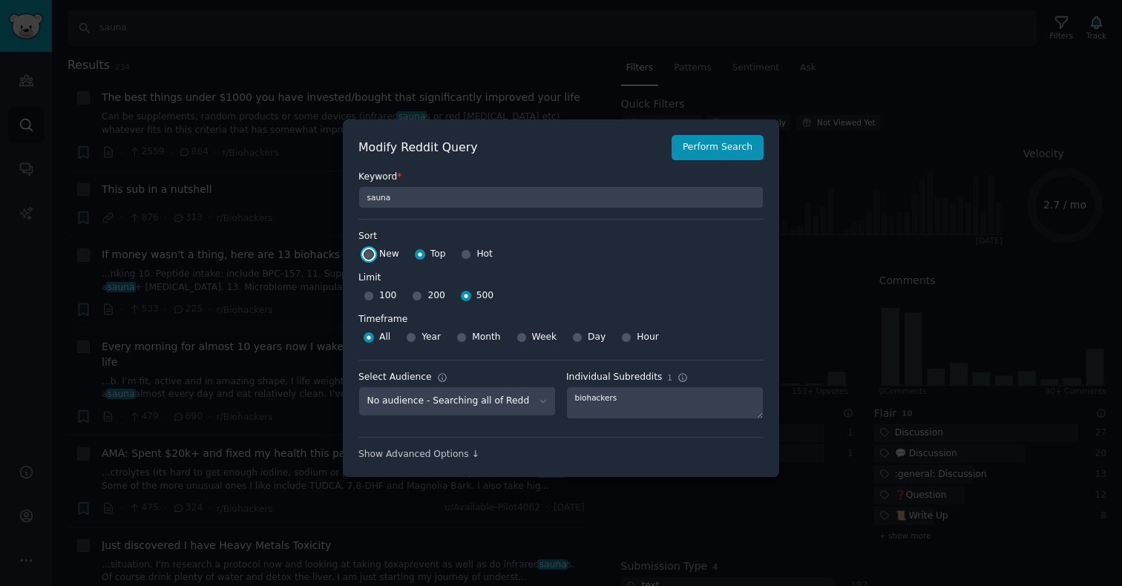
click at [369, 254] on input "New" at bounding box center [369, 254] width 10 height 10
radio input "true"
click at [702, 148] on button "Perform Search" at bounding box center [718, 147] width 92 height 25
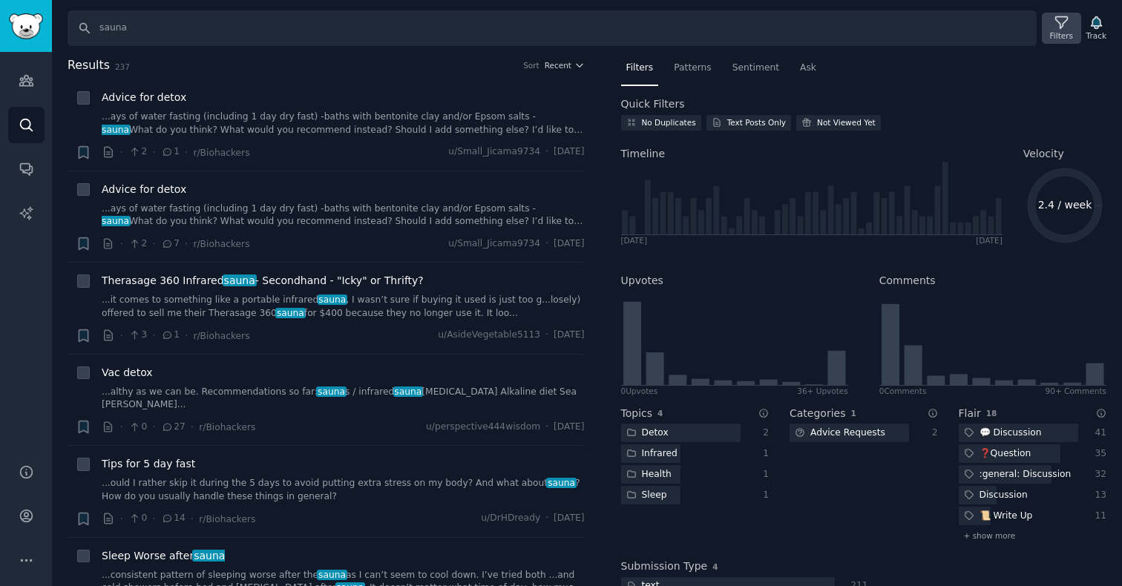
click at [1055, 31] on div "Filters" at bounding box center [1061, 35] width 23 height 10
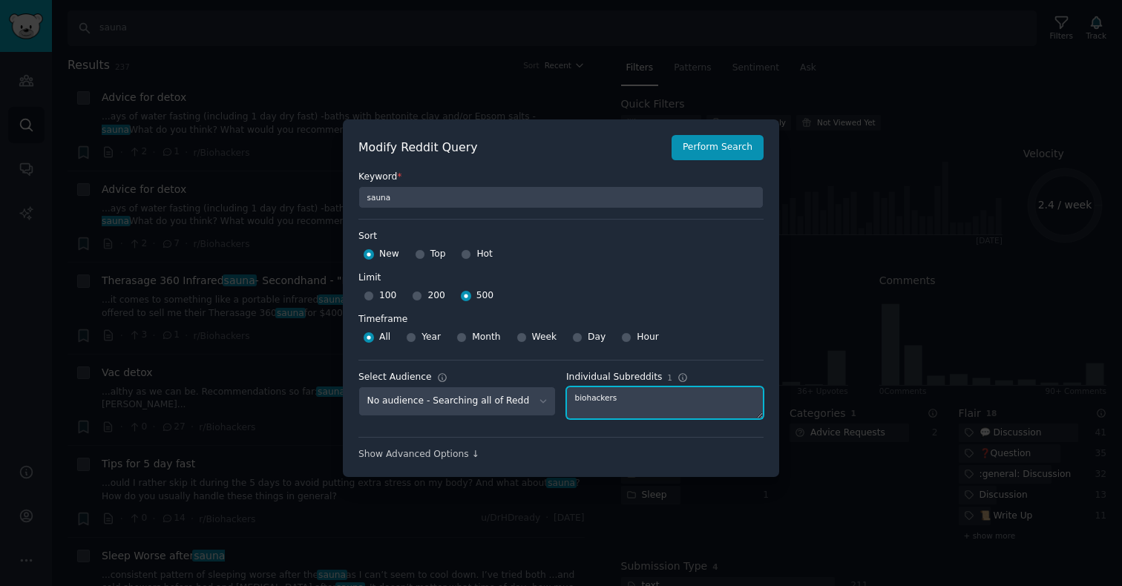
click at [598, 396] on textarea "biohackers" at bounding box center [664, 403] width 197 height 33
type textarea "mentalhealth"
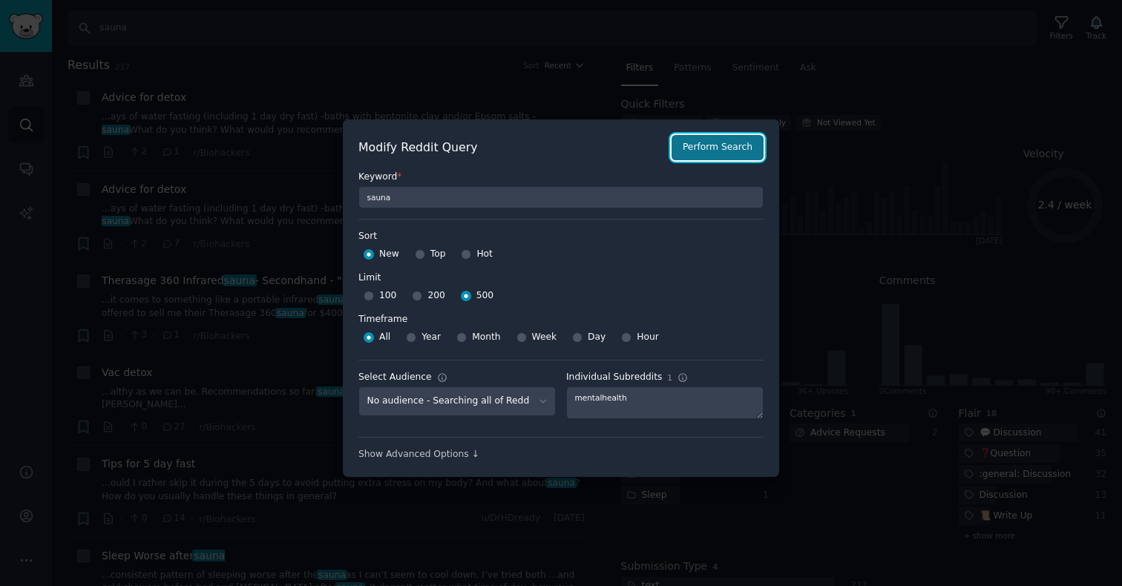
click at [704, 153] on button "Perform Search" at bounding box center [718, 147] width 92 height 25
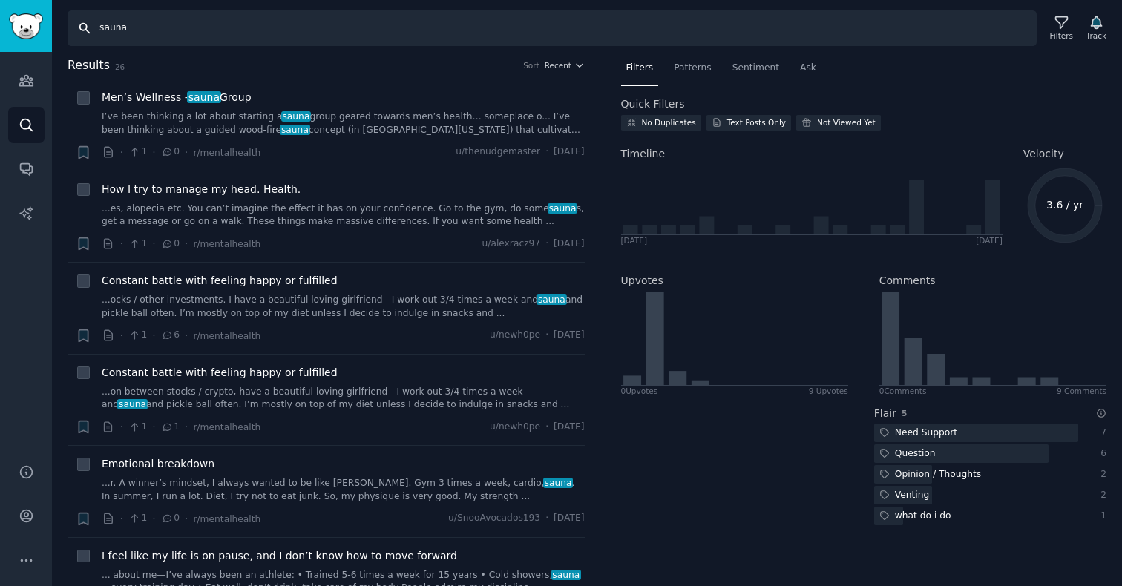
click at [158, 28] on input "sauna" at bounding box center [552, 28] width 969 height 36
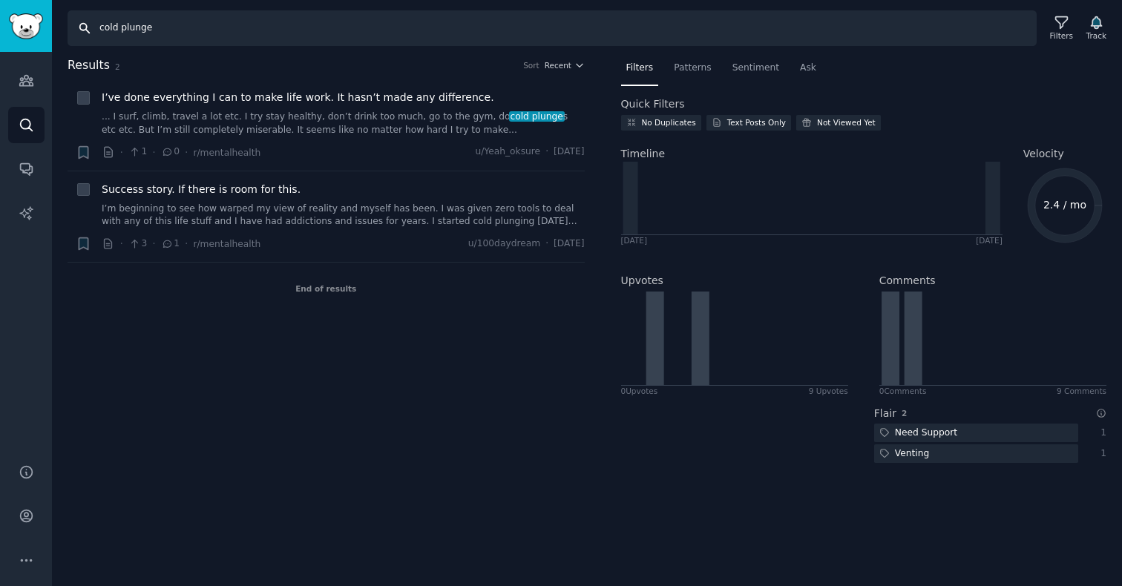
click at [132, 27] on input "cold plunge" at bounding box center [552, 28] width 969 height 36
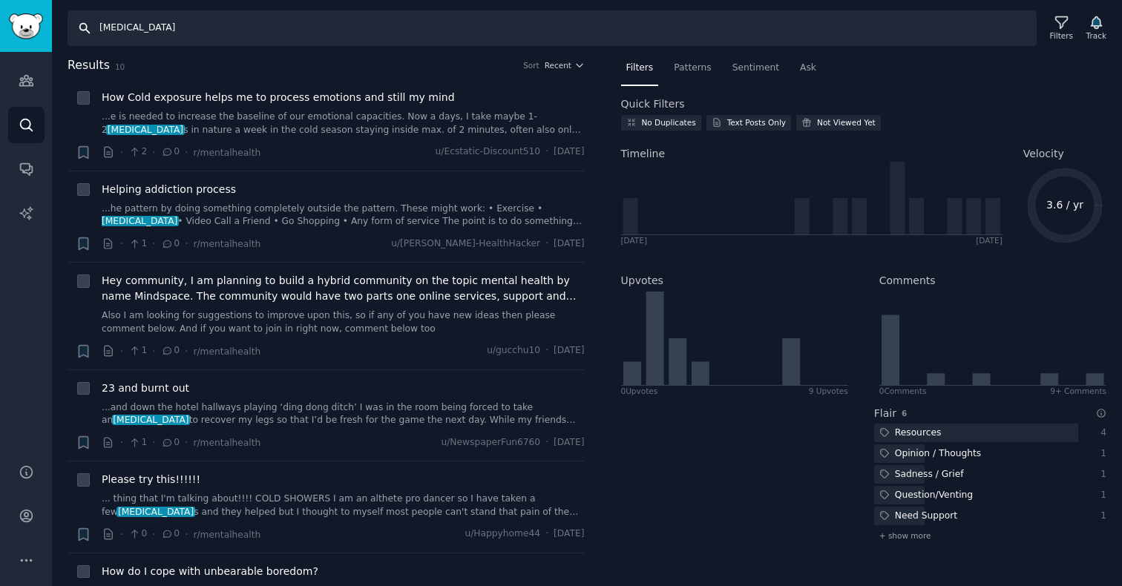
click at [151, 27] on input "[MEDICAL_DATA]" at bounding box center [552, 28] width 969 height 36
type input "cold plunge"
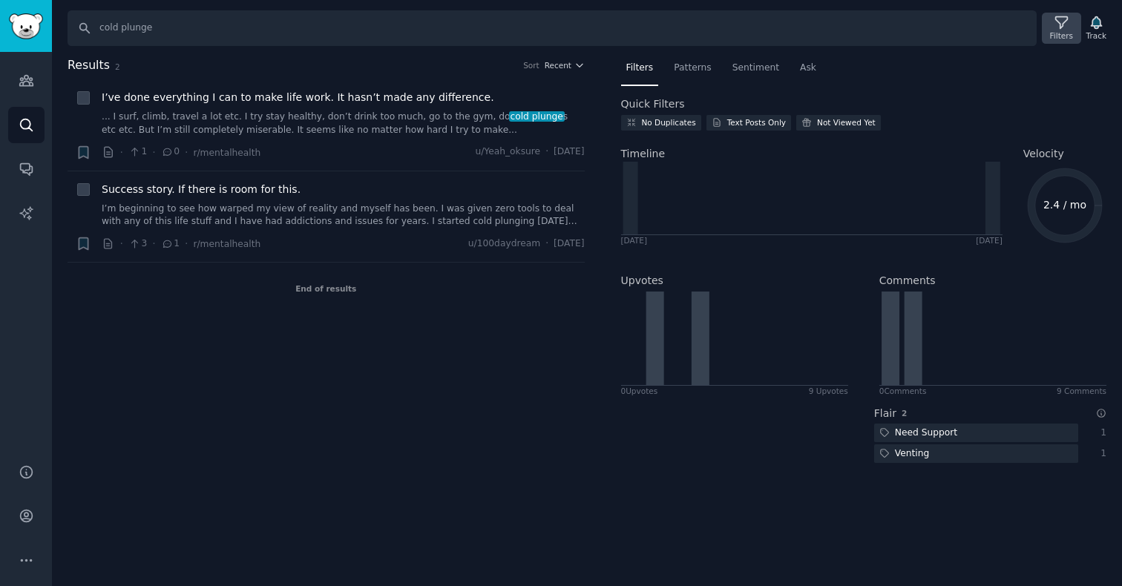
click at [1057, 22] on icon at bounding box center [1062, 23] width 12 height 12
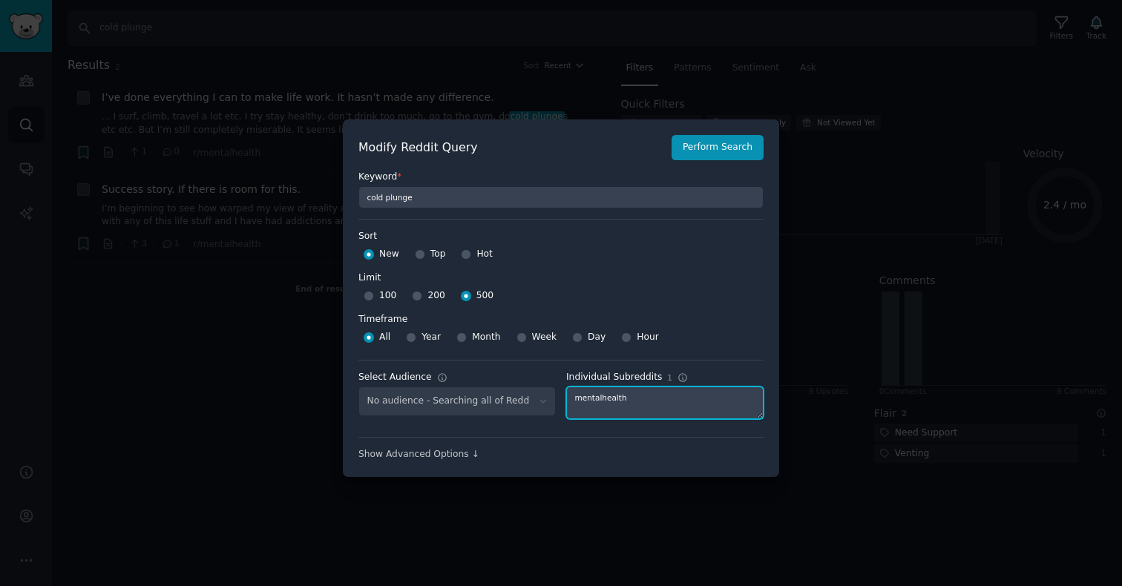
click at [601, 402] on textarea "mentalhealth" at bounding box center [664, 403] width 197 height 33
type textarea "brogress"
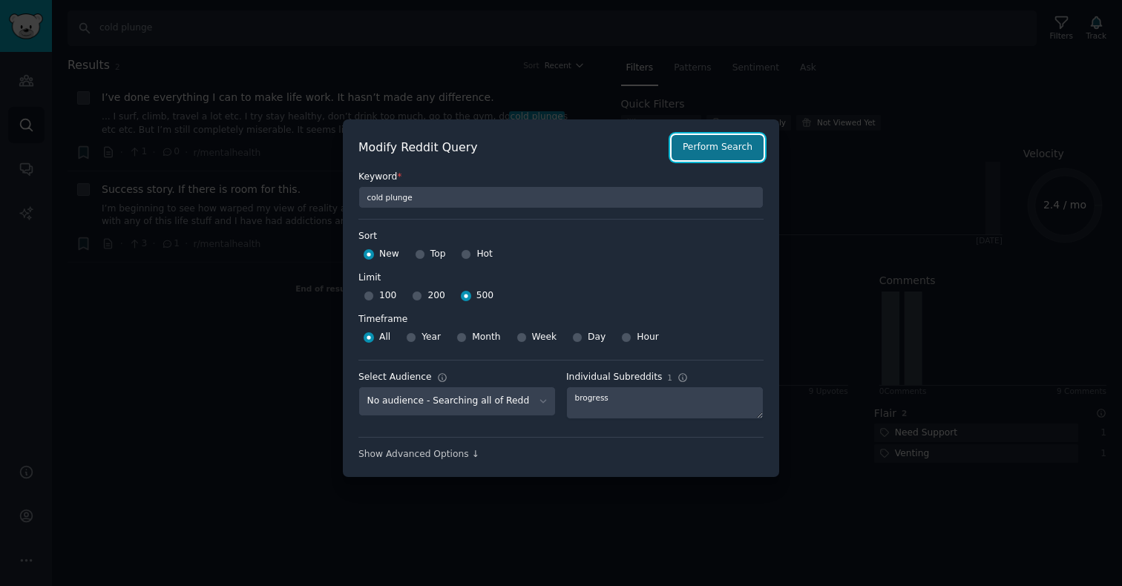
click at [716, 148] on button "Perform Search" at bounding box center [718, 147] width 92 height 25
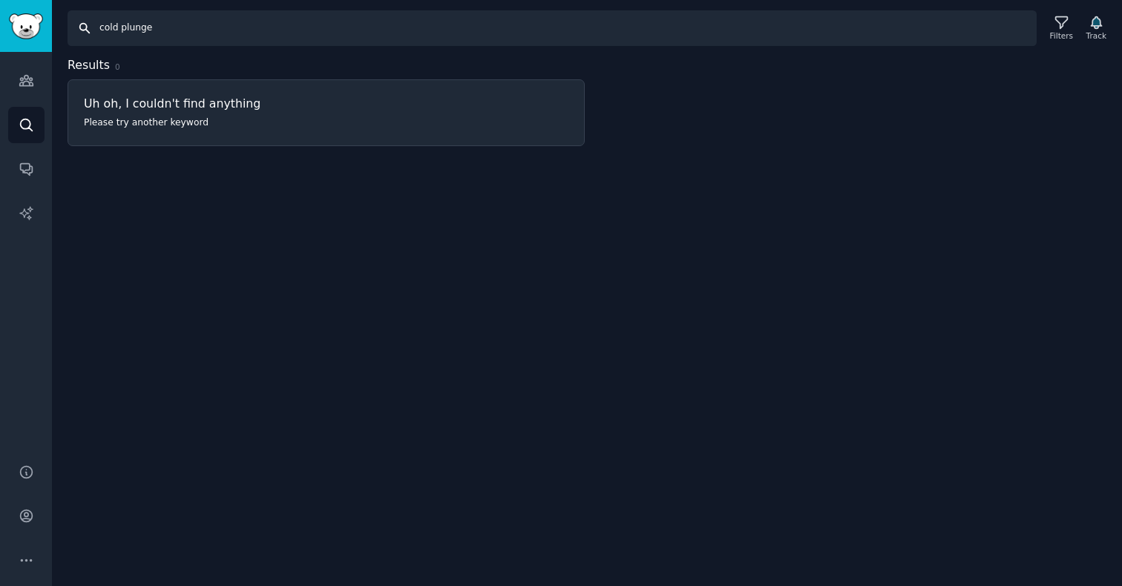
click at [160, 32] on input "cold plunge" at bounding box center [552, 28] width 969 height 36
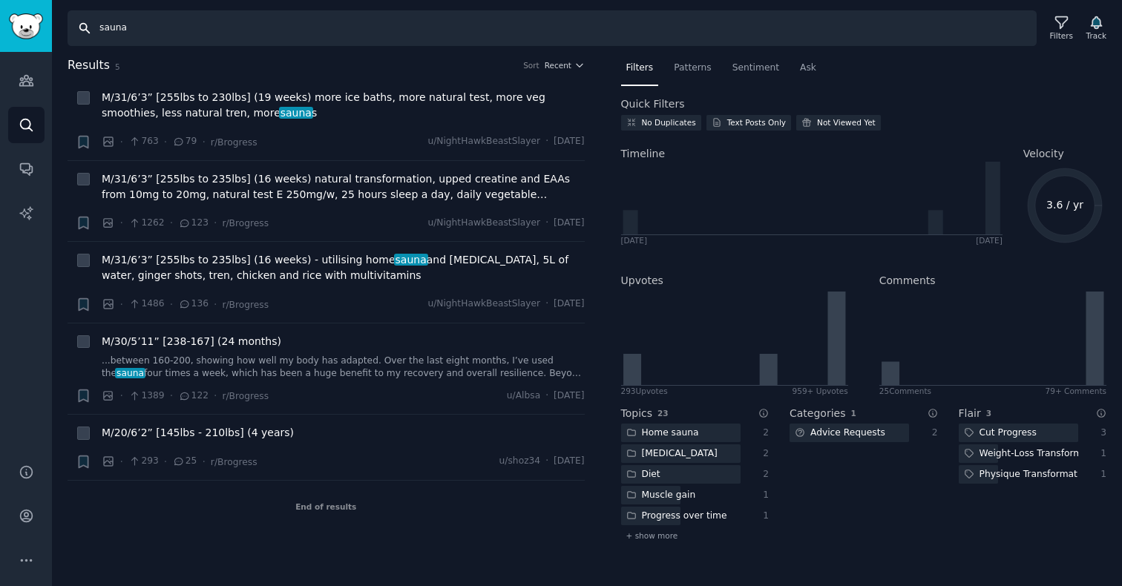
click at [145, 14] on input "sauna" at bounding box center [552, 28] width 969 height 36
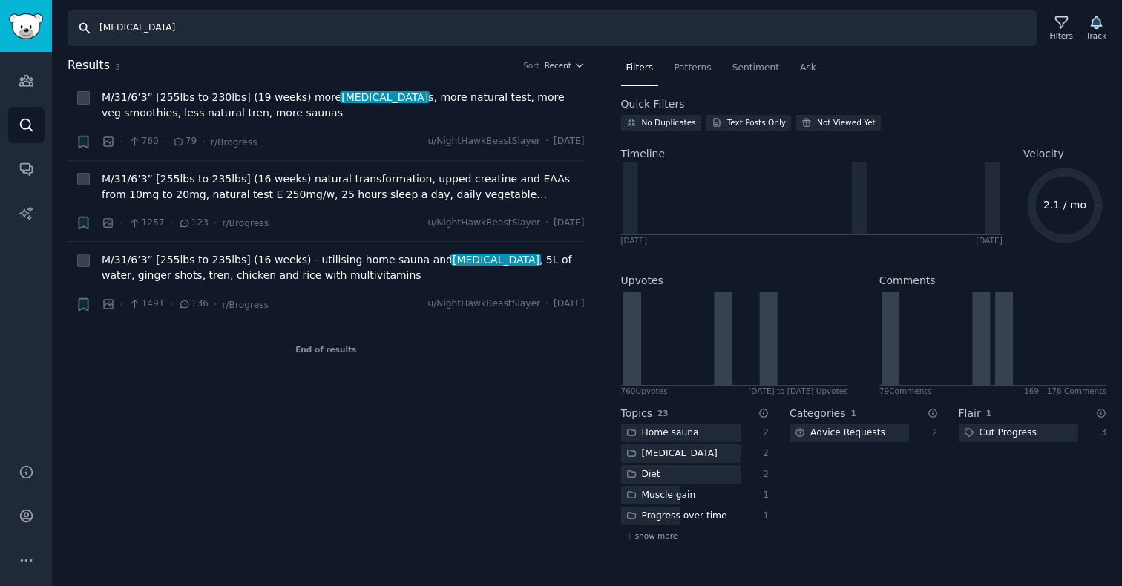
click at [184, 22] on input "[MEDICAL_DATA]" at bounding box center [552, 28] width 969 height 36
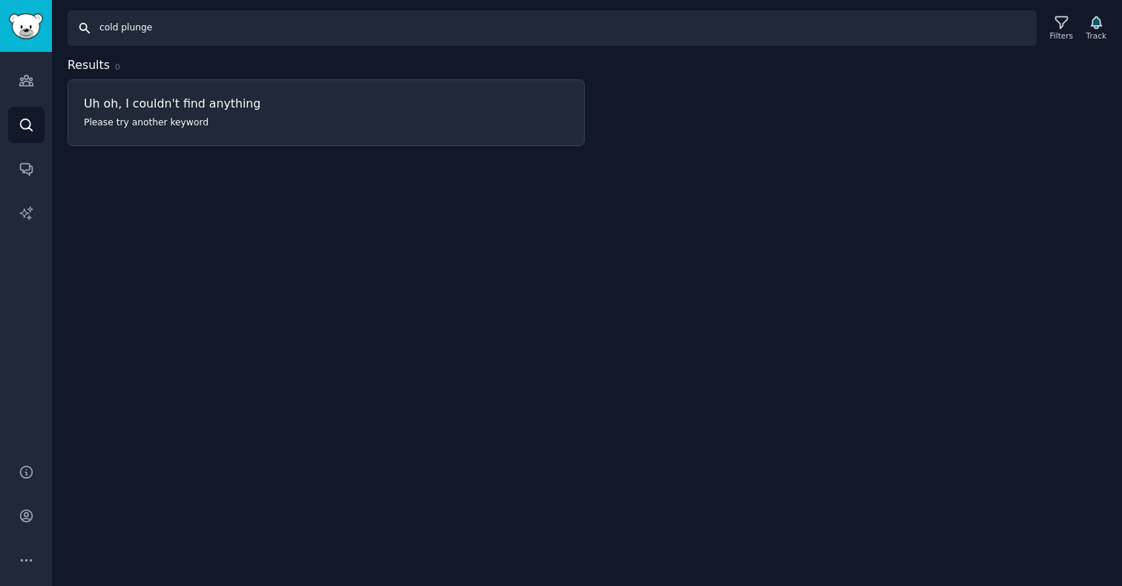
click at [126, 30] on input "cold plunge" at bounding box center [552, 28] width 969 height 36
type input "sauna"
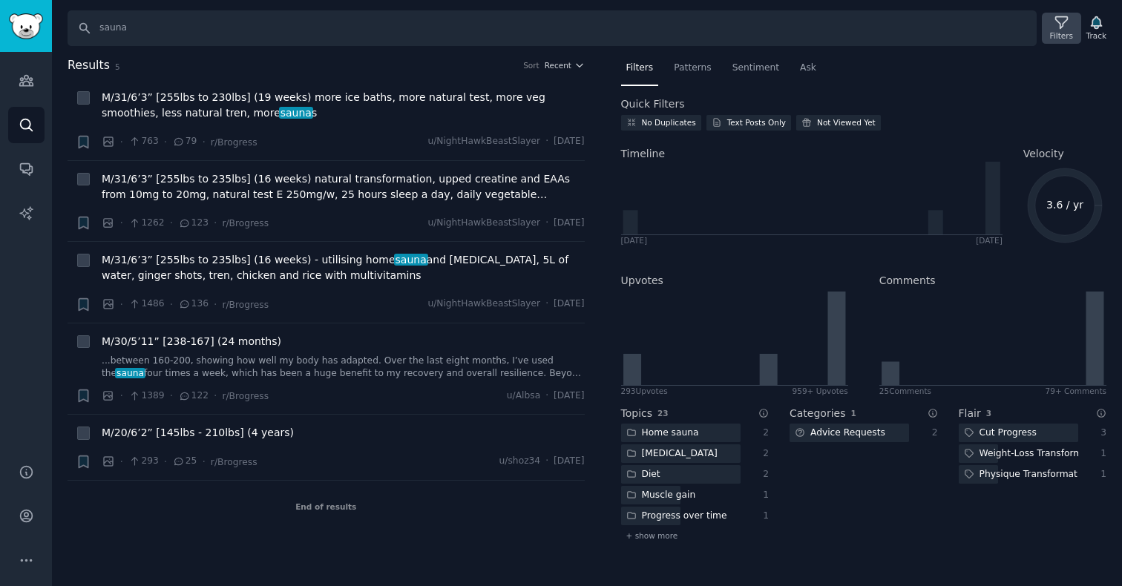
click at [1054, 28] on icon at bounding box center [1062, 23] width 16 height 16
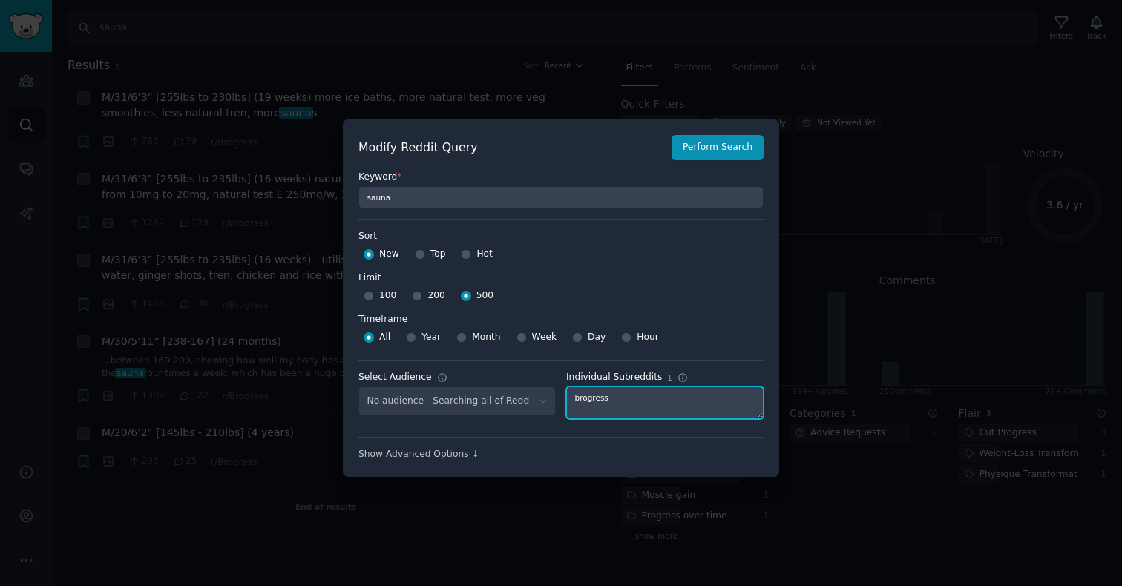
click at [587, 400] on textarea "brogress" at bounding box center [664, 403] width 197 height 33
type textarea "hubermanlab"
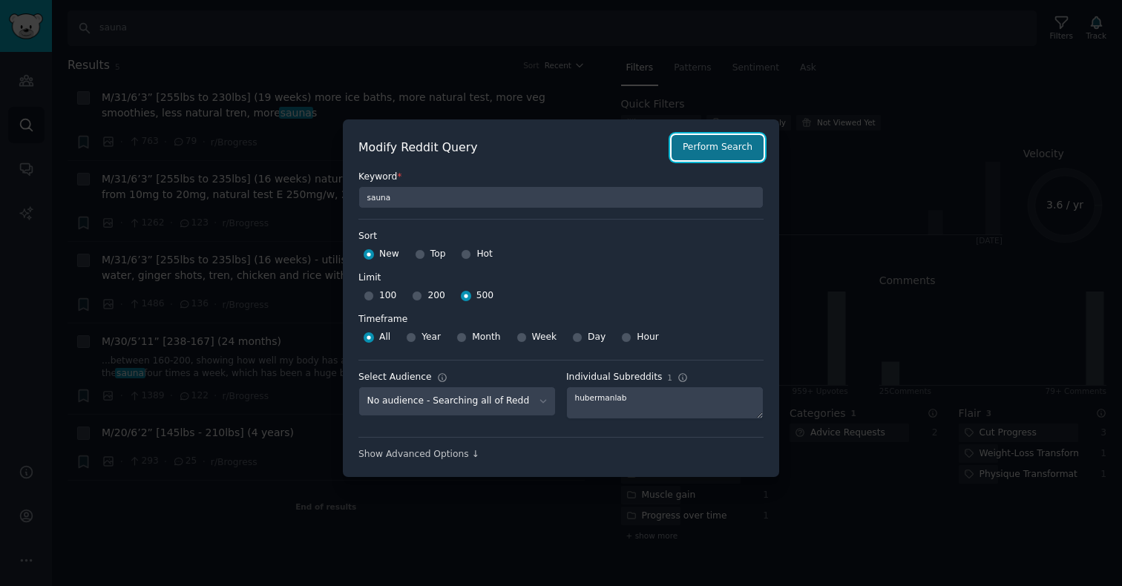
click at [707, 154] on button "Perform Search" at bounding box center [718, 147] width 92 height 25
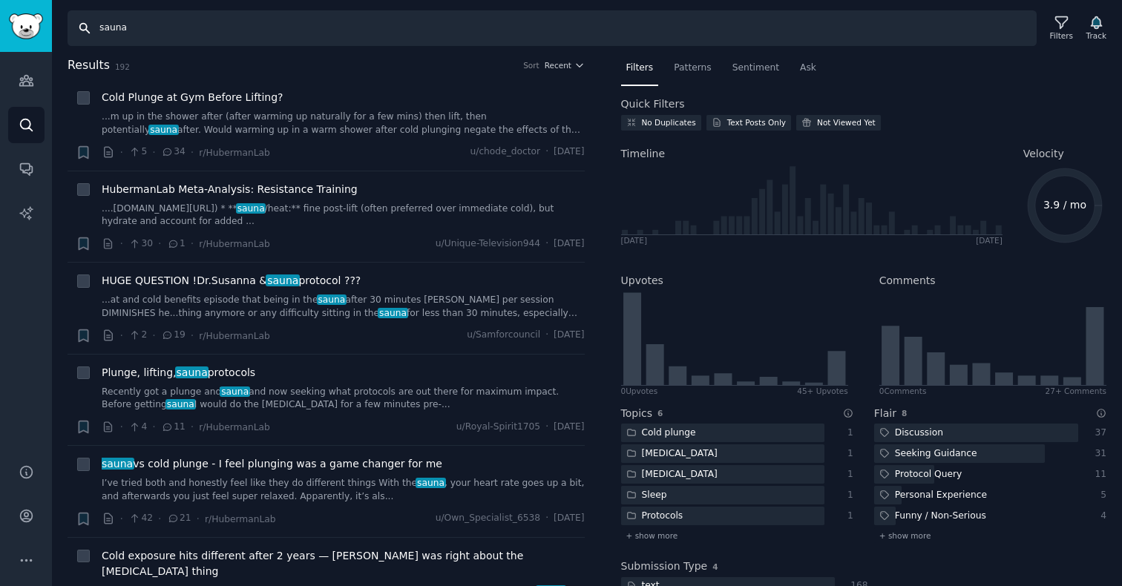
click at [142, 22] on input "sauna" at bounding box center [552, 28] width 969 height 36
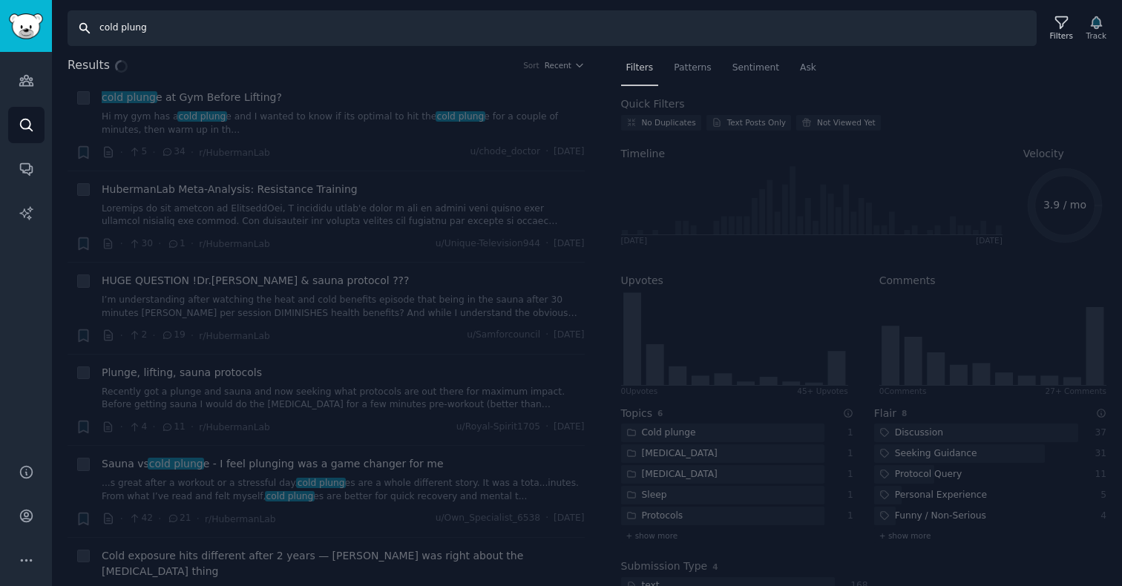
click at [163, 30] on input "cold plung" at bounding box center [552, 28] width 969 height 36
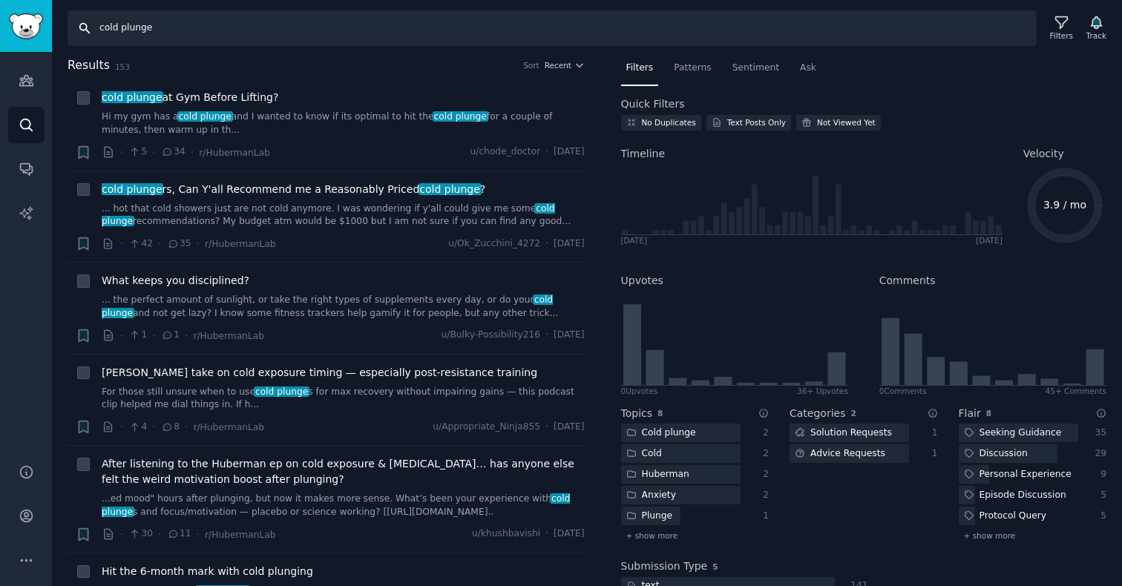
click at [177, 30] on input "cold plunge" at bounding box center [552, 28] width 969 height 36
click at [128, 27] on input "cold plunge" at bounding box center [552, 28] width 969 height 36
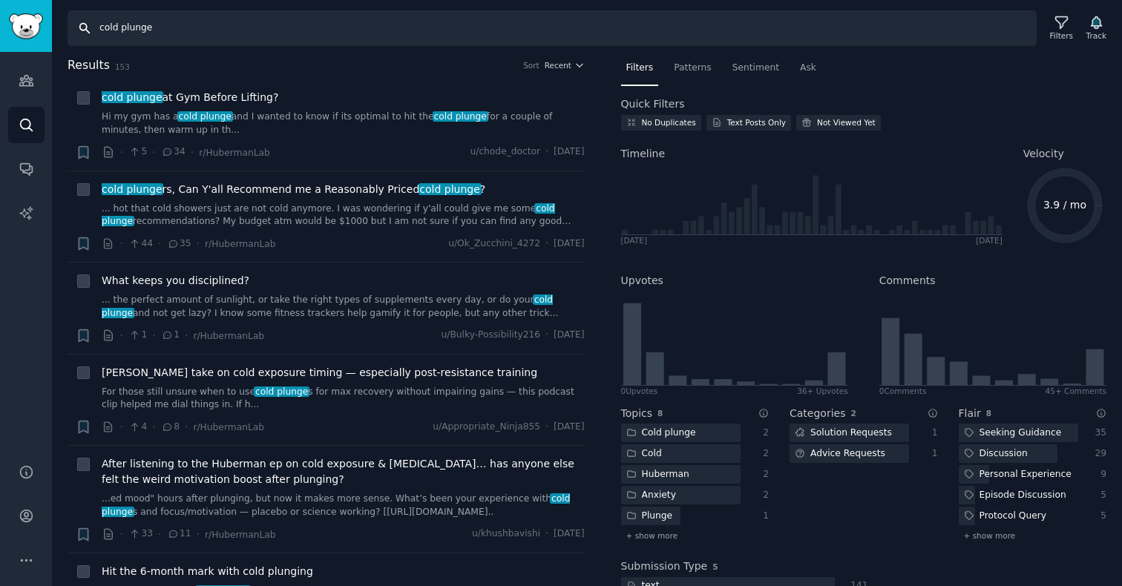
click at [128, 27] on input "cold plunge" at bounding box center [552, 28] width 969 height 36
type input "sauna"
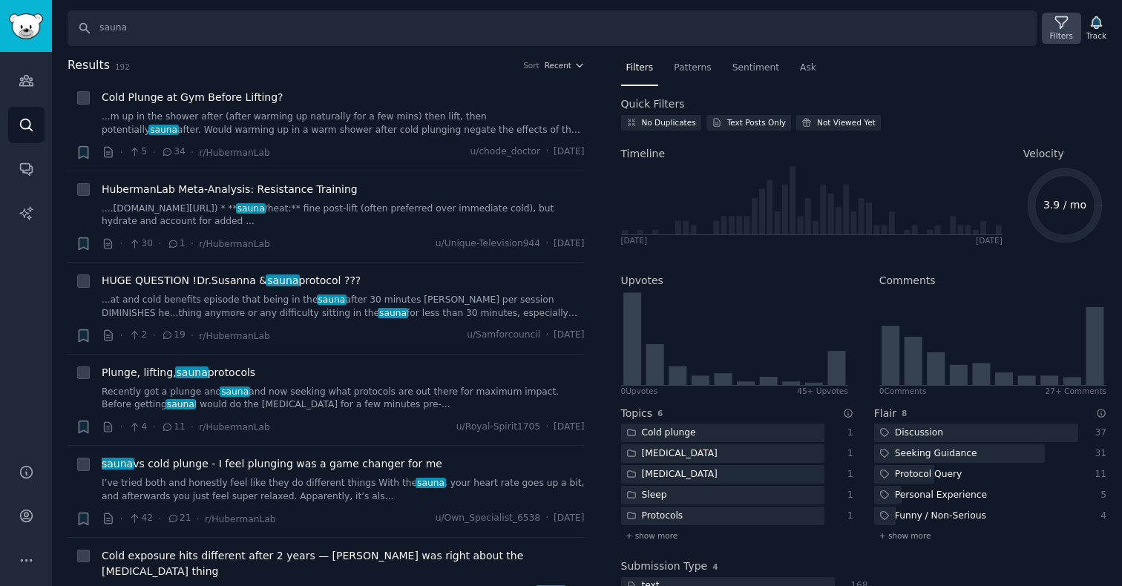
click at [1061, 22] on icon at bounding box center [1062, 23] width 16 height 16
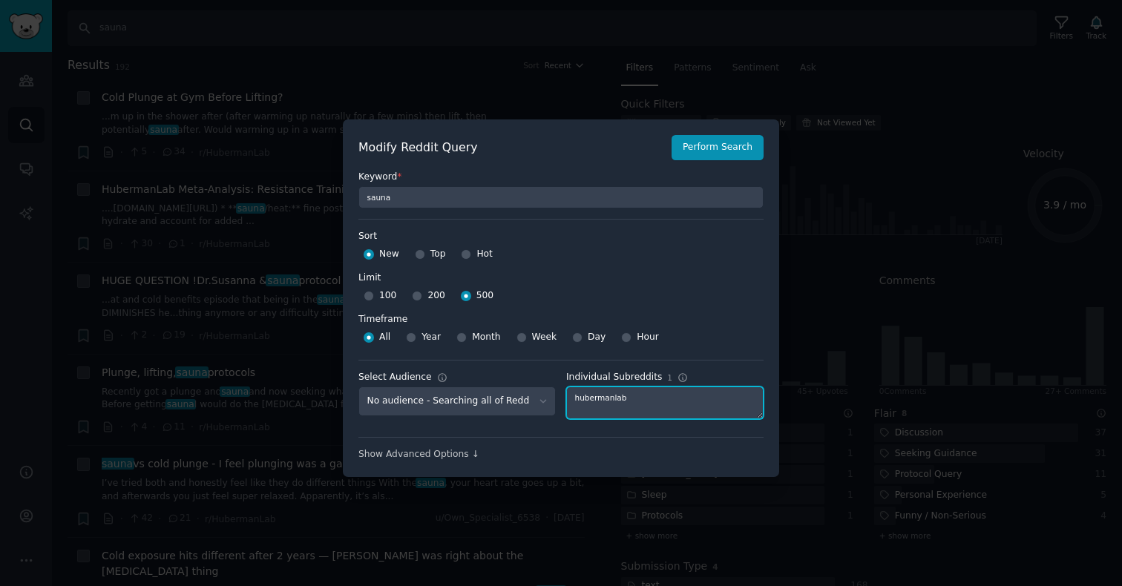
click at [621, 402] on textarea "hubermanlab" at bounding box center [664, 403] width 197 height 33
type textarea "hygiene"
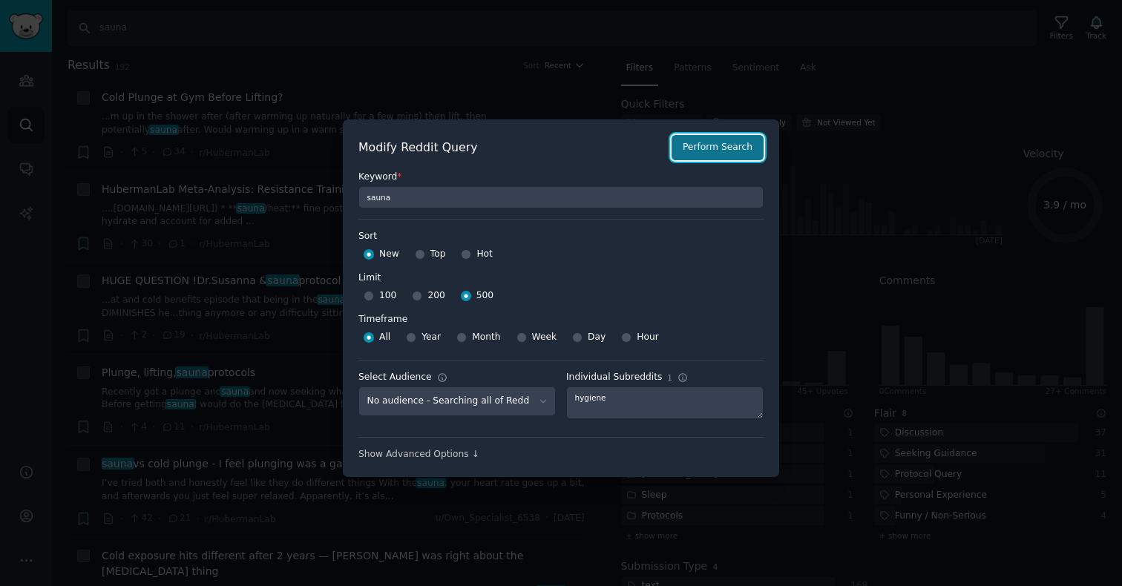
click at [728, 151] on button "Perform Search" at bounding box center [718, 147] width 92 height 25
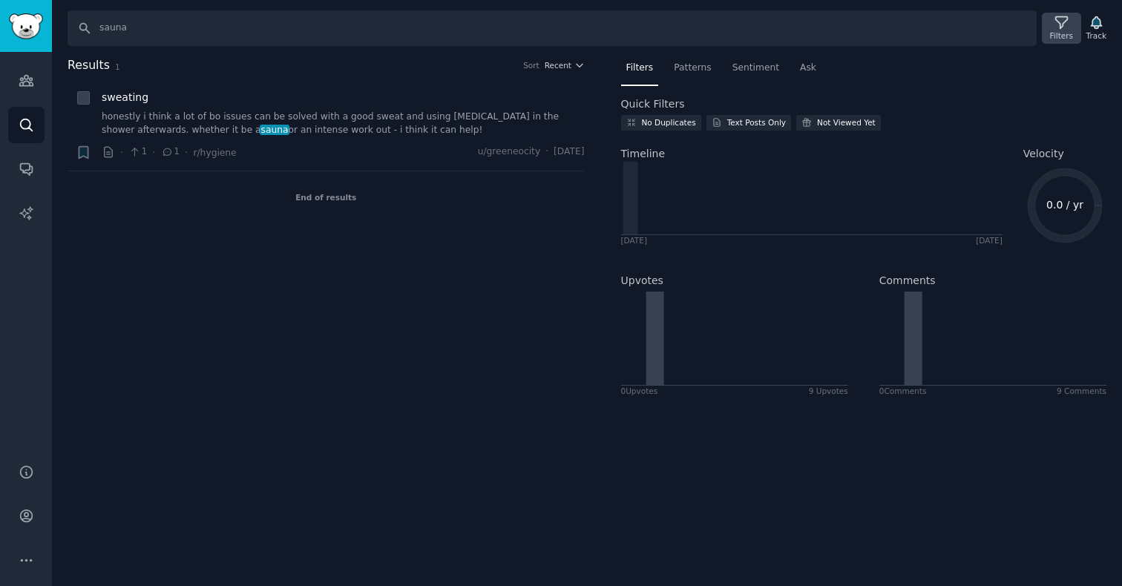
click at [1061, 27] on icon at bounding box center [1062, 23] width 16 height 16
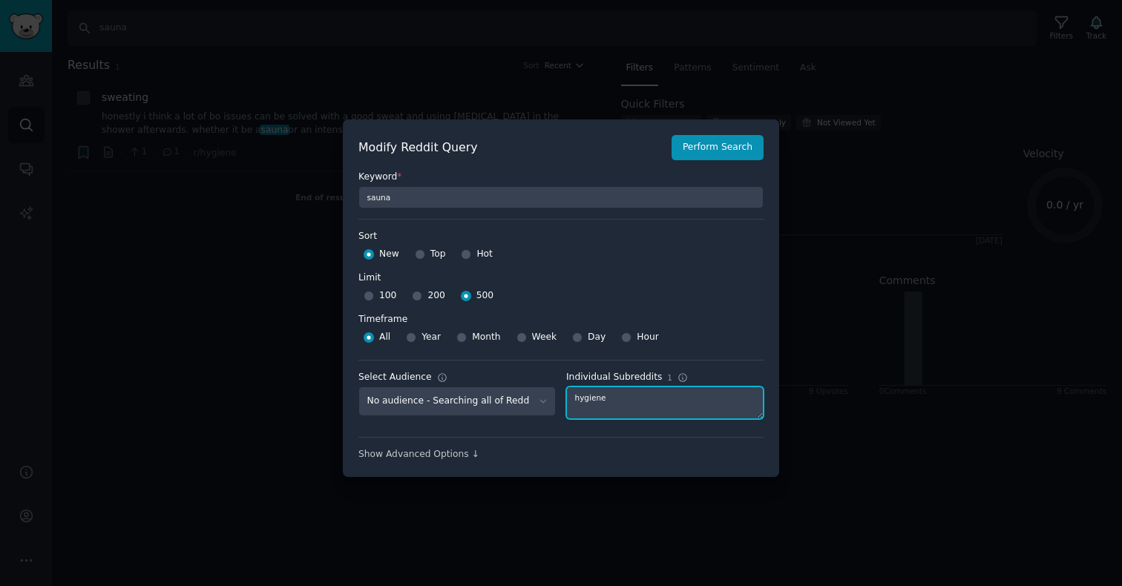
click at [603, 399] on textarea "hygiene" at bounding box center [664, 403] width 197 height 33
type textarea "getmotivatedbuddies"
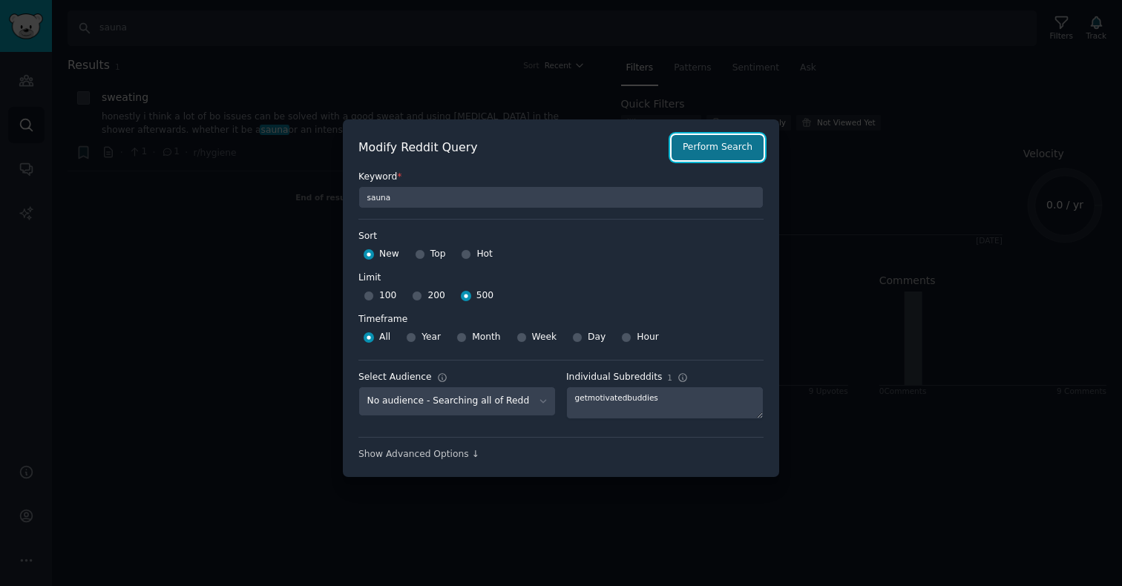
click at [713, 154] on button "Perform Search" at bounding box center [718, 147] width 92 height 25
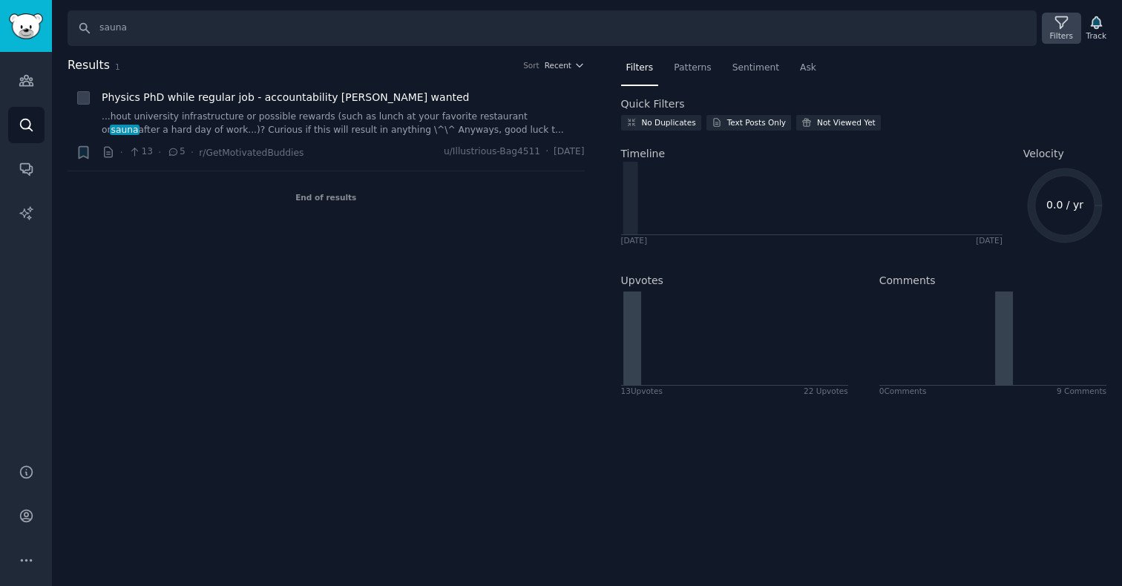
click at [1067, 30] on div "Filters" at bounding box center [1061, 35] width 23 height 10
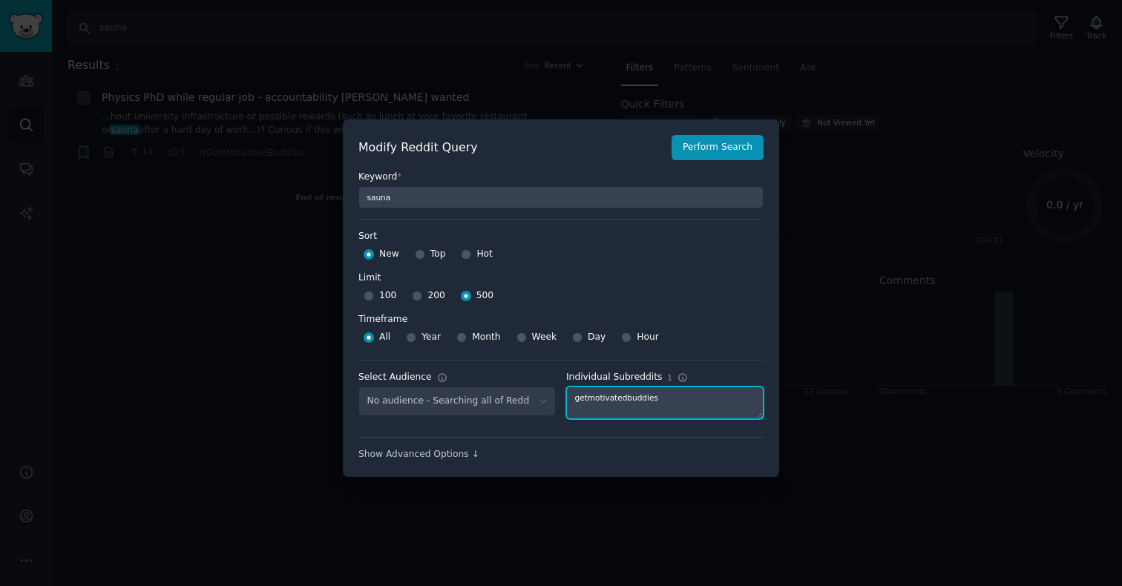
click at [634, 397] on textarea "getmotivatedbuddies" at bounding box center [664, 403] width 197 height 33
type textarea "longevity"
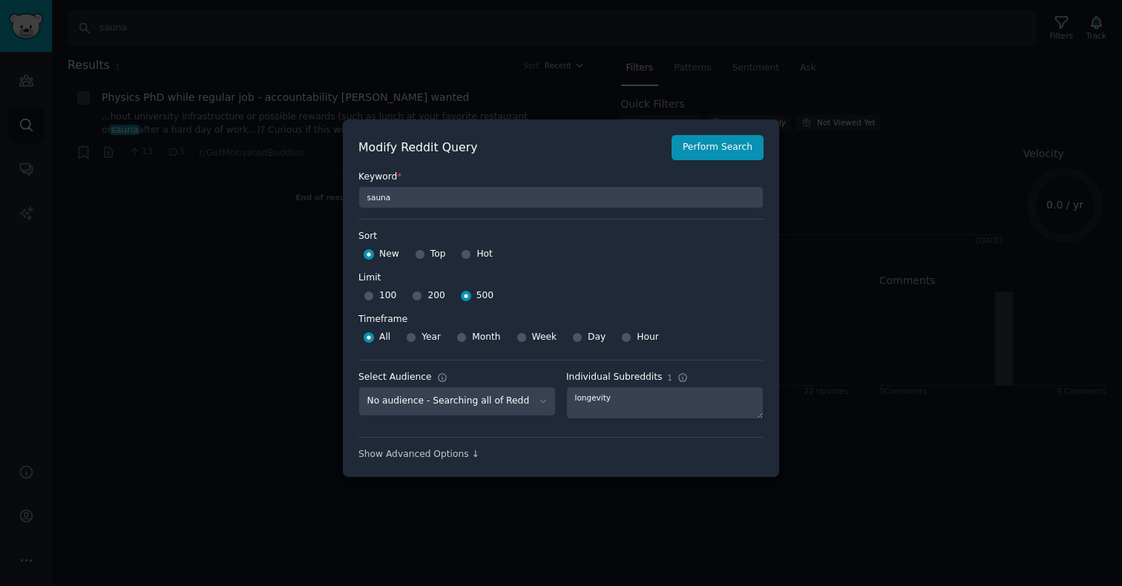
click at [710, 179] on label "Keyword *" at bounding box center [561, 177] width 405 height 13
click at [710, 153] on button "Perform Search" at bounding box center [718, 147] width 92 height 25
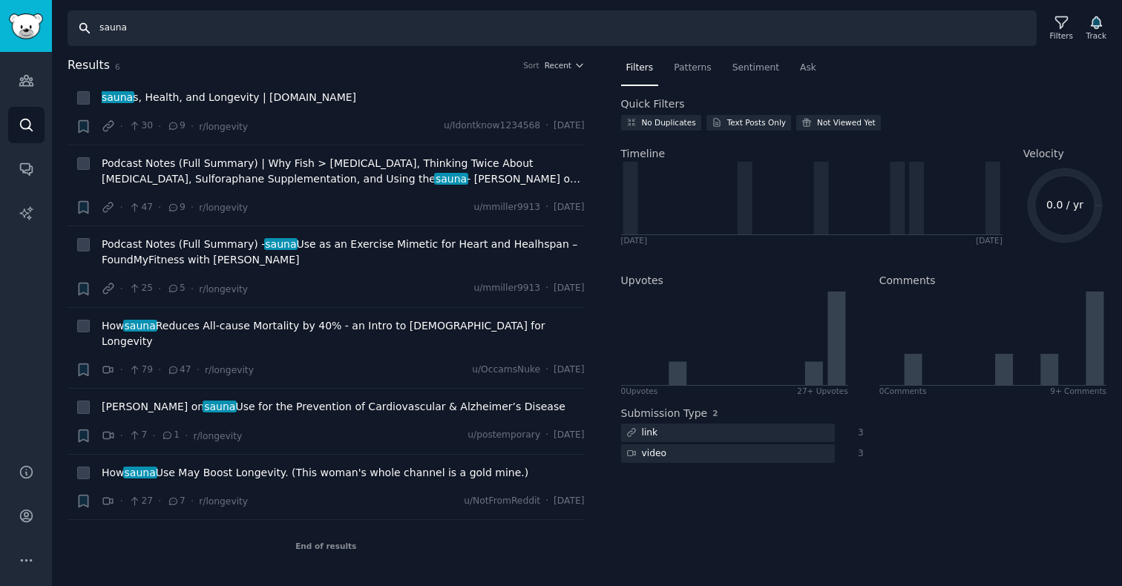
click at [158, 34] on input "sauna" at bounding box center [552, 28] width 969 height 36
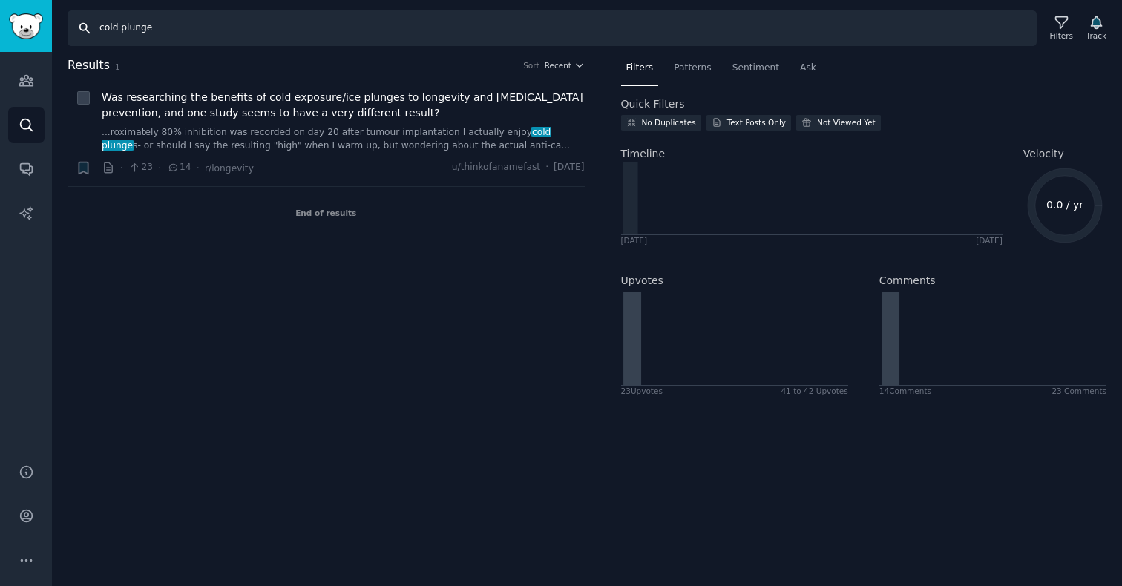
click at [128, 30] on input "cold plunge" at bounding box center [552, 28] width 969 height 36
type input "[MEDICAL_DATA]"
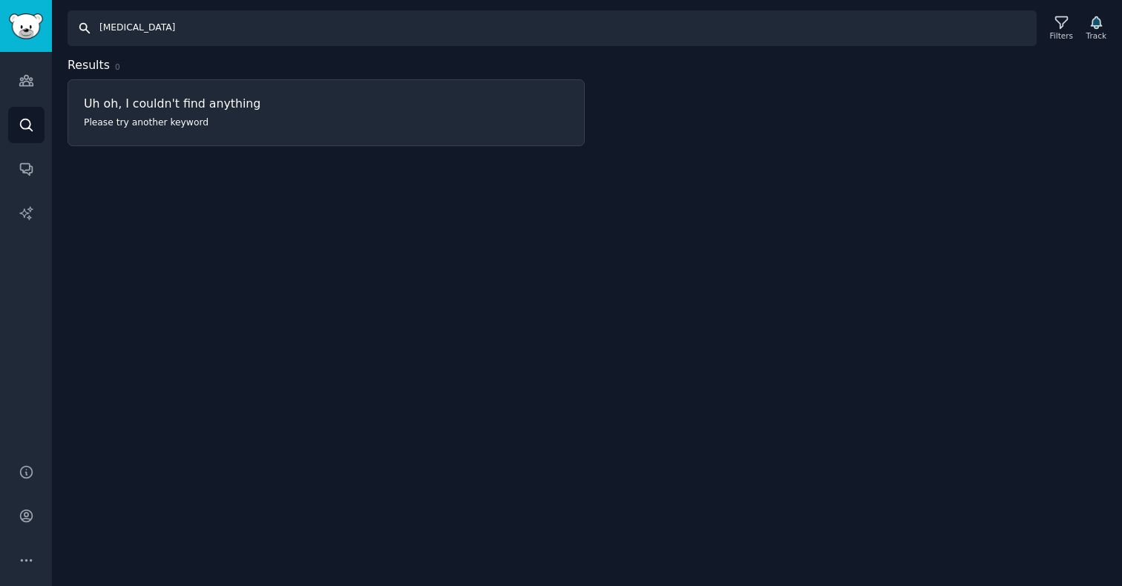
click at [144, 31] on input "[MEDICAL_DATA]" at bounding box center [552, 28] width 969 height 36
click at [1063, 27] on icon at bounding box center [1062, 23] width 16 height 16
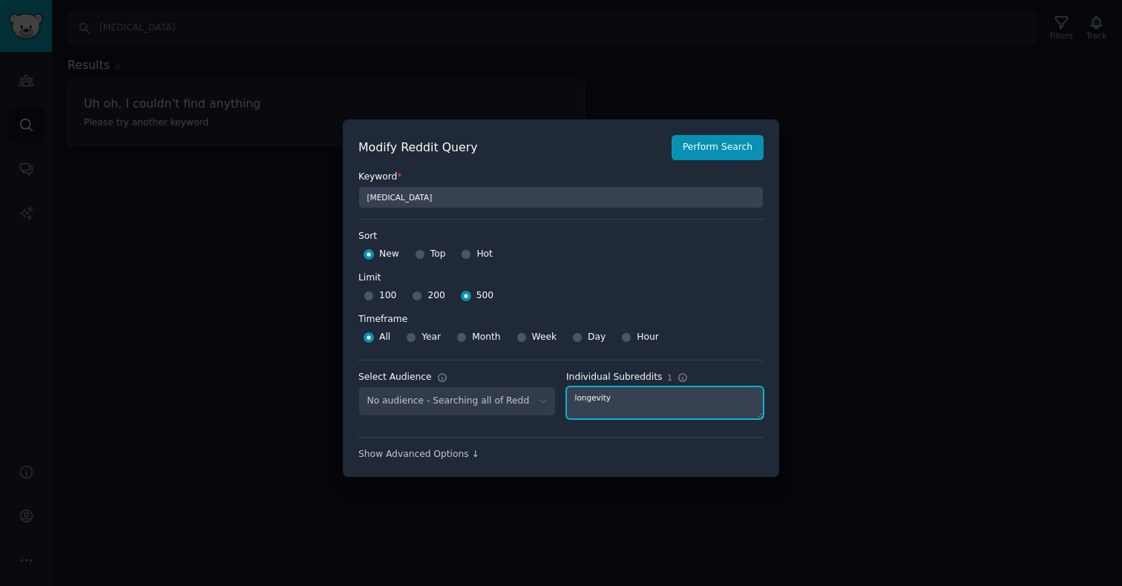
click at [587, 402] on textarea "longevity" at bounding box center [664, 403] width 197 height 33
type textarea "menopause"
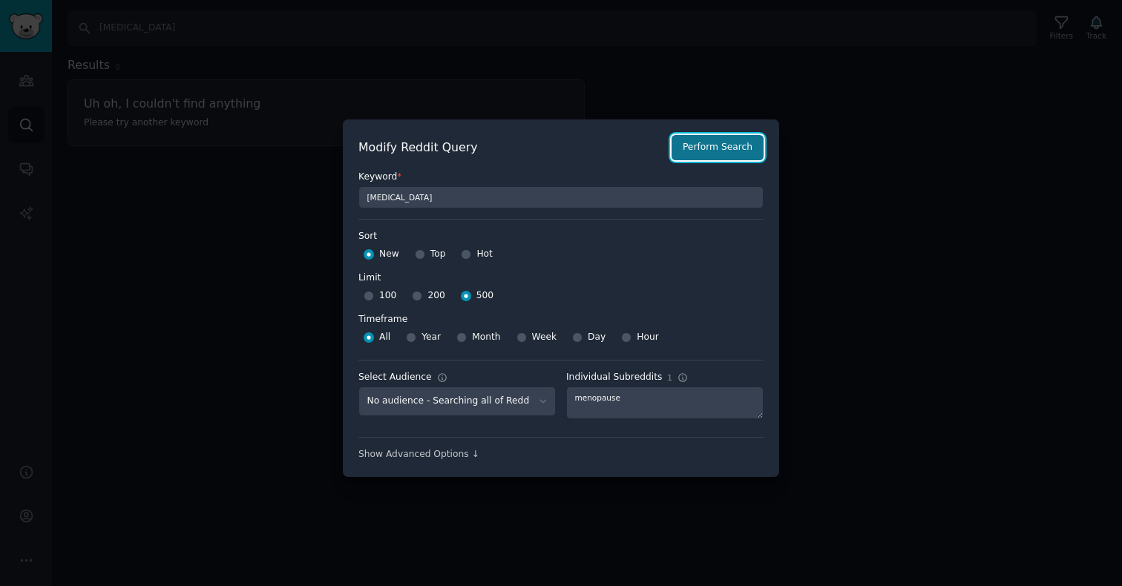
click at [712, 143] on button "Perform Search" at bounding box center [718, 147] width 92 height 25
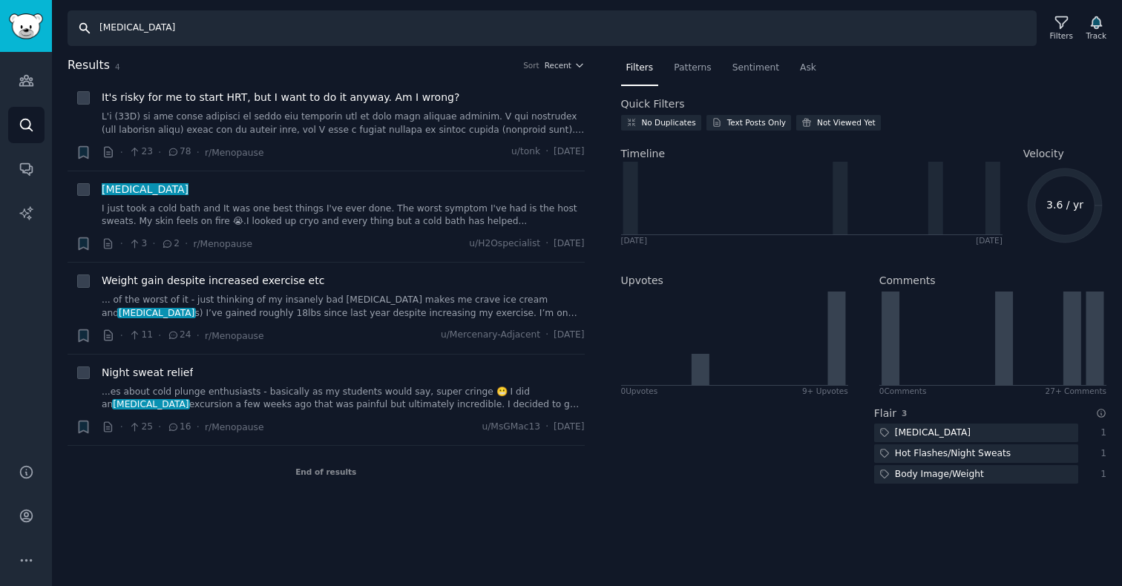
click at [121, 27] on input "[MEDICAL_DATA]" at bounding box center [552, 28] width 969 height 36
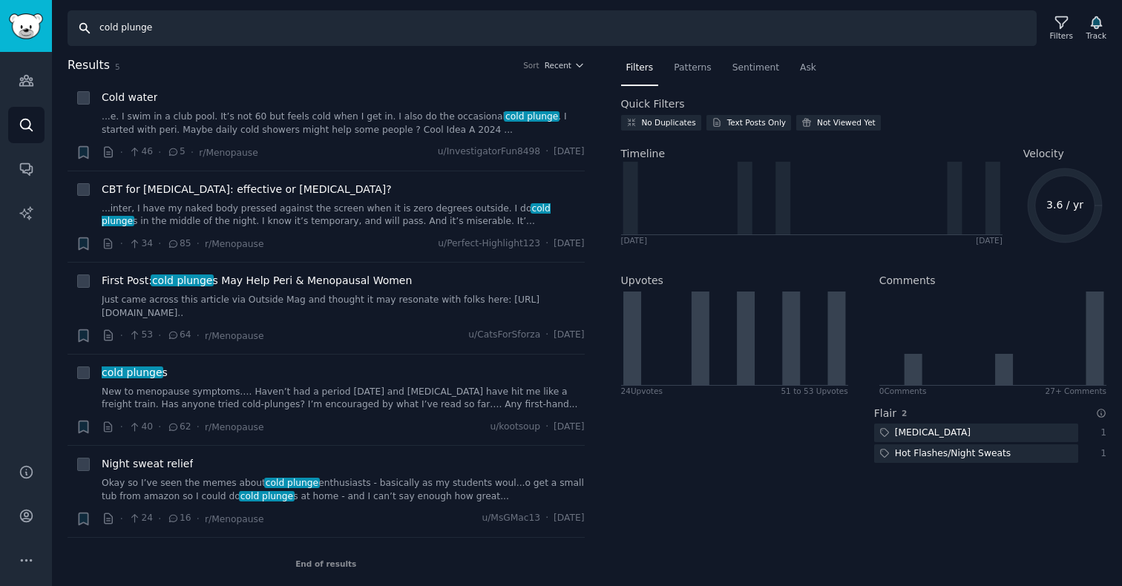
click at [129, 34] on input "cold plunge" at bounding box center [552, 28] width 969 height 36
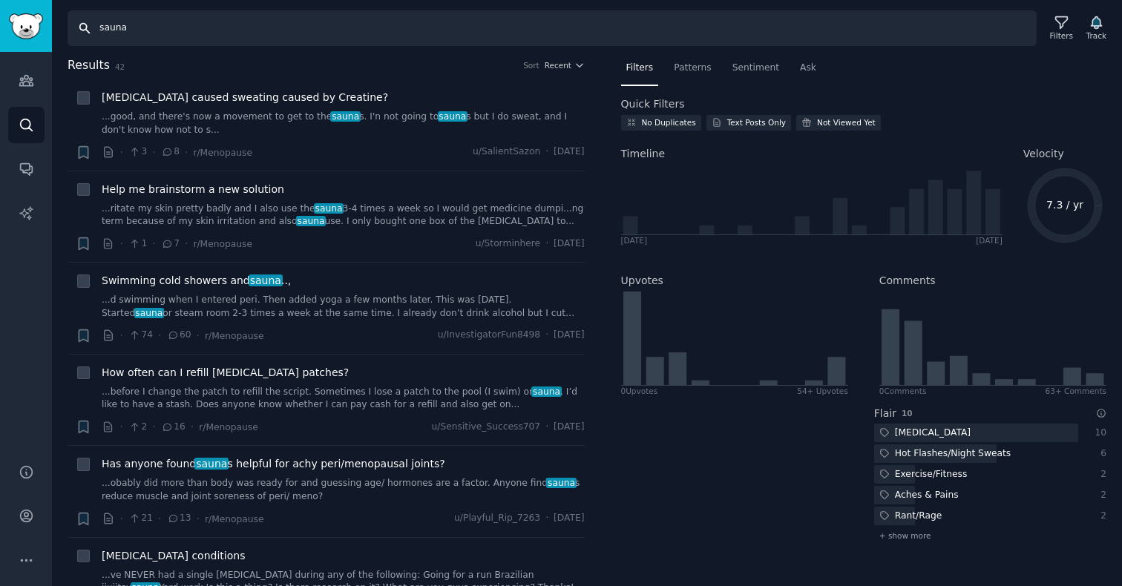
click at [143, 34] on input "sauna" at bounding box center [552, 28] width 969 height 36
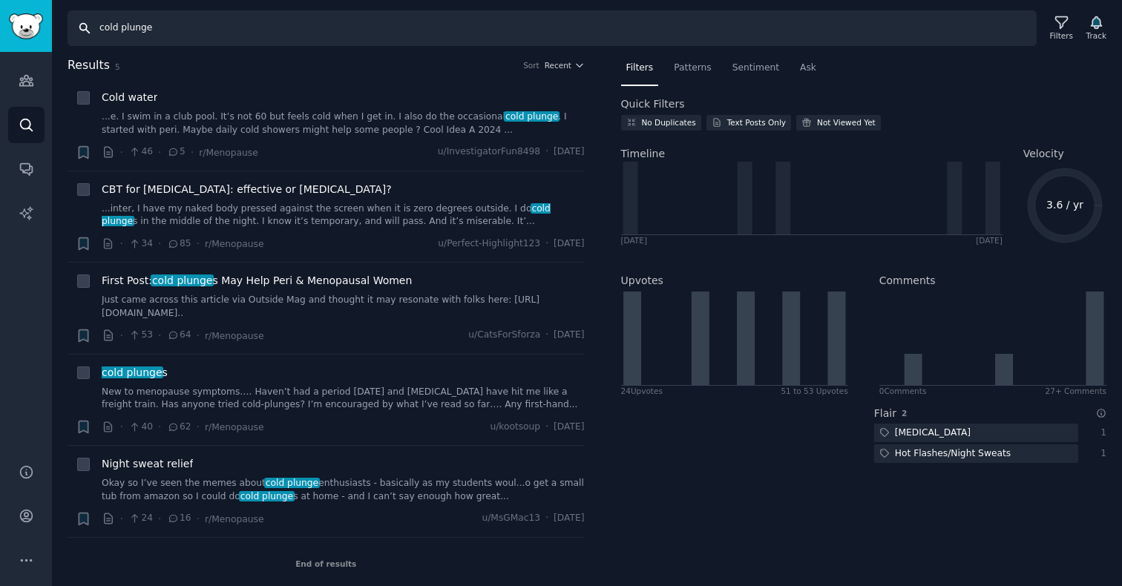
click at [159, 29] on input "cold plunge" at bounding box center [552, 28] width 969 height 36
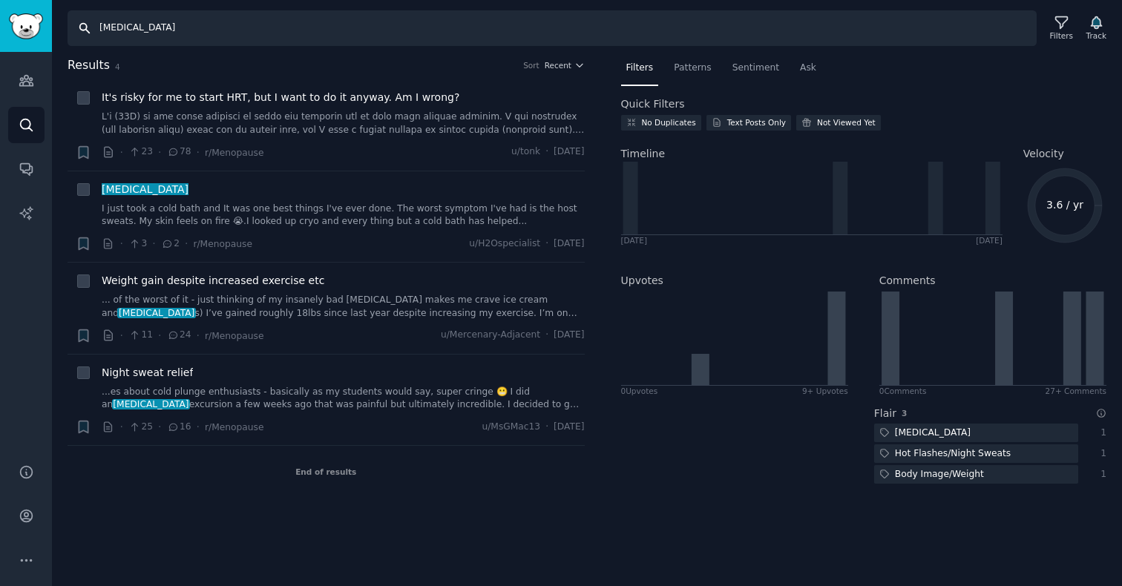
click at [121, 31] on input "[MEDICAL_DATA]" at bounding box center [552, 28] width 969 height 36
type input "cold plunge"
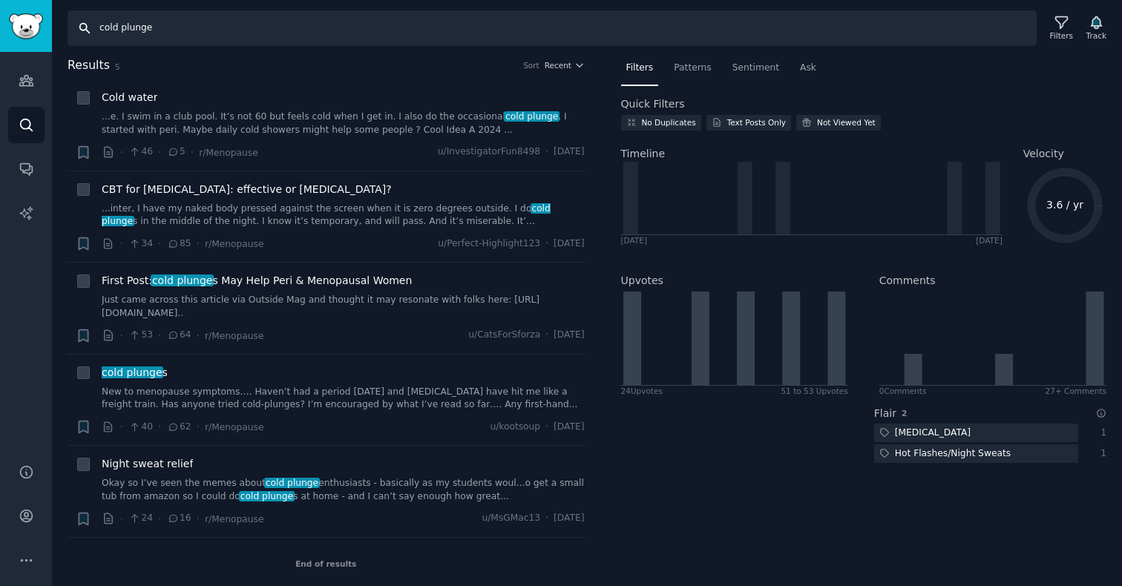
click at [137, 29] on input "cold plunge" at bounding box center [552, 28] width 969 height 36
click at [1060, 28] on icon at bounding box center [1062, 23] width 12 height 12
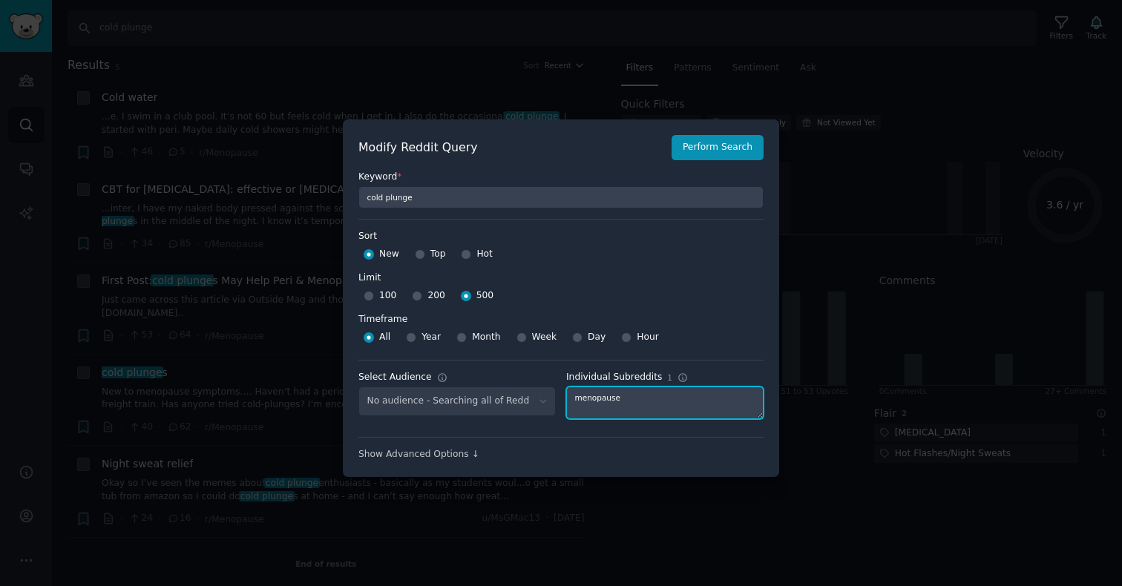
click at [627, 399] on textarea "menopause" at bounding box center [664, 403] width 197 height 33
type textarea "womenshealth"
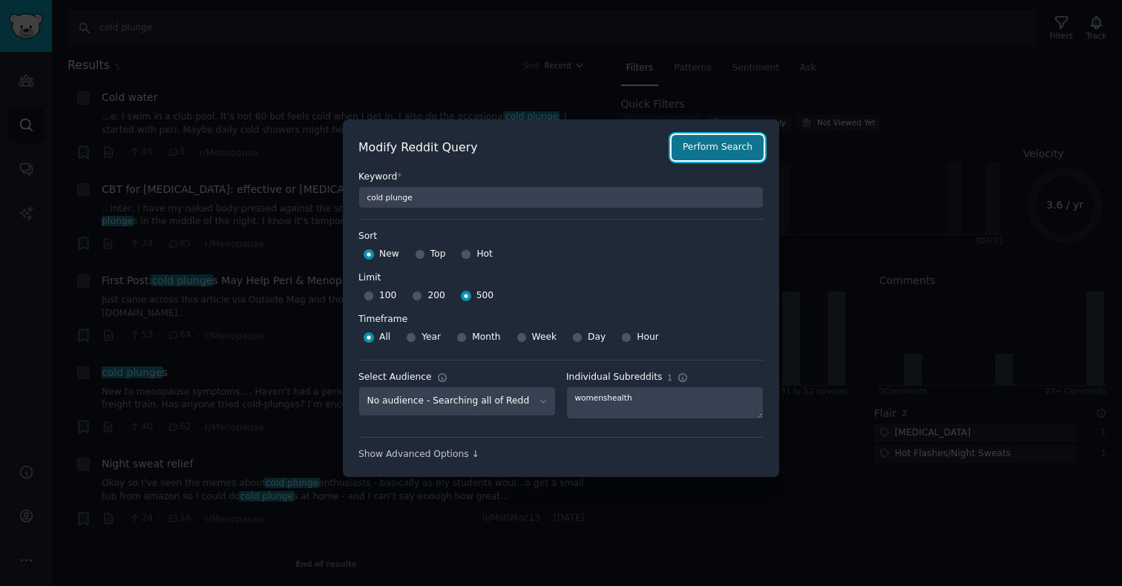
click at [725, 137] on button "Perform Search" at bounding box center [718, 147] width 92 height 25
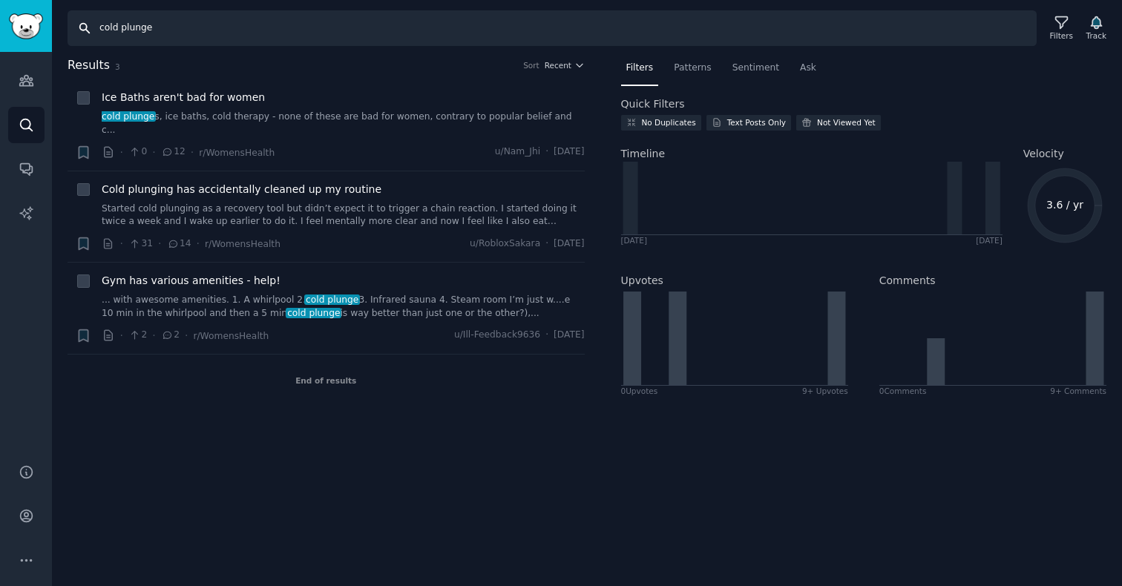
click at [148, 26] on input "cold plunge" at bounding box center [552, 28] width 969 height 36
type input "sauna"
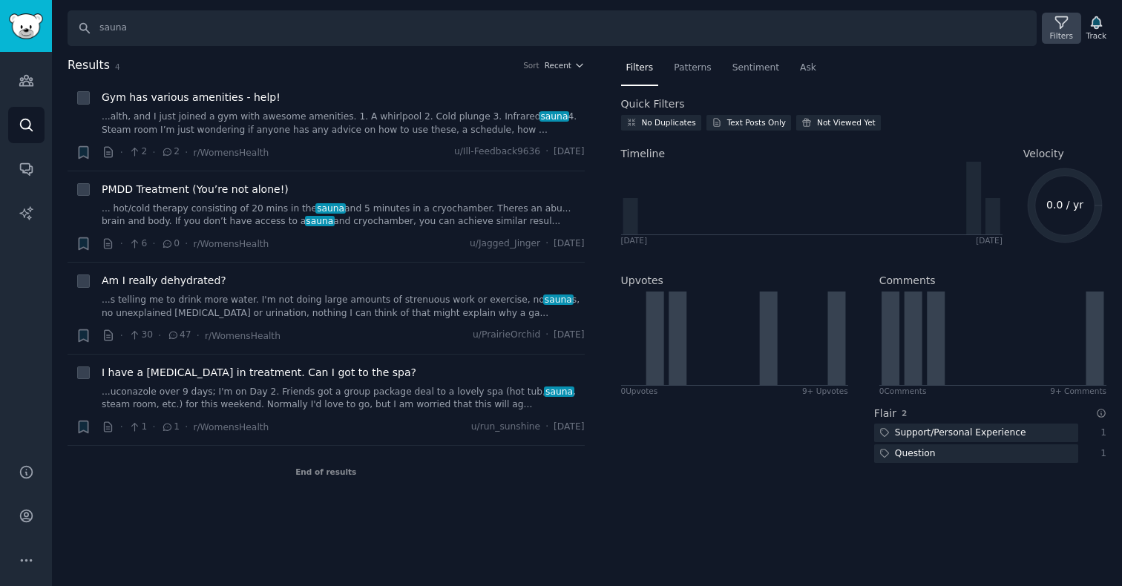
click at [1064, 28] on icon at bounding box center [1062, 23] width 16 height 16
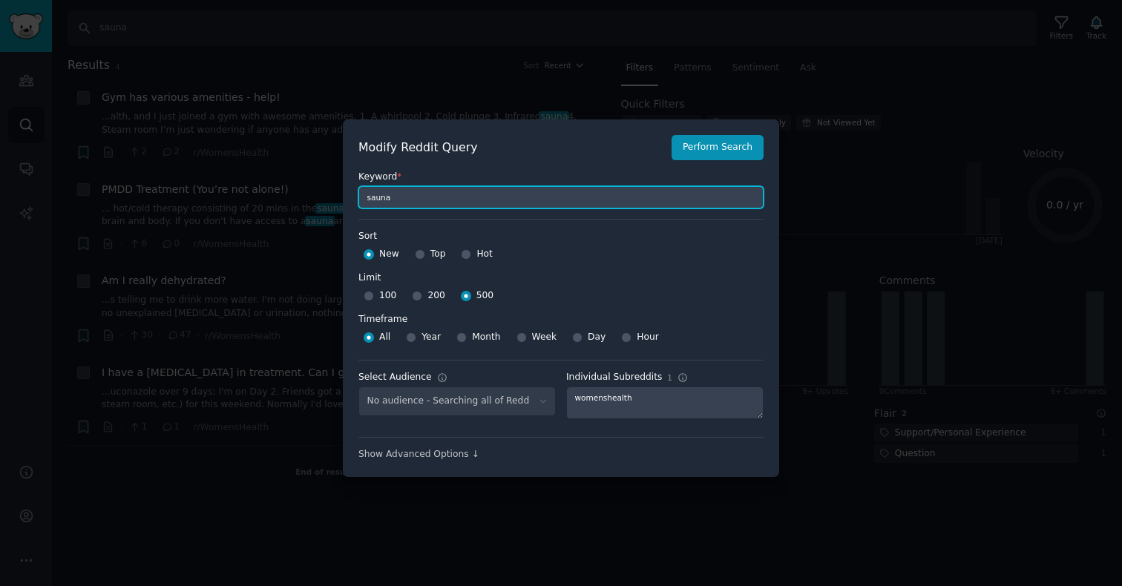
click at [497, 203] on input "sauna" at bounding box center [561, 197] width 405 height 22
type input "c"
type input "sauna"
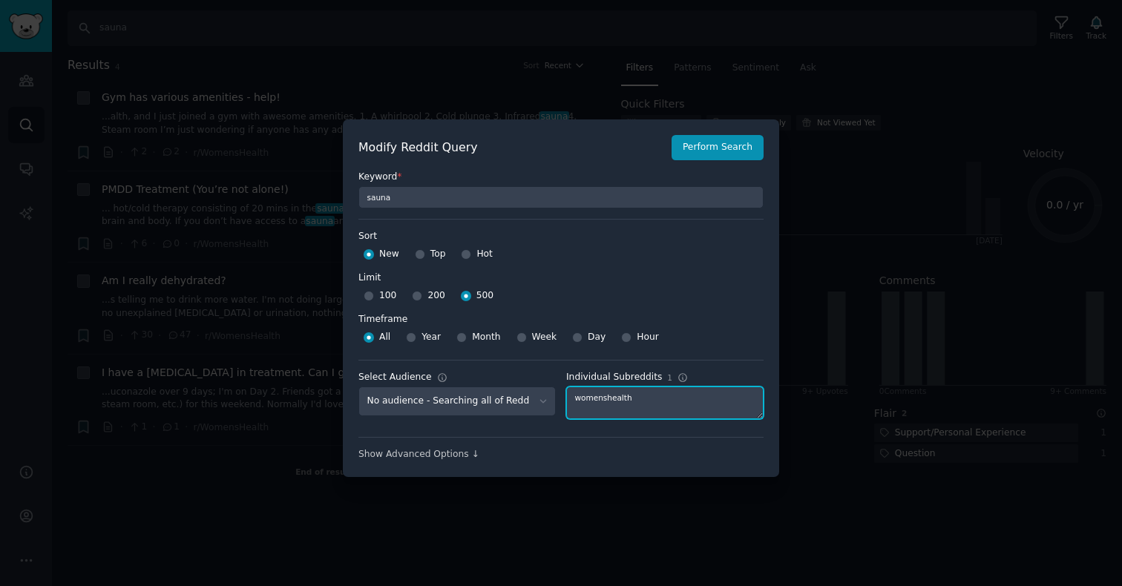
click at [603, 399] on textarea "womenshealth" at bounding box center [664, 403] width 197 height 33
type textarea "chronicpain"
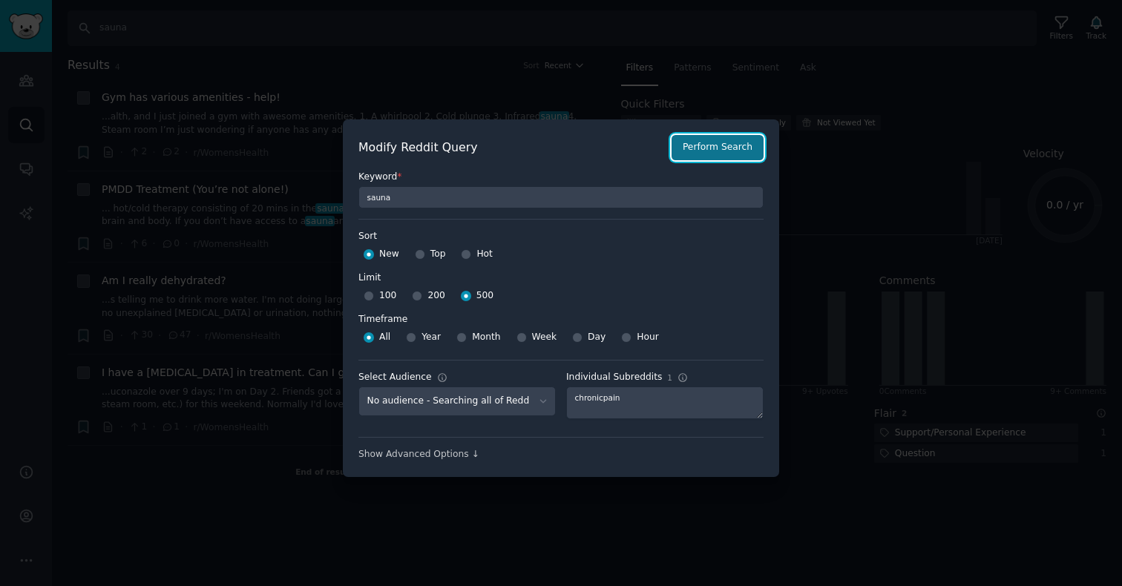
click at [740, 145] on button "Perform Search" at bounding box center [718, 147] width 92 height 25
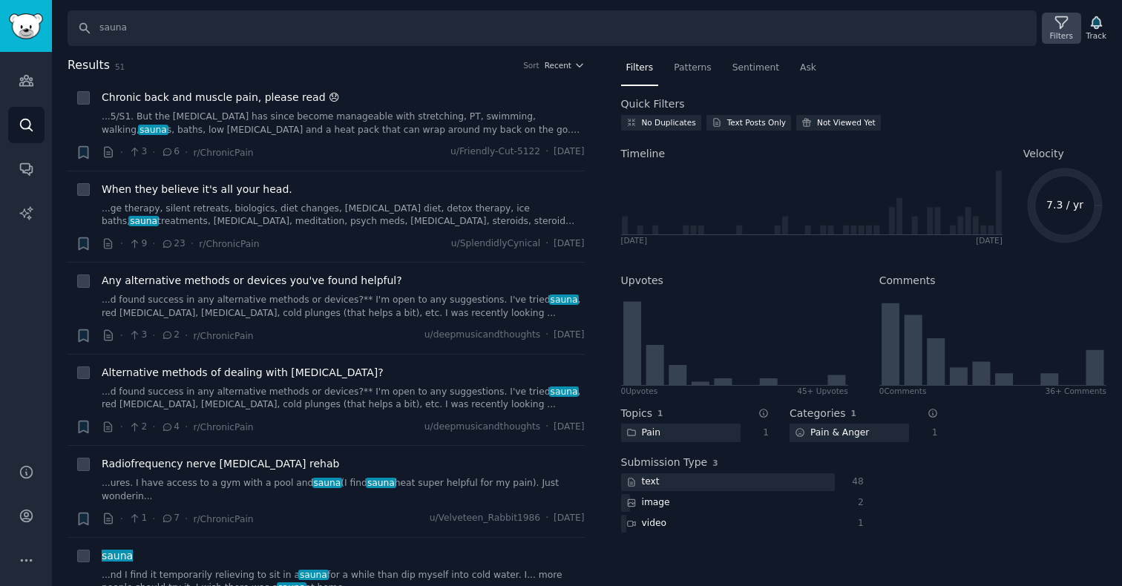
click at [1064, 20] on icon at bounding box center [1062, 23] width 16 height 16
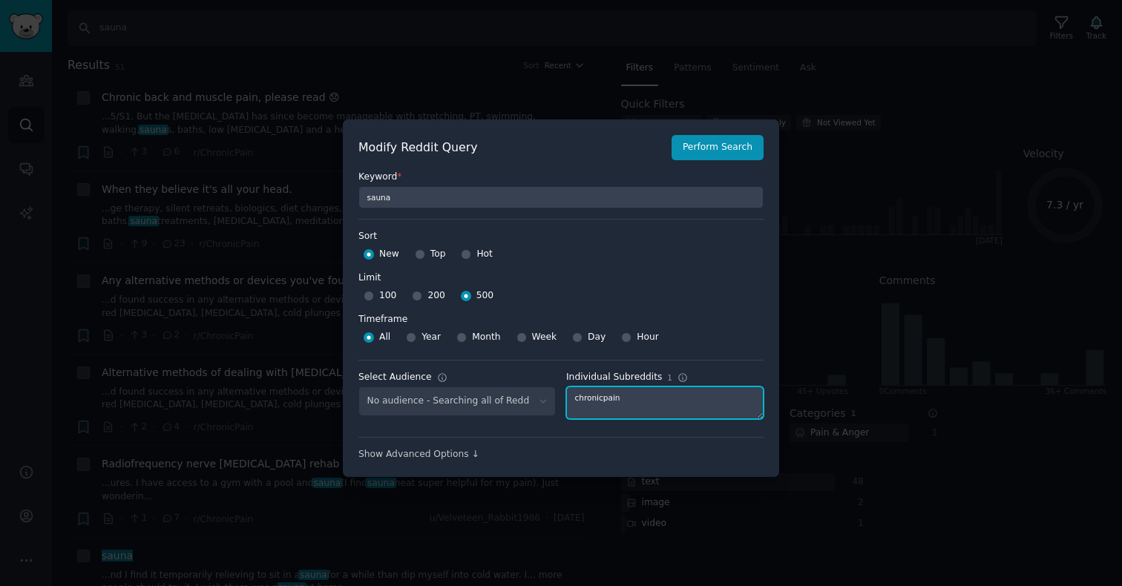
click at [586, 396] on textarea "chronicpain" at bounding box center [664, 403] width 197 height 33
type textarea "womenshealth"
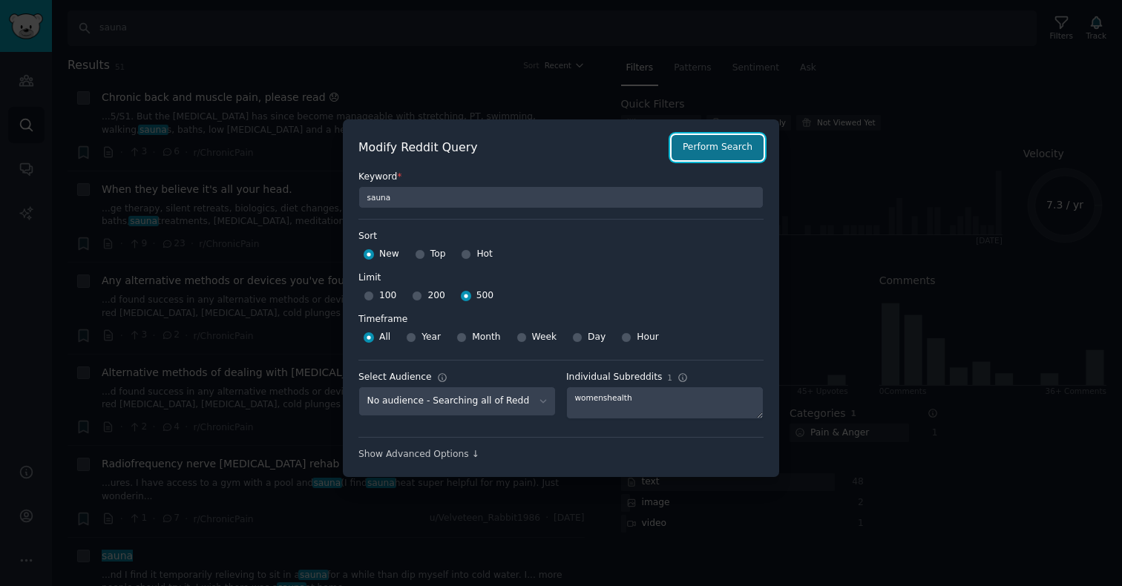
click at [721, 156] on button "Perform Search" at bounding box center [718, 147] width 92 height 25
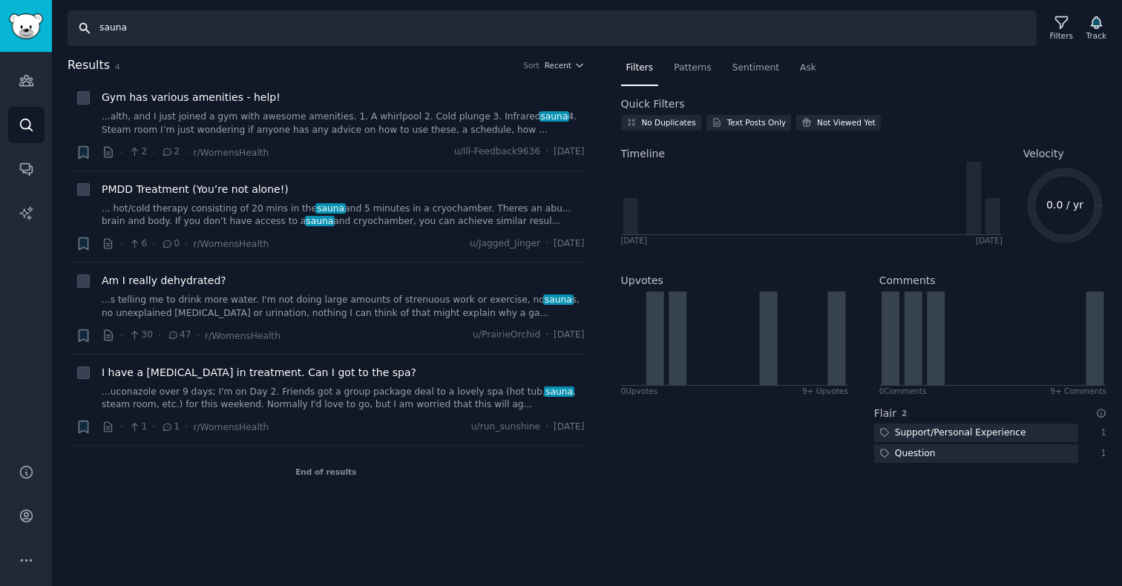
click at [192, 31] on input "sauna" at bounding box center [552, 28] width 969 height 36
type input "cold plunge"
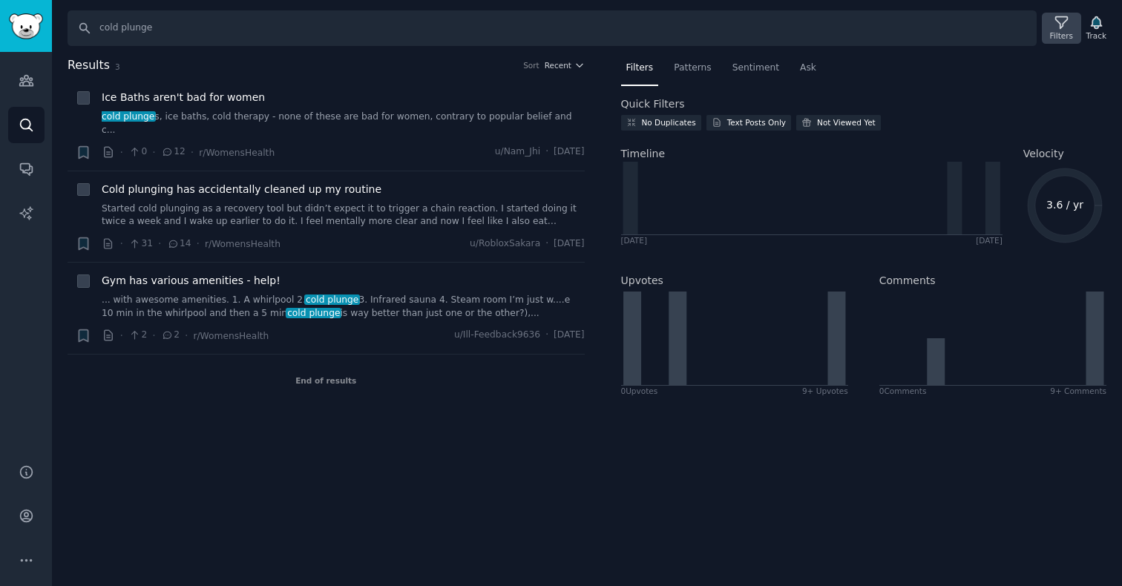
click at [1053, 31] on div "Filters" at bounding box center [1061, 35] width 23 height 10
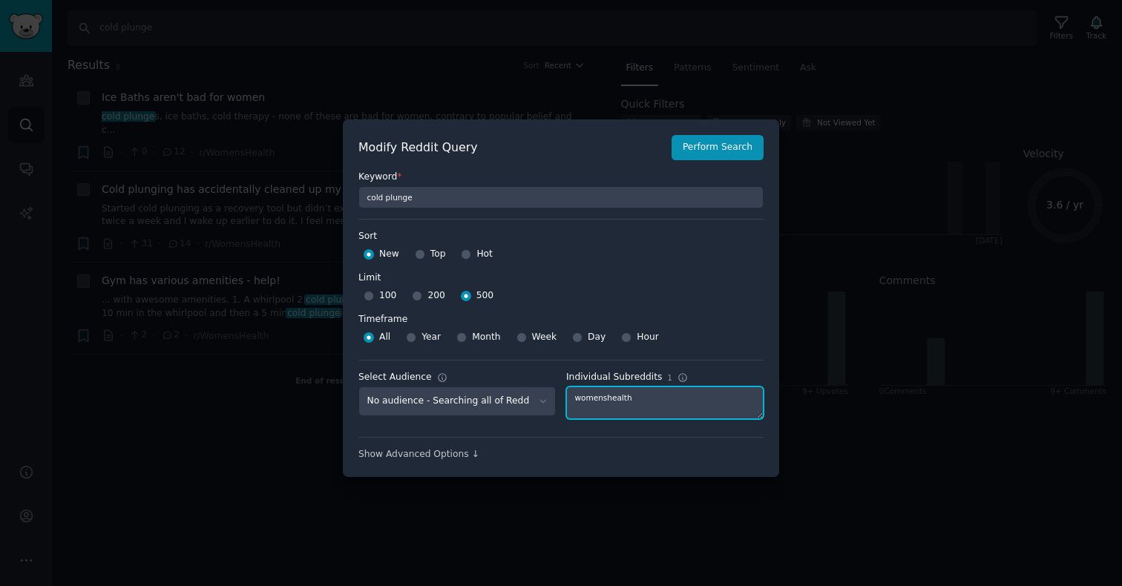
click at [606, 404] on textarea "womenshealth" at bounding box center [664, 403] width 197 height 33
type textarea "chronicpain"
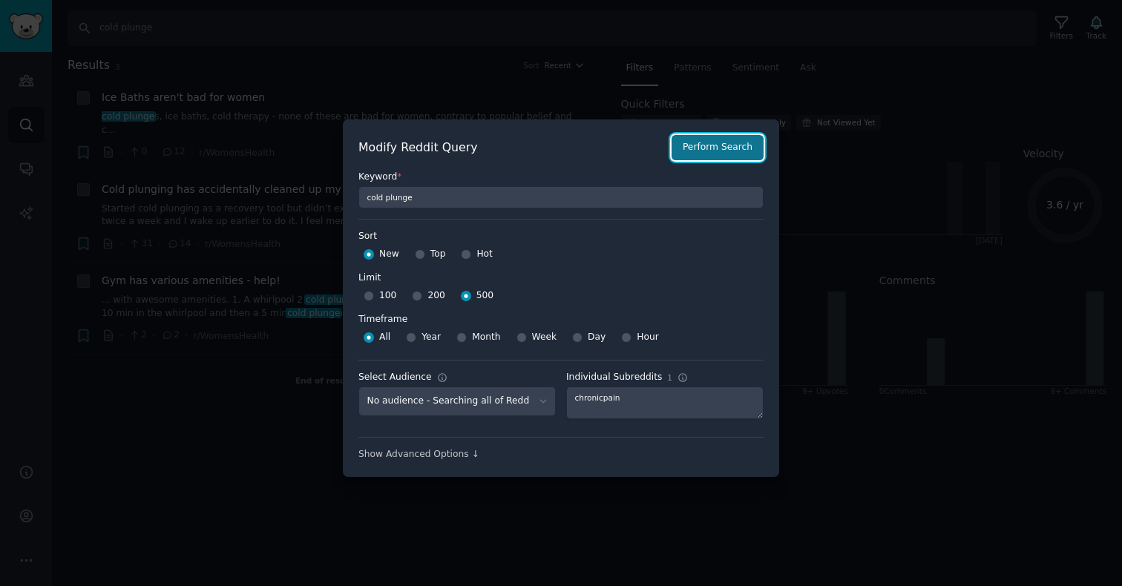
click at [727, 157] on button "Perform Search" at bounding box center [718, 147] width 92 height 25
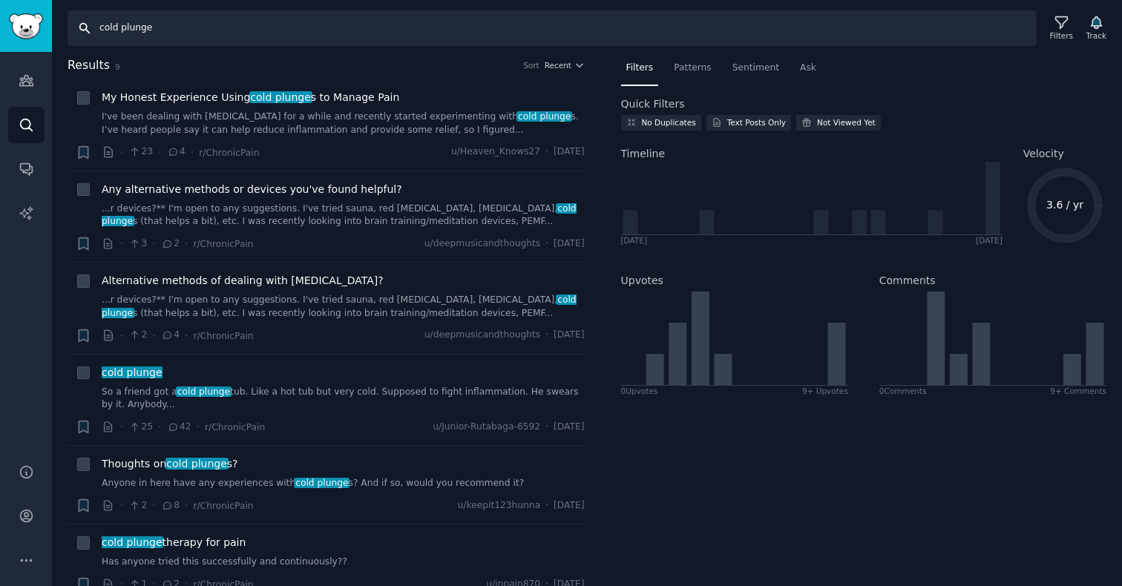
click at [128, 29] on input "cold plunge" at bounding box center [552, 28] width 969 height 36
type input "sauna"
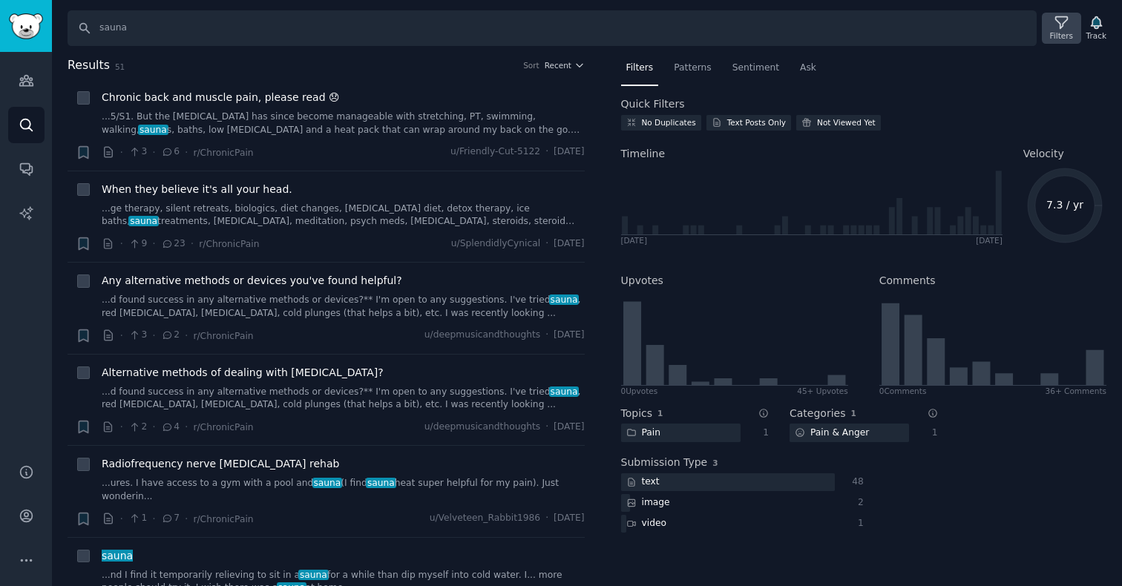
click at [1054, 23] on icon at bounding box center [1062, 23] width 16 height 16
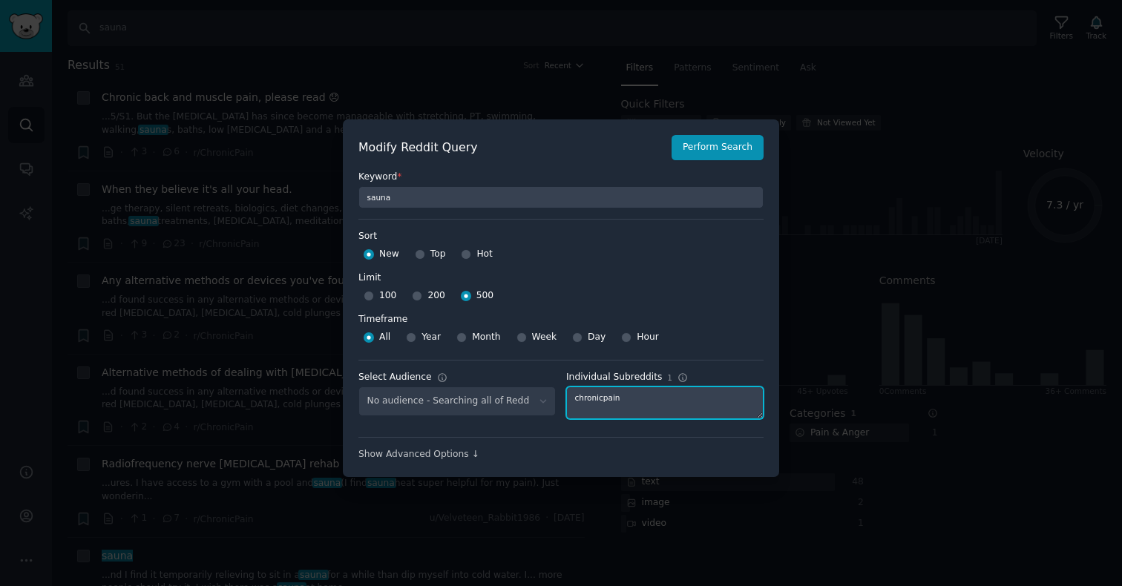
click at [612, 403] on textarea "chronicpain" at bounding box center [664, 403] width 197 height 33
type textarea "ouraring"
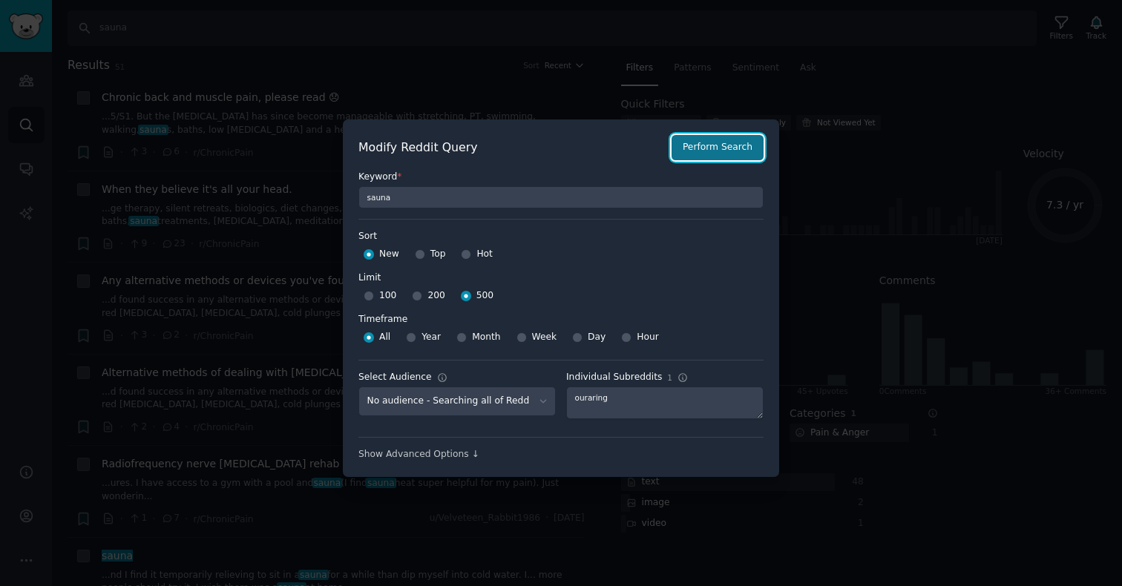
click at [713, 137] on button "Perform Search" at bounding box center [718, 147] width 92 height 25
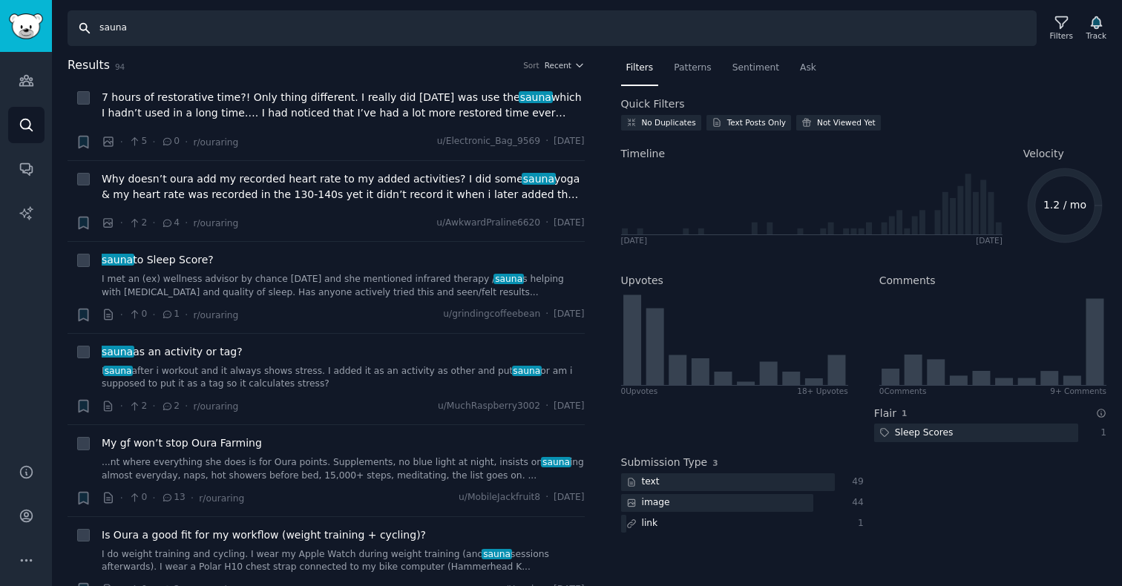
click at [124, 32] on input "sauna" at bounding box center [552, 28] width 969 height 36
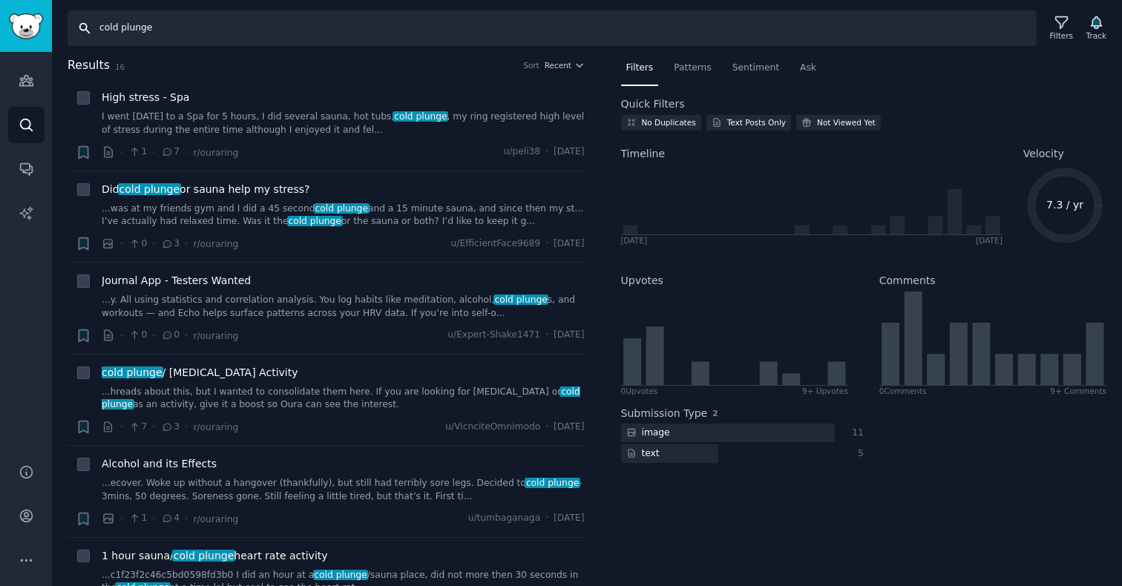
click at [145, 45] on input "cold plunge" at bounding box center [552, 28] width 969 height 36
click at [134, 19] on input "cold plunge" at bounding box center [552, 28] width 969 height 36
click at [134, 26] on input "cold plunge" at bounding box center [552, 28] width 969 height 36
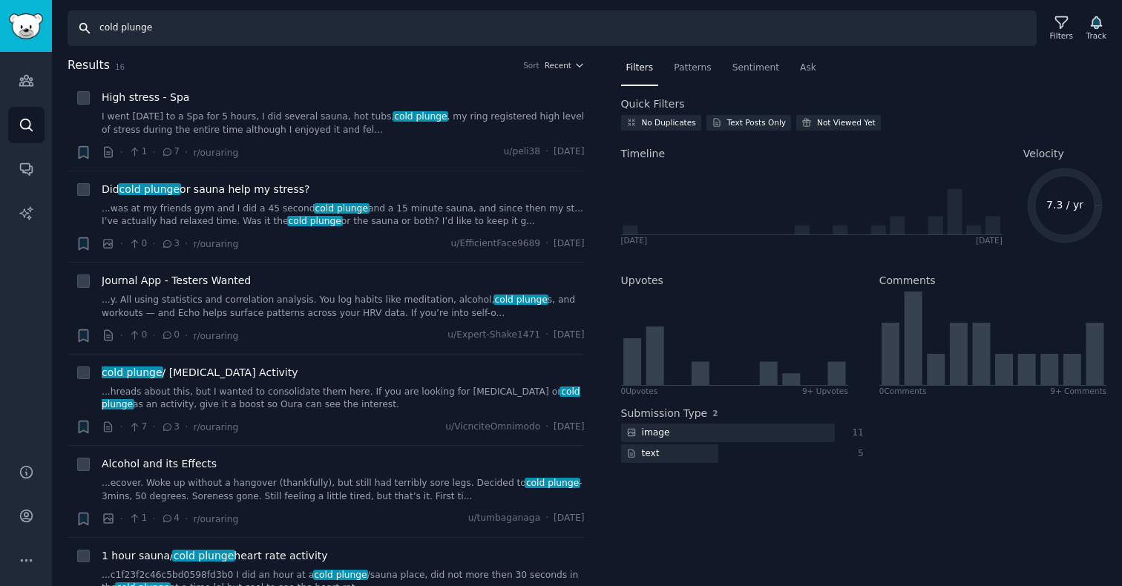
click at [134, 26] on input "cold plunge" at bounding box center [552, 28] width 969 height 36
type input "sauna"
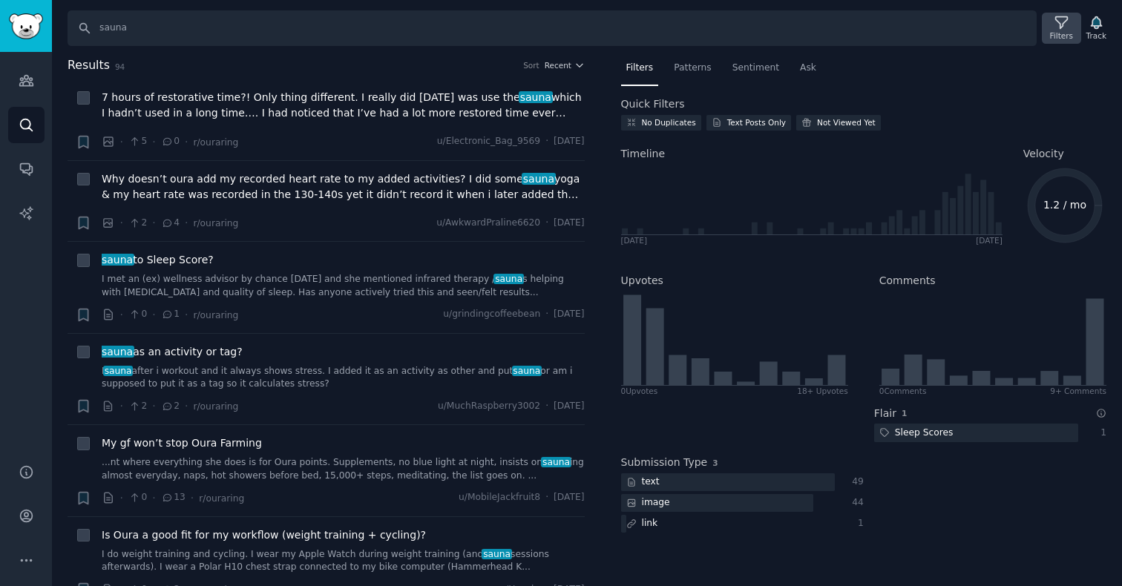
click at [1050, 25] on div "Filters" at bounding box center [1061, 28] width 39 height 31
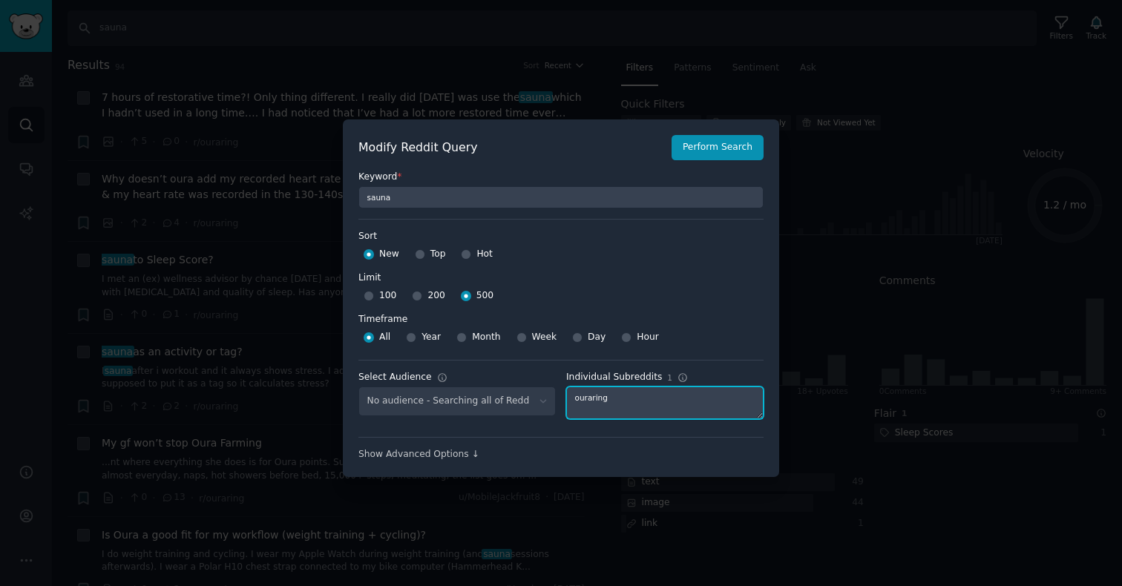
click at [634, 393] on textarea "ouraring" at bounding box center [664, 403] width 197 height 33
type textarea "motivationalthoughts"
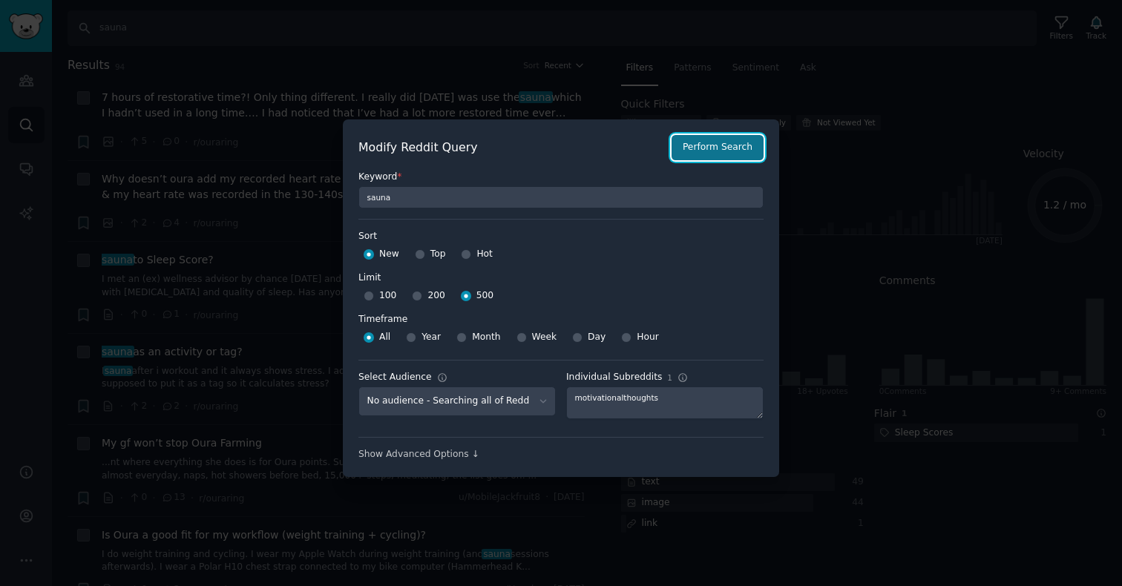
click at [724, 143] on button "Perform Search" at bounding box center [718, 147] width 92 height 25
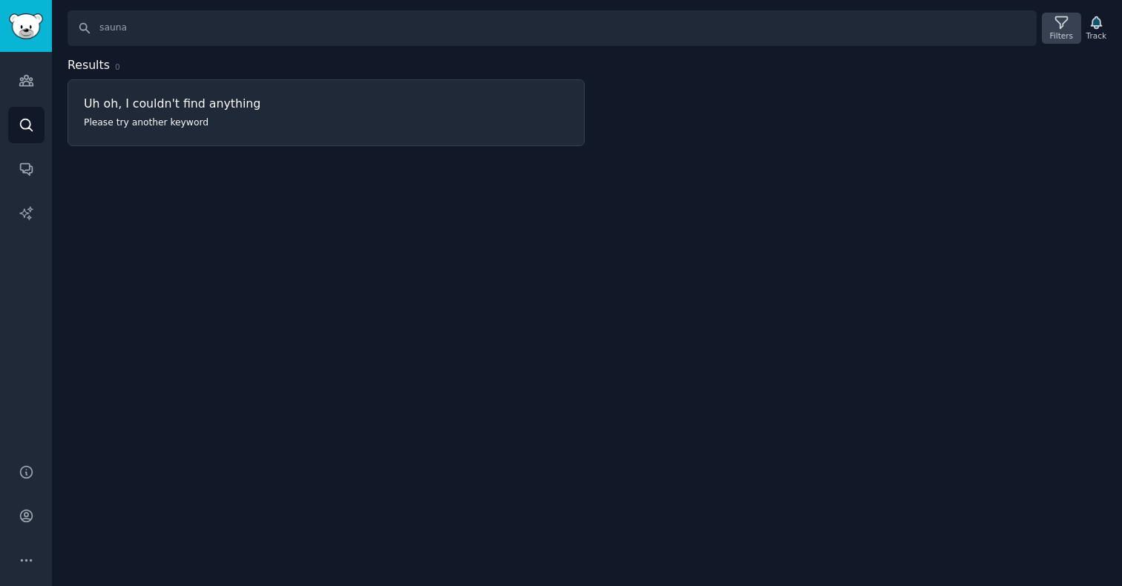
click at [1059, 18] on icon at bounding box center [1062, 23] width 16 height 16
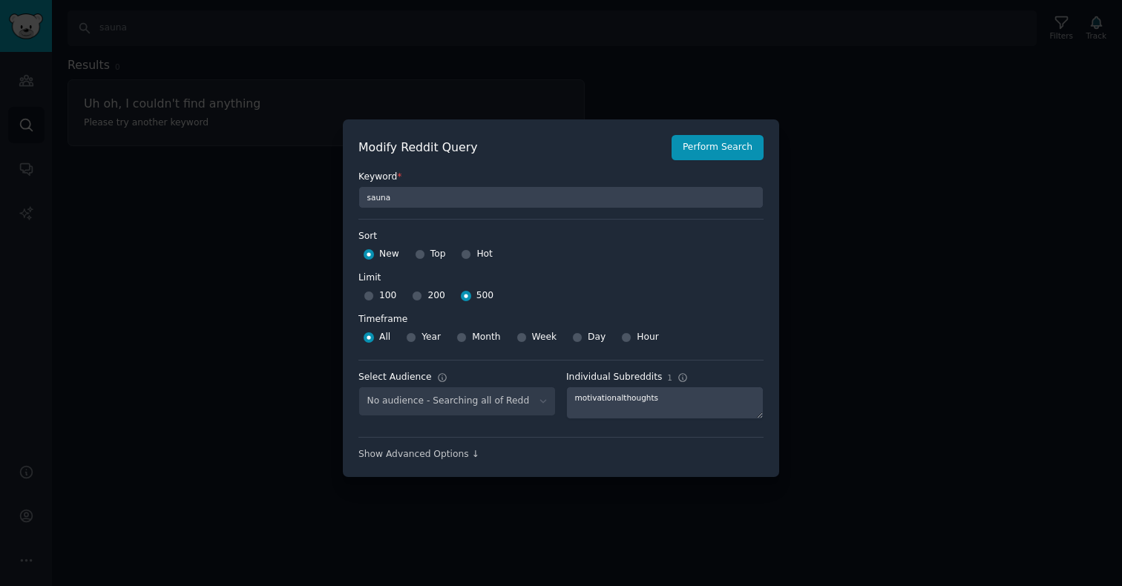
click at [625, 385] on div "Individual Subreddits 1 Comma-separated-list, without "r/" motivationalthoughts" at bounding box center [664, 395] width 197 height 48
click at [624, 395] on textarea "motivationalthoughts" at bounding box center [664, 403] width 197 height 33
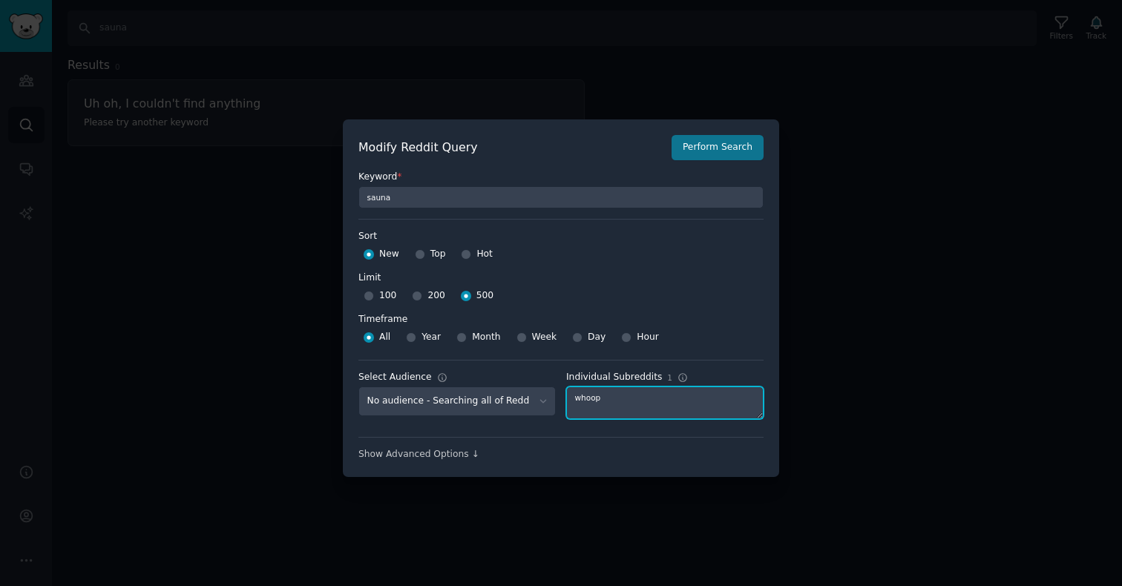
type textarea "whoop"
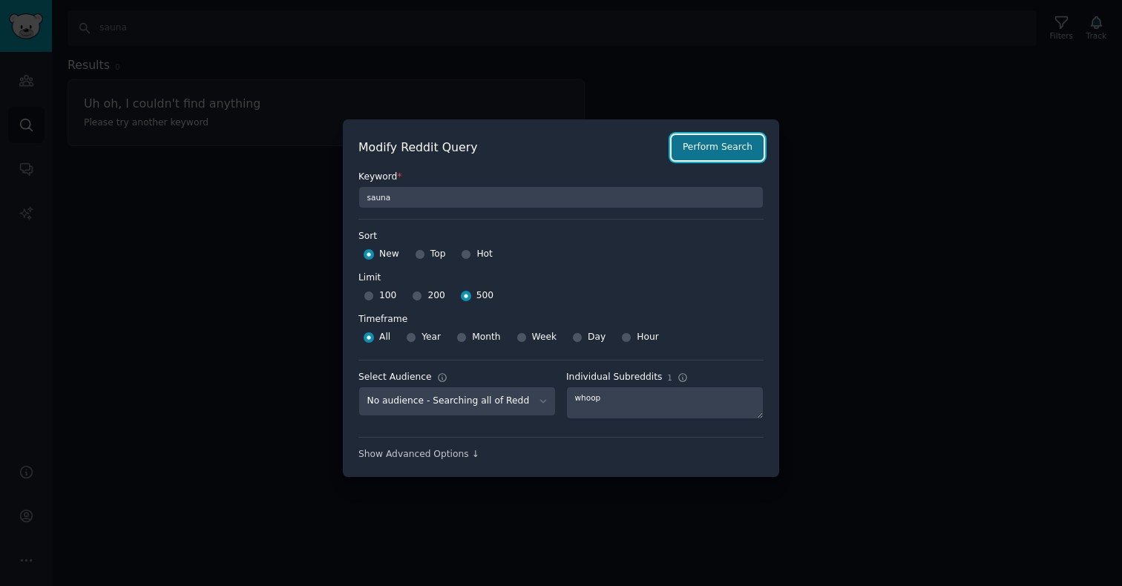
click at [733, 153] on button "Perform Search" at bounding box center [718, 147] width 92 height 25
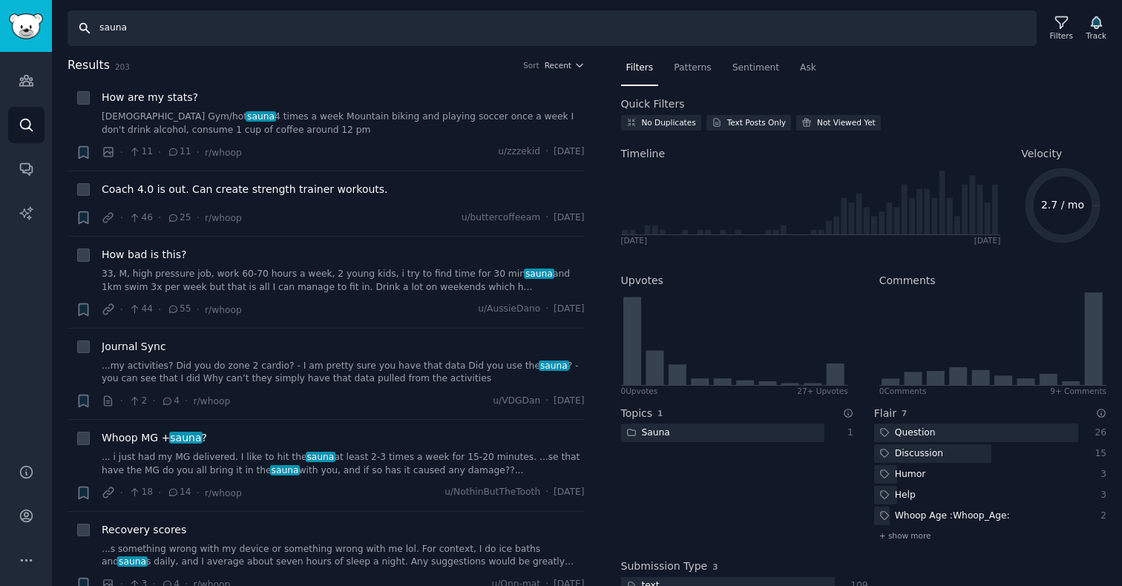
click at [111, 29] on input "sauna" at bounding box center [552, 28] width 969 height 36
type input "cold plunge"
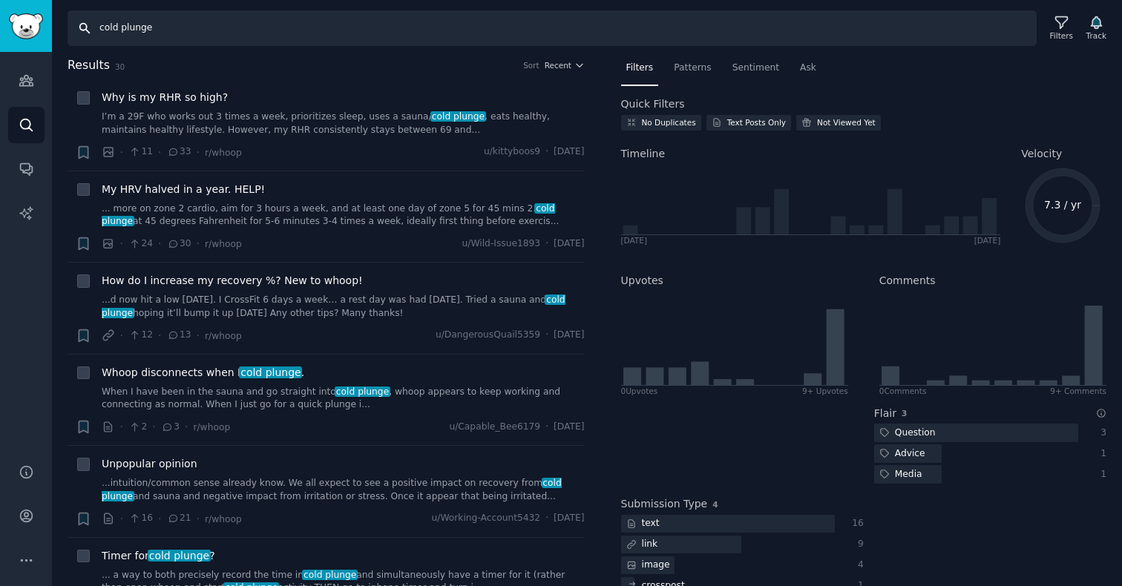
click at [277, 40] on input "cold plunge" at bounding box center [552, 28] width 969 height 36
click at [1054, 21] on icon at bounding box center [1062, 23] width 16 height 16
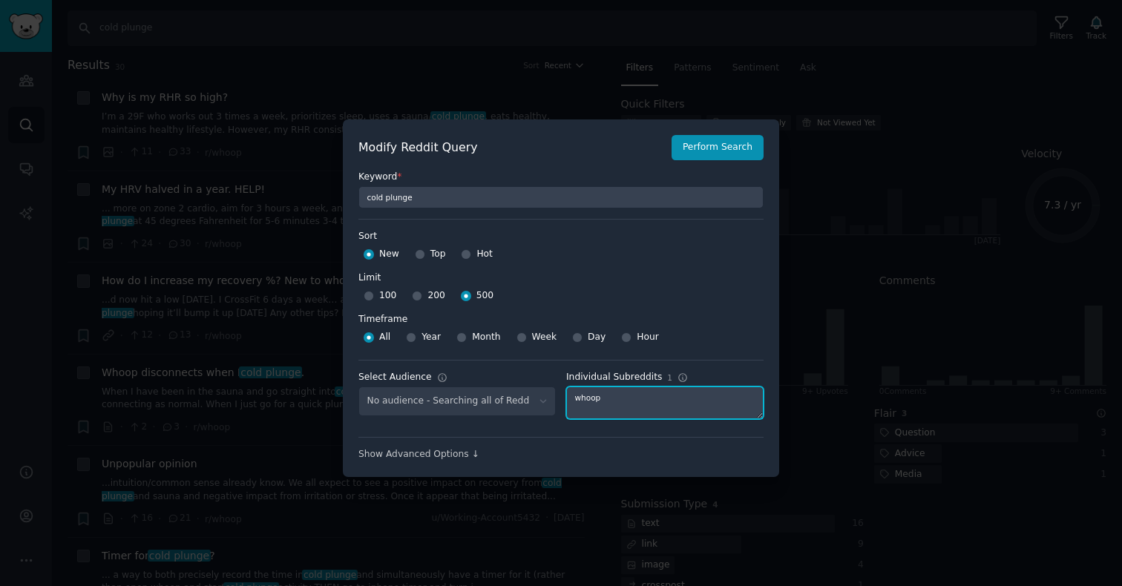
click at [609, 400] on textarea "whoop" at bounding box center [664, 403] width 197 height 33
type textarea "transhumanism"
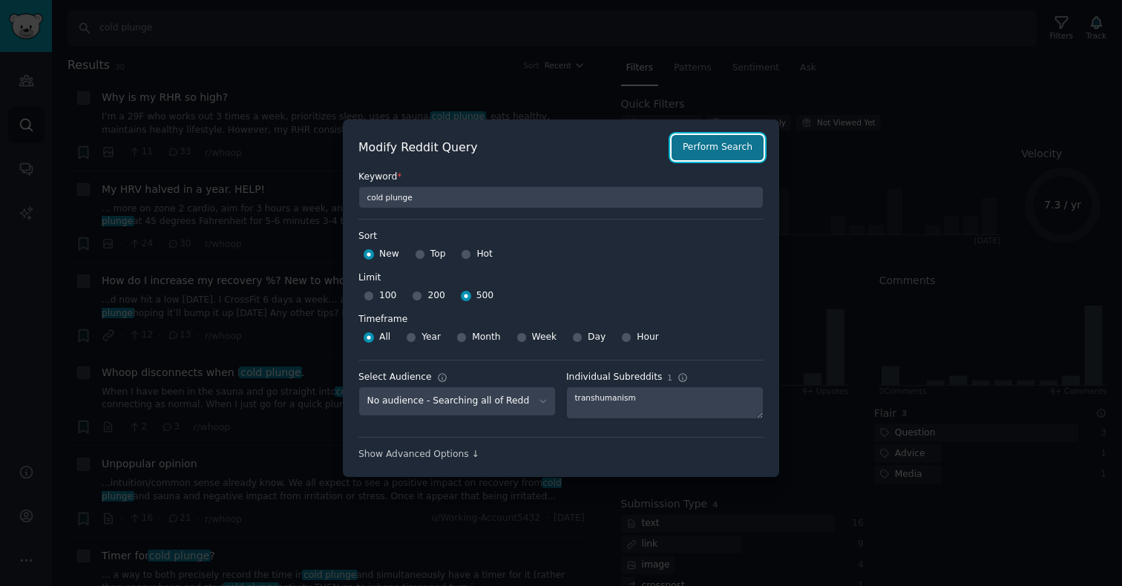
click at [741, 152] on button "Perform Search" at bounding box center [718, 147] width 92 height 25
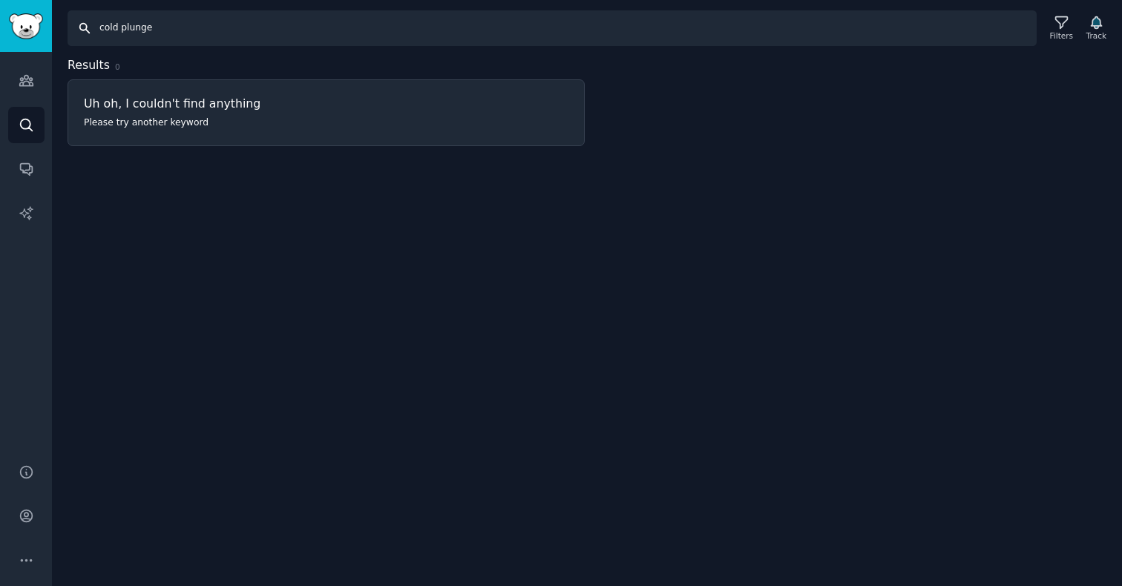
click at [120, 29] on input "cold plunge" at bounding box center [552, 28] width 969 height 36
type input "sauna"
click at [1053, 33] on div "Filters" at bounding box center [1061, 35] width 23 height 10
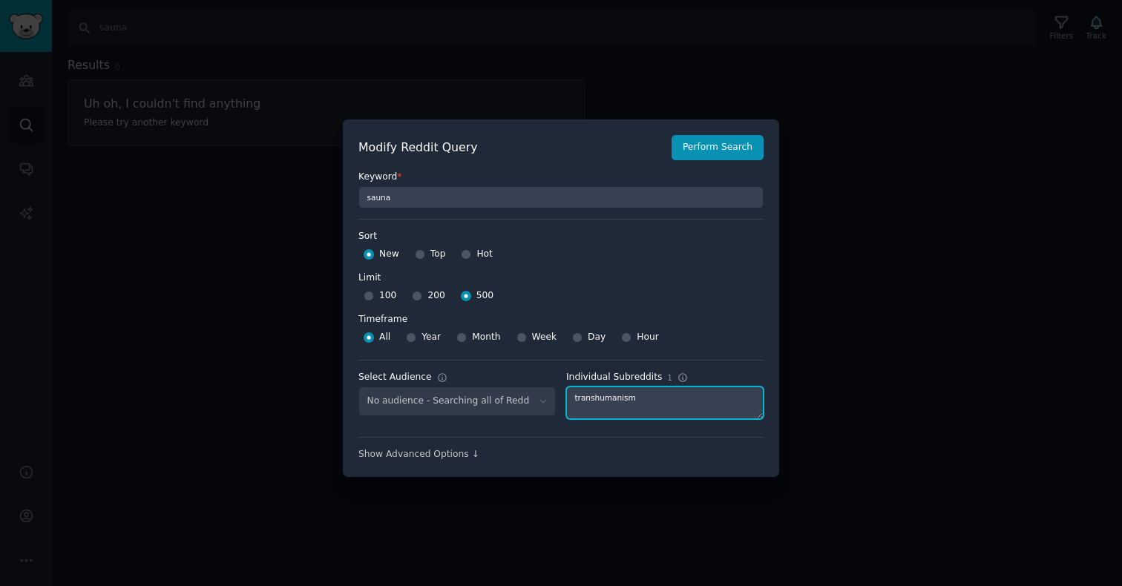
click at [607, 393] on textarea "transhumanism" at bounding box center [664, 403] width 197 height 33
type textarea "becomingtheiceman"
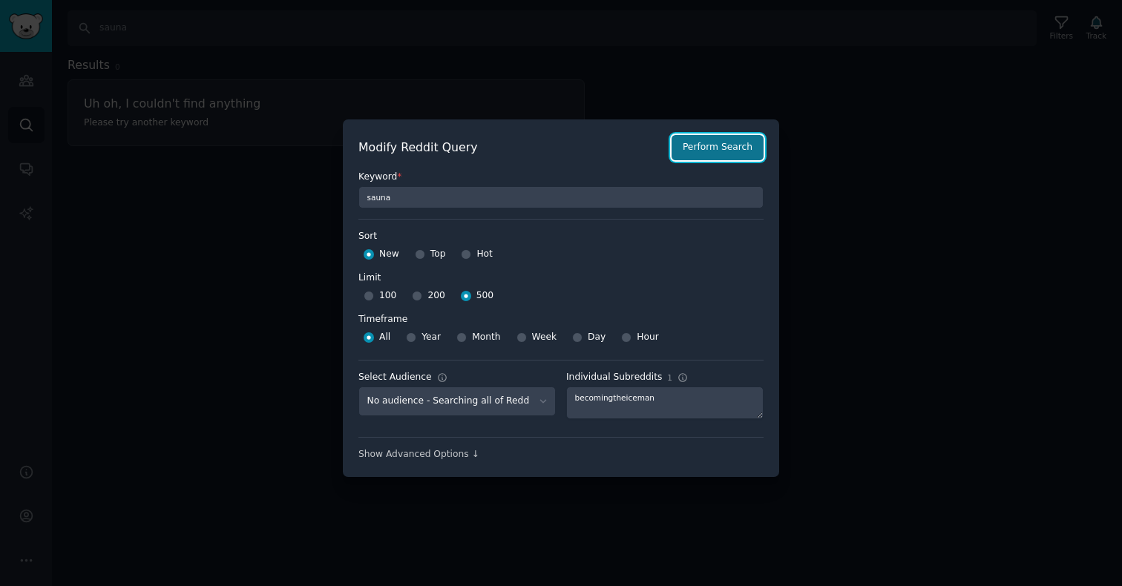
click at [702, 154] on button "Perform Search" at bounding box center [718, 147] width 92 height 25
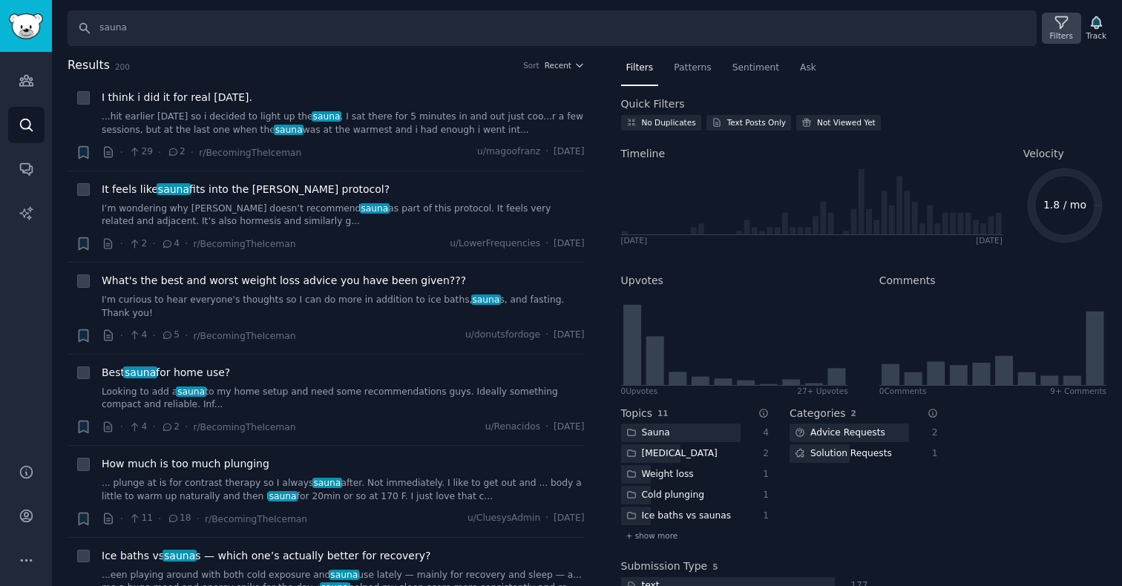
click at [1066, 23] on icon at bounding box center [1062, 23] width 16 height 16
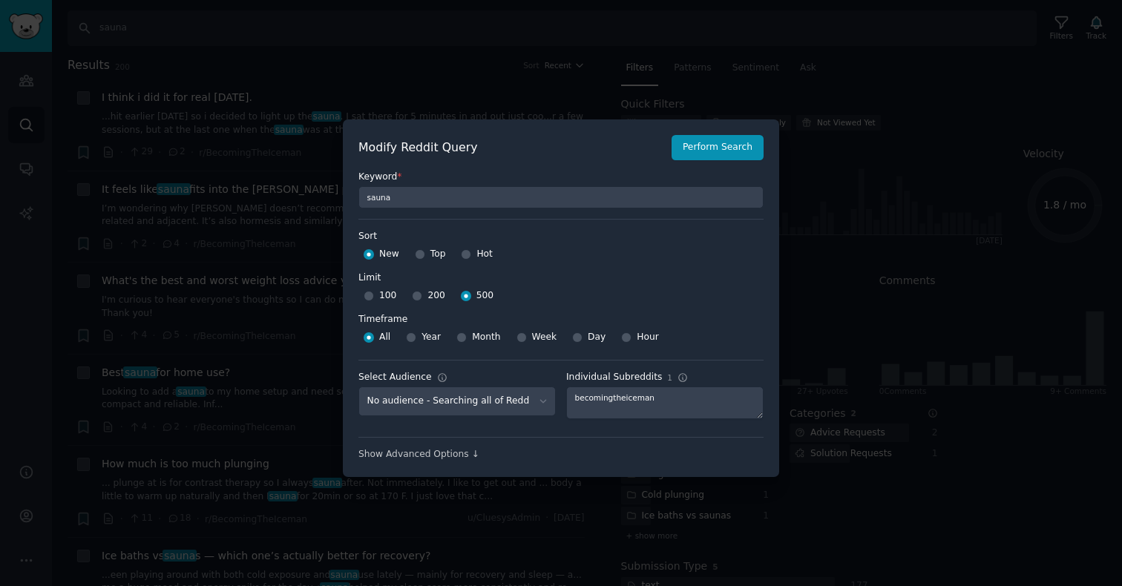
click at [484, 79] on div at bounding box center [561, 293] width 1122 height 586
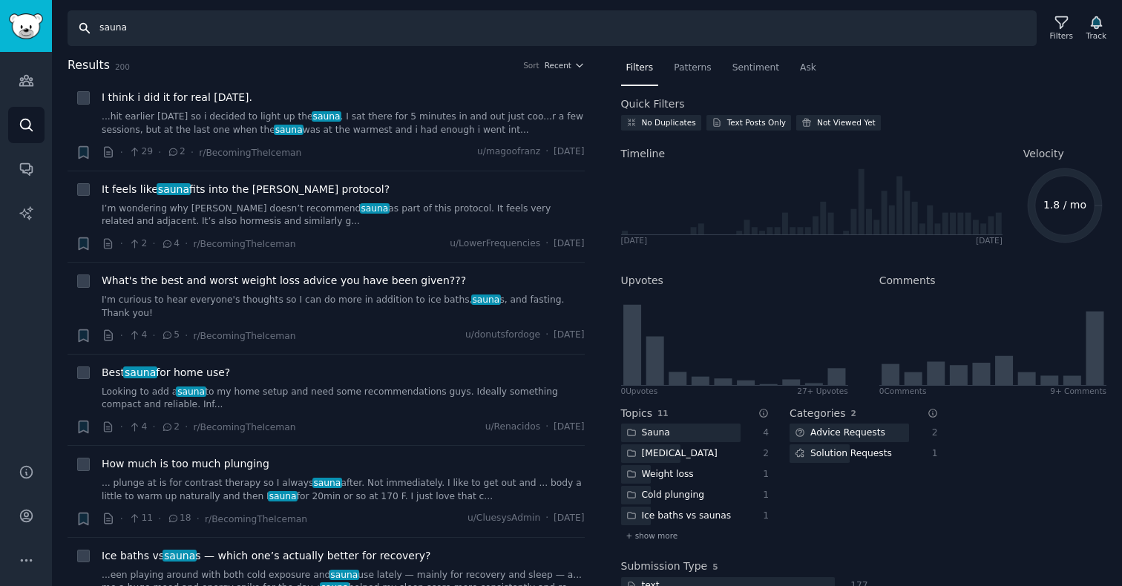
click at [105, 32] on input "sauna" at bounding box center [552, 28] width 969 height 36
type input "cold plunge"
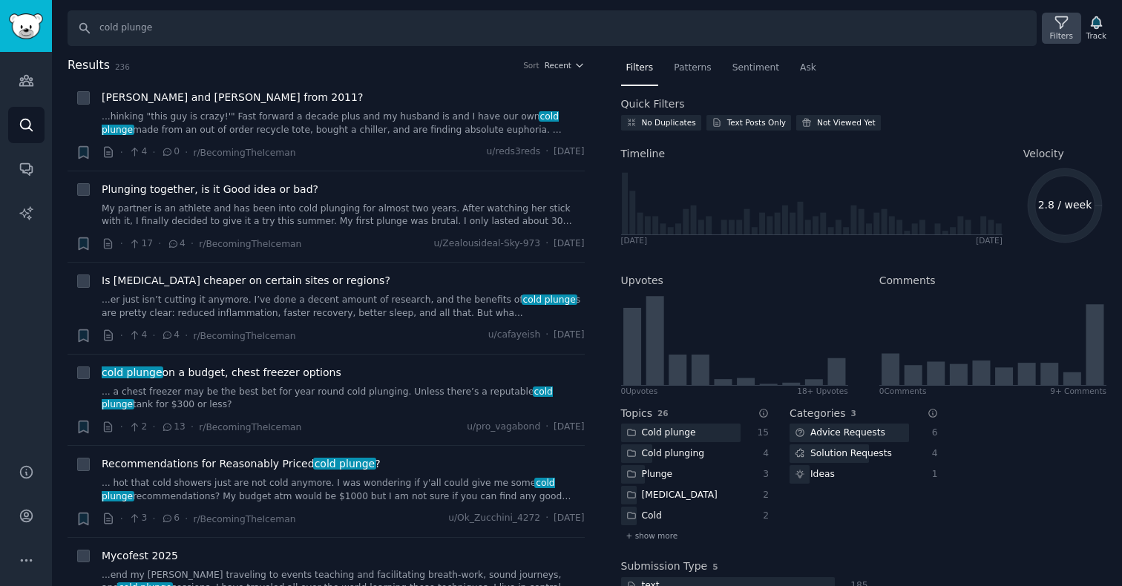
click at [1051, 33] on div "Filters" at bounding box center [1061, 35] width 23 height 10
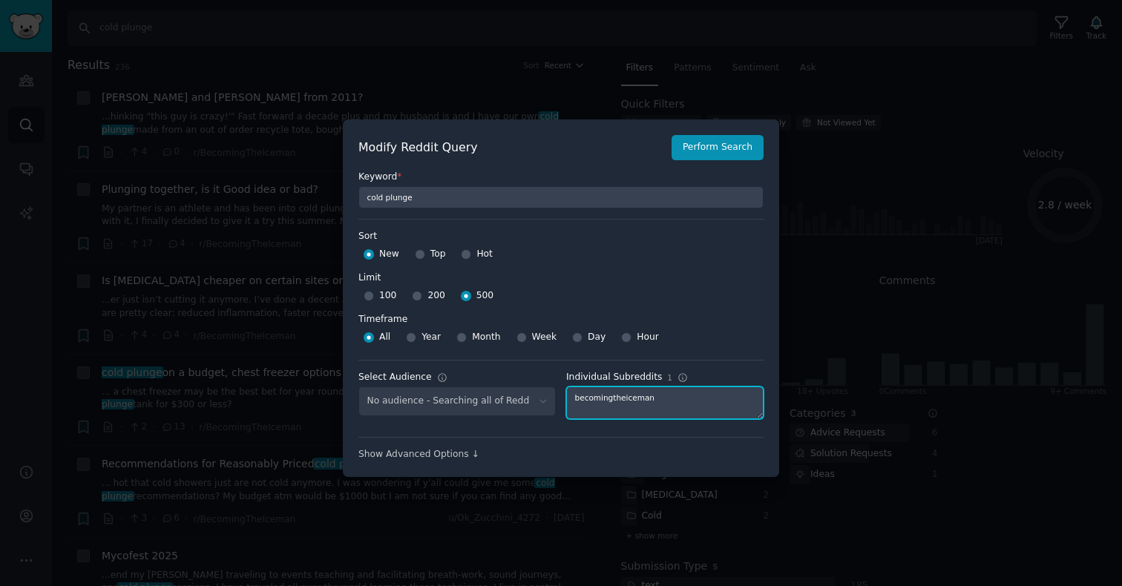
click at [613, 399] on textarea "becomingtheiceman" at bounding box center [664, 403] width 197 height 33
type textarea "thexeffect"
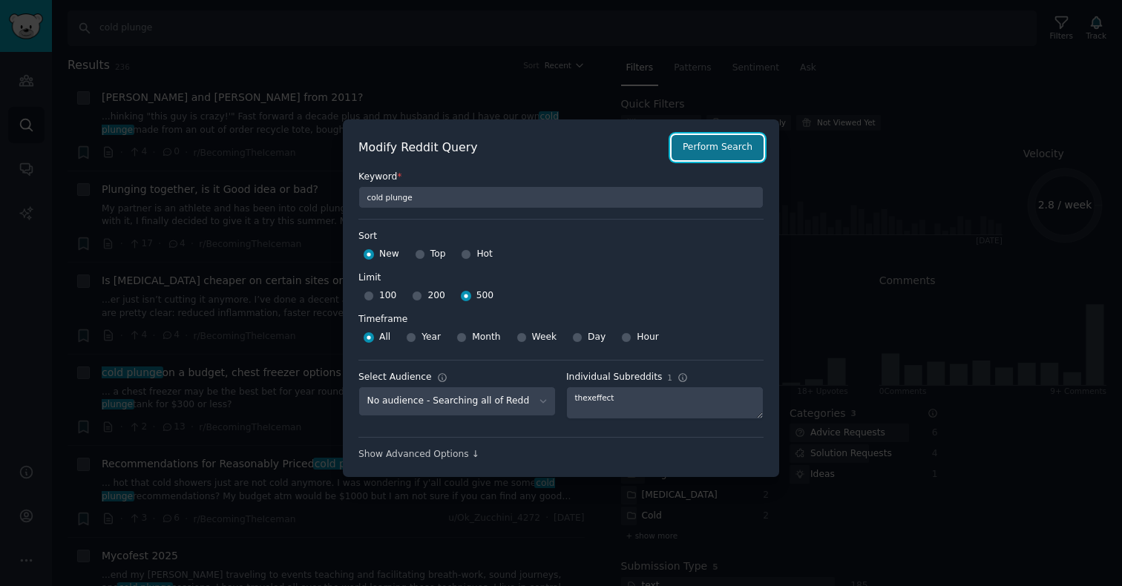
click at [713, 149] on button "Perform Search" at bounding box center [718, 147] width 92 height 25
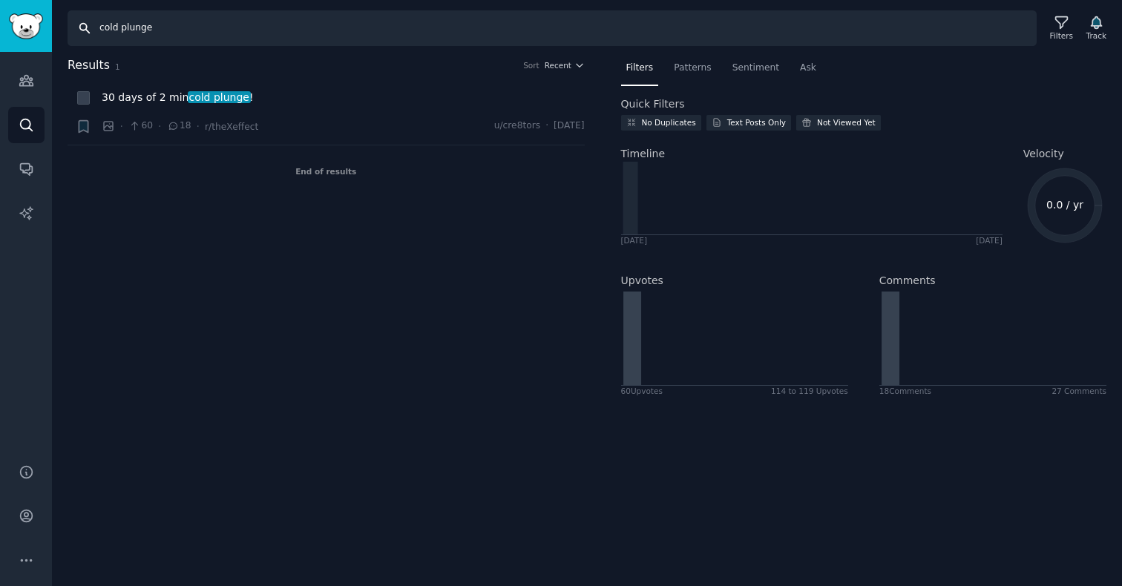
click at [146, 34] on input "cold plunge" at bounding box center [552, 28] width 969 height 36
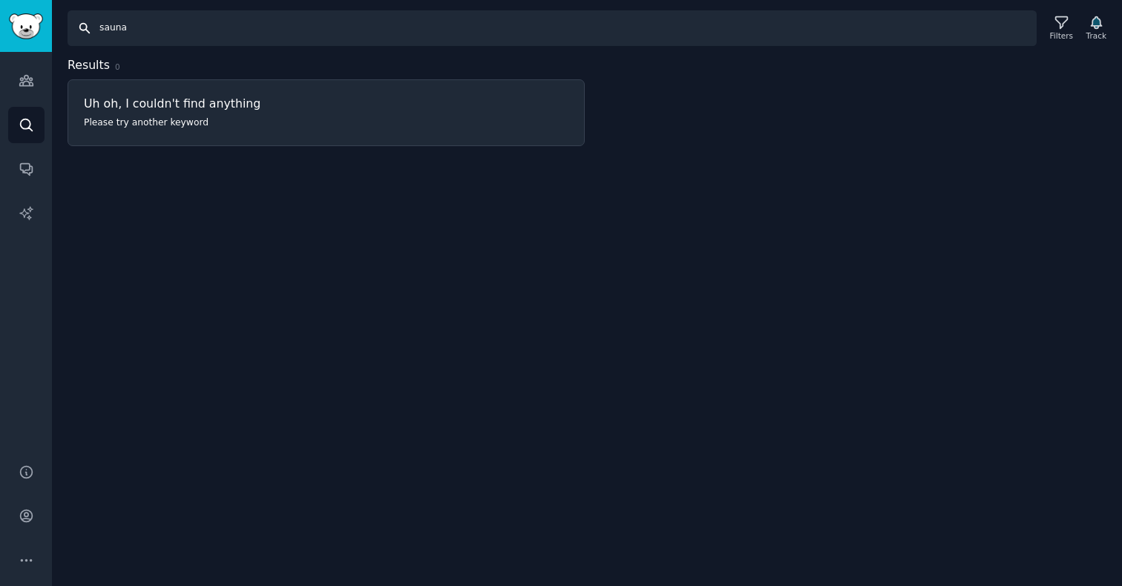
click at [125, 36] on input "sauna" at bounding box center [552, 28] width 969 height 36
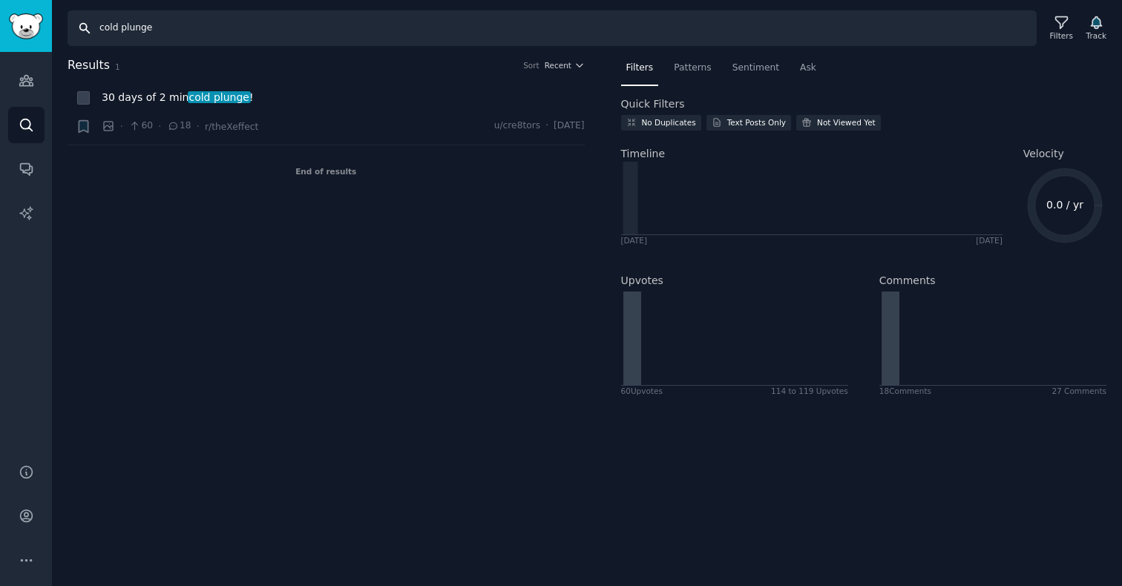
click at [140, 31] on input "cold plunge" at bounding box center [552, 28] width 969 height 36
type input "sauna"
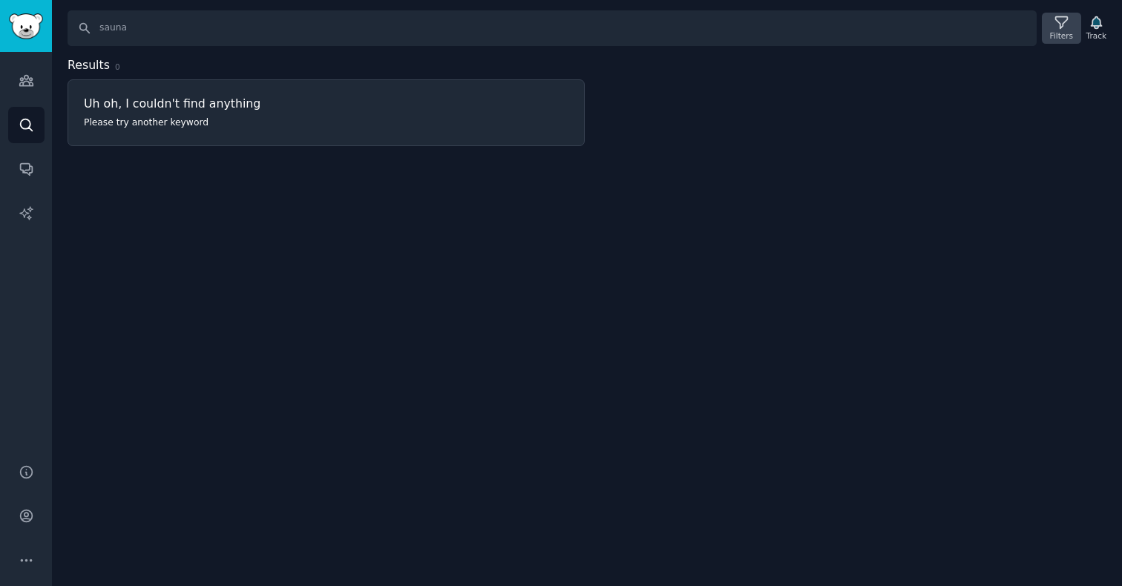
click at [1063, 30] on div "Filters" at bounding box center [1061, 35] width 23 height 10
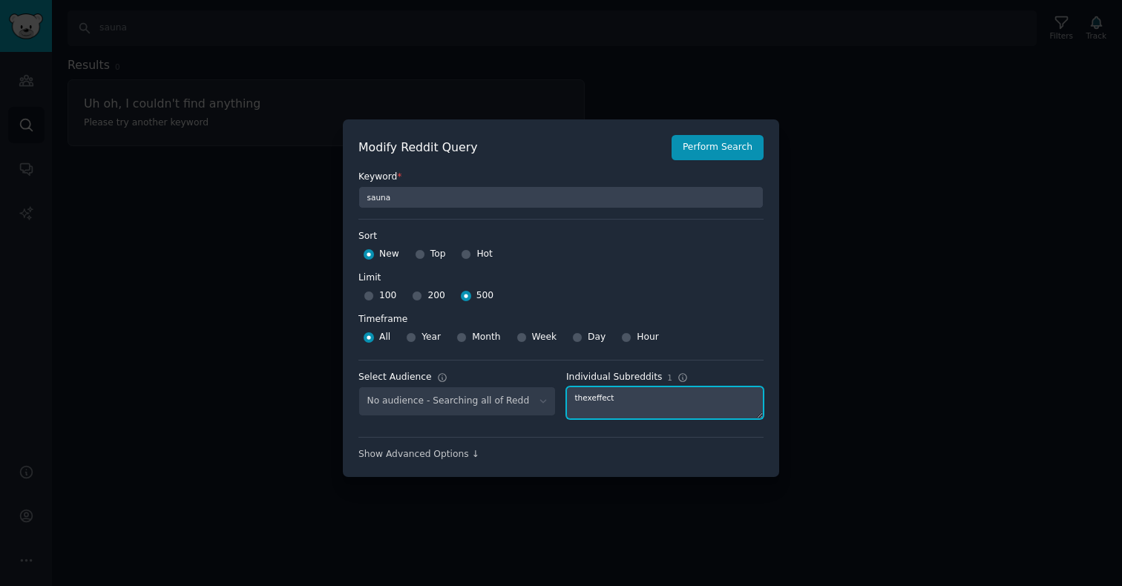
click at [593, 396] on textarea "thexeffect" at bounding box center [664, 403] width 197 height 33
type textarea "peterattia"
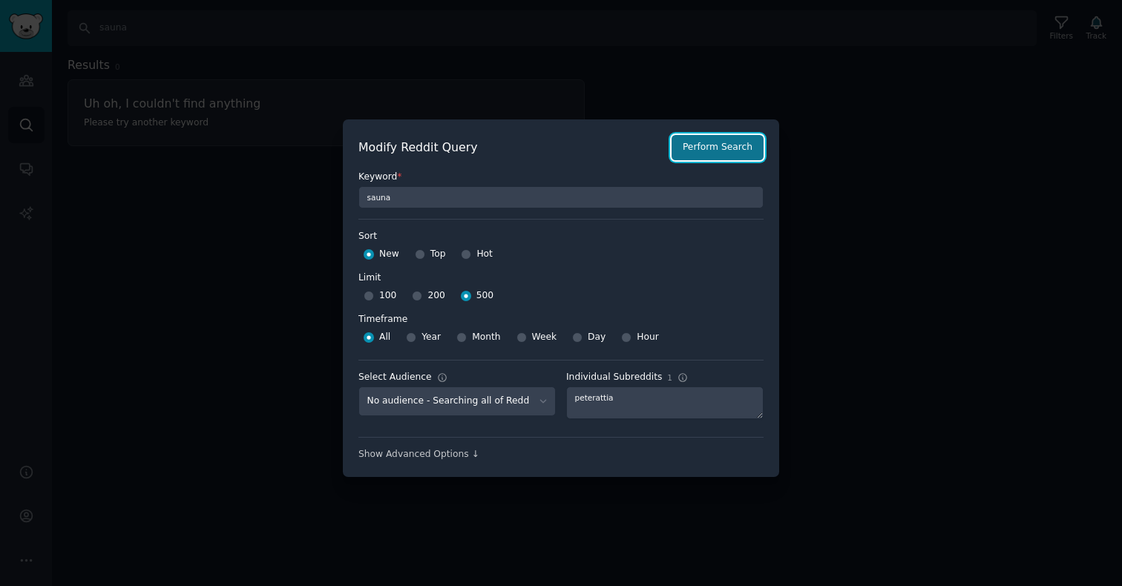
click at [698, 148] on button "Perform Search" at bounding box center [718, 147] width 92 height 25
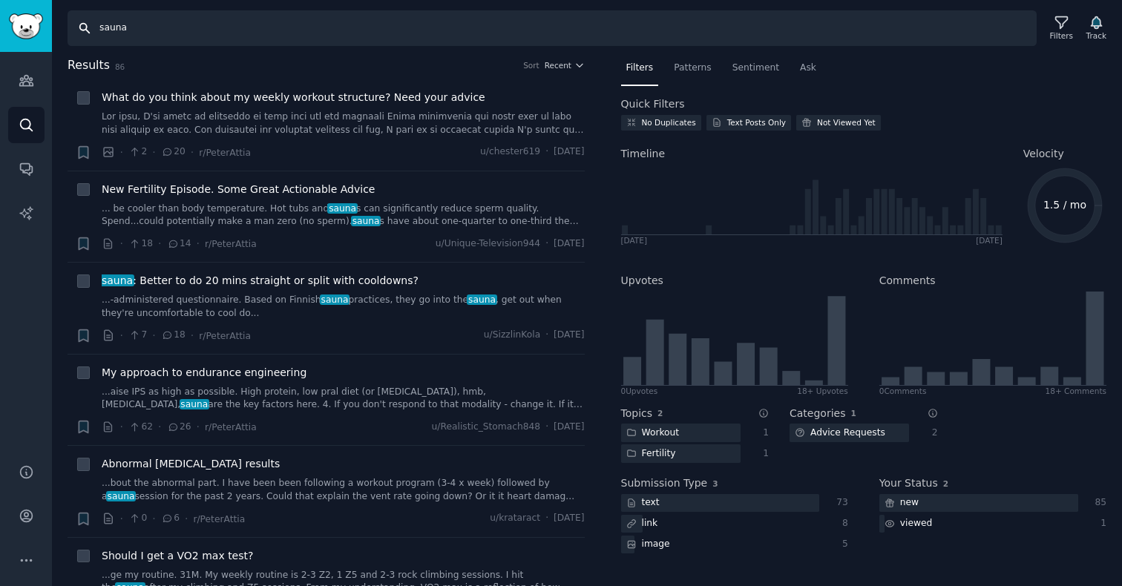
click at [141, 29] on input "sauna" at bounding box center [552, 28] width 969 height 36
type input "cold plunge"
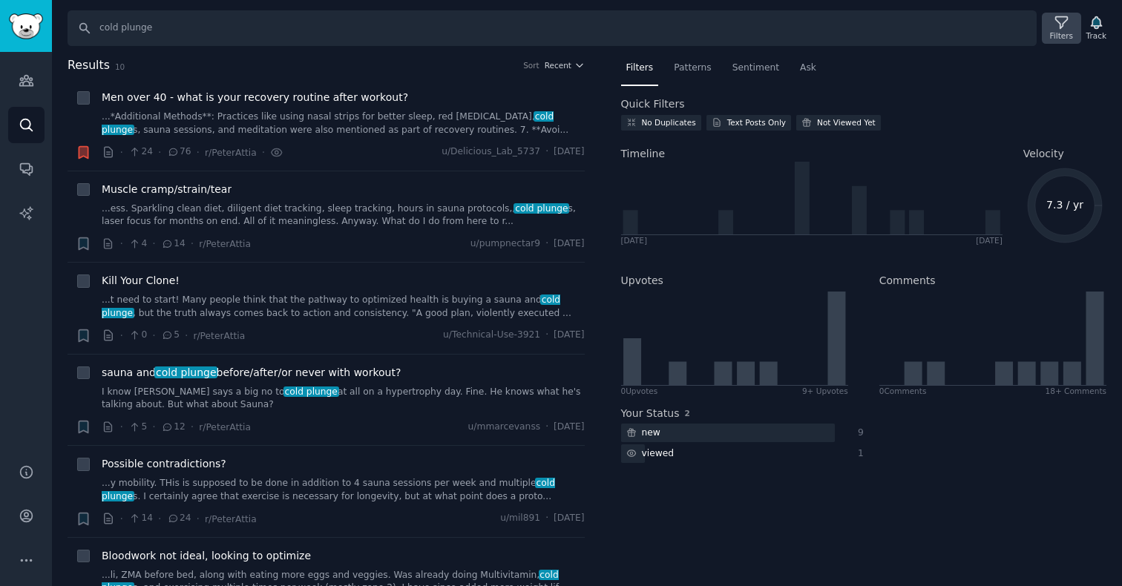
click at [1059, 31] on div "Filters" at bounding box center [1061, 35] width 23 height 10
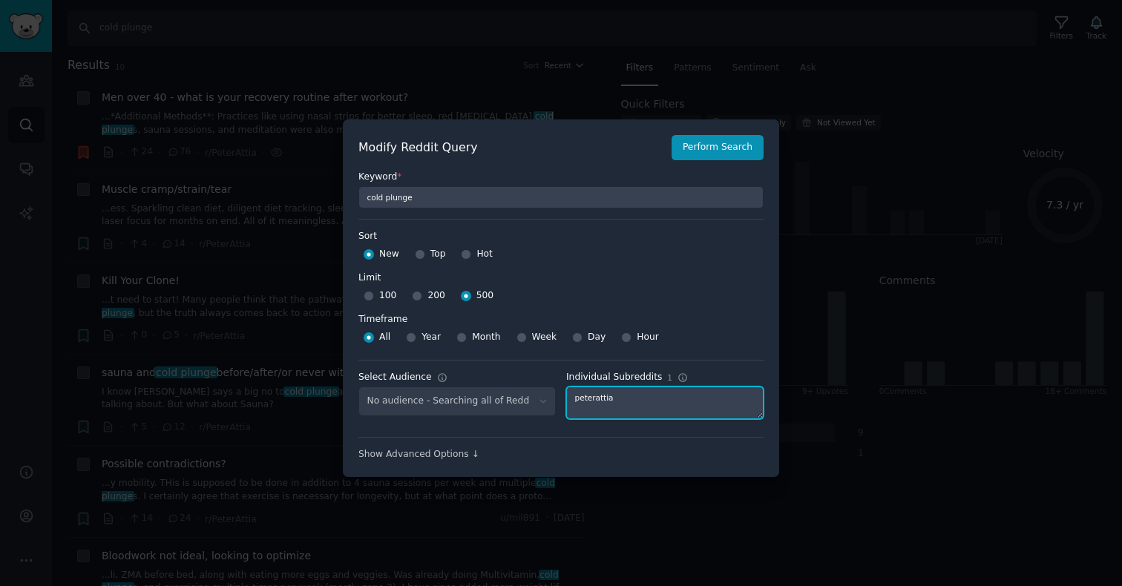
click at [621, 400] on textarea "peterattia" at bounding box center [664, 403] width 197 height 33
type textarea "immortalists"
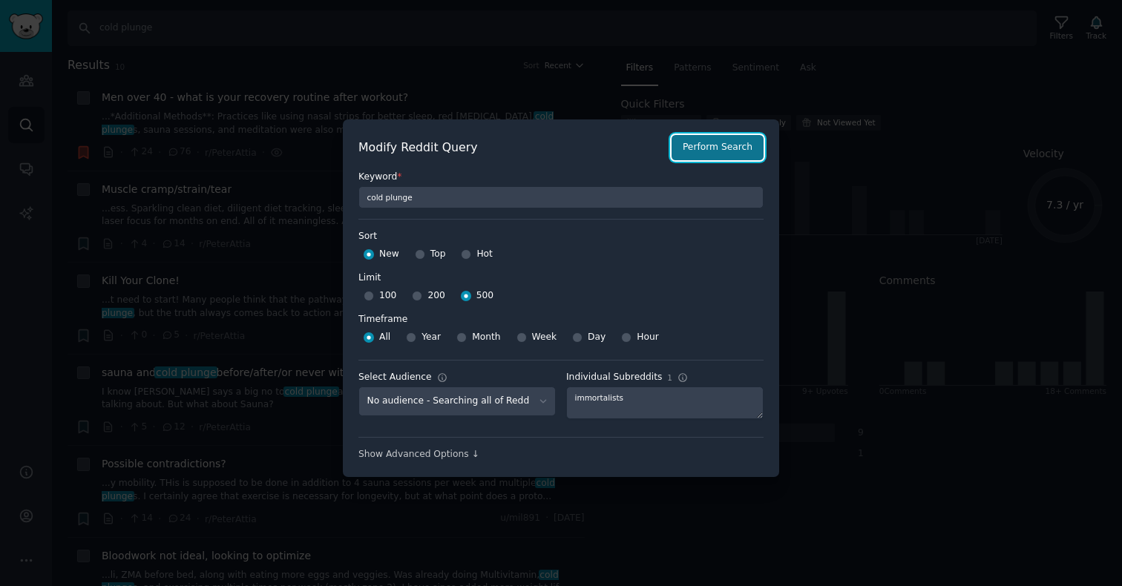
click at [697, 159] on button "Perform Search" at bounding box center [718, 147] width 92 height 25
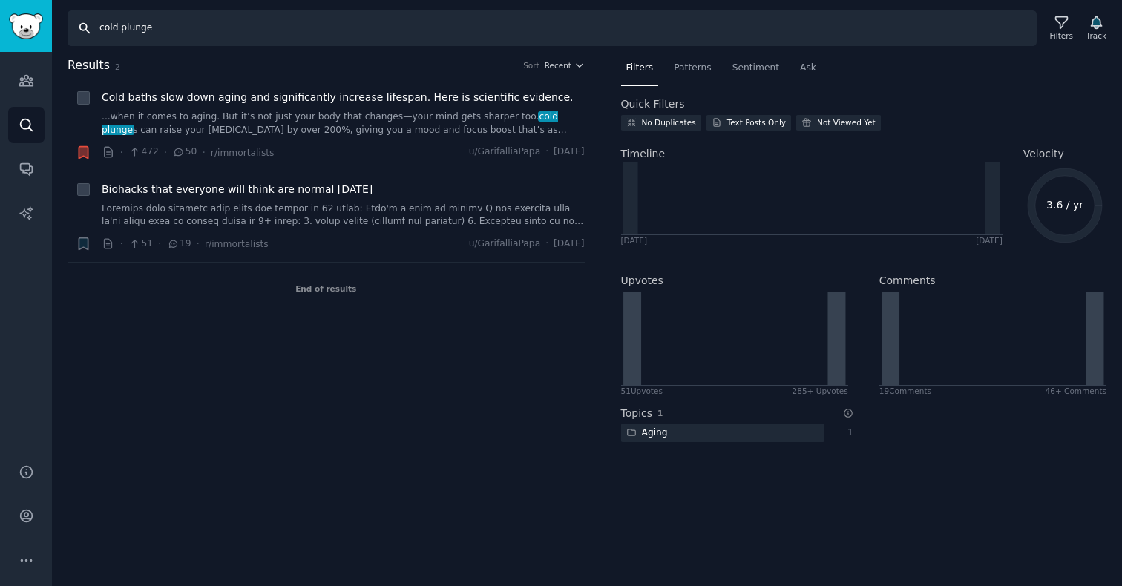
click at [131, 30] on input "cold plunge" at bounding box center [552, 28] width 969 height 36
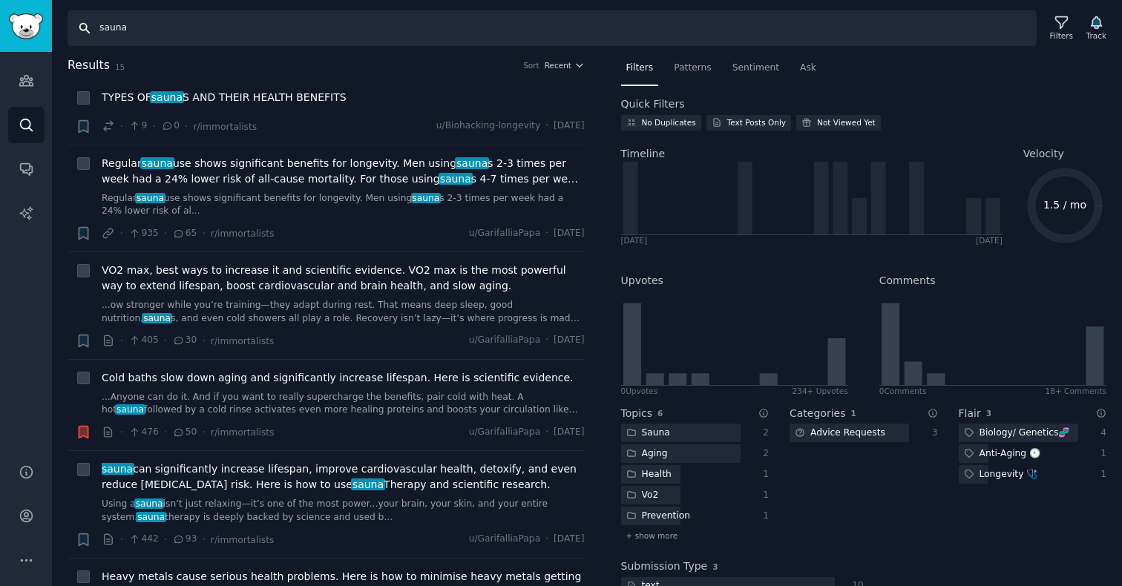
click at [120, 32] on input "sauna" at bounding box center [552, 28] width 969 height 36
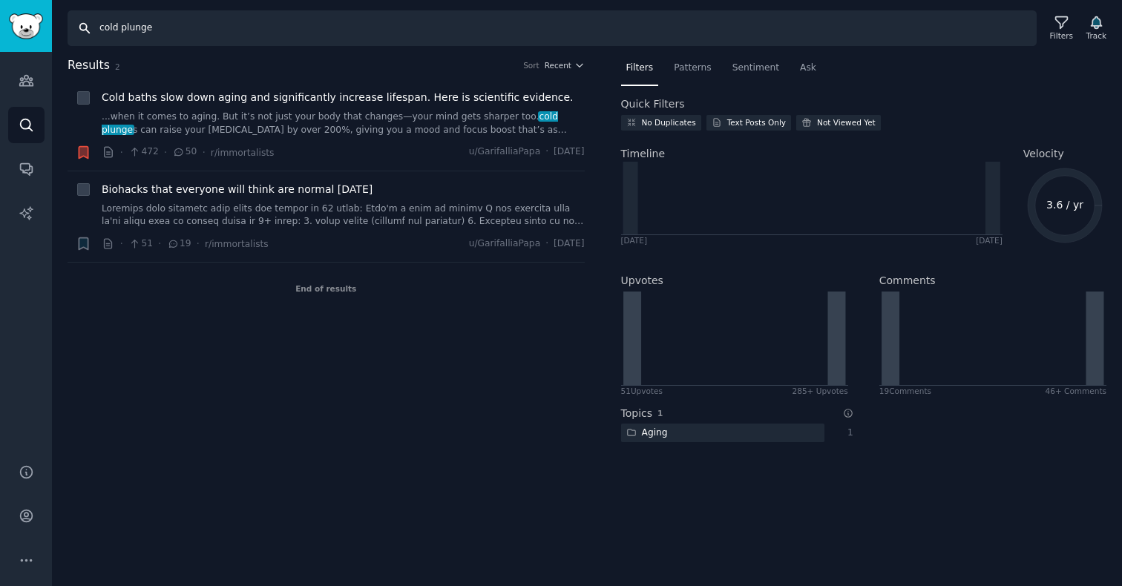
click at [131, 30] on input "cold plunge" at bounding box center [552, 28] width 969 height 36
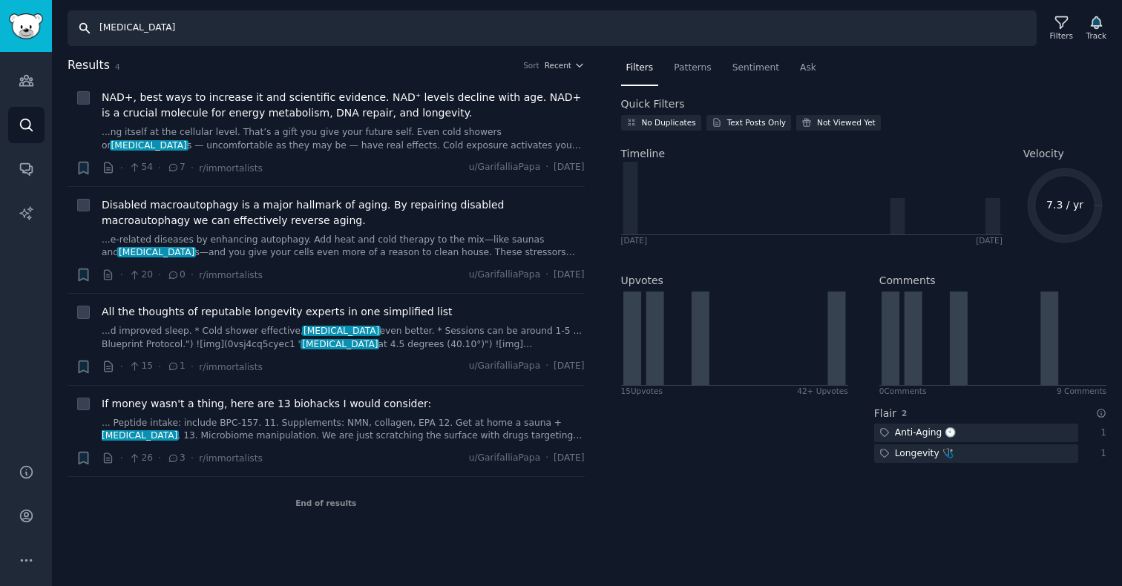
type input "cold plunge"
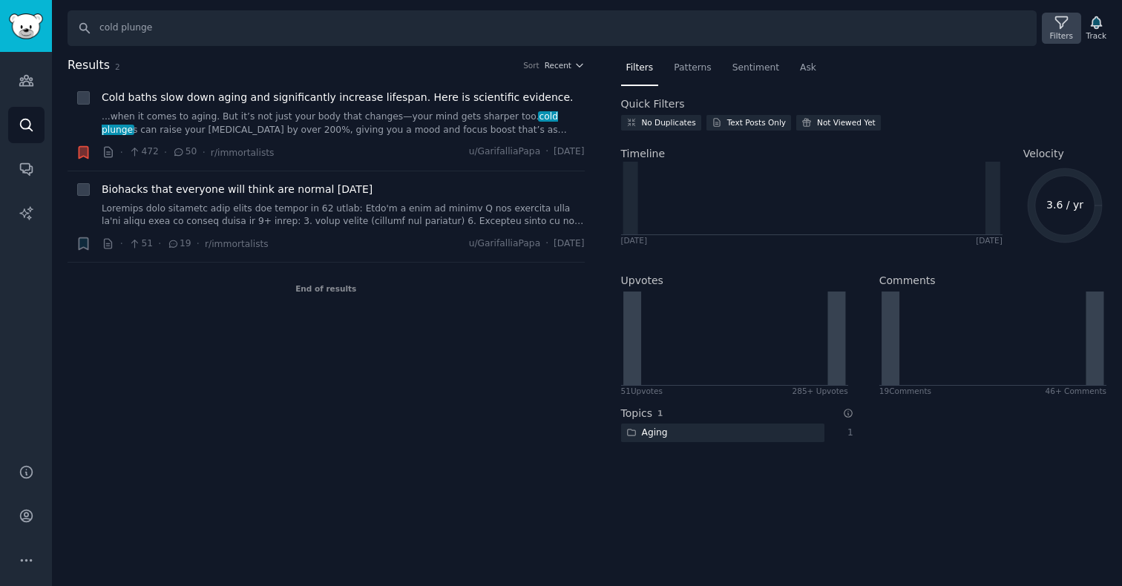
click at [1048, 30] on div "Filters" at bounding box center [1061, 28] width 39 height 31
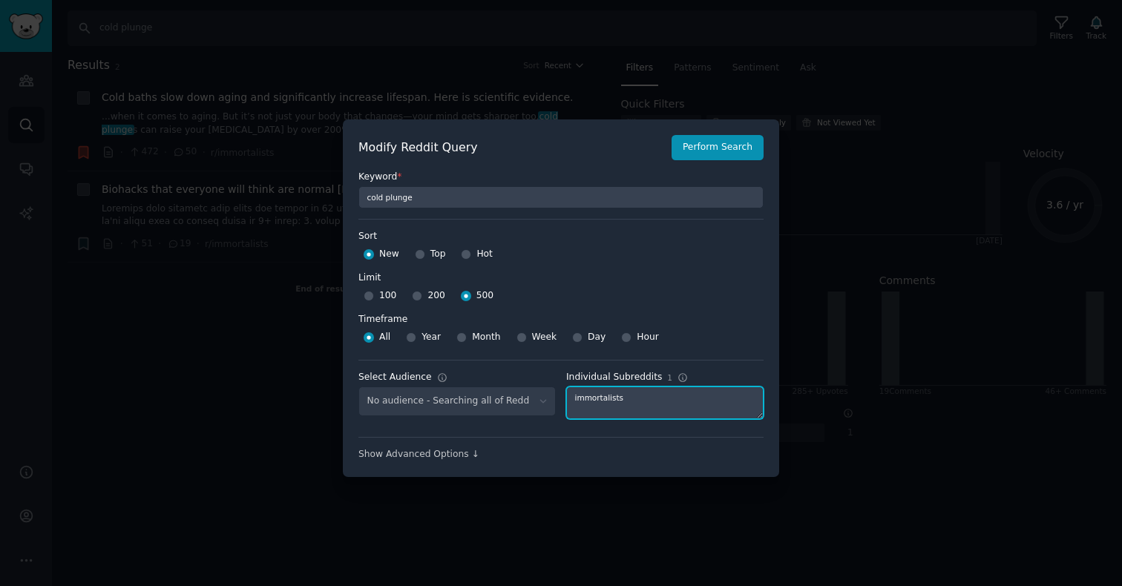
click at [613, 399] on textarea "immortalists" at bounding box center [664, 403] width 197 height 33
type textarea "yogaworkouts"
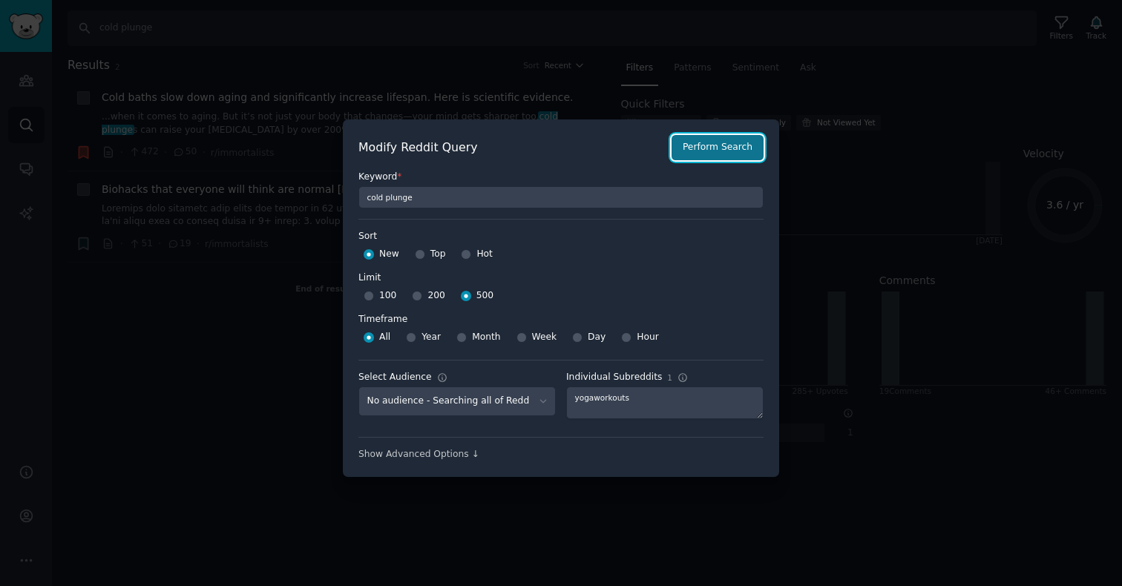
click at [703, 149] on button "Perform Search" at bounding box center [718, 147] width 92 height 25
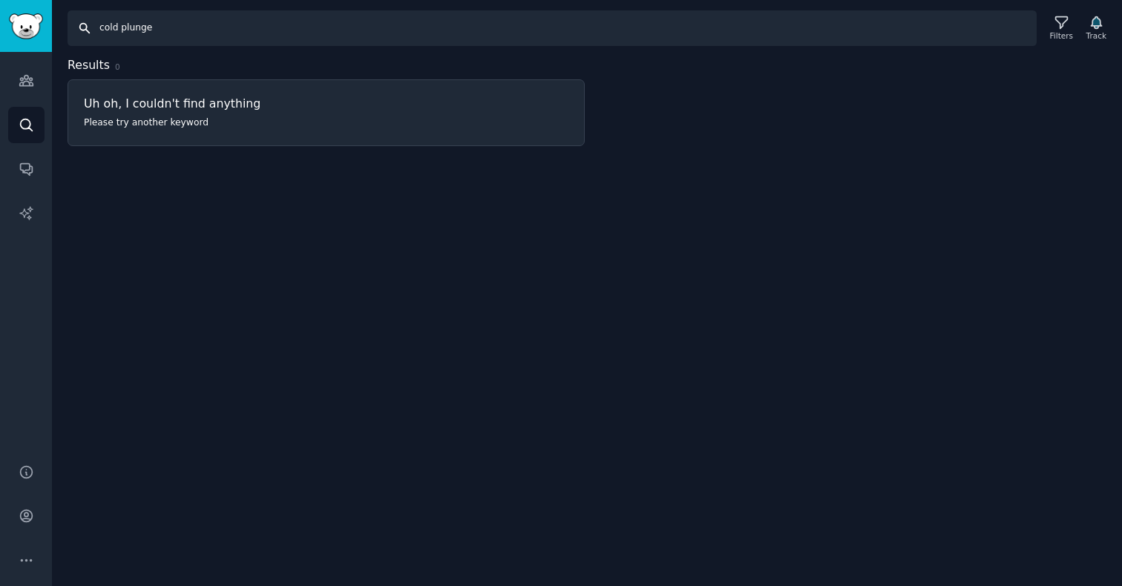
click at [161, 32] on input "cold plunge" at bounding box center [552, 28] width 969 height 36
type input "sauna"
click at [1056, 28] on icon at bounding box center [1062, 23] width 16 height 16
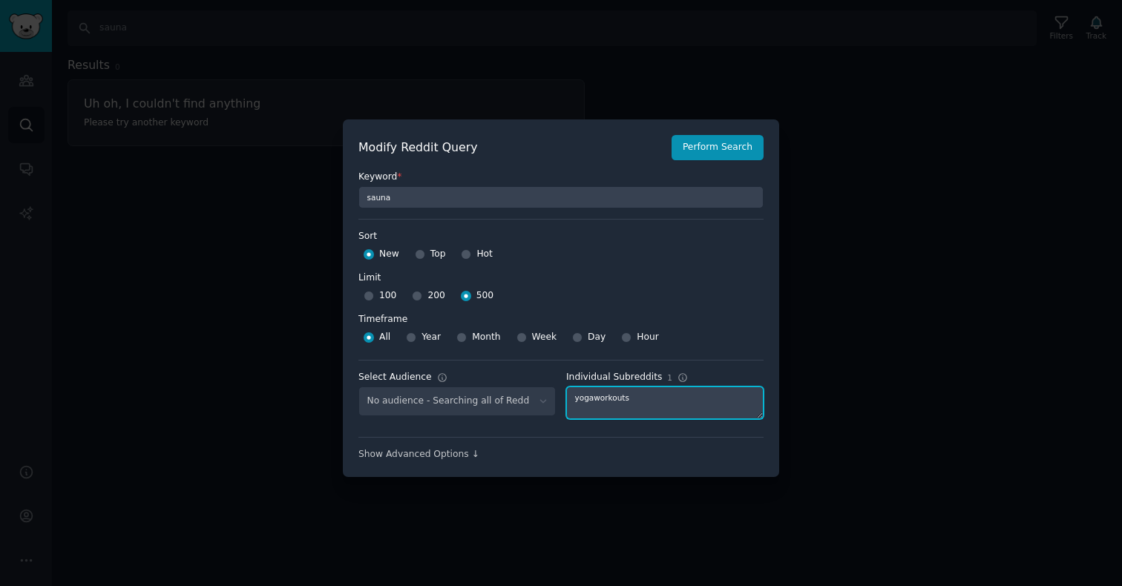
click at [662, 396] on textarea "yogaworkouts" at bounding box center [664, 403] width 197 height 33
type textarea "yogateachers"
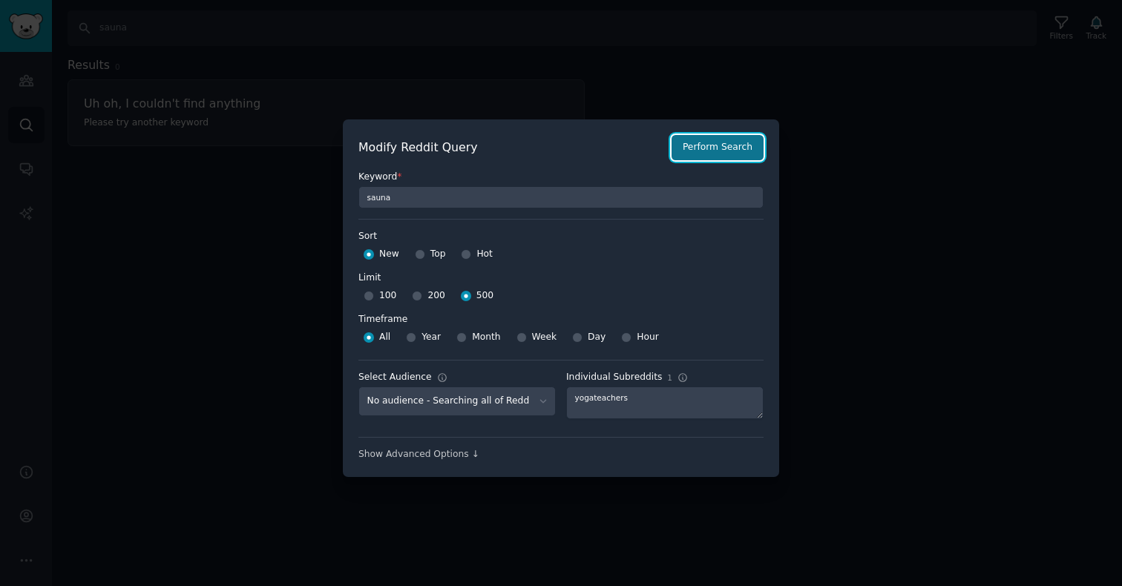
click at [713, 151] on button "Perform Search" at bounding box center [718, 147] width 92 height 25
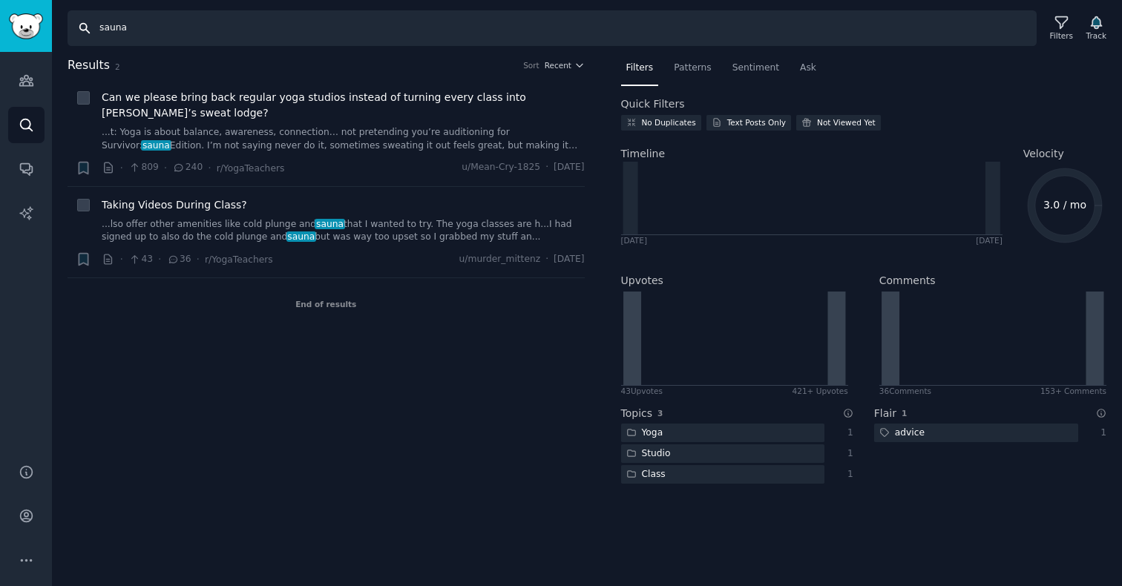
click at [111, 30] on input "sauna" at bounding box center [552, 28] width 969 height 36
type input "cold plunge"
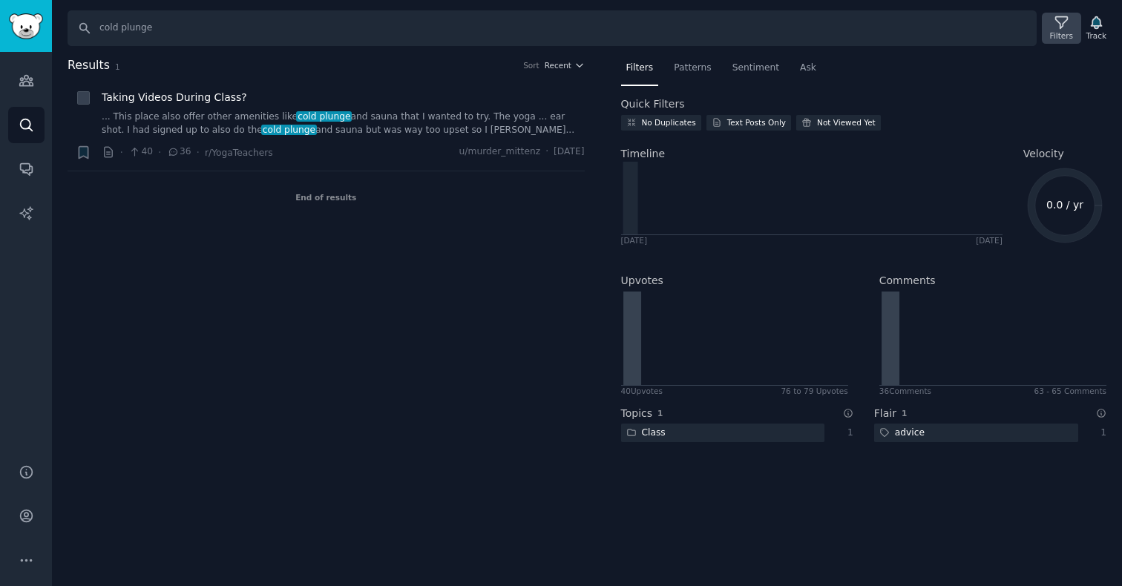
click at [1061, 27] on icon at bounding box center [1062, 23] width 12 height 12
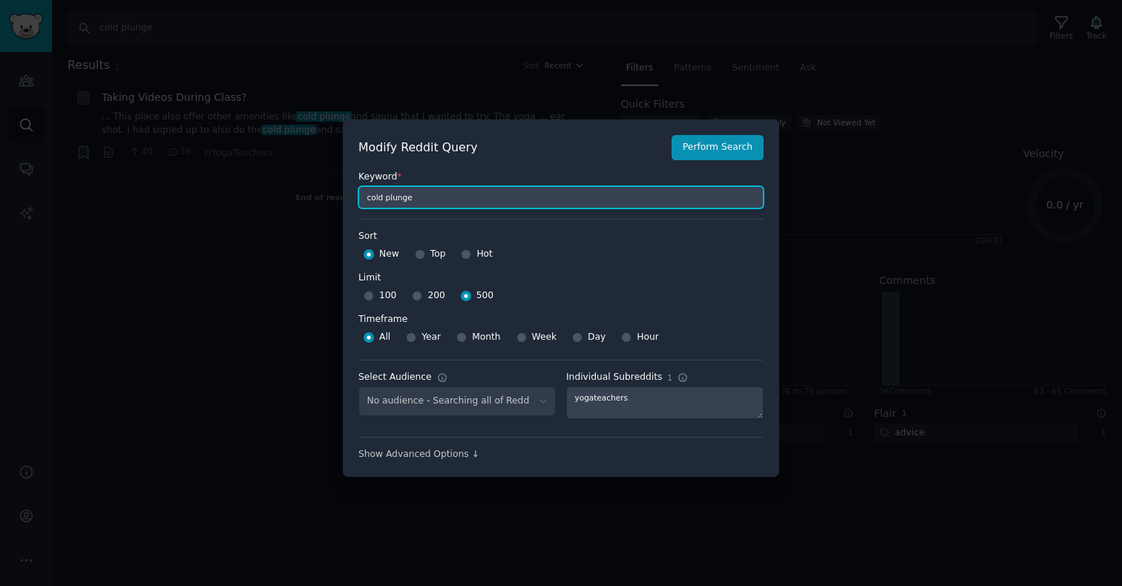
click at [606, 194] on input "cold plunge" at bounding box center [561, 197] width 405 height 22
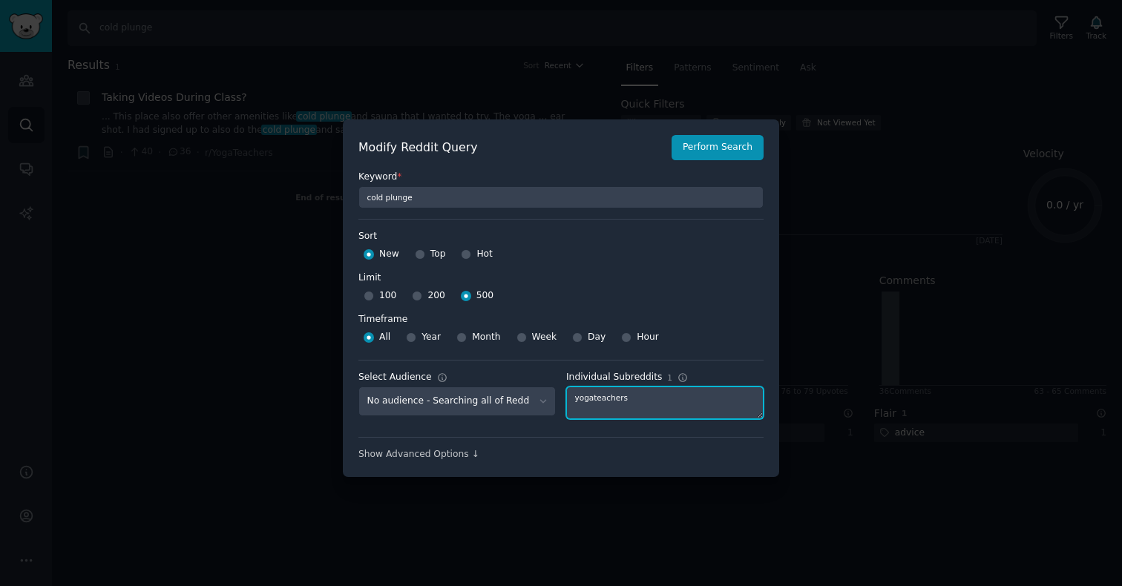
click at [594, 398] on textarea "yogateachers" at bounding box center [664, 403] width 197 height 33
type textarea "breathwork"
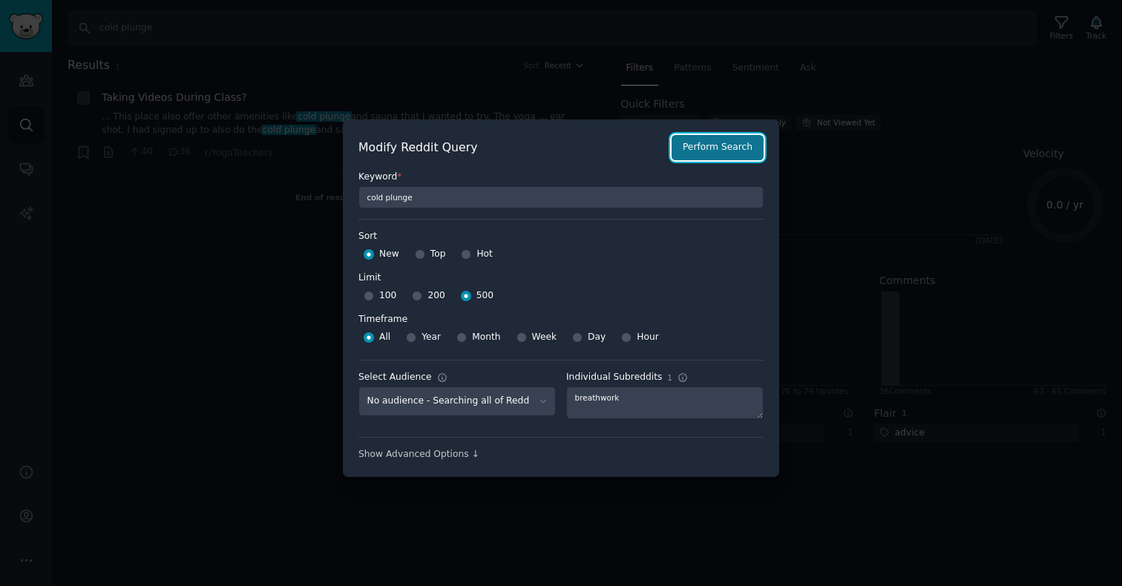
click at [719, 148] on button "Perform Search" at bounding box center [718, 147] width 92 height 25
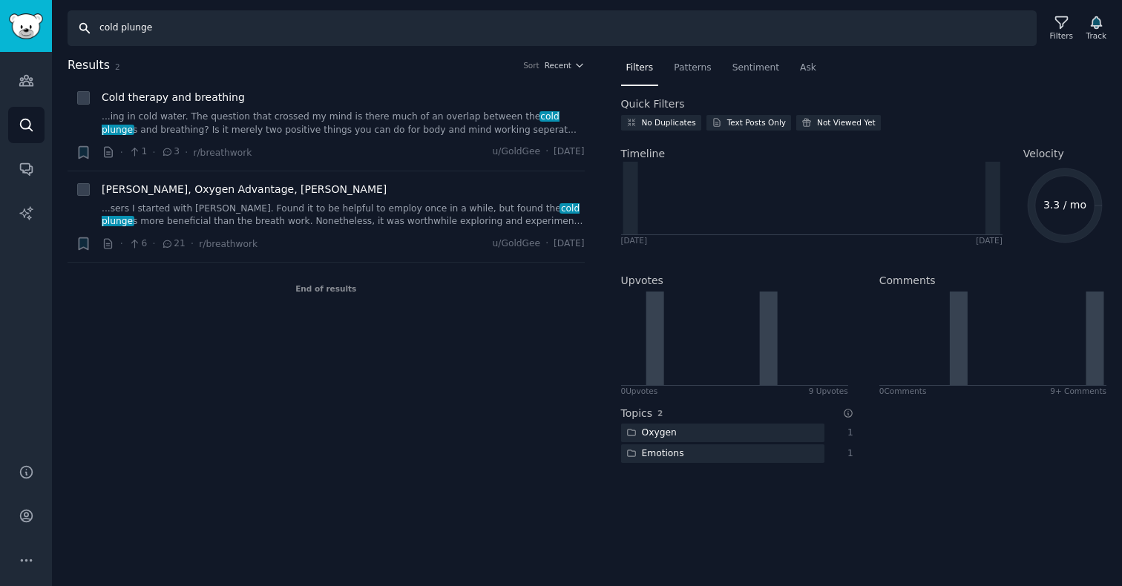
click at [162, 20] on input "cold plunge" at bounding box center [552, 28] width 969 height 36
type input "sauna"
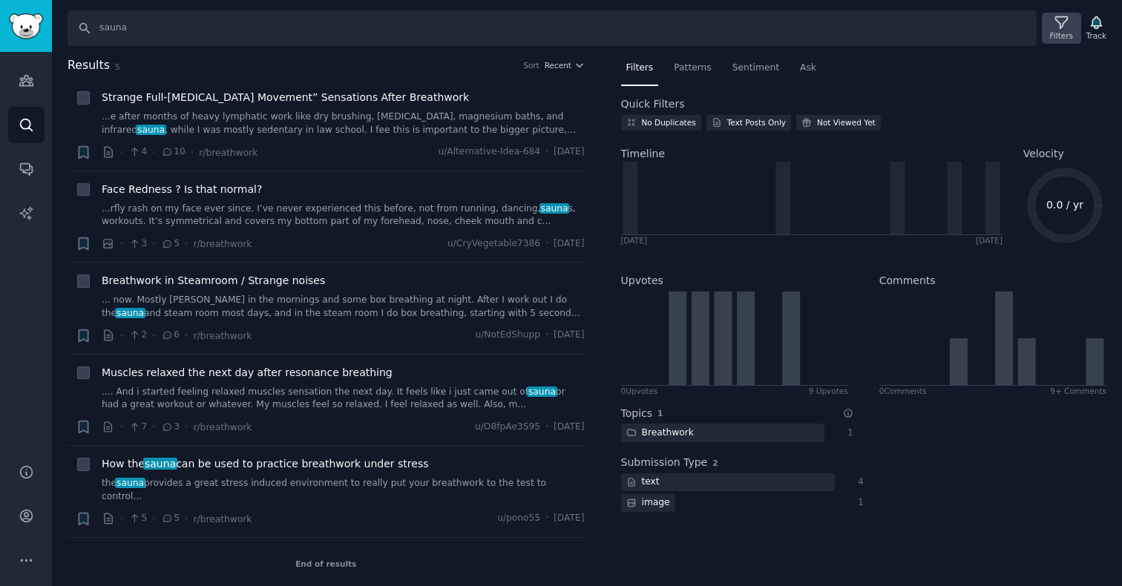
click at [1058, 28] on icon at bounding box center [1062, 23] width 16 height 16
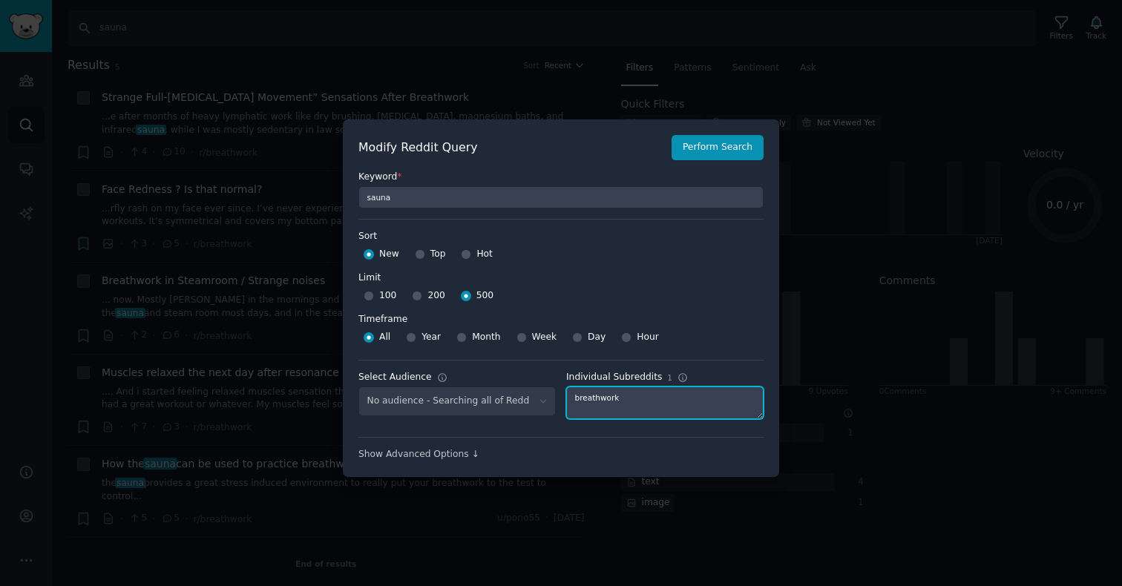
click at [609, 404] on textarea "breathwork" at bounding box center [664, 403] width 197 height 33
type textarea "r"
type textarea "travel"
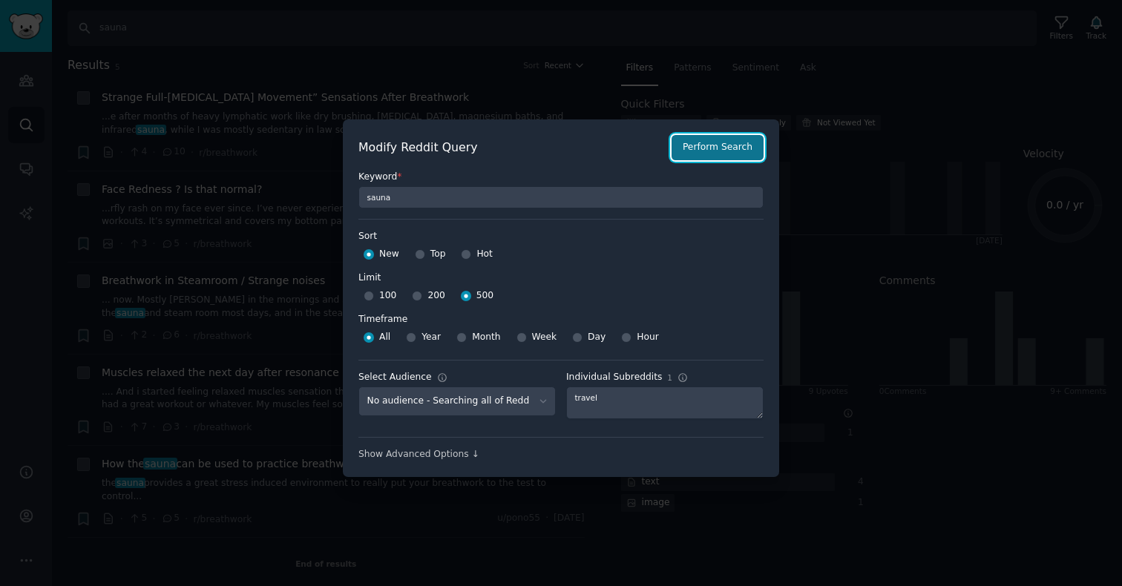
click at [708, 150] on button "Perform Search" at bounding box center [718, 147] width 92 height 25
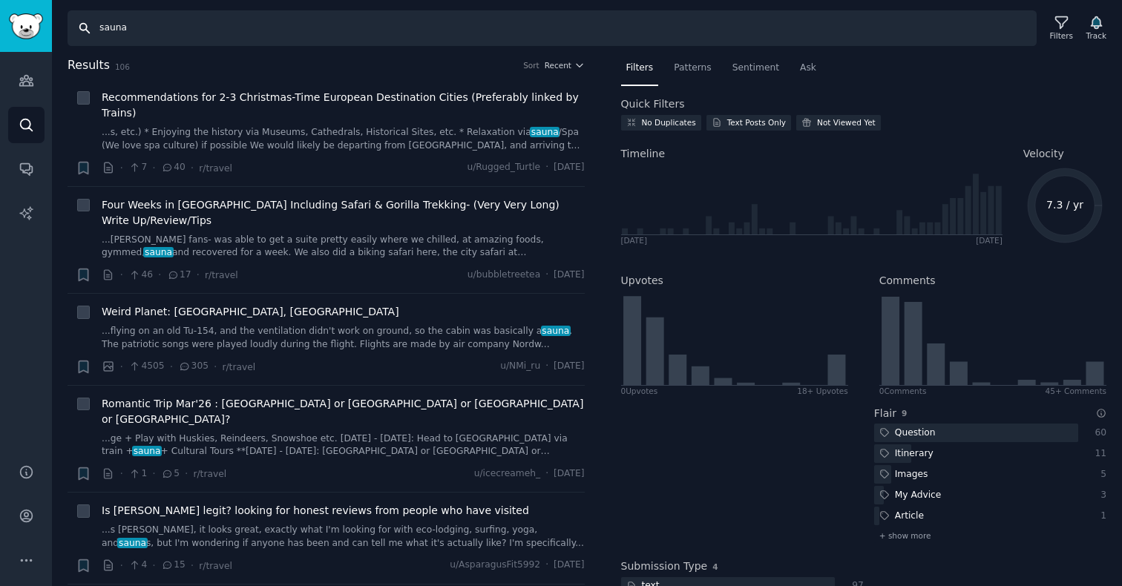
click at [109, 30] on input "sauna" at bounding box center [552, 28] width 969 height 36
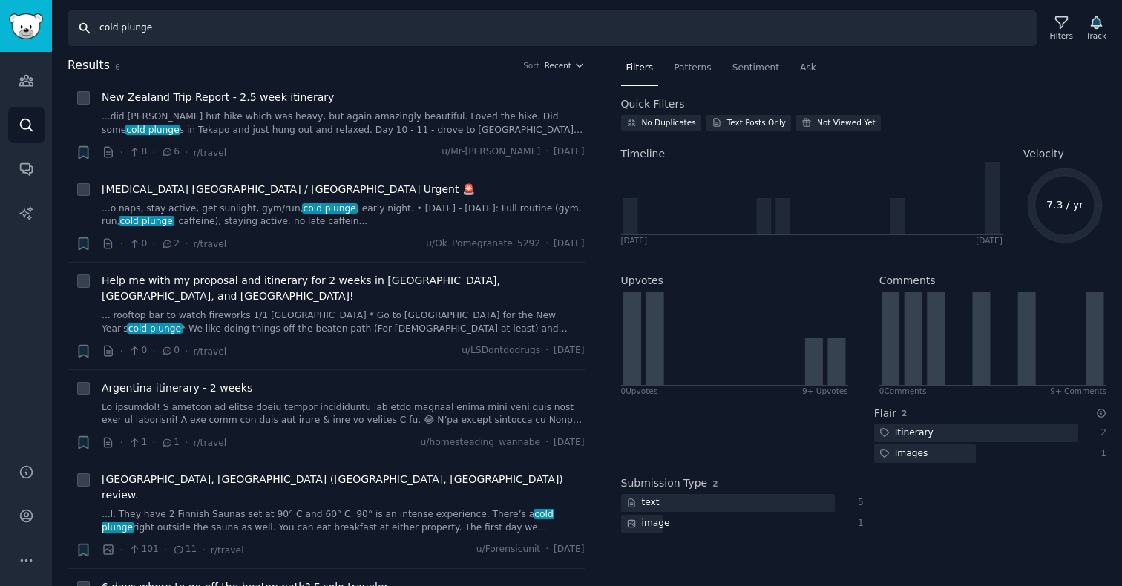
click at [147, 27] on input "cold plunge" at bounding box center [552, 28] width 969 height 36
type input "[MEDICAL_DATA]"
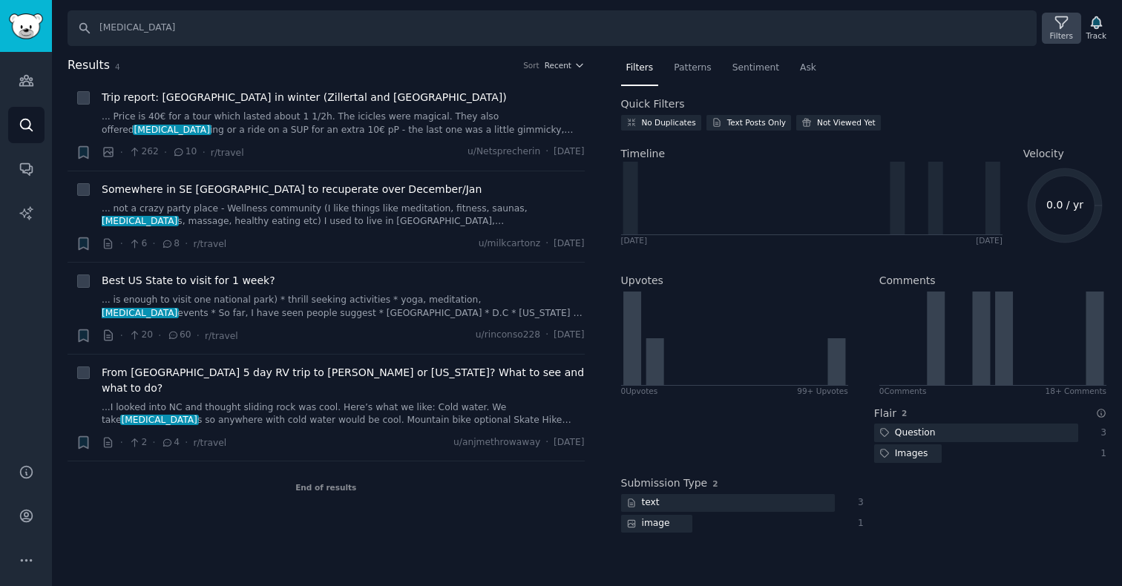
click at [1061, 33] on div "Filters" at bounding box center [1061, 35] width 23 height 10
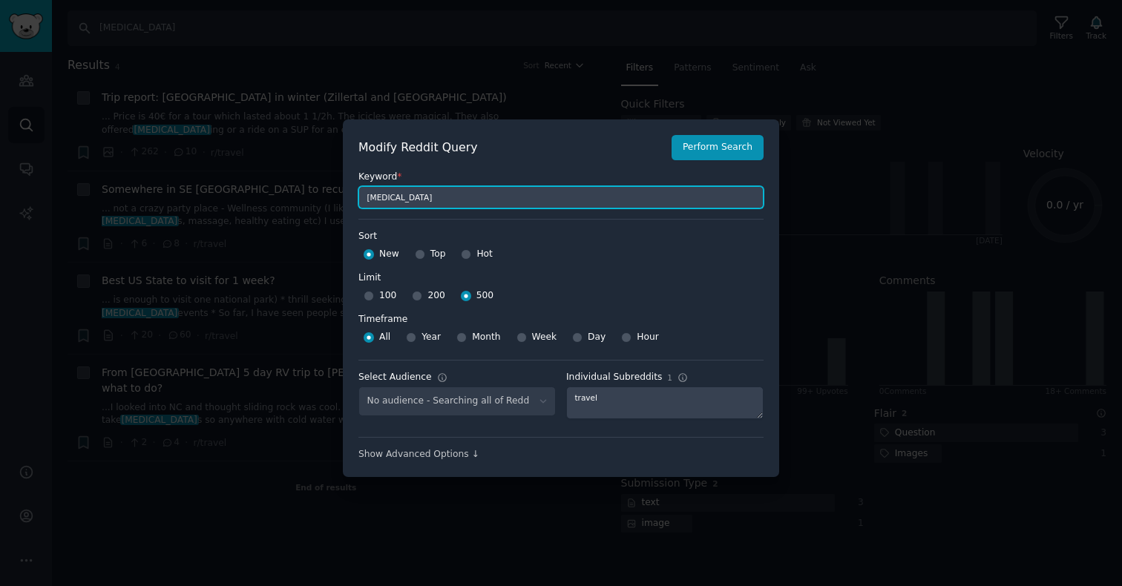
click at [491, 200] on input "[MEDICAL_DATA]" at bounding box center [561, 197] width 405 height 22
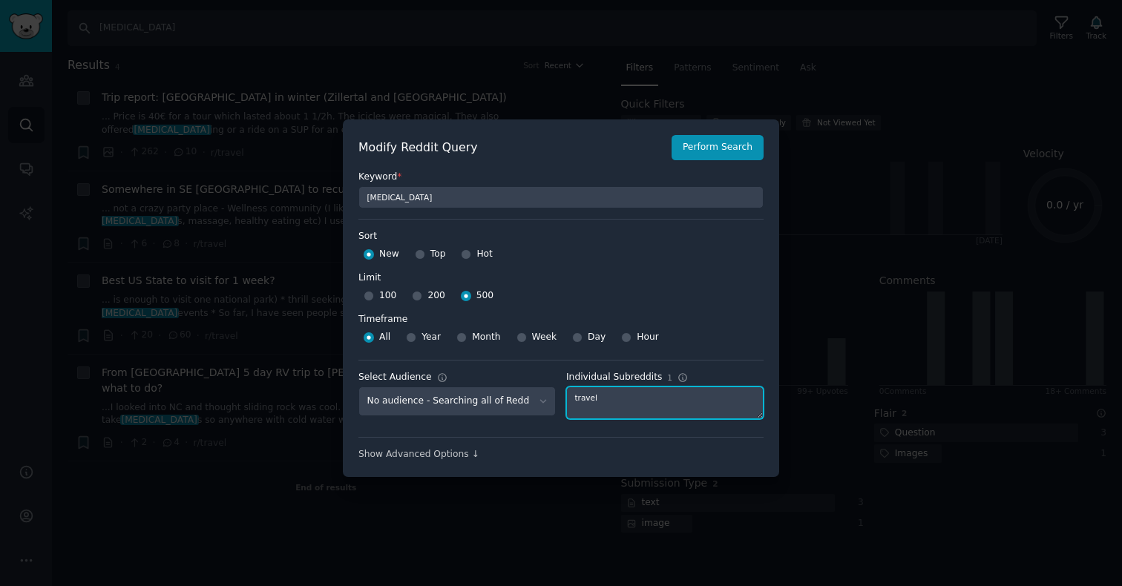
click at [595, 403] on textarea "travel" at bounding box center [664, 403] width 197 height 33
type textarea "japantravel"
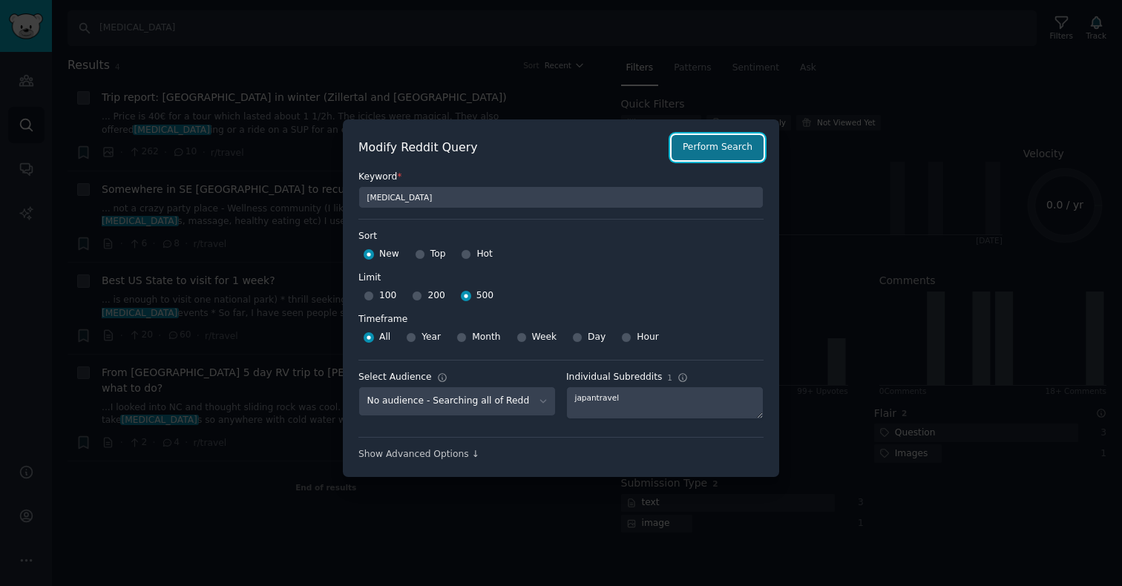
click at [700, 160] on button "Perform Search" at bounding box center [718, 147] width 92 height 25
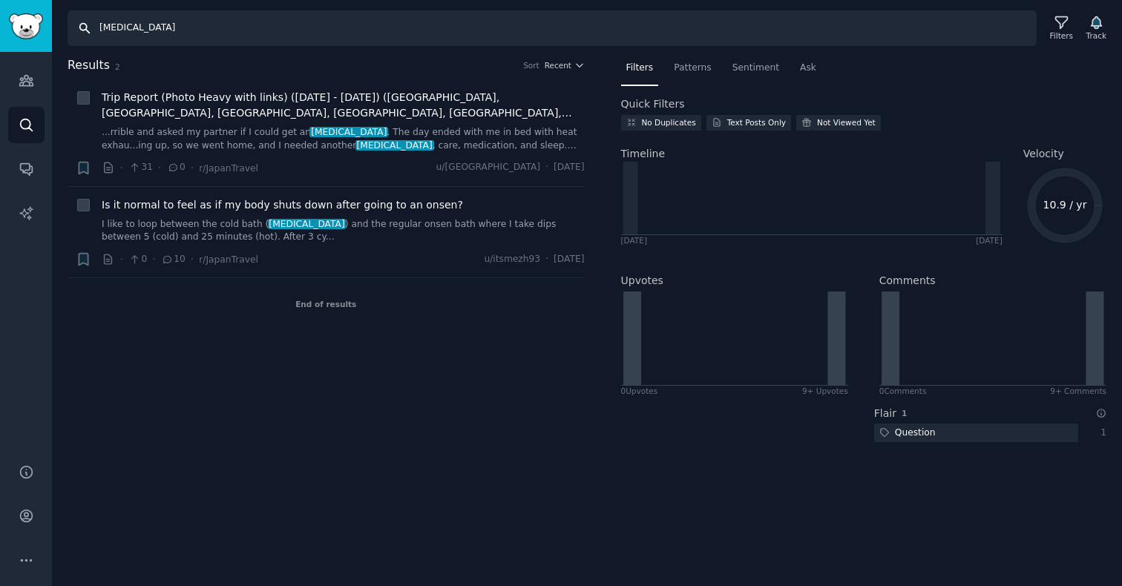
click at [124, 29] on input "[MEDICAL_DATA]" at bounding box center [552, 28] width 969 height 36
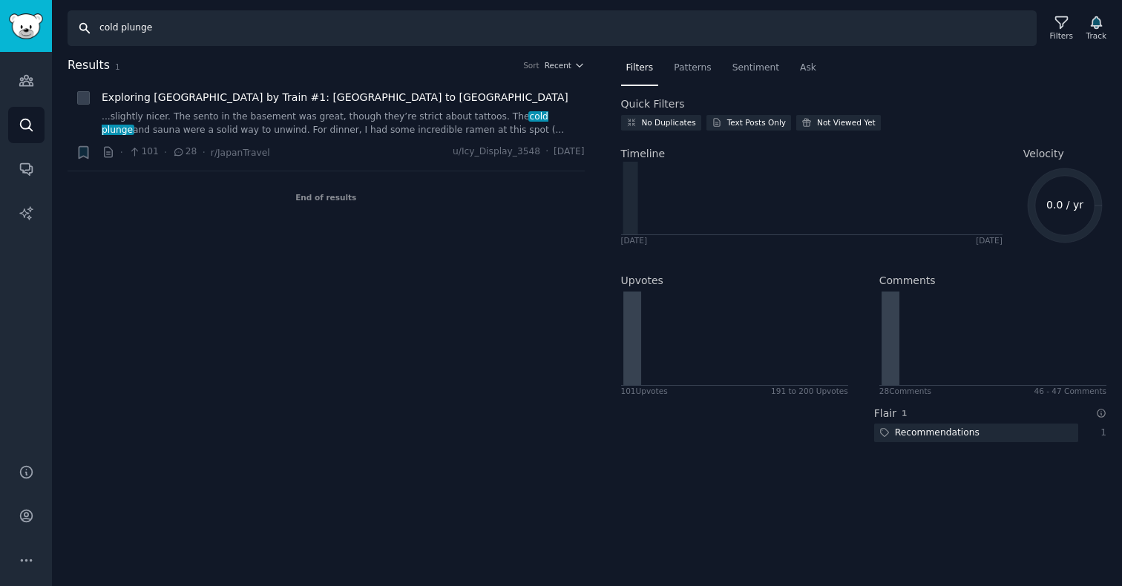
click at [154, 31] on input "cold plunge" at bounding box center [552, 28] width 969 height 36
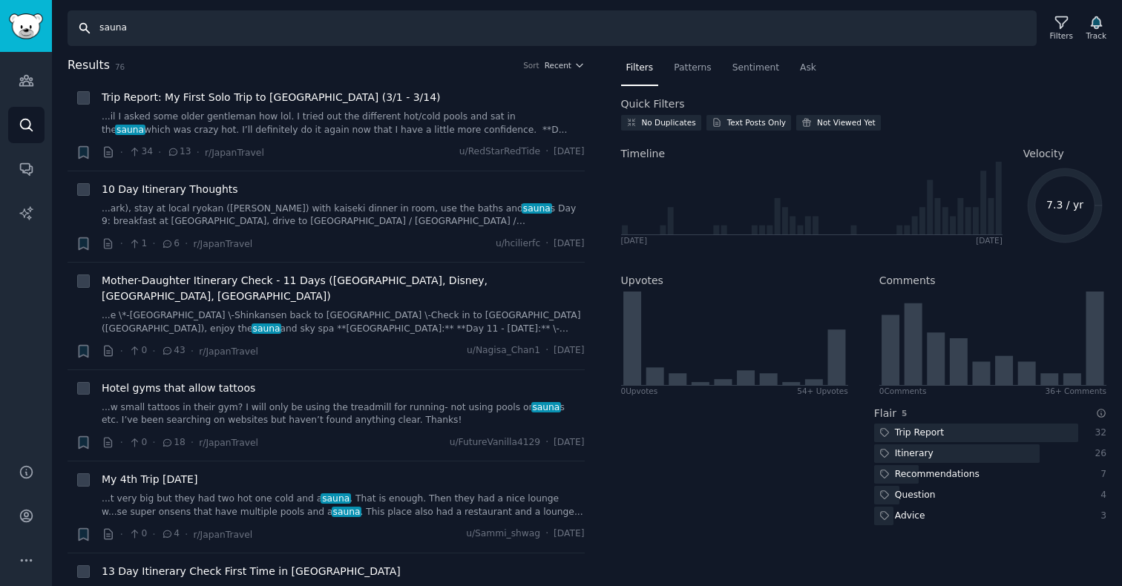
click at [143, 23] on input "sauna" at bounding box center [552, 28] width 969 height 36
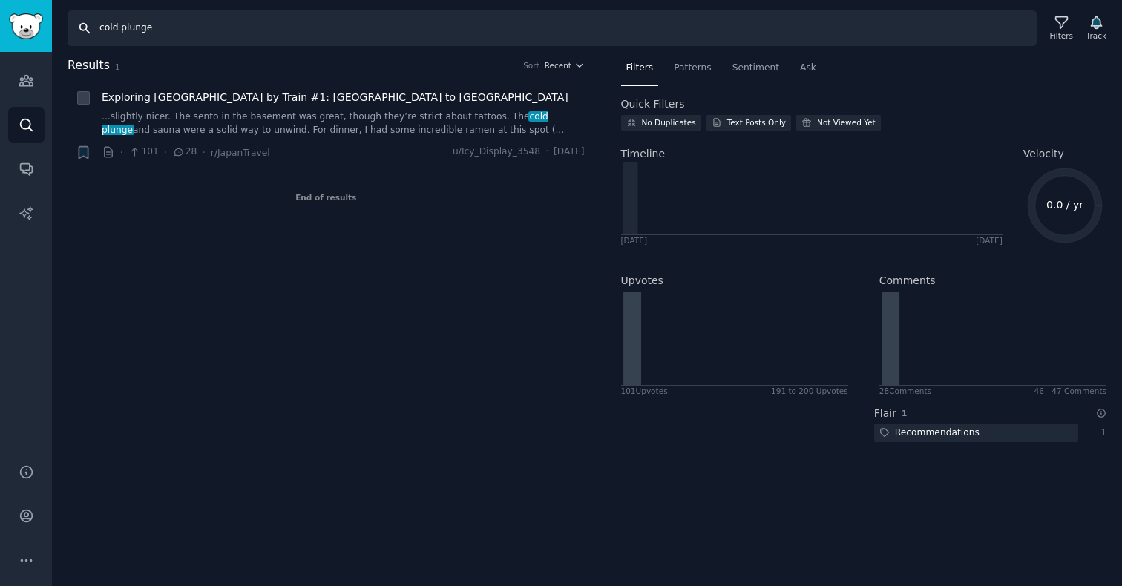
click at [151, 31] on input "cold plunge" at bounding box center [552, 28] width 969 height 36
type input "[MEDICAL_DATA]"
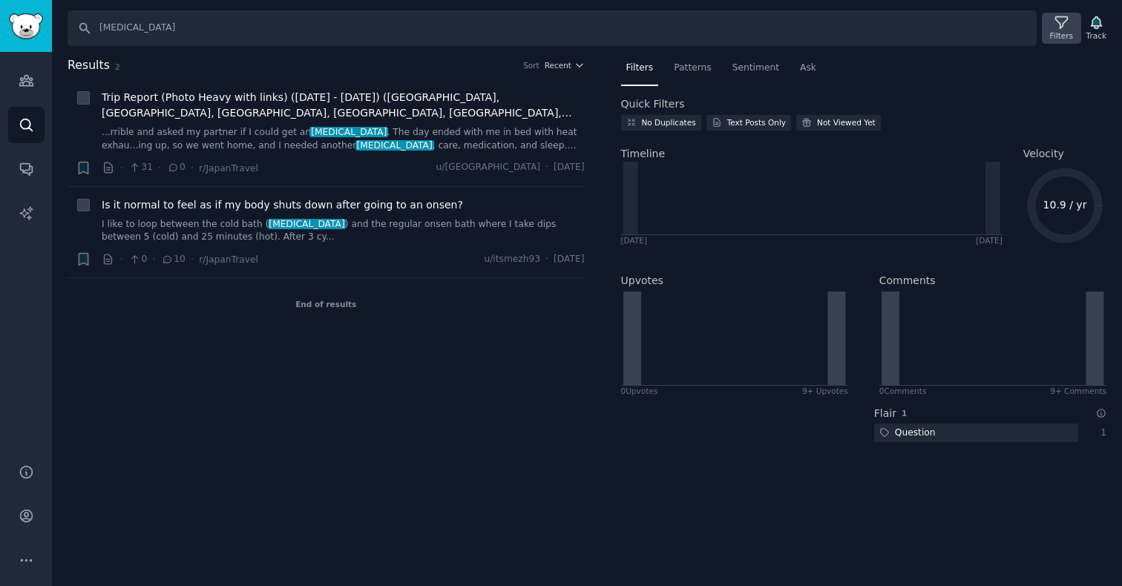
click at [1057, 38] on div "Filters" at bounding box center [1061, 35] width 23 height 10
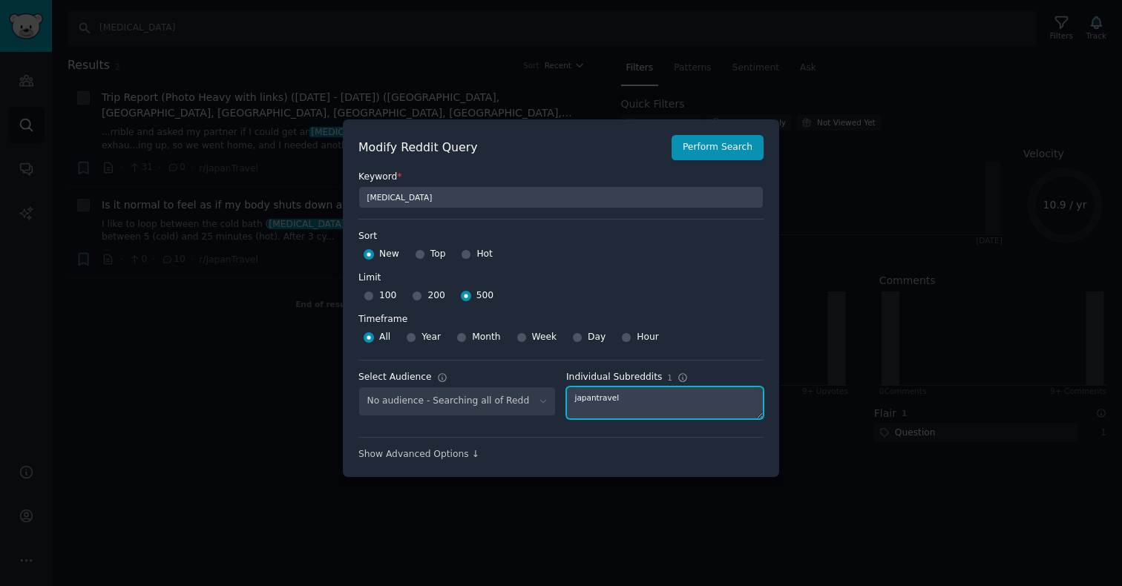
click at [615, 396] on textarea "japantravel" at bounding box center [664, 403] width 197 height 33
type textarea "cruise"
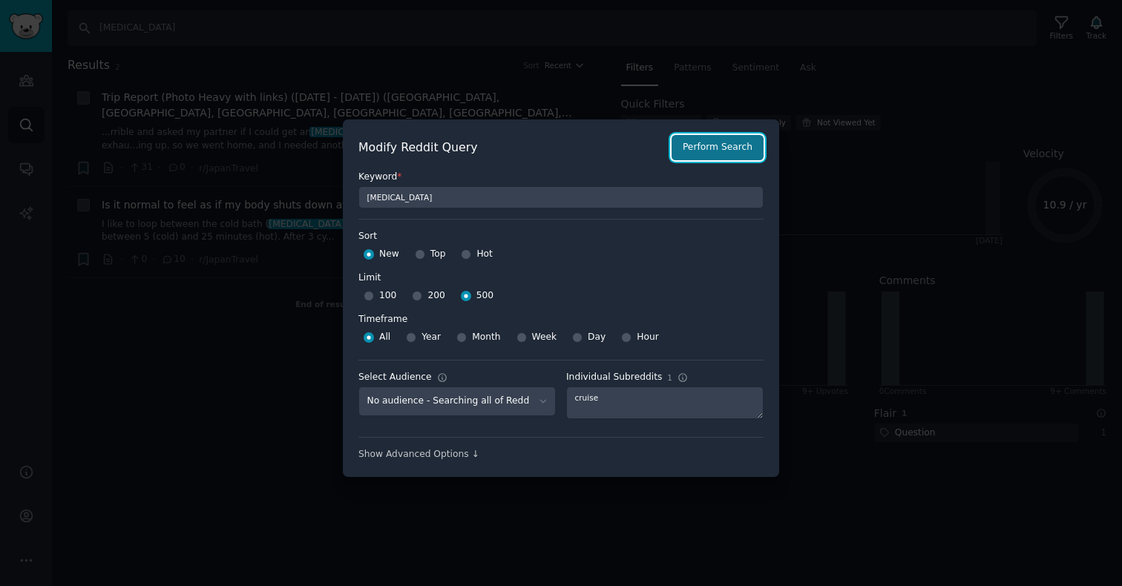
click at [715, 159] on button "Perform Search" at bounding box center [718, 147] width 92 height 25
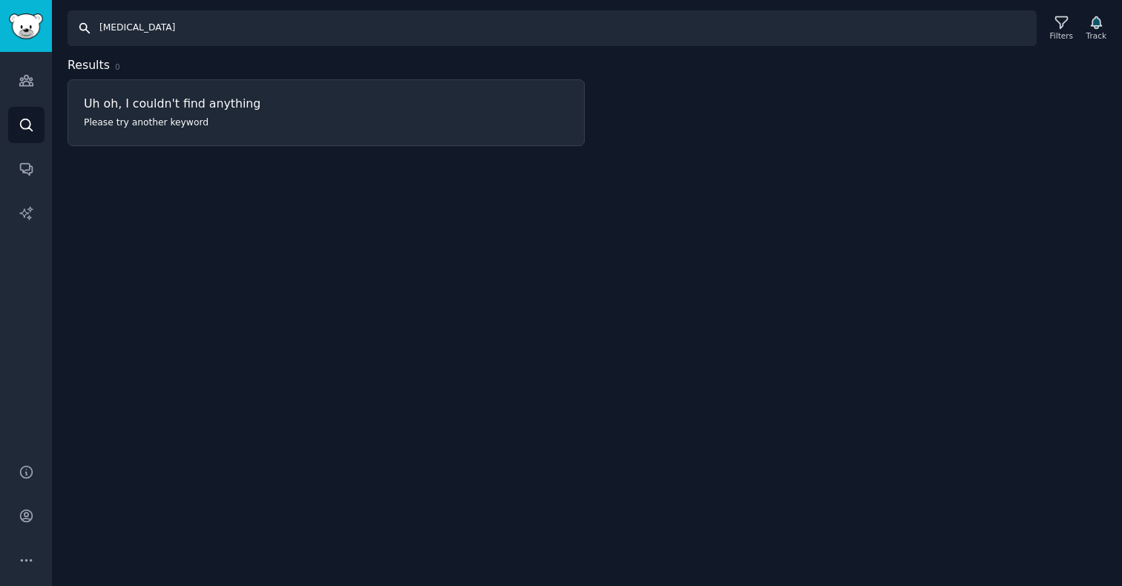
click at [149, 33] on input "[MEDICAL_DATA]" at bounding box center [552, 28] width 969 height 36
click at [145, 33] on input "[MEDICAL_DATA]" at bounding box center [552, 28] width 969 height 36
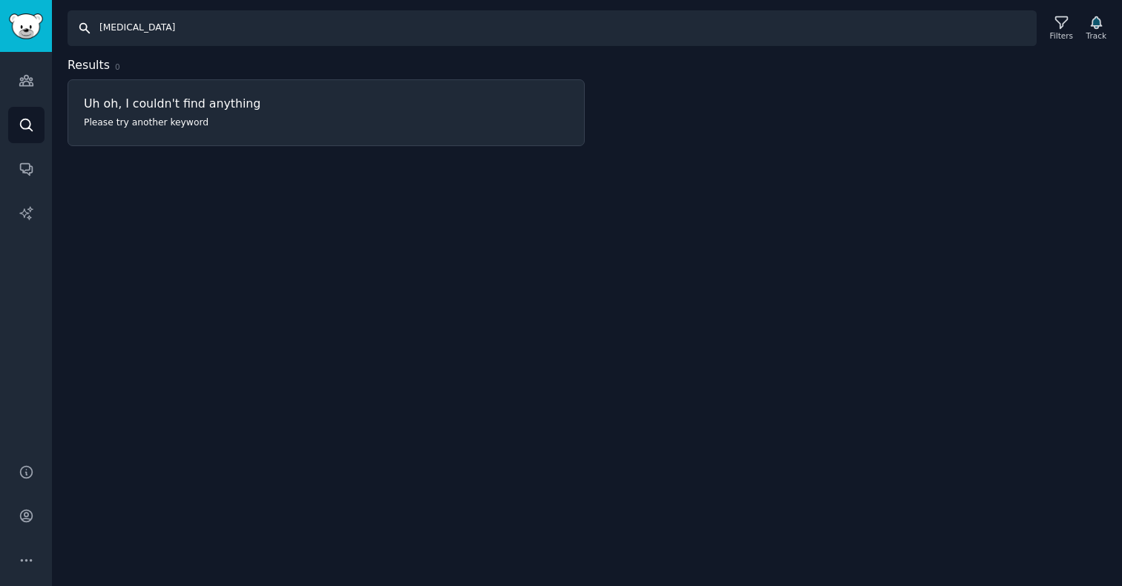
click at [145, 33] on input "[MEDICAL_DATA]" at bounding box center [552, 28] width 969 height 36
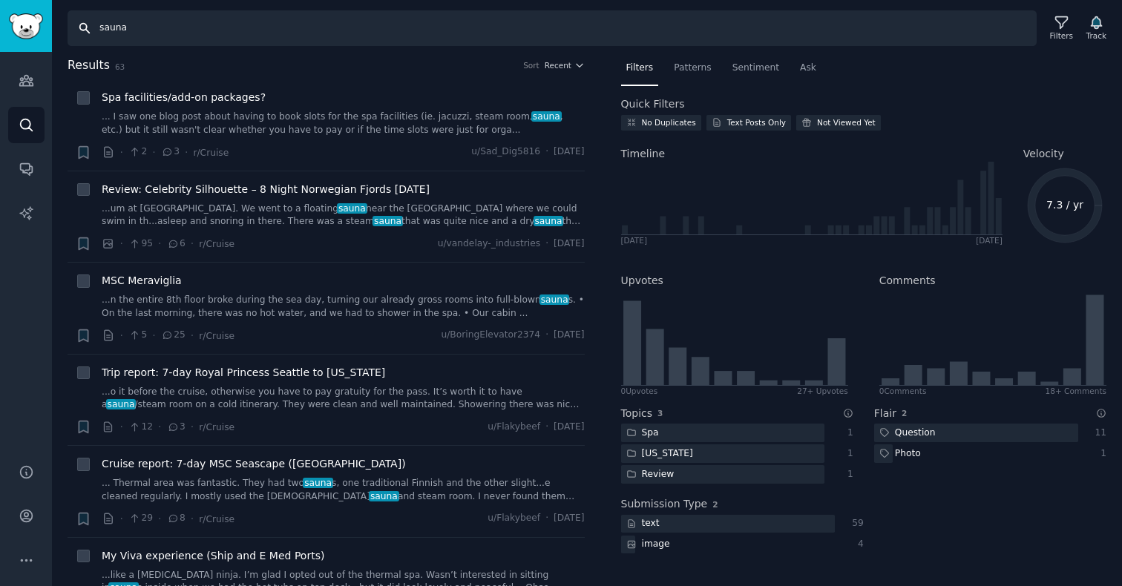
click at [140, 31] on input "sauna" at bounding box center [552, 28] width 969 height 36
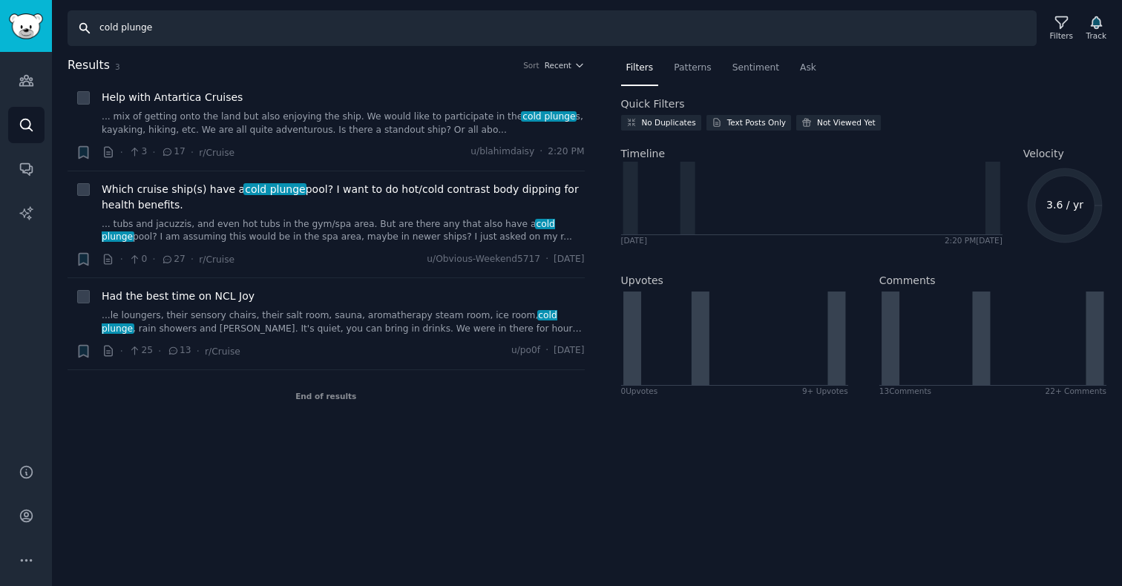
click at [124, 29] on input "cold plunge" at bounding box center [552, 28] width 969 height 36
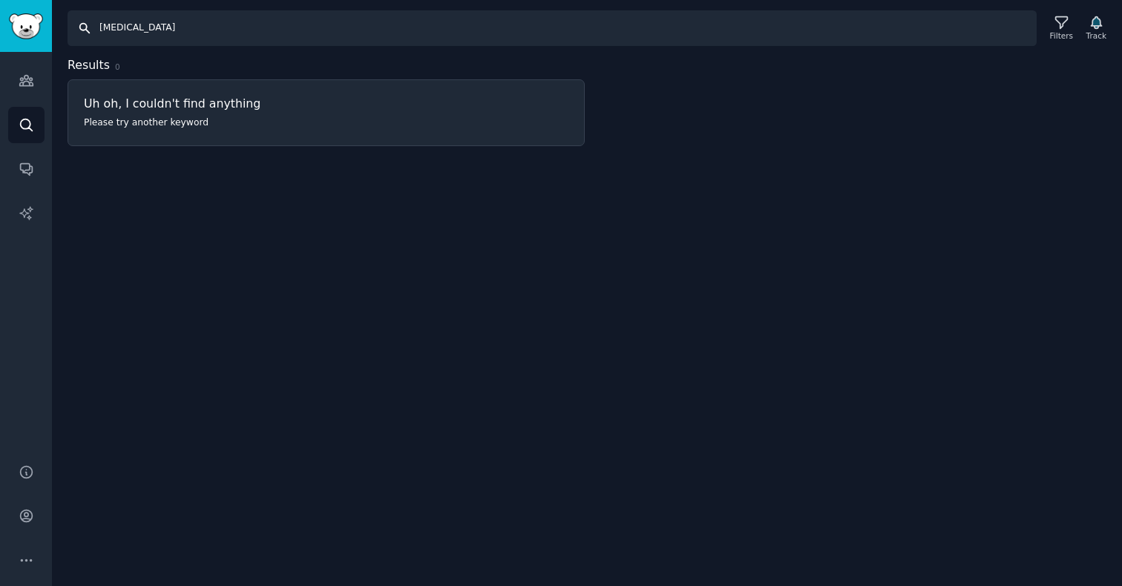
click at [157, 22] on input "[MEDICAL_DATA]" at bounding box center [552, 28] width 969 height 36
type input "airbnb"
click at [1069, 36] on div "Filters" at bounding box center [1061, 35] width 23 height 10
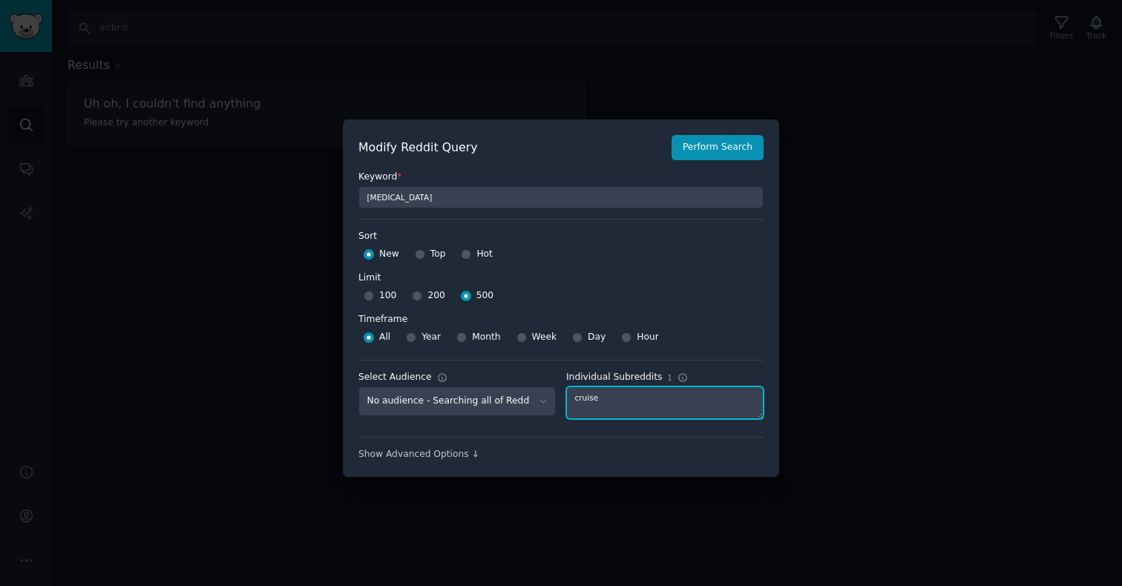
click at [609, 401] on textarea "cruise" at bounding box center [664, 403] width 197 height 33
type textarea "airbnb"
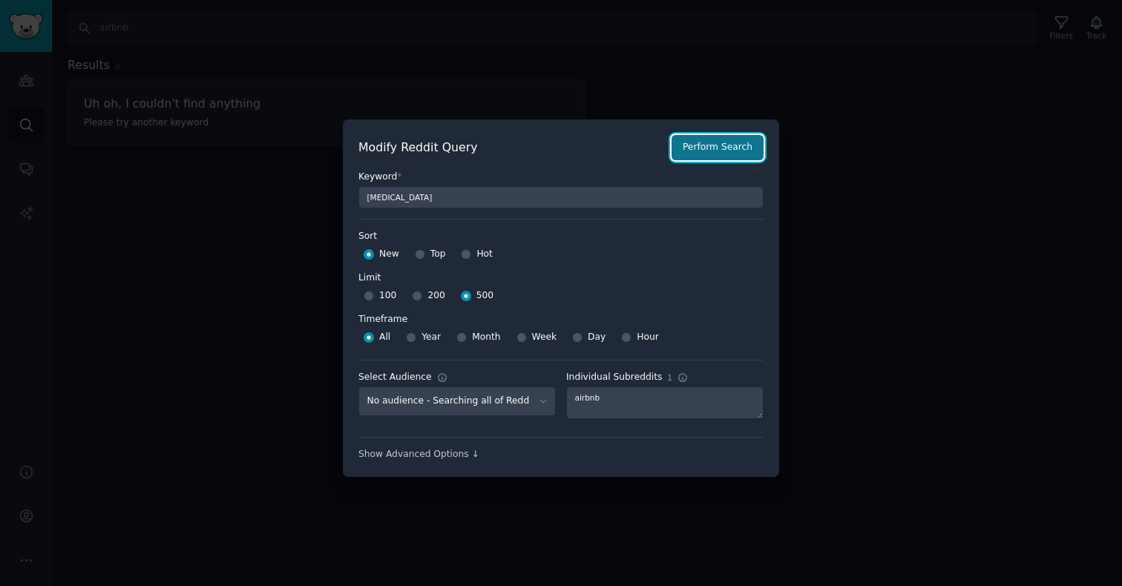
click at [716, 143] on button "Perform Search" at bounding box center [718, 147] width 92 height 25
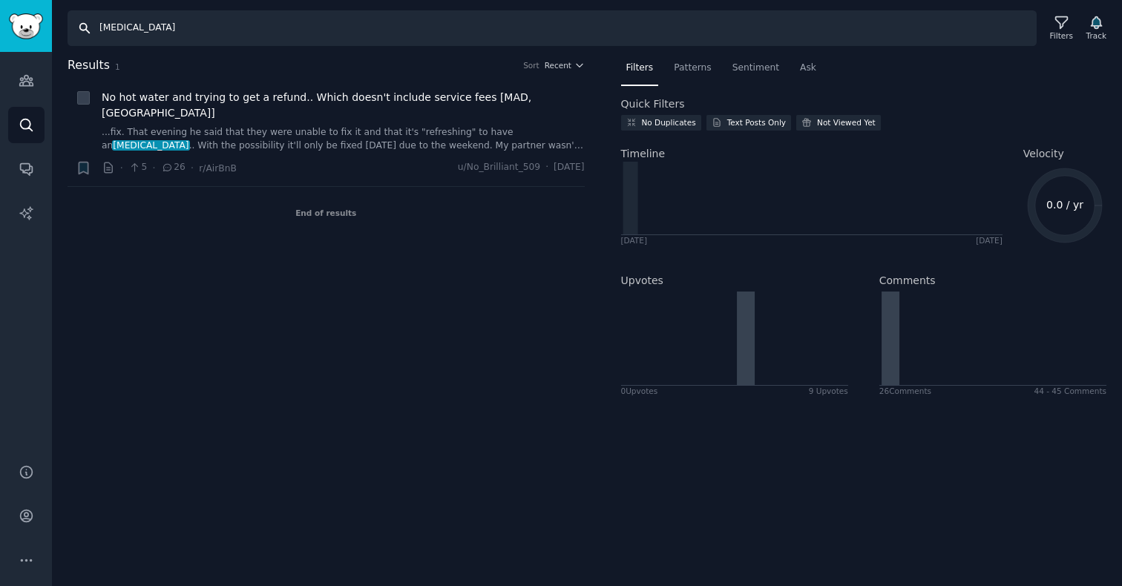
click at [157, 26] on input "[MEDICAL_DATA]" at bounding box center [552, 28] width 969 height 36
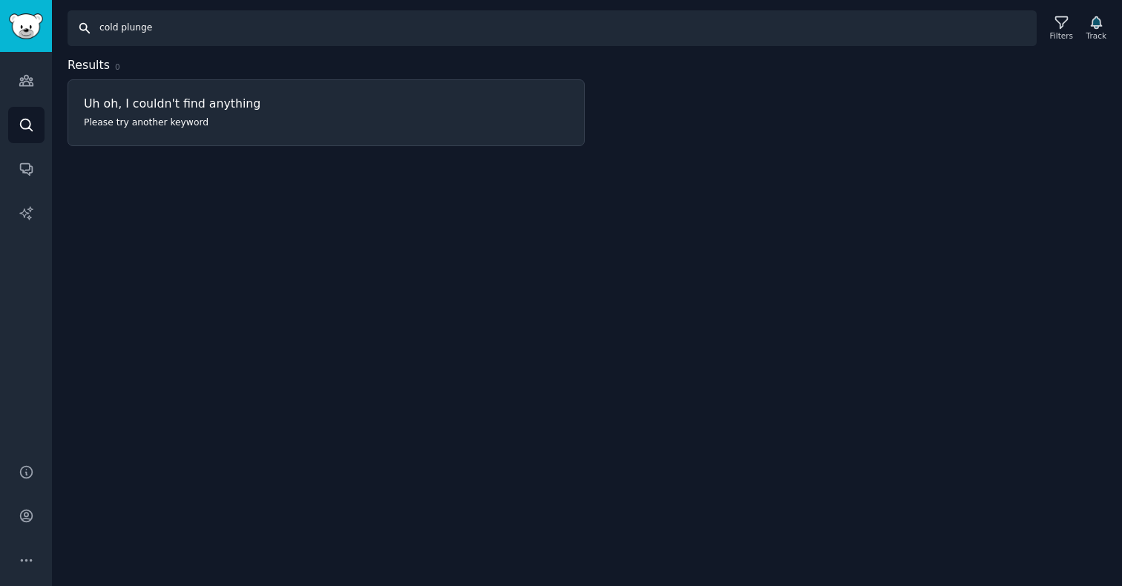
click at [131, 31] on input "cold plunge" at bounding box center [552, 28] width 969 height 36
type input "sauna"
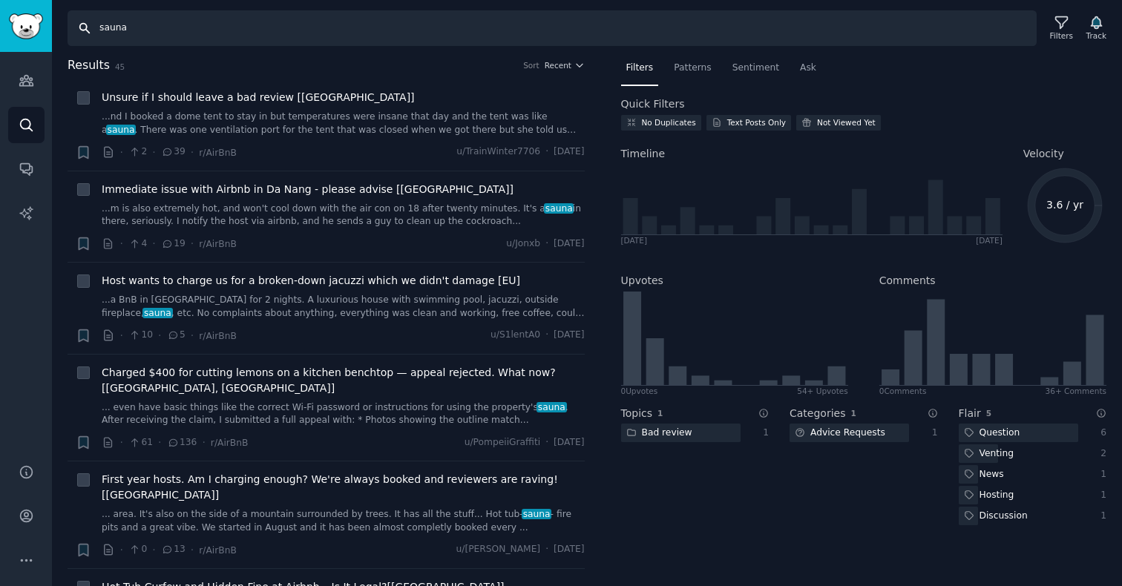
click at [141, 29] on input "sauna" at bounding box center [552, 28] width 969 height 36
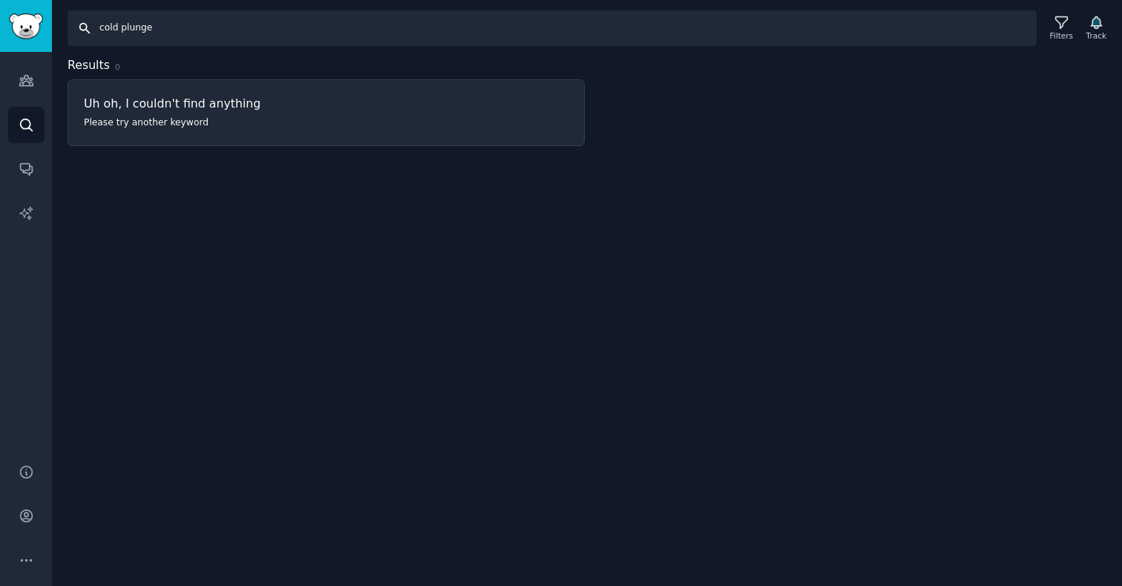
click at [131, 37] on input "cold plunge" at bounding box center [552, 28] width 969 height 36
type input "[MEDICAL_DATA]"
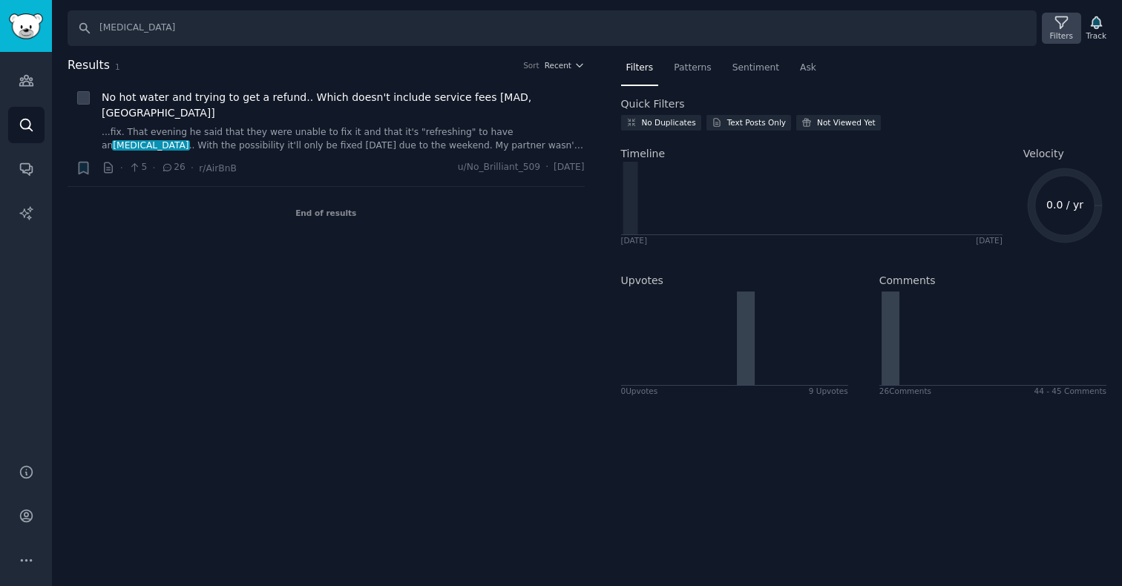
click at [1054, 22] on icon at bounding box center [1062, 23] width 16 height 16
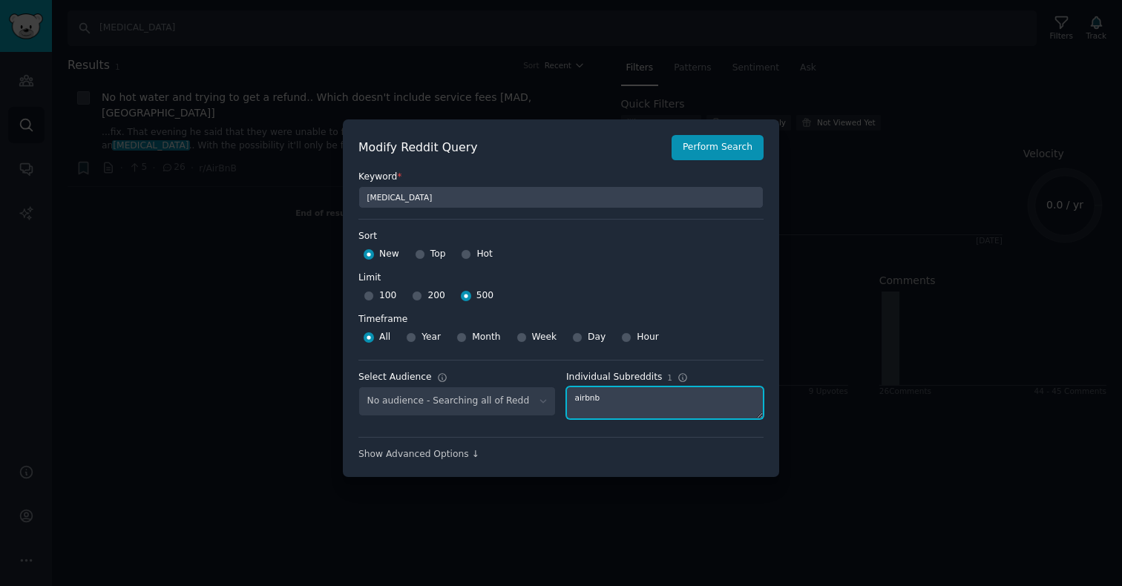
click at [580, 396] on textarea "airbnb" at bounding box center [664, 403] width 197 height 33
type textarea "japantraveltips"
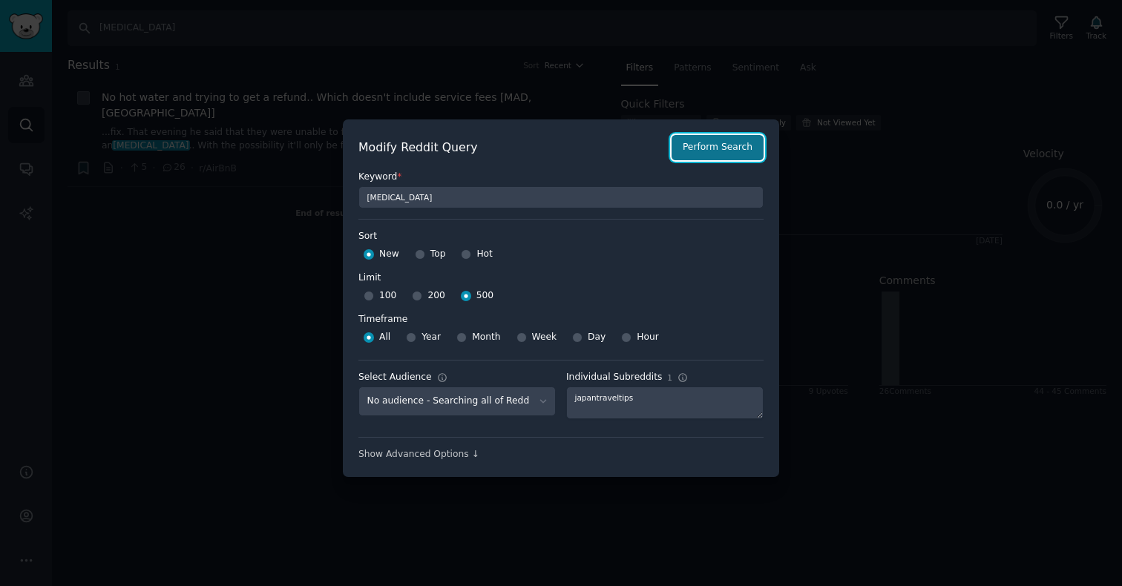
click at [759, 159] on button "Perform Search" at bounding box center [718, 147] width 92 height 25
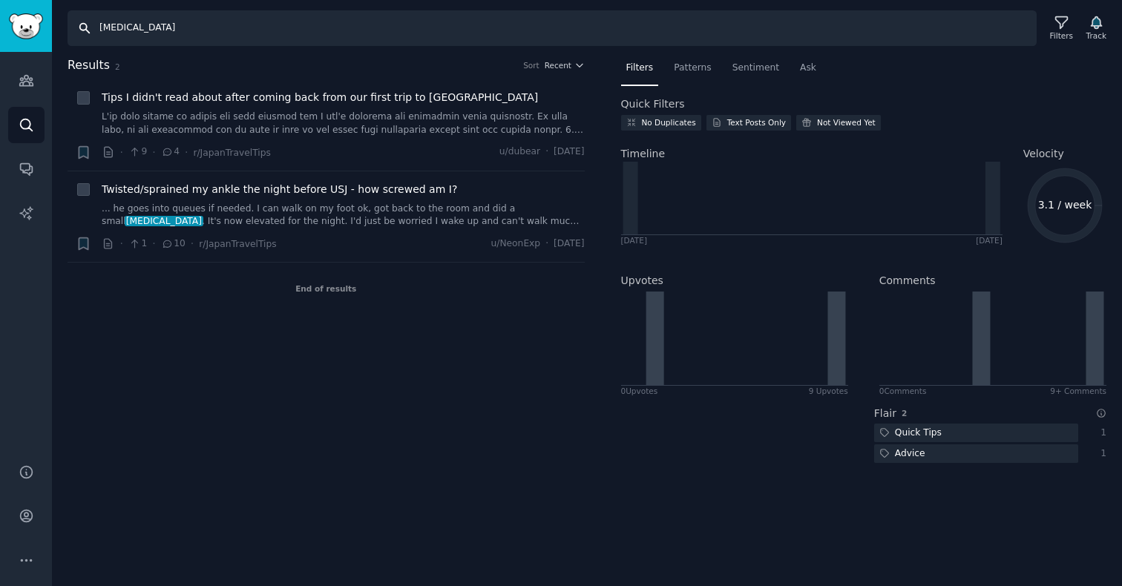
click at [169, 39] on input "[MEDICAL_DATA]" at bounding box center [552, 28] width 969 height 36
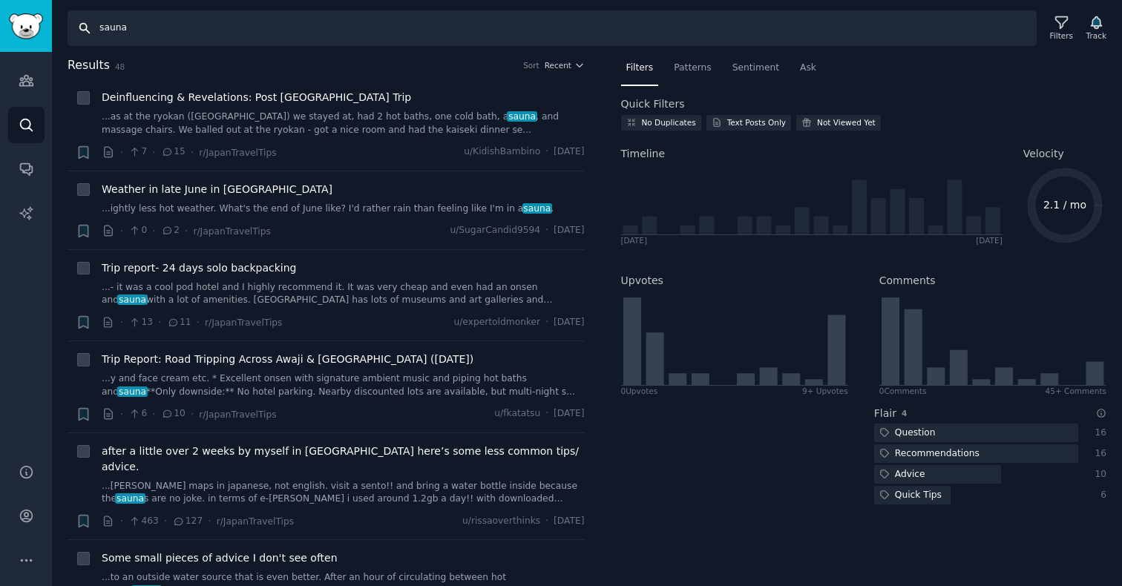
click at [152, 33] on input "sauna" at bounding box center [552, 28] width 969 height 36
type input "cold plunge"
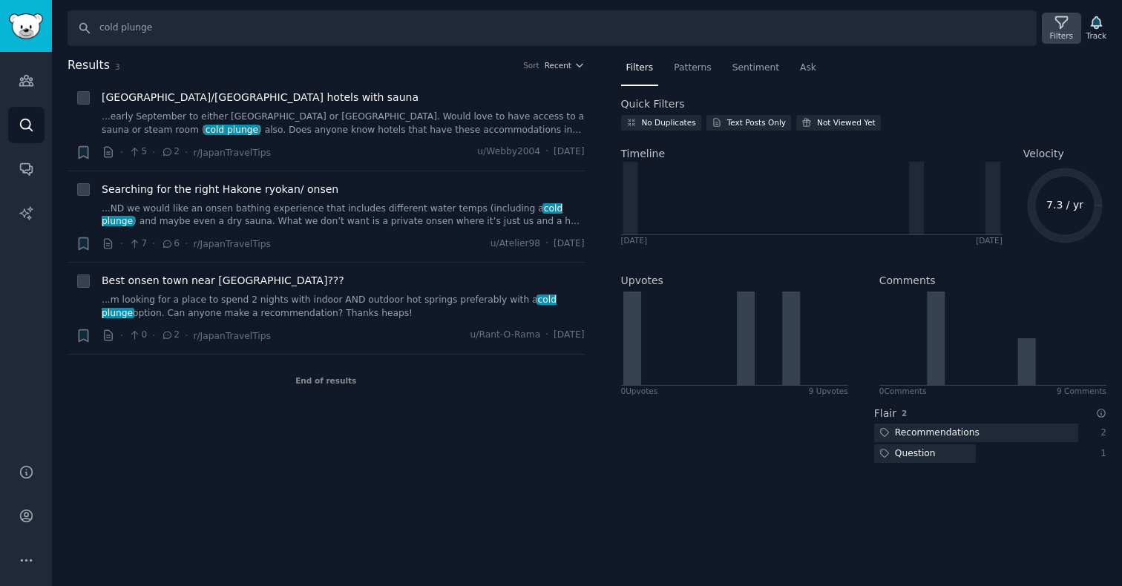
click at [1059, 28] on icon at bounding box center [1062, 23] width 16 height 16
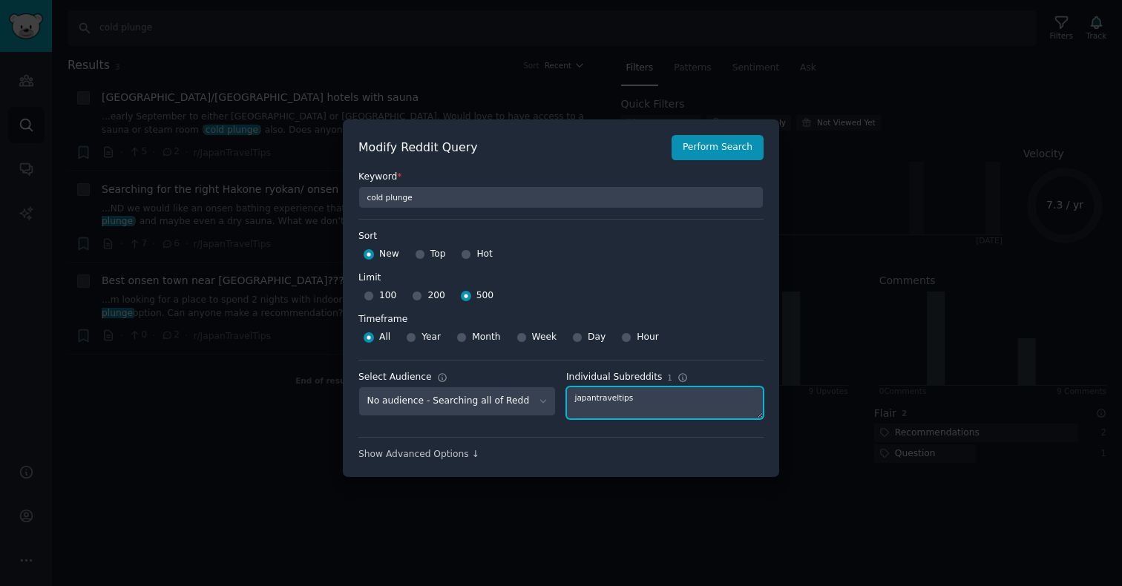
click at [588, 400] on textarea "japantraveltips" at bounding box center [664, 403] width 197 height 33
type textarea "luxurylifehabits"
click at [710, 176] on label "Keyword *" at bounding box center [561, 177] width 405 height 13
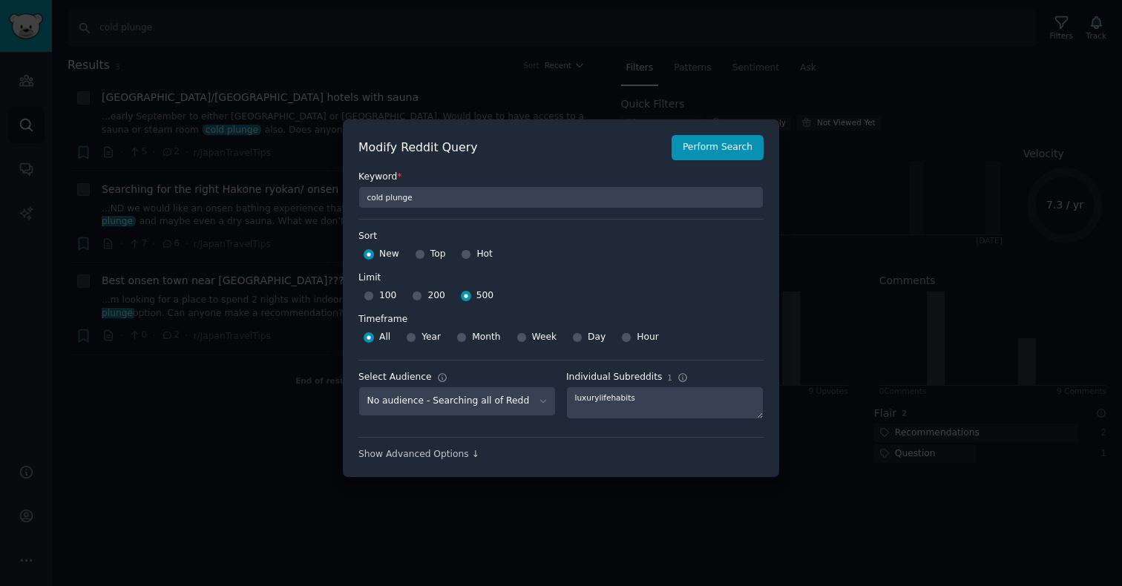
click at [710, 163] on div "Keyword * cold plunge" at bounding box center [561, 184] width 405 height 48
click at [710, 155] on button "Perform Search" at bounding box center [718, 147] width 92 height 25
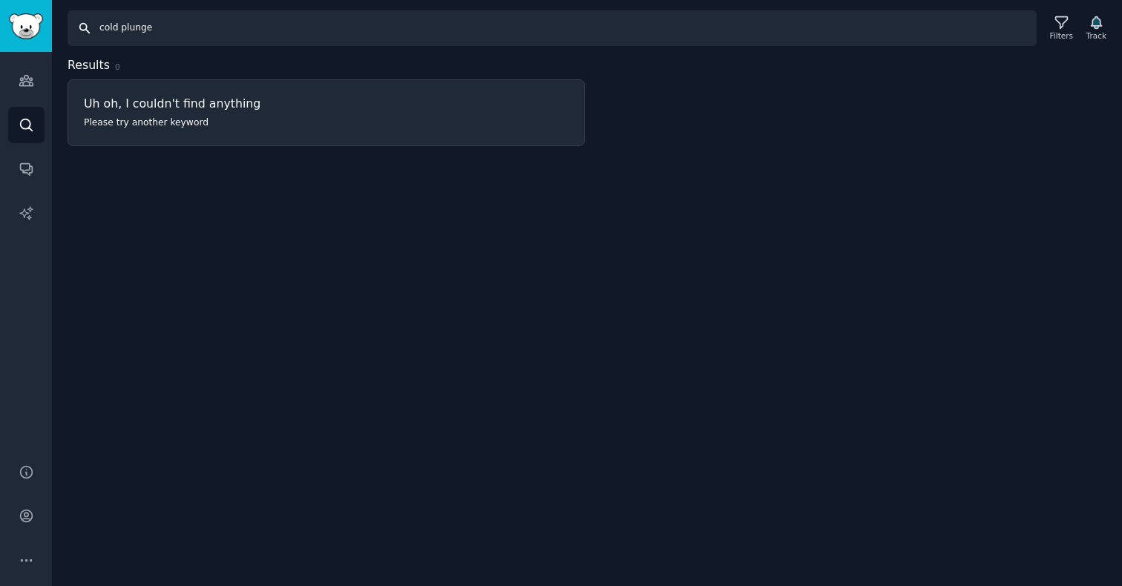
click at [137, 32] on input "cold plunge" at bounding box center [552, 28] width 969 height 36
type input "sauna"
click at [1042, 20] on div "Filters" at bounding box center [1061, 28] width 39 height 31
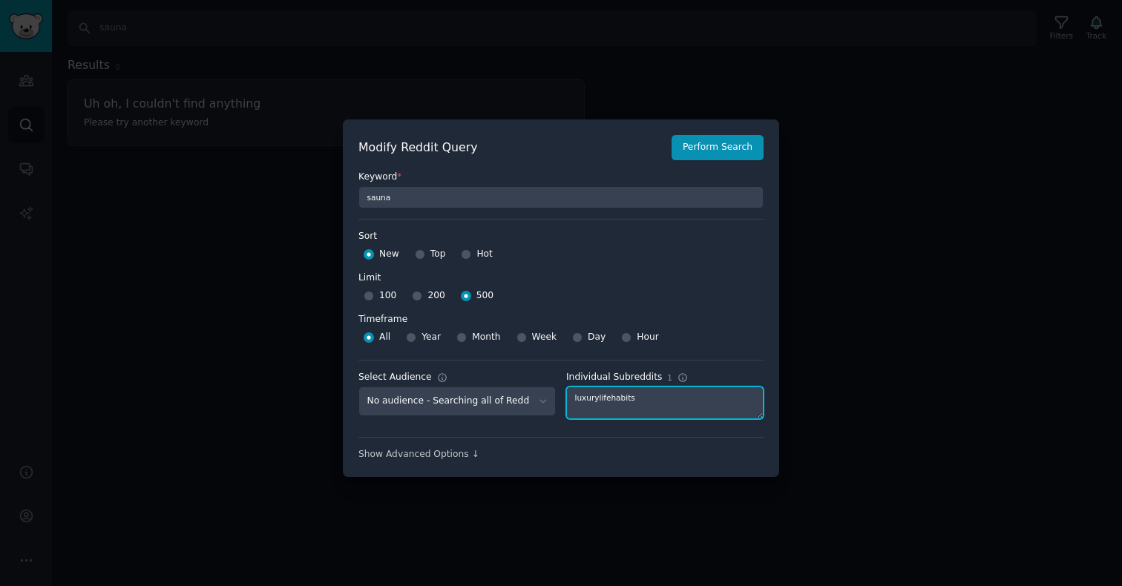
click at [611, 399] on textarea "luxurylifehabits" at bounding box center [664, 403] width 197 height 33
type textarea "fattravel"
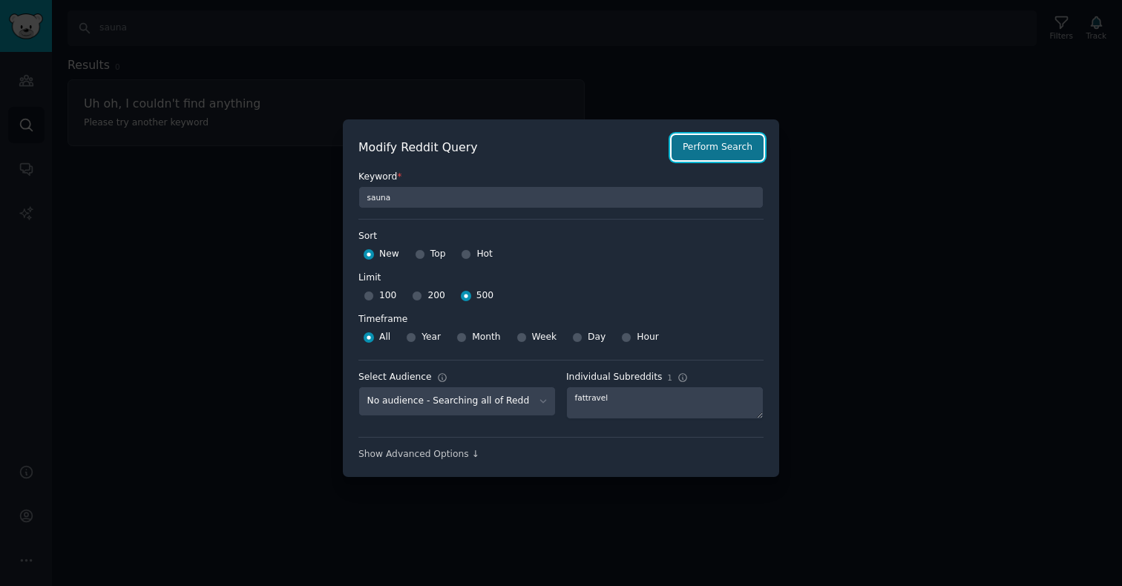
click at [713, 137] on button "Perform Search" at bounding box center [718, 147] width 92 height 25
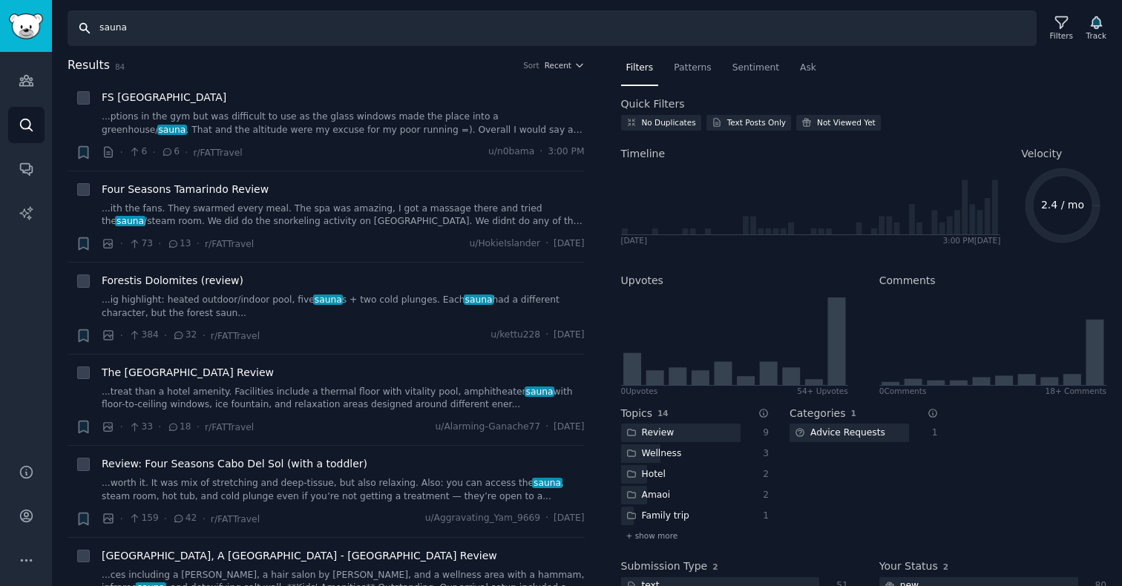
click at [199, 34] on input "sauna" at bounding box center [552, 28] width 969 height 36
type input "cold plunge"
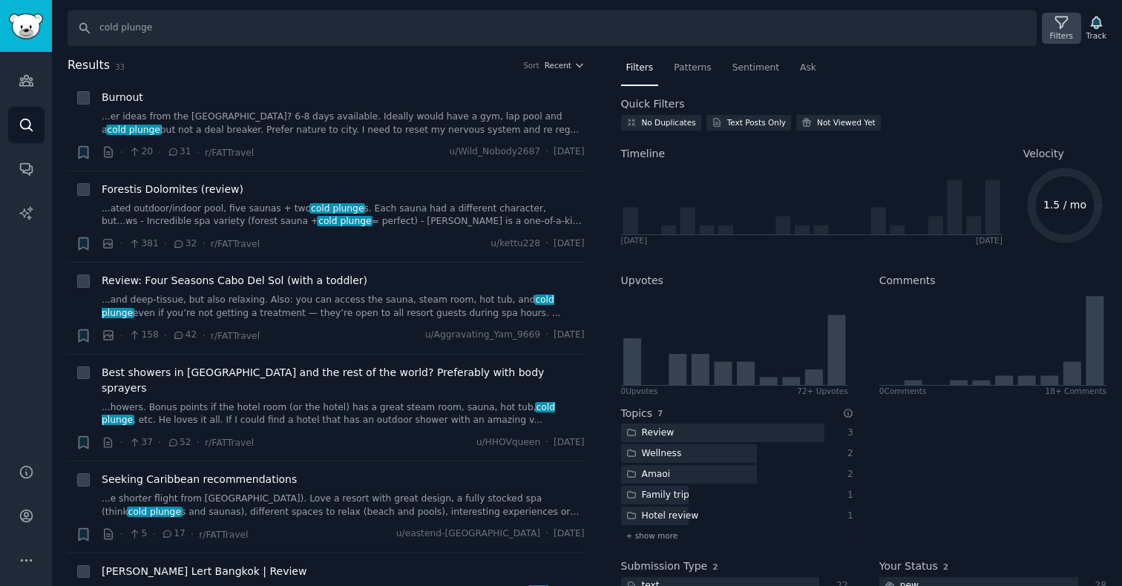
click at [1054, 30] on icon at bounding box center [1062, 23] width 16 height 16
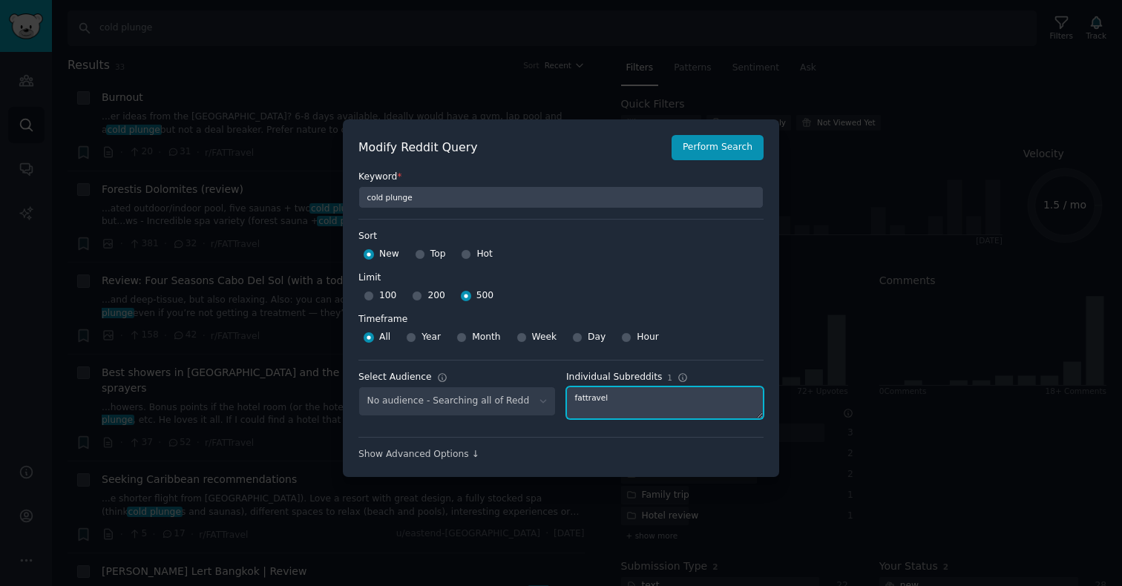
click at [595, 397] on textarea "fattravel" at bounding box center [664, 403] width 197 height 33
type textarea "chubbytravel"
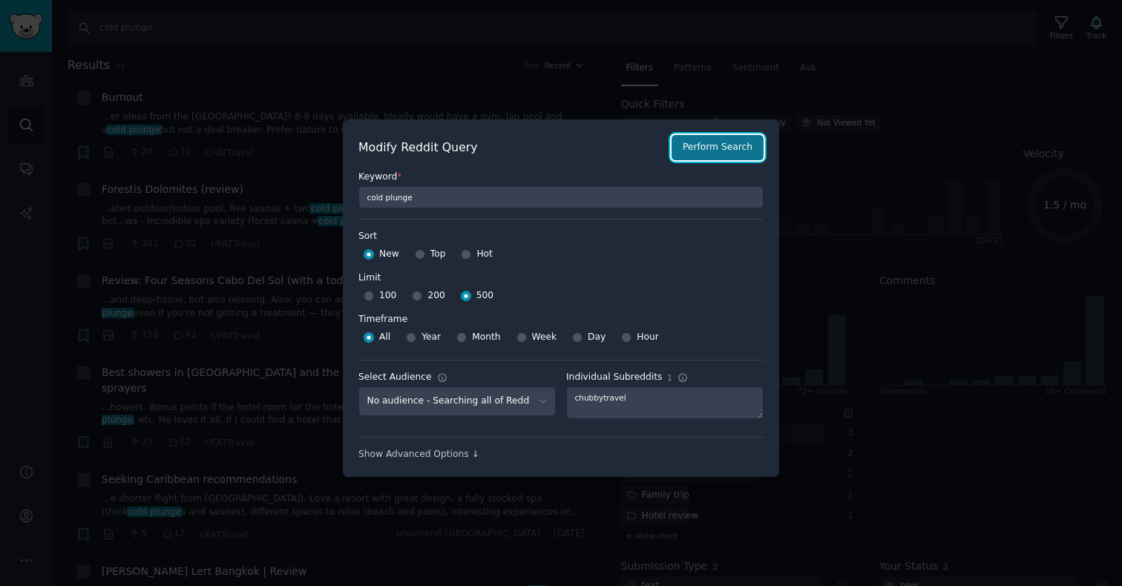
click at [713, 145] on button "Perform Search" at bounding box center [718, 147] width 92 height 25
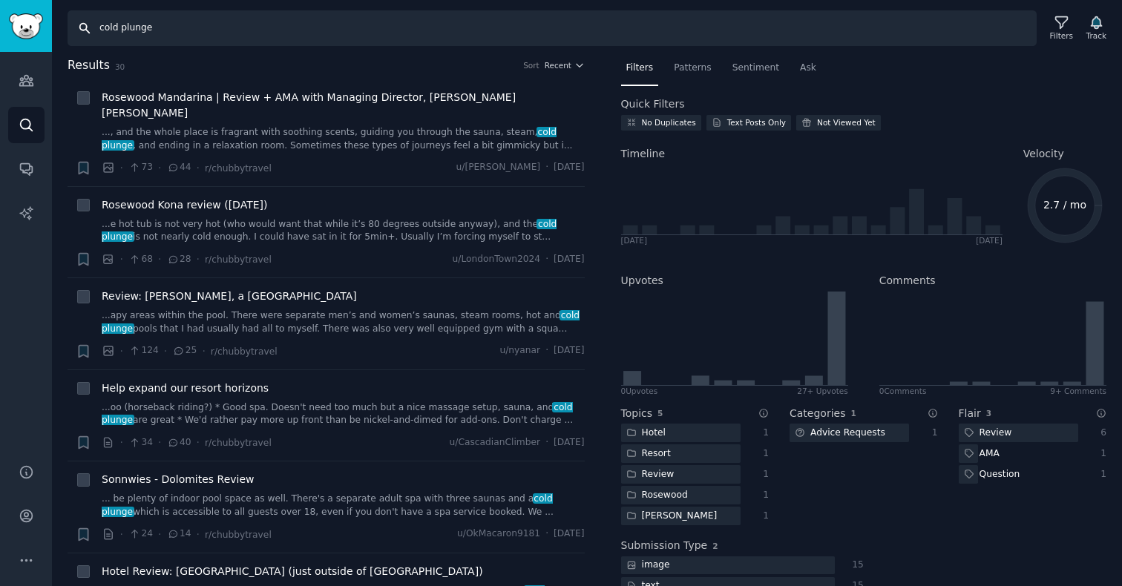
click at [142, 28] on input "cold plunge" at bounding box center [552, 28] width 969 height 36
type input "sauna"
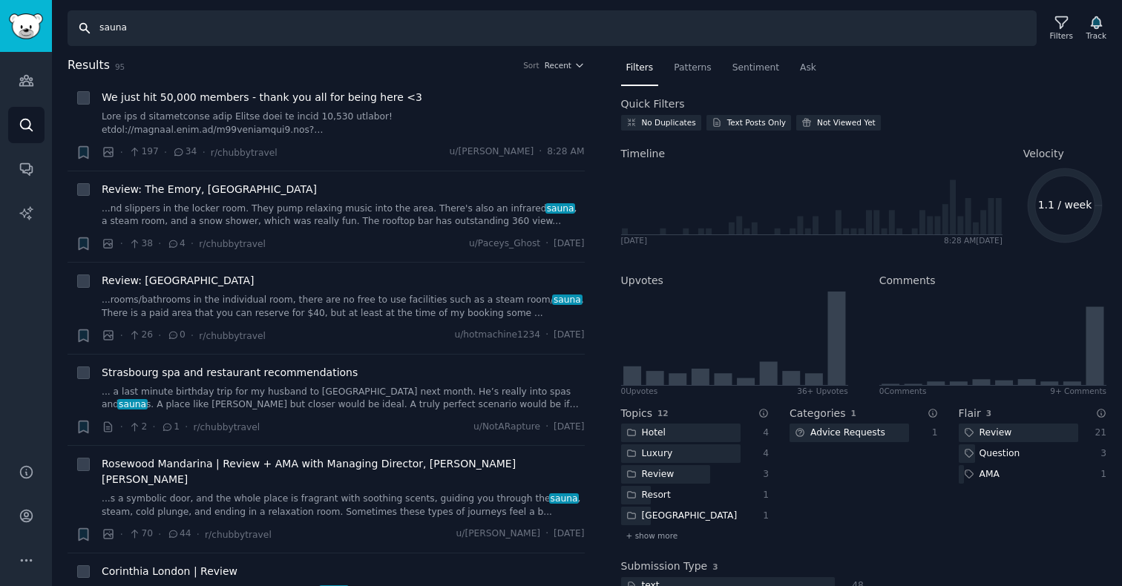
click at [151, 31] on input "sauna" at bounding box center [552, 28] width 969 height 36
click at [1067, 27] on icon at bounding box center [1062, 23] width 16 height 16
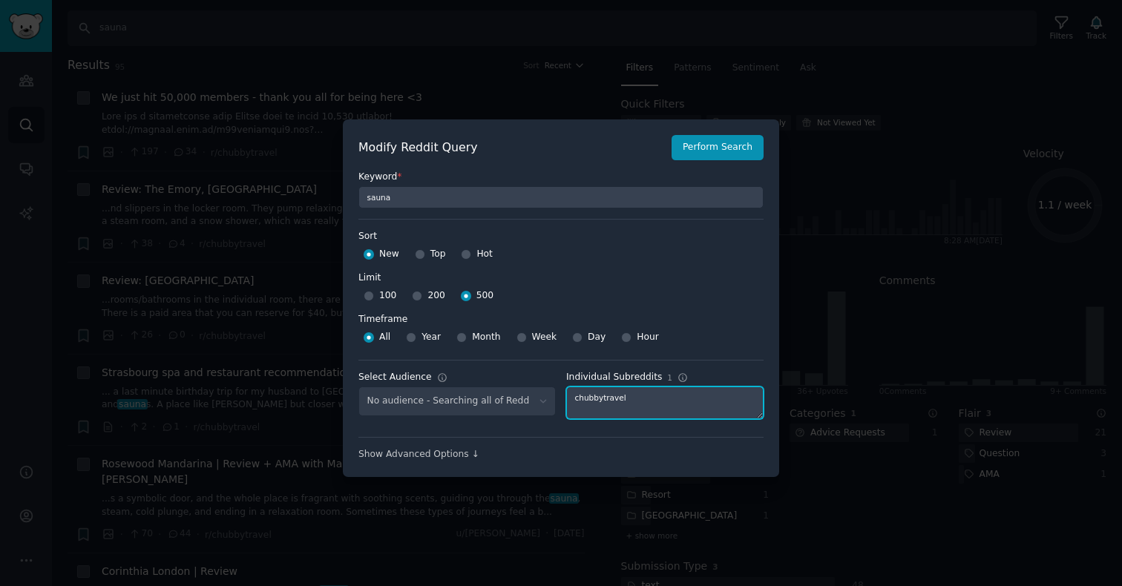
click at [605, 396] on textarea "chubbytravel" at bounding box center [664, 403] width 197 height 33
type textarea "luxurytravel"
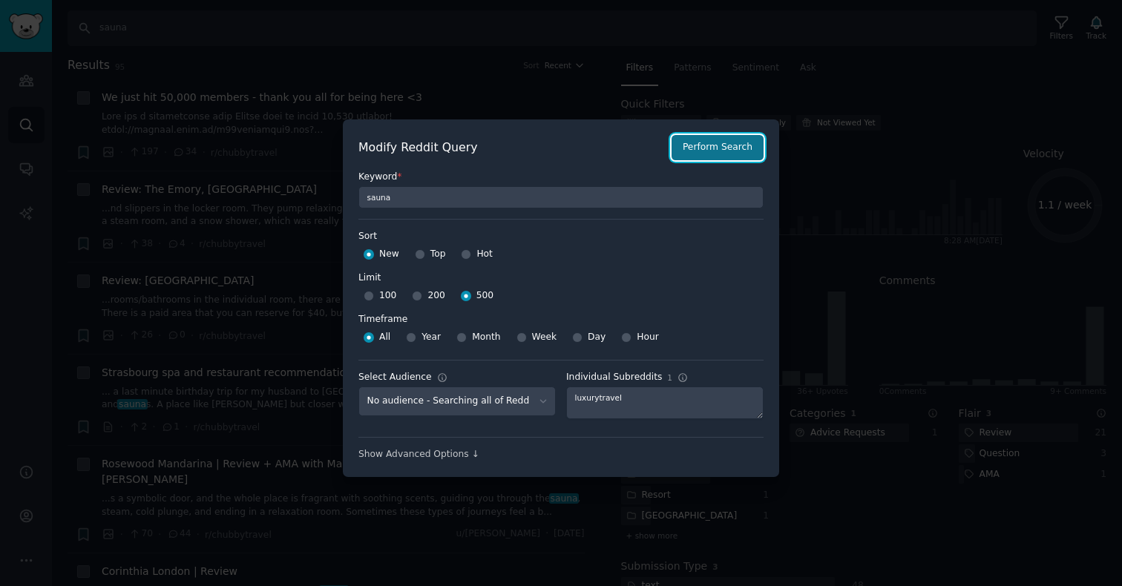
click at [724, 157] on button "Perform Search" at bounding box center [718, 147] width 92 height 25
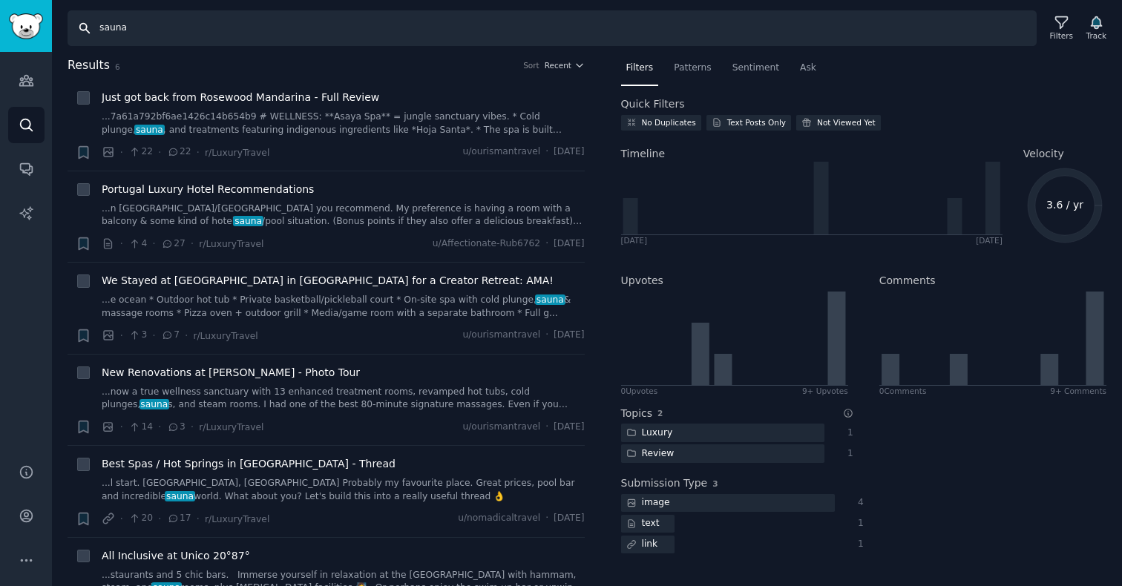
click at [148, 28] on input "sauna" at bounding box center [552, 28] width 969 height 36
type input "cold plunge"
